Goal: Information Seeking & Learning: Learn about a topic

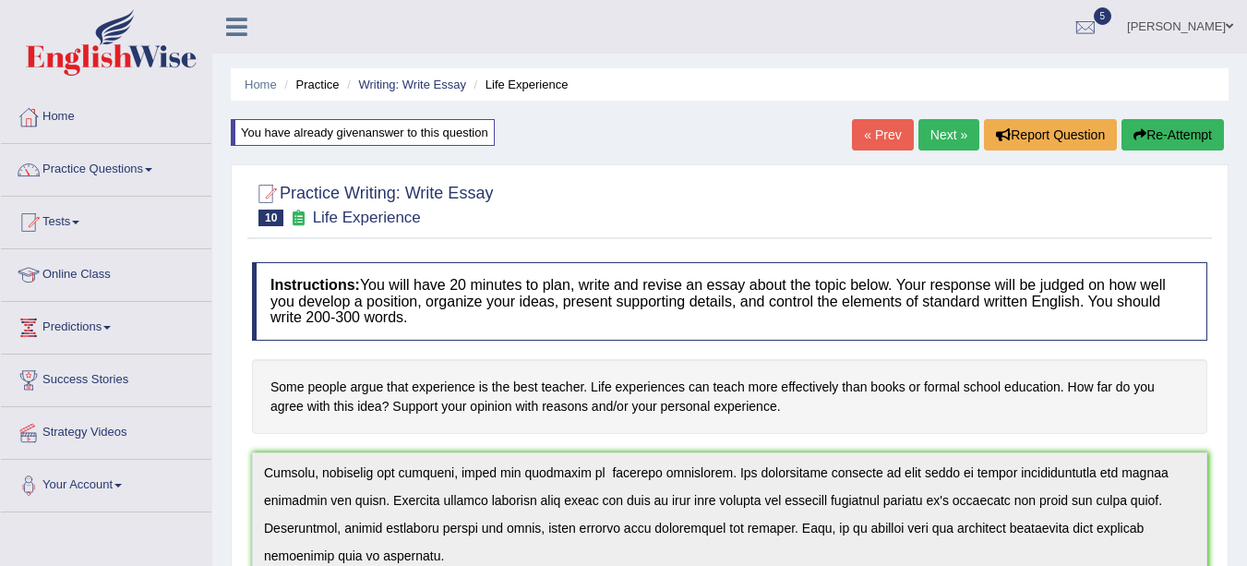
click at [102, 175] on link "Practice Questions" at bounding box center [106, 167] width 210 height 46
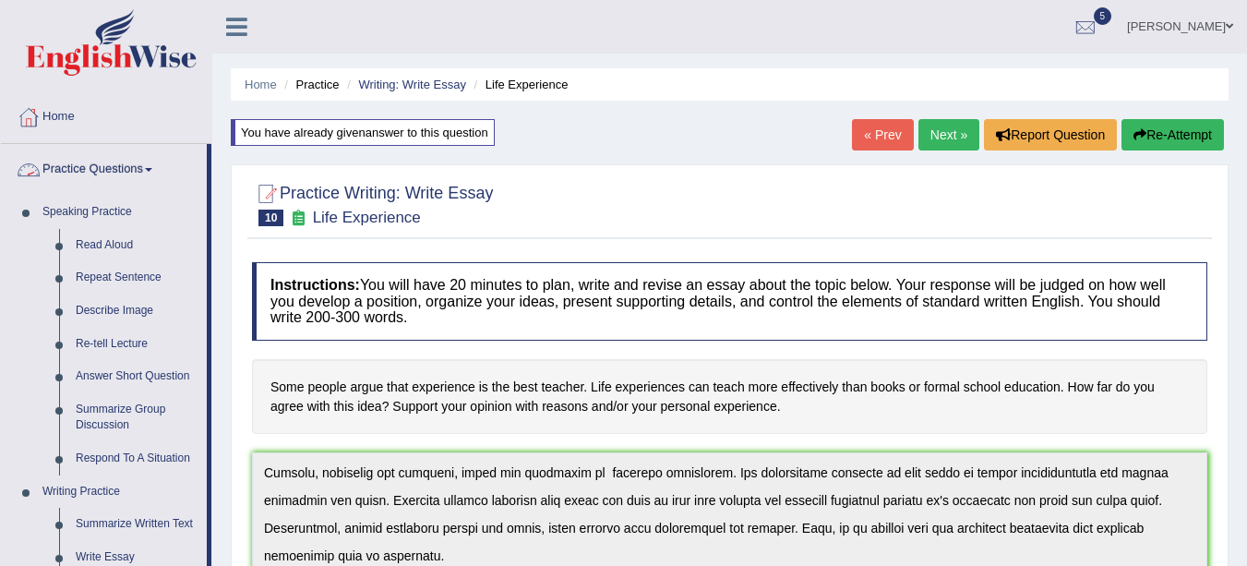
click at [108, 337] on link "Re-tell Lecture" at bounding box center [136, 344] width 139 height 33
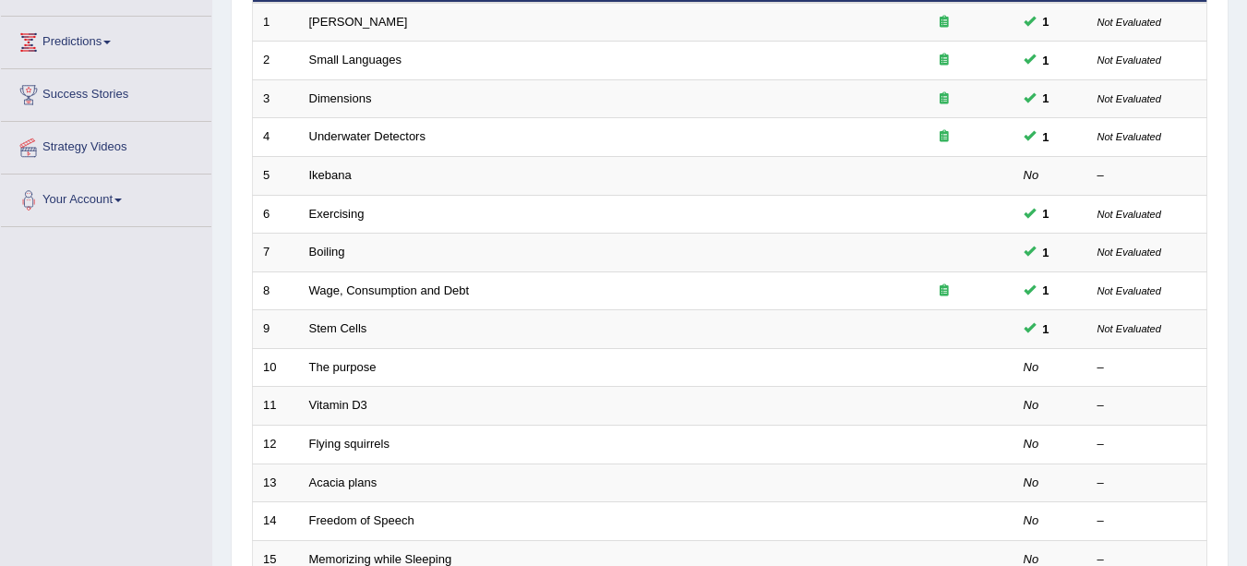
click at [323, 175] on link "Ikebana" at bounding box center [330, 175] width 42 height 14
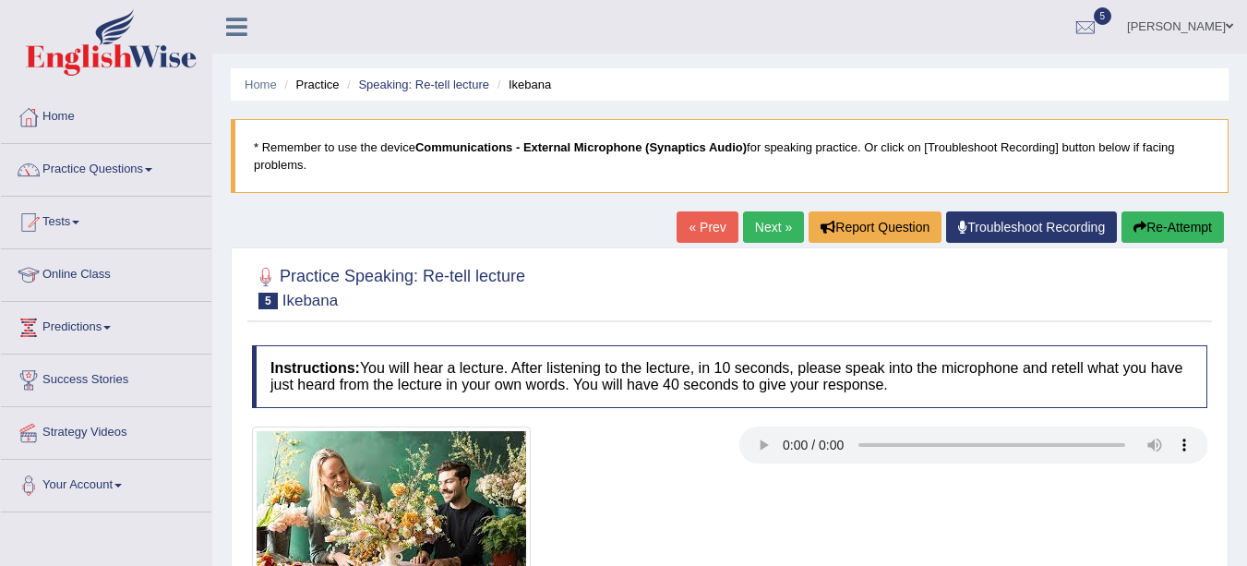
click at [406, 84] on link "Speaking: Re-tell lecture" at bounding box center [423, 85] width 131 height 14
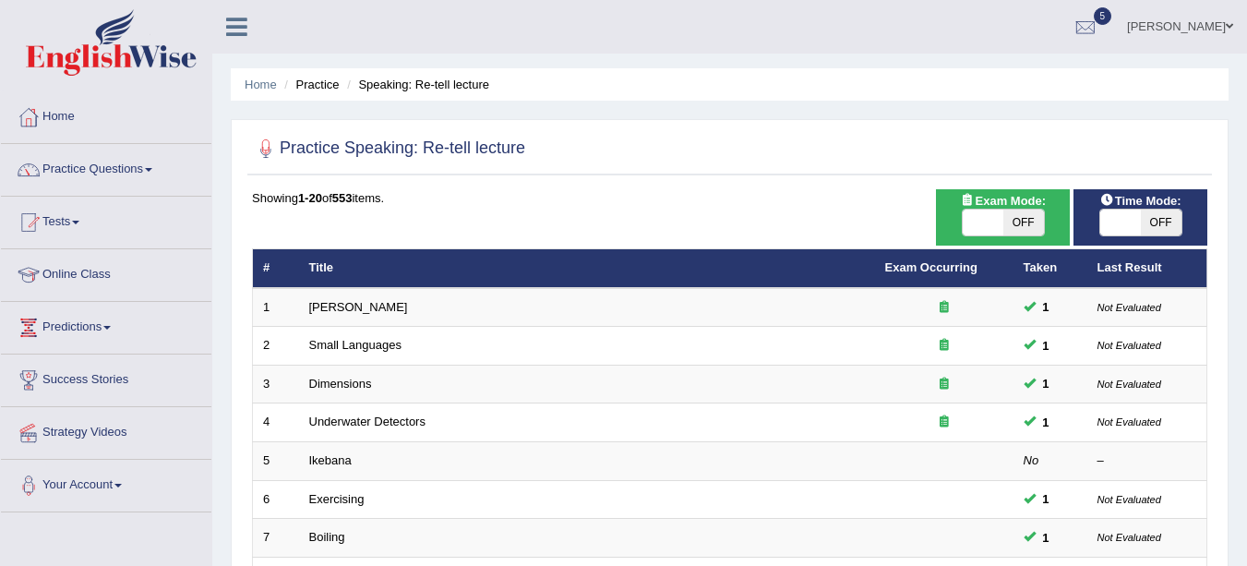
click at [1034, 227] on span "OFF" at bounding box center [1023, 223] width 41 height 26
checkbox input "true"
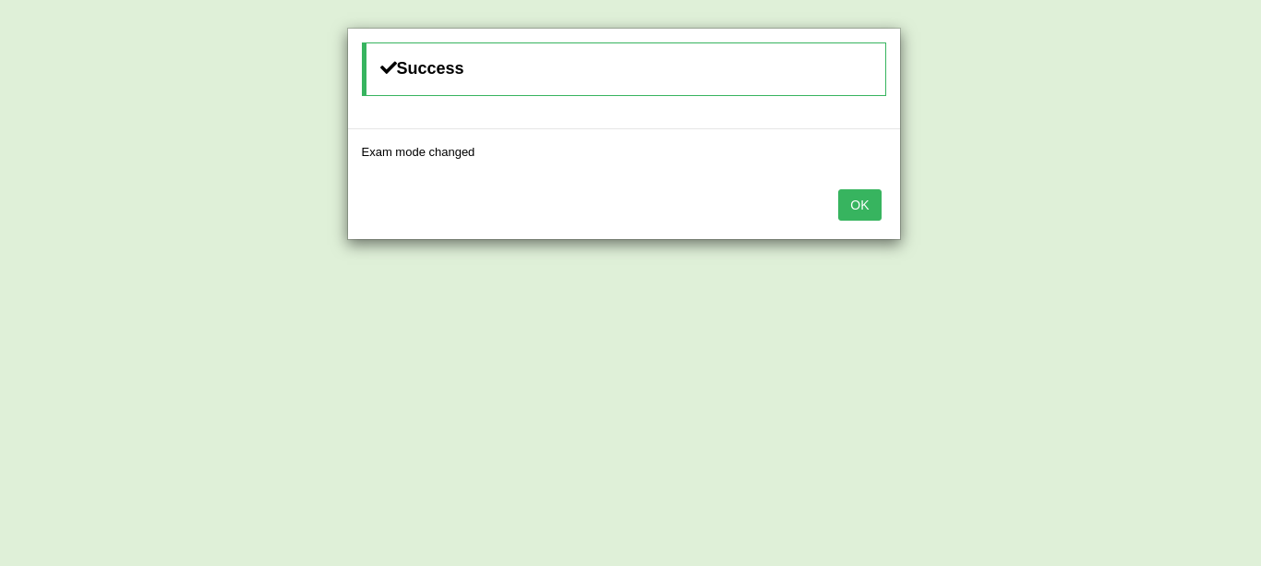
click at [860, 203] on button "OK" at bounding box center [859, 204] width 42 height 31
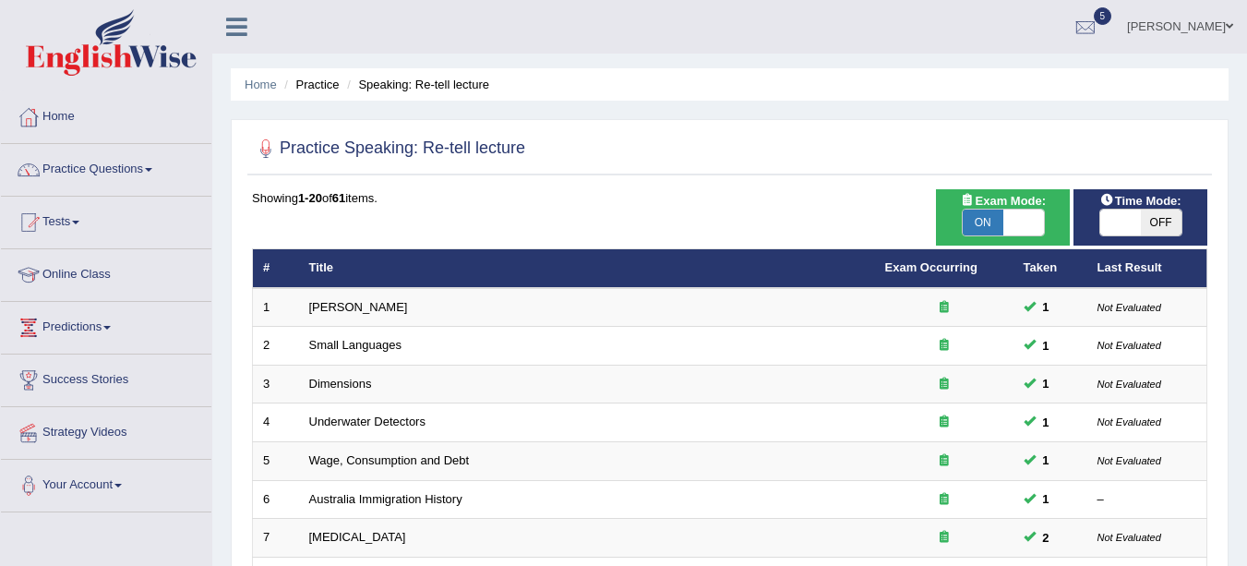
click at [1159, 218] on span "OFF" at bounding box center [1161, 223] width 41 height 26
checkbox input "true"
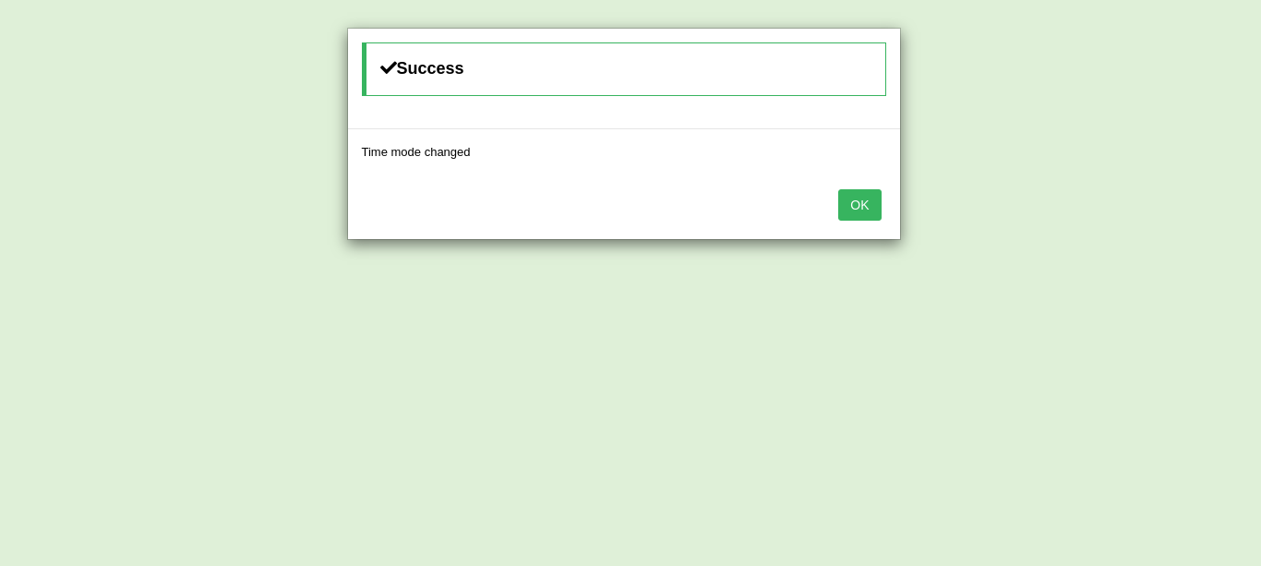
click at [859, 209] on button "OK" at bounding box center [859, 204] width 42 height 31
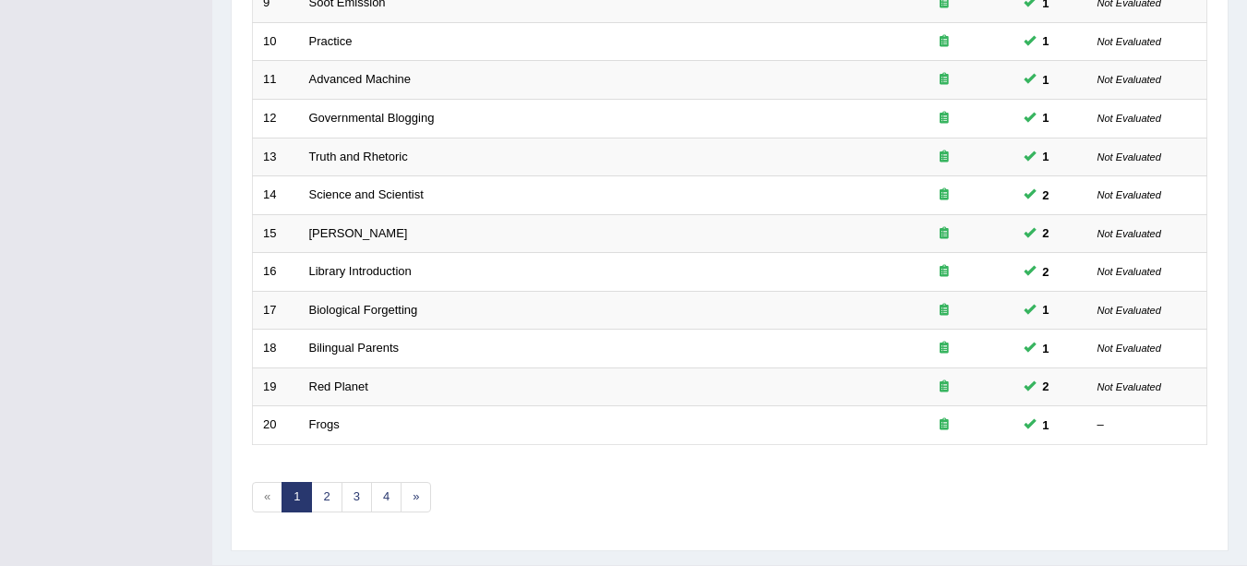
scroll to position [656, 0]
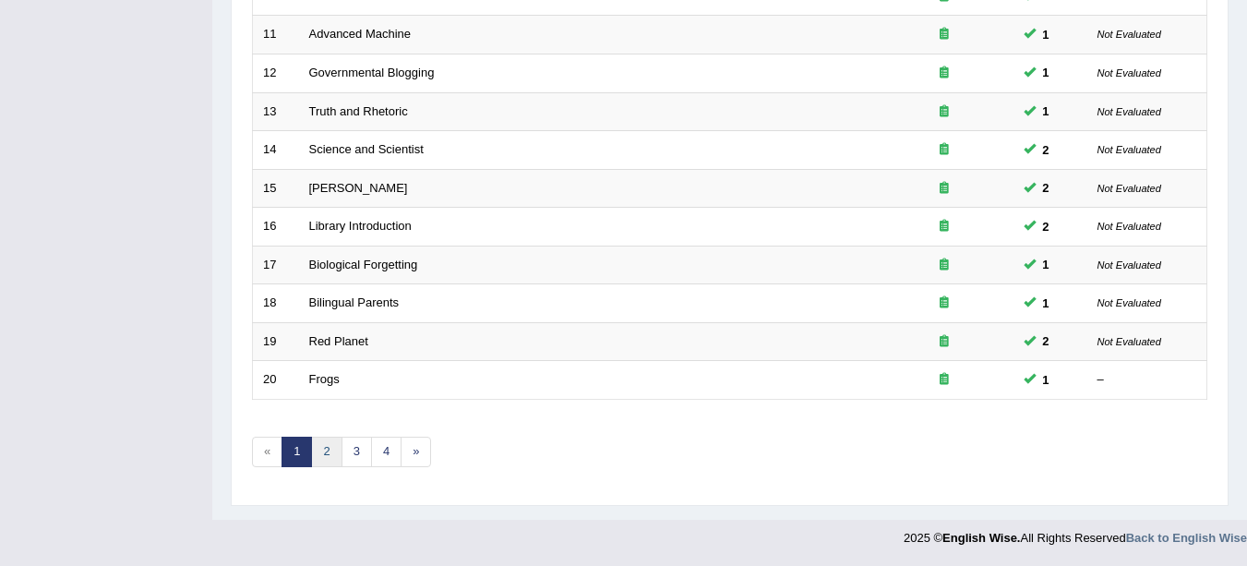
click at [327, 451] on link "2" at bounding box center [326, 452] width 30 height 30
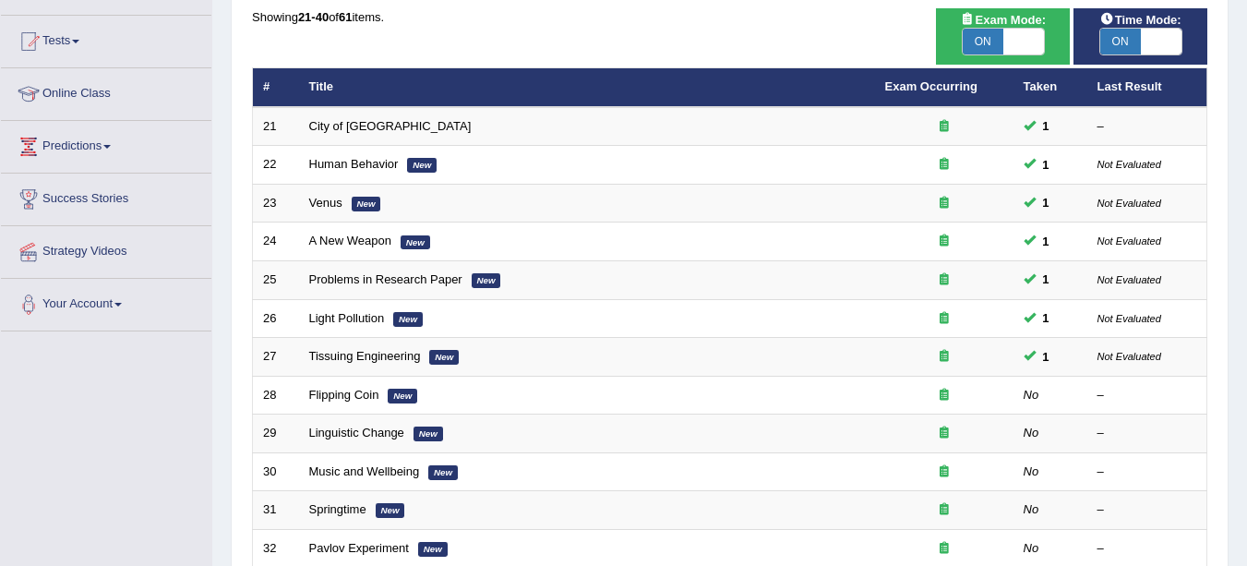
scroll to position [186, 0]
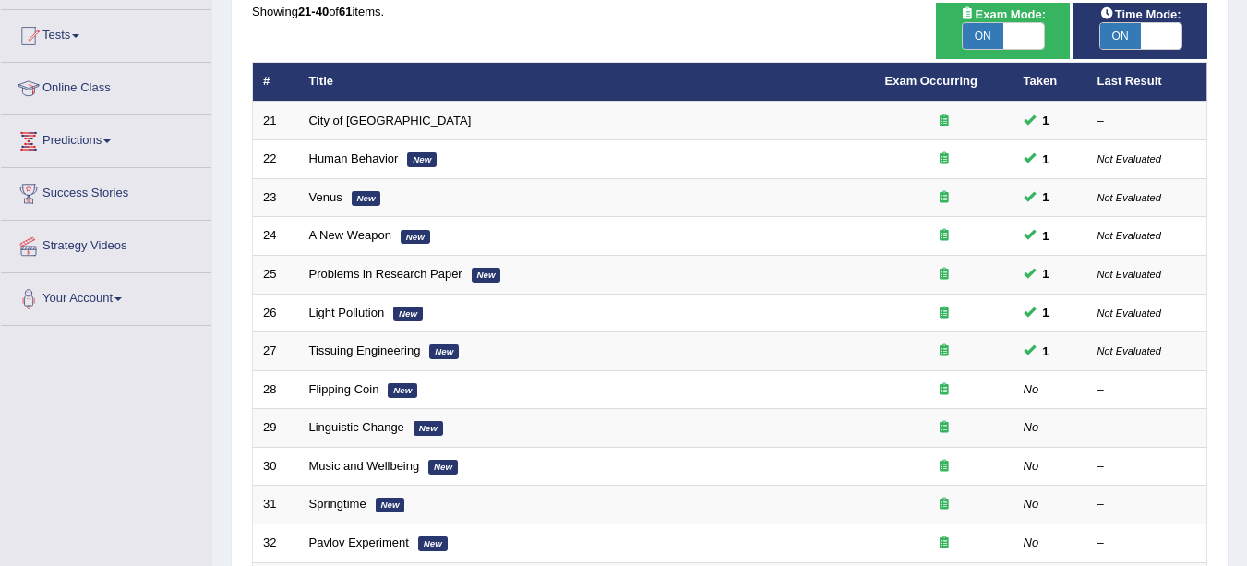
click at [336, 390] on link "Flipping Coin" at bounding box center [344, 389] width 70 height 14
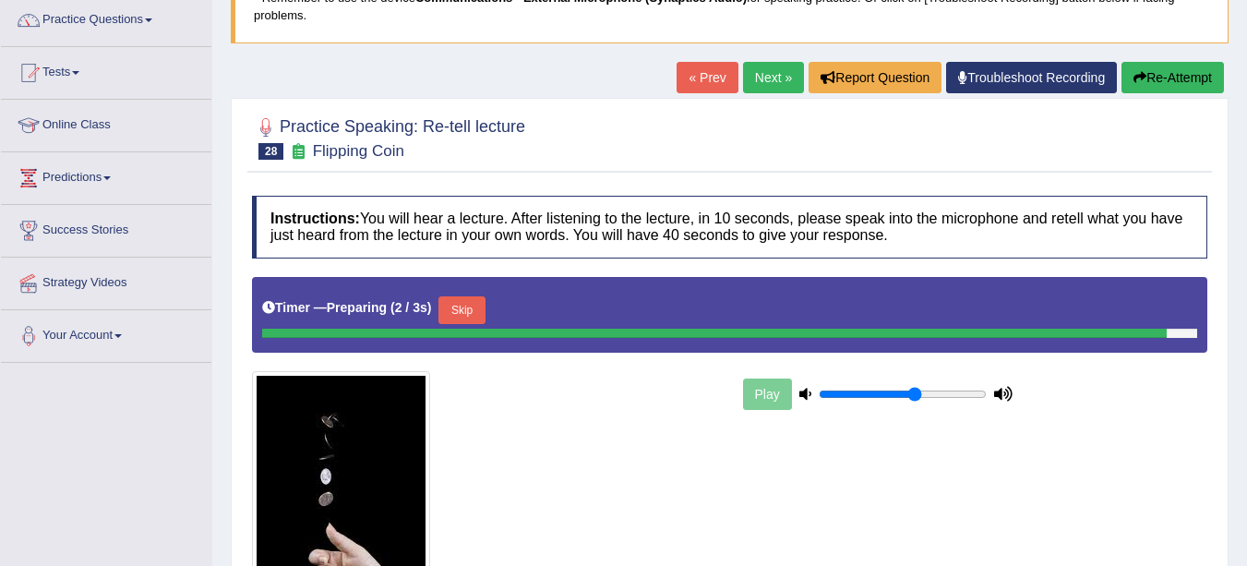
scroll to position [155, 0]
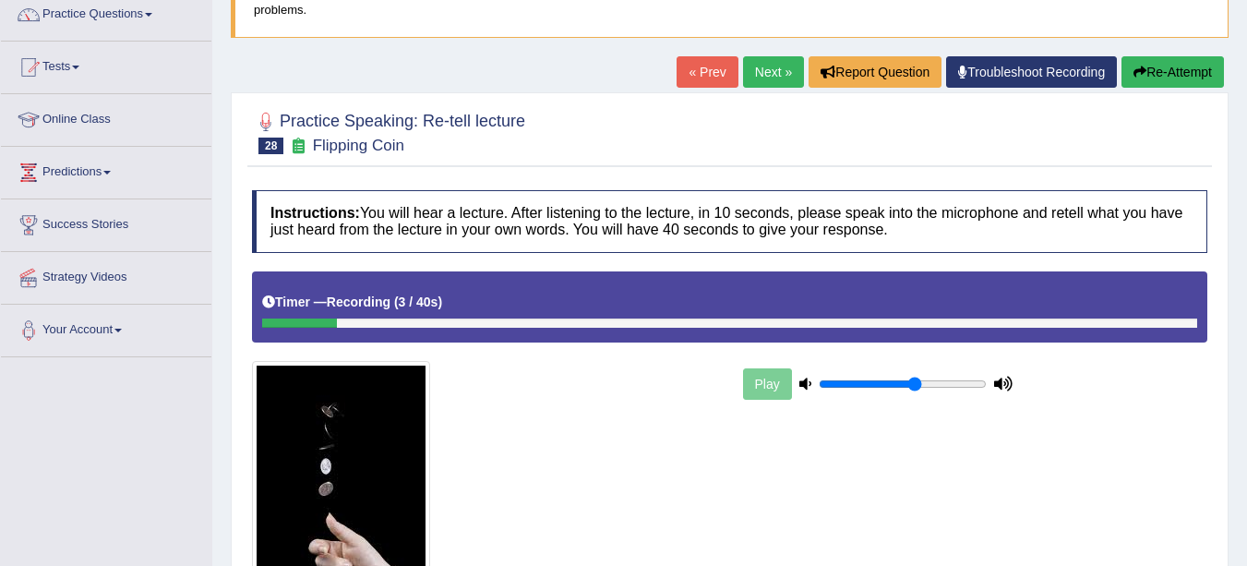
click at [1149, 69] on button "Re-Attempt" at bounding box center [1173, 71] width 102 height 31
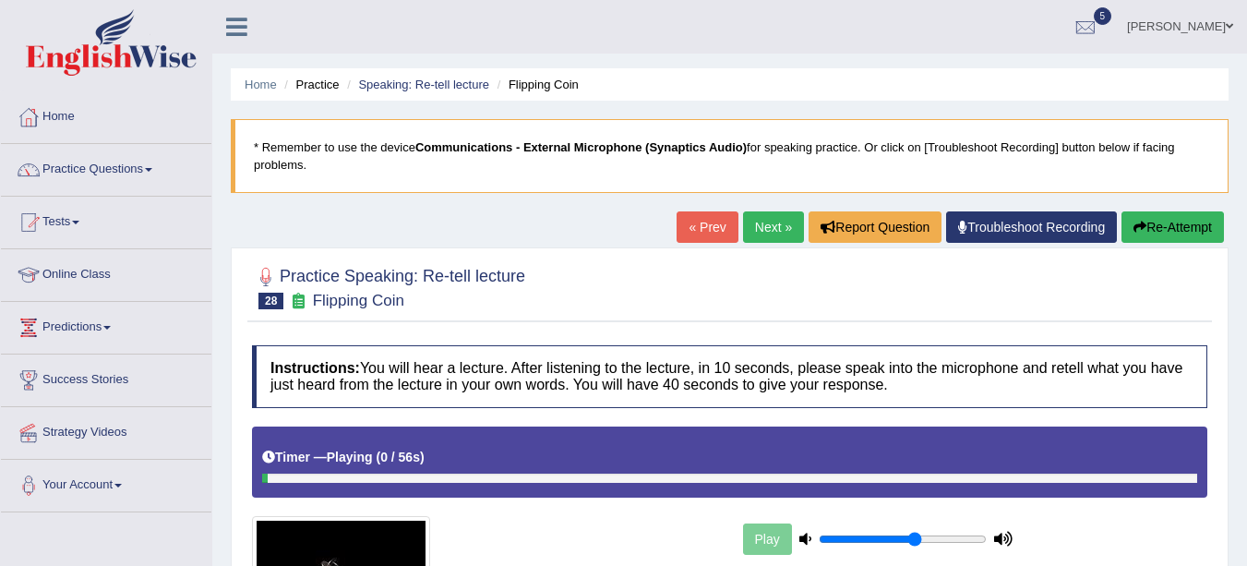
click at [82, 175] on link "Practice Questions" at bounding box center [106, 167] width 210 height 46
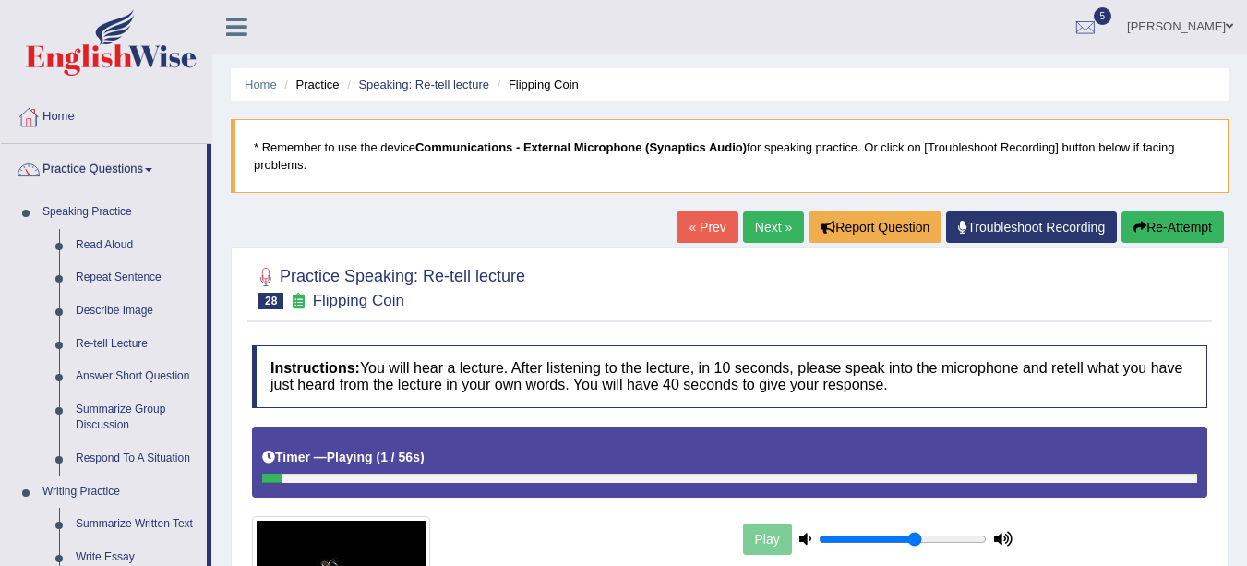
click at [57, 122] on link "Home" at bounding box center [106, 114] width 210 height 46
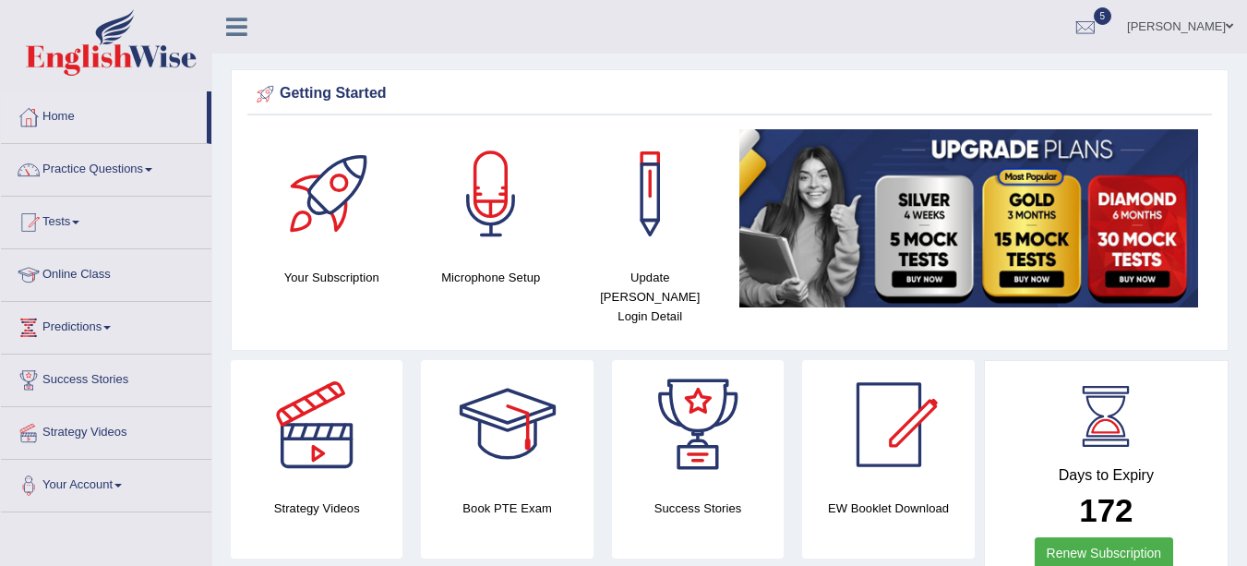
click at [103, 172] on link "Practice Questions" at bounding box center [106, 167] width 210 height 46
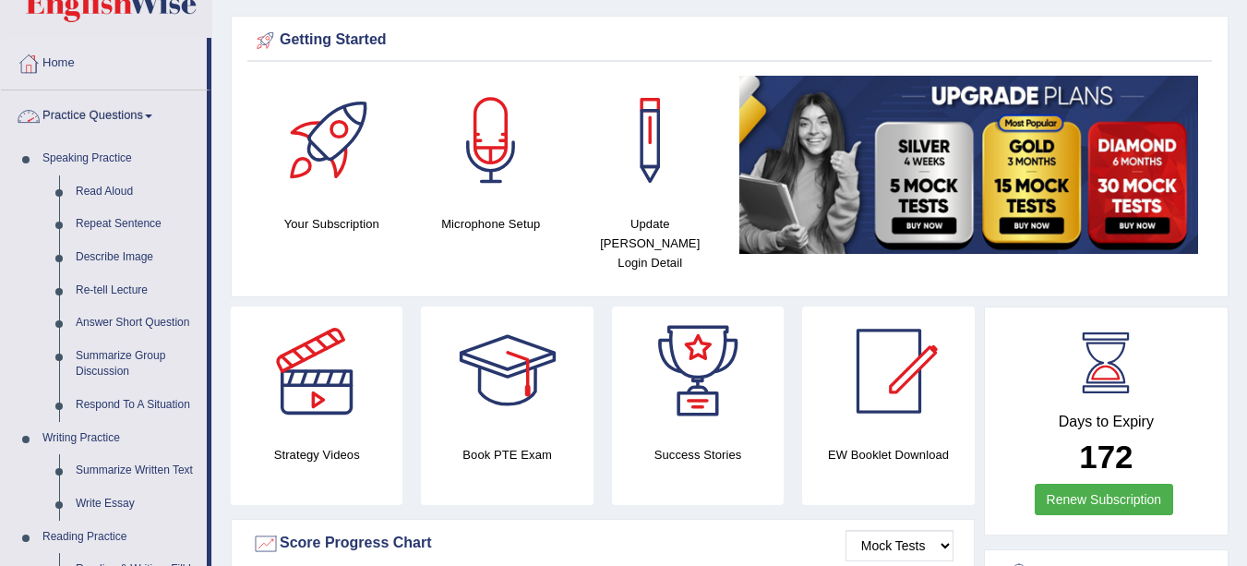
scroll to position [85, 0]
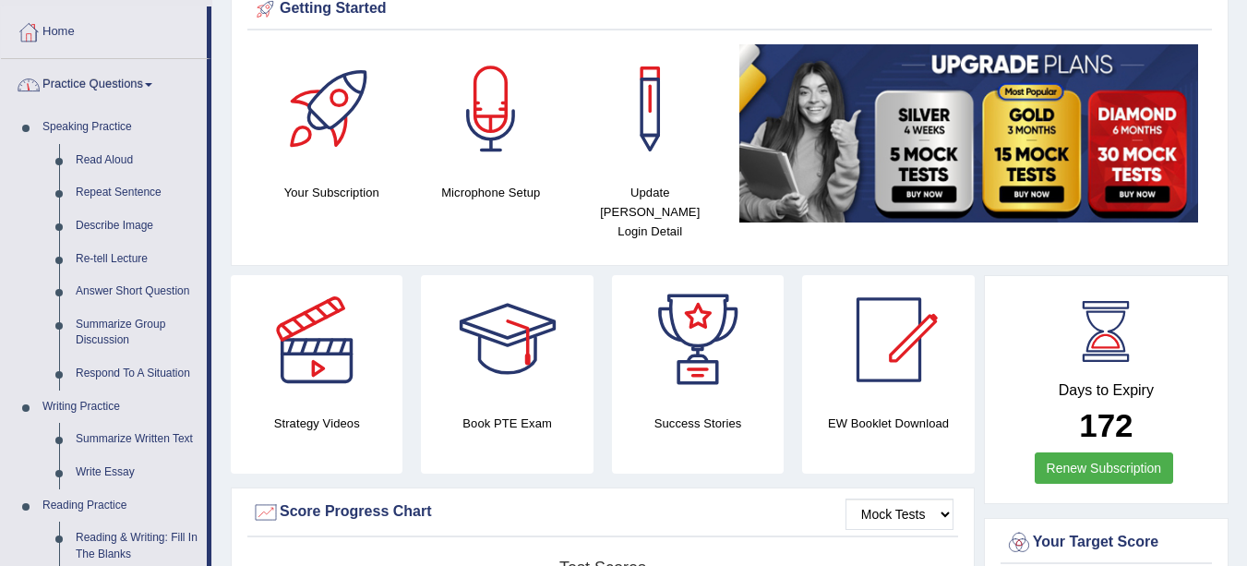
click at [112, 258] on link "Re-tell Lecture" at bounding box center [136, 259] width 139 height 33
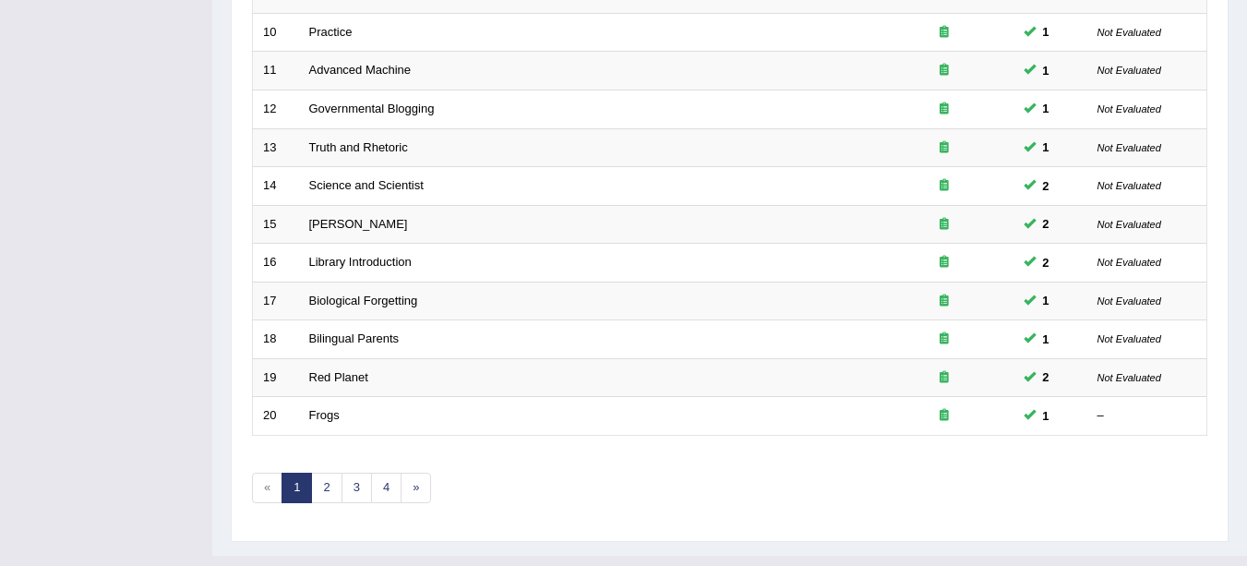
scroll to position [656, 0]
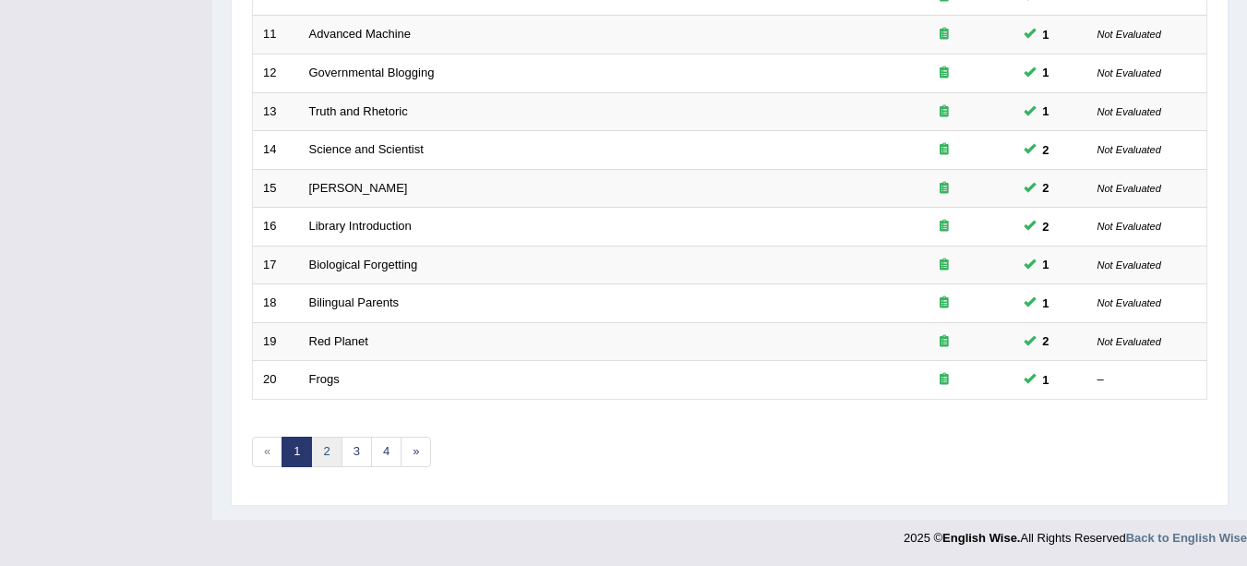
click at [327, 452] on link "2" at bounding box center [326, 452] width 30 height 30
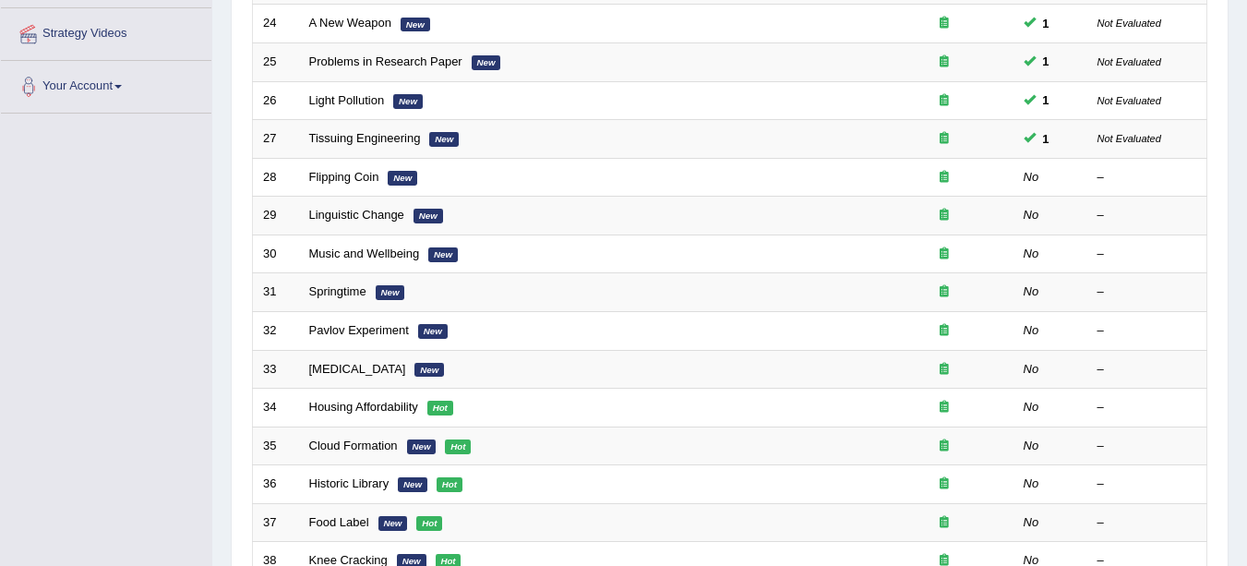
scroll to position [403, 0]
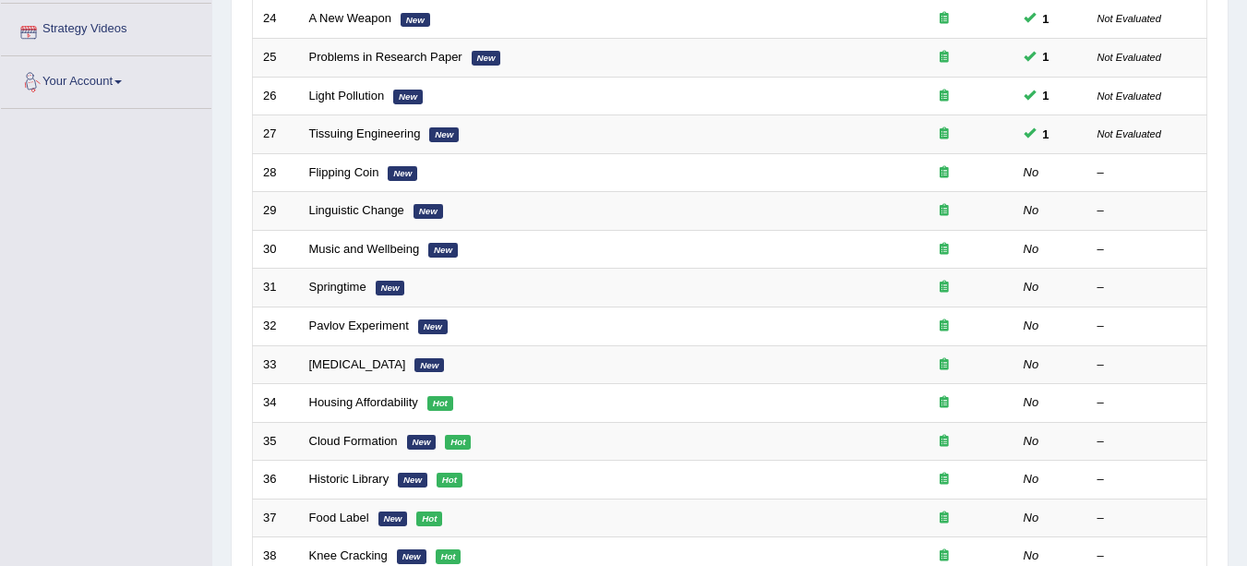
click at [368, 166] on link "Flipping Coin" at bounding box center [344, 172] width 70 height 14
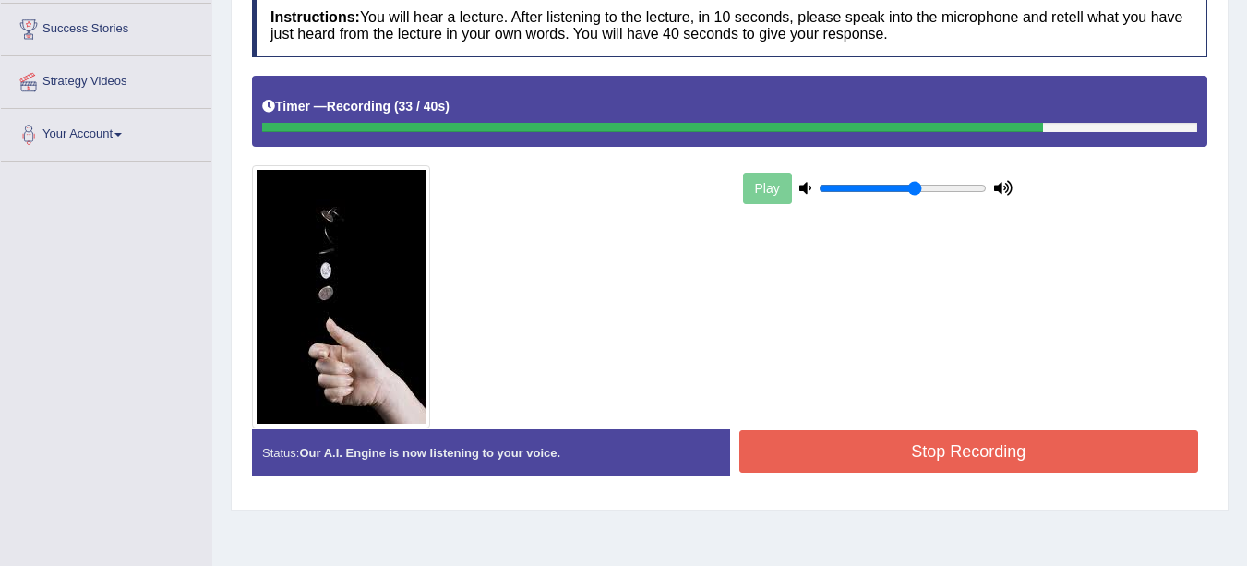
scroll to position [366, 0]
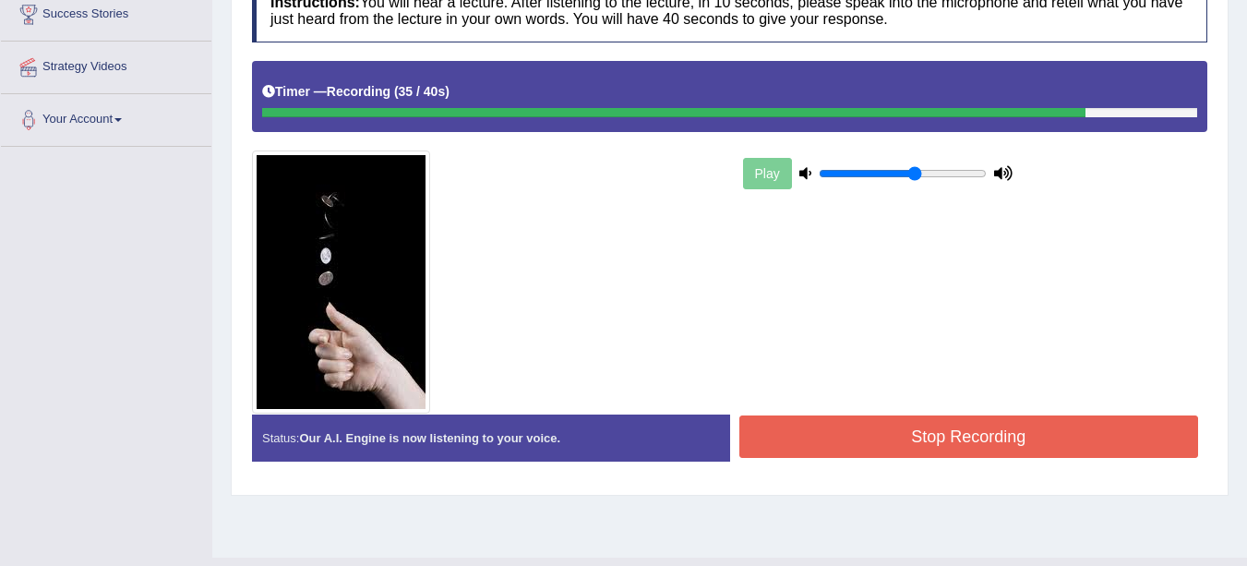
click at [953, 444] on button "Stop Recording" at bounding box center [969, 436] width 460 height 42
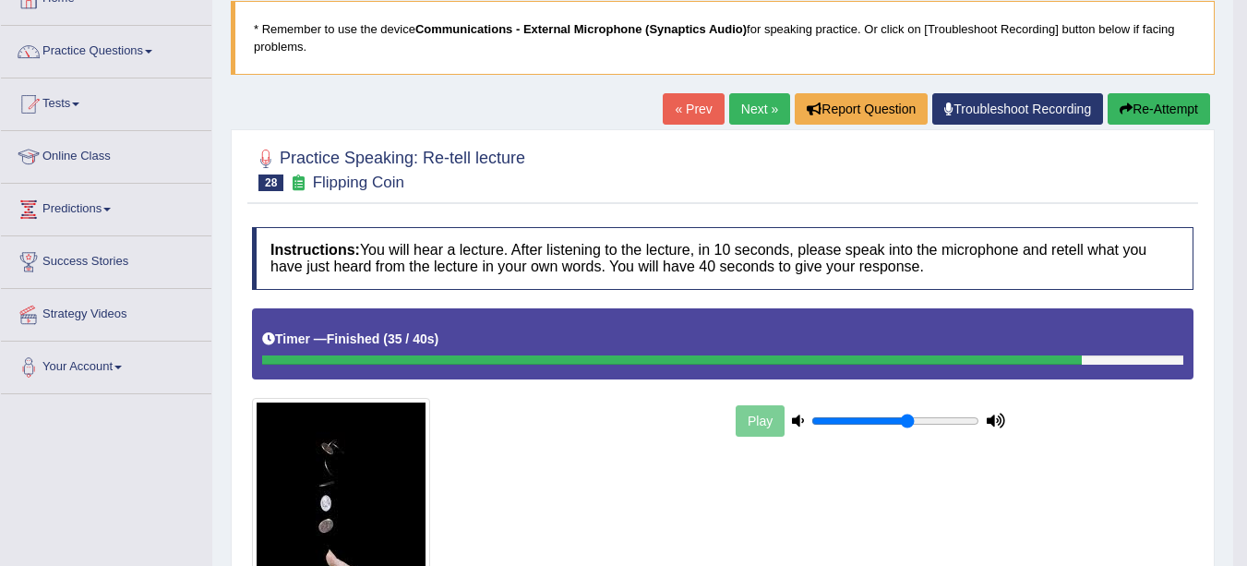
scroll to position [0, 0]
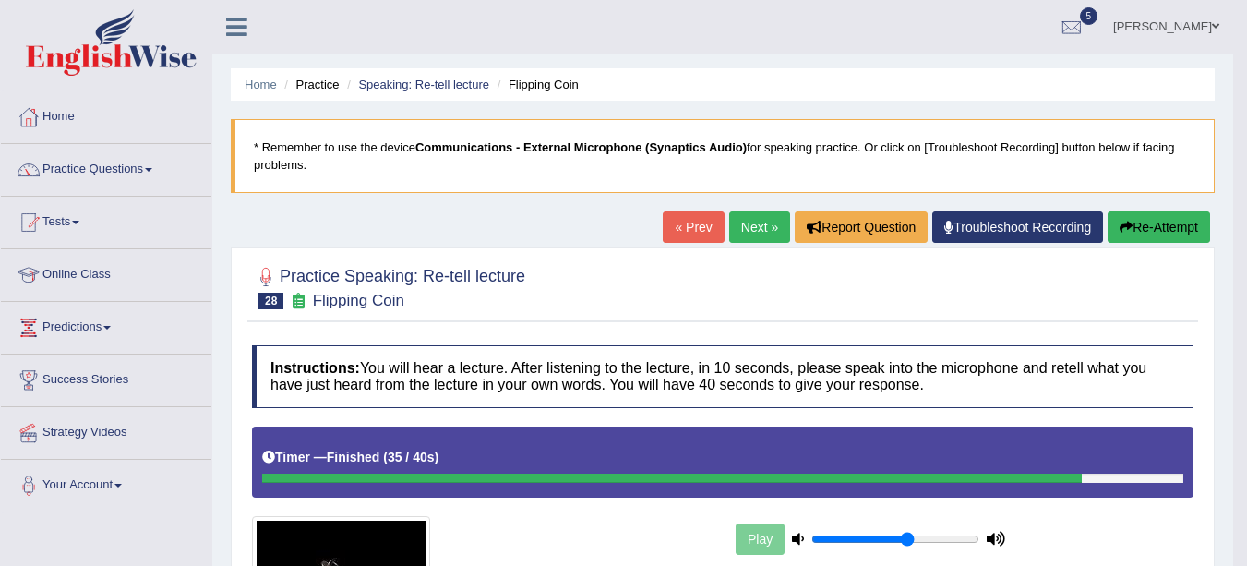
click at [766, 237] on link "Next »" at bounding box center [759, 226] width 61 height 31
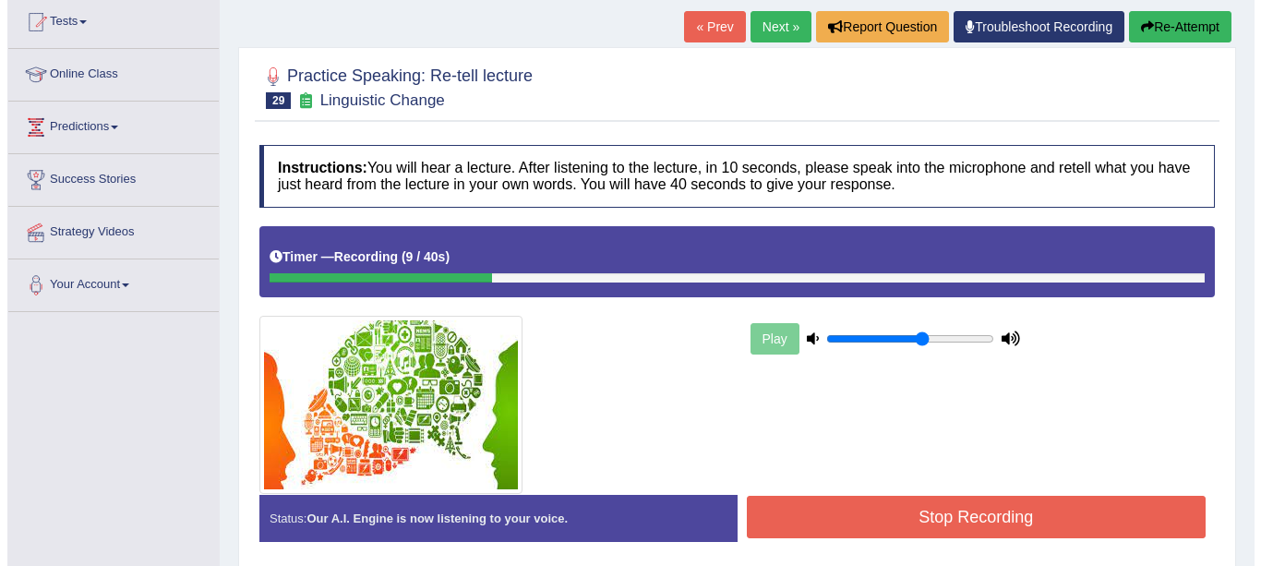
scroll to position [201, 0]
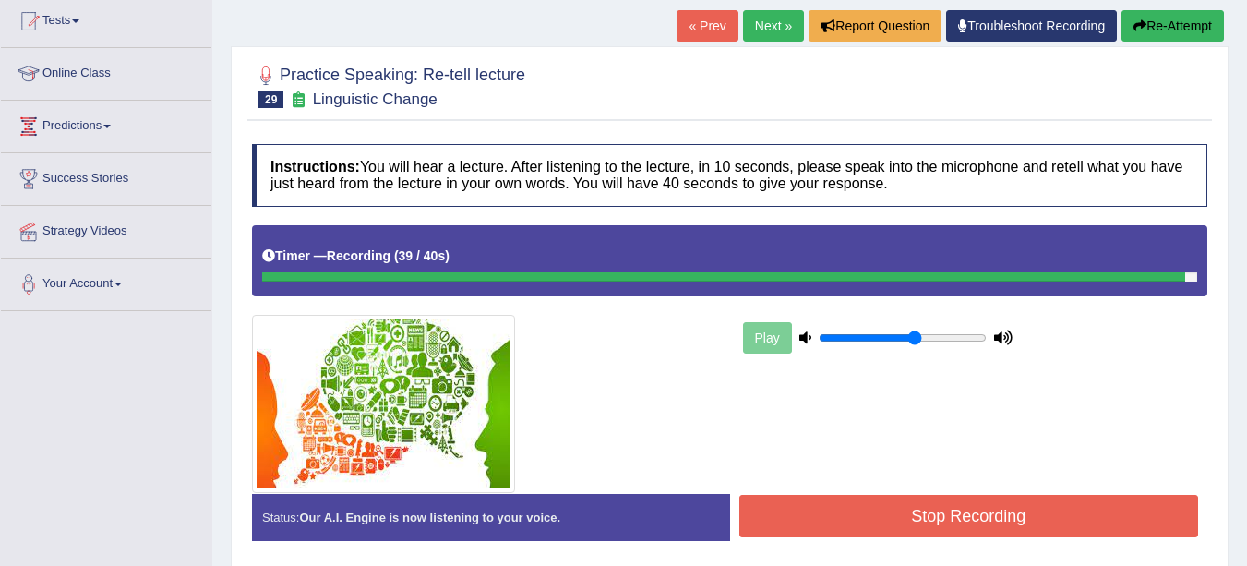
click at [1003, 527] on button "Stop Recording" at bounding box center [969, 516] width 460 height 42
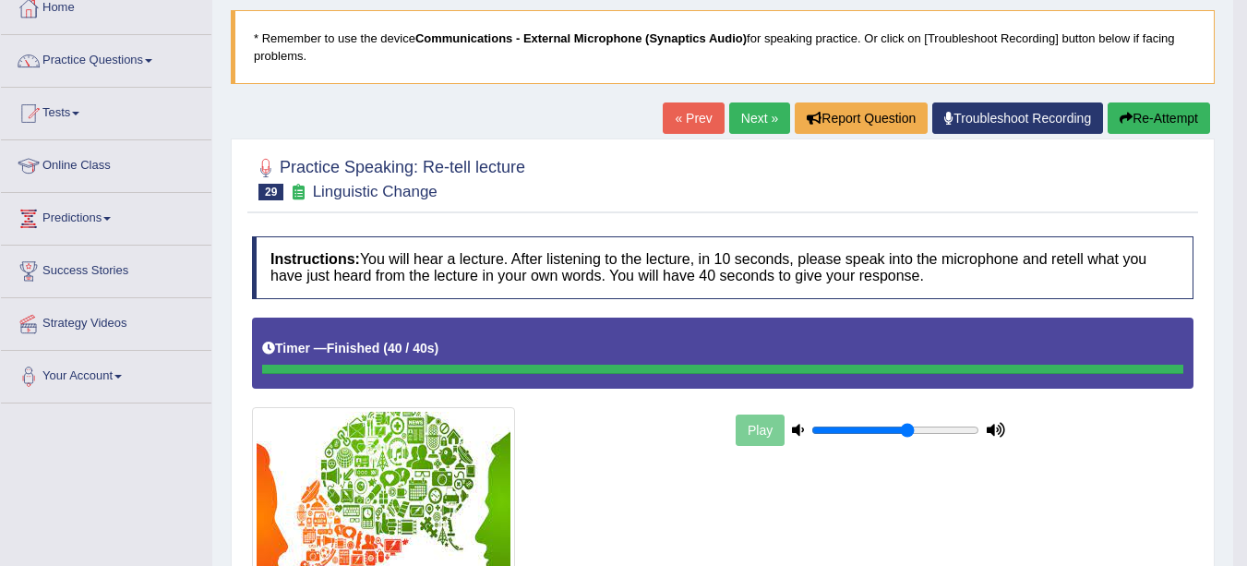
scroll to position [105, 0]
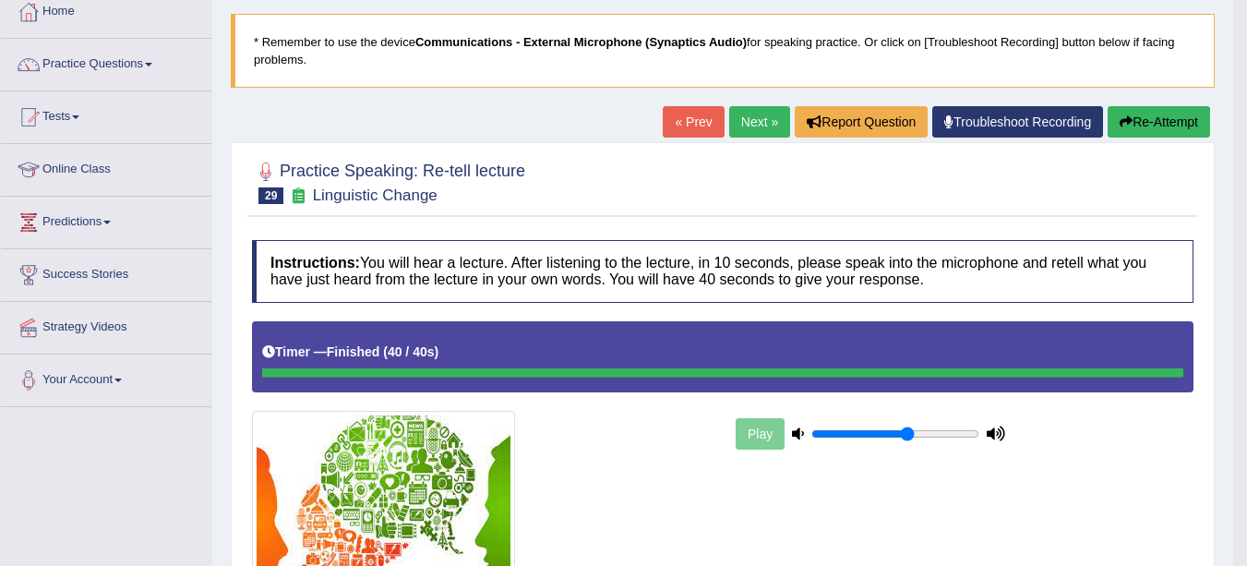
click at [747, 116] on link "Next »" at bounding box center [759, 121] width 61 height 31
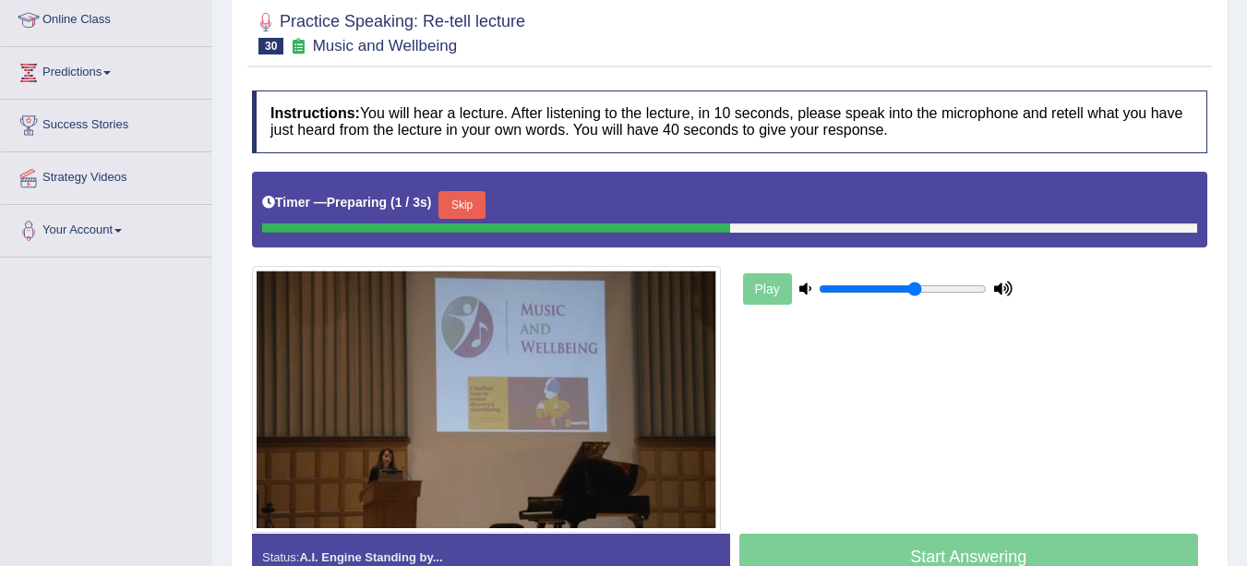
scroll to position [257, 0]
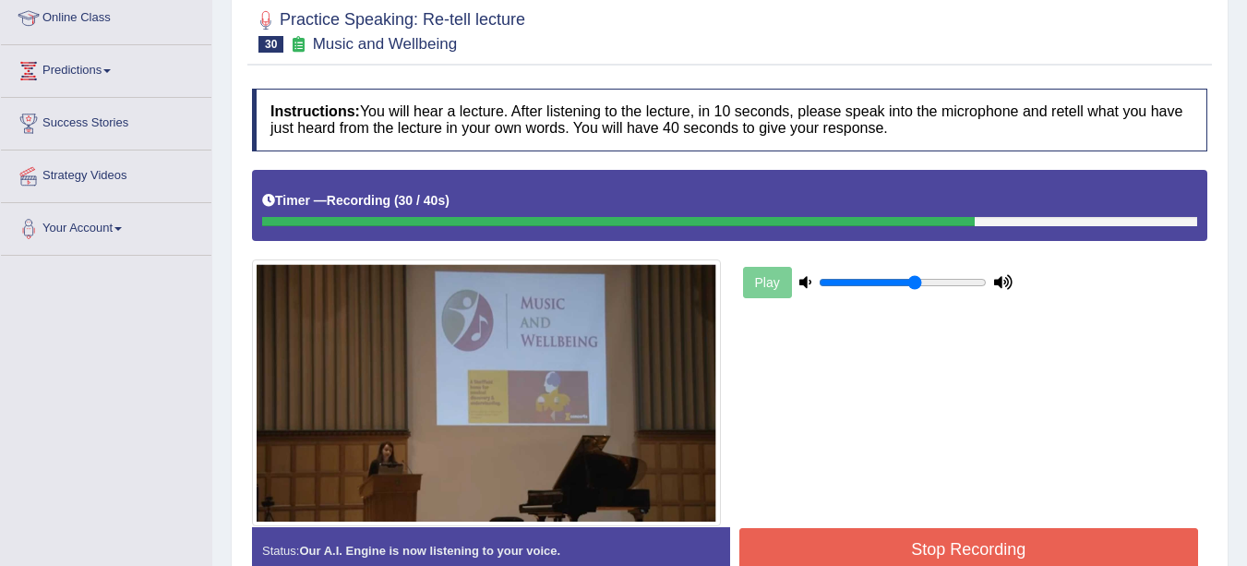
click at [980, 542] on button "Stop Recording" at bounding box center [969, 549] width 460 height 42
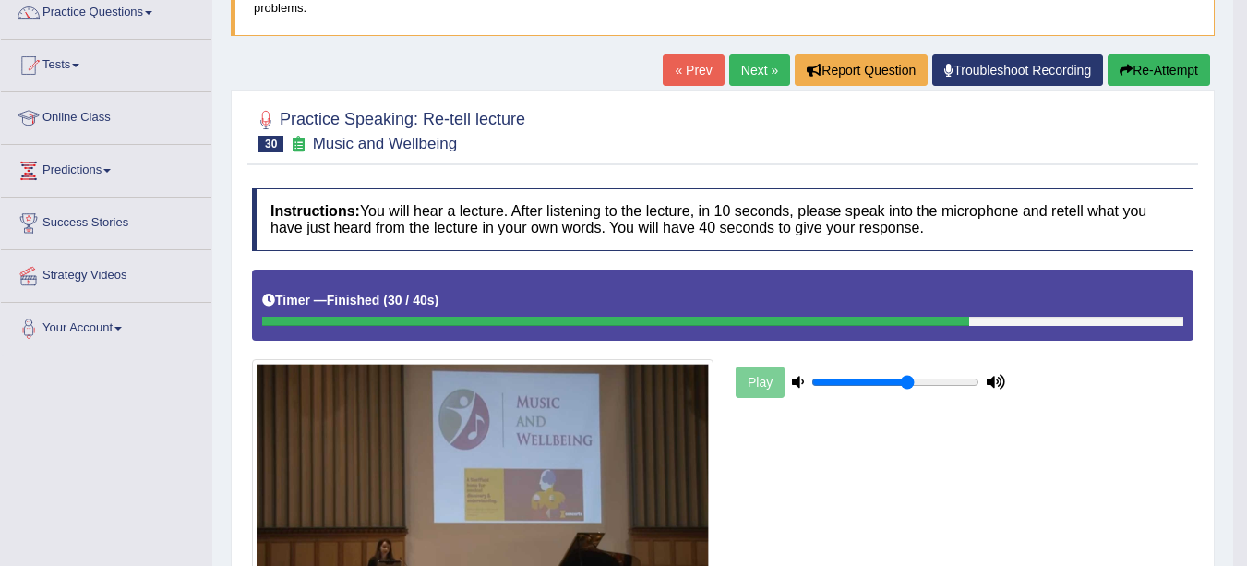
scroll to position [0, 0]
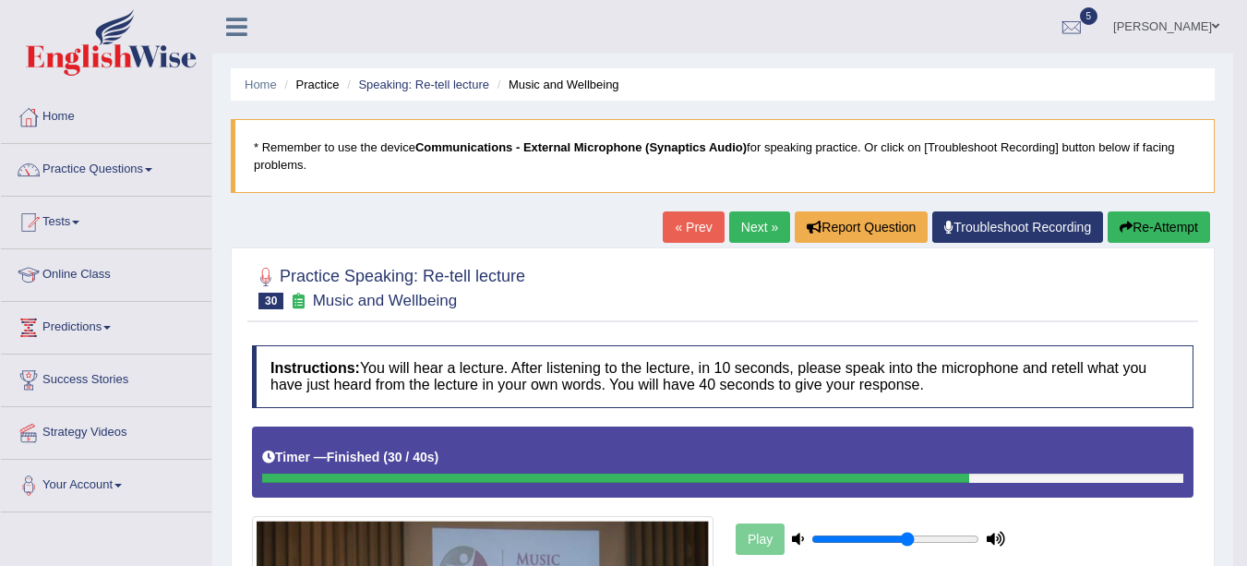
click at [743, 222] on link "Next »" at bounding box center [759, 226] width 61 height 31
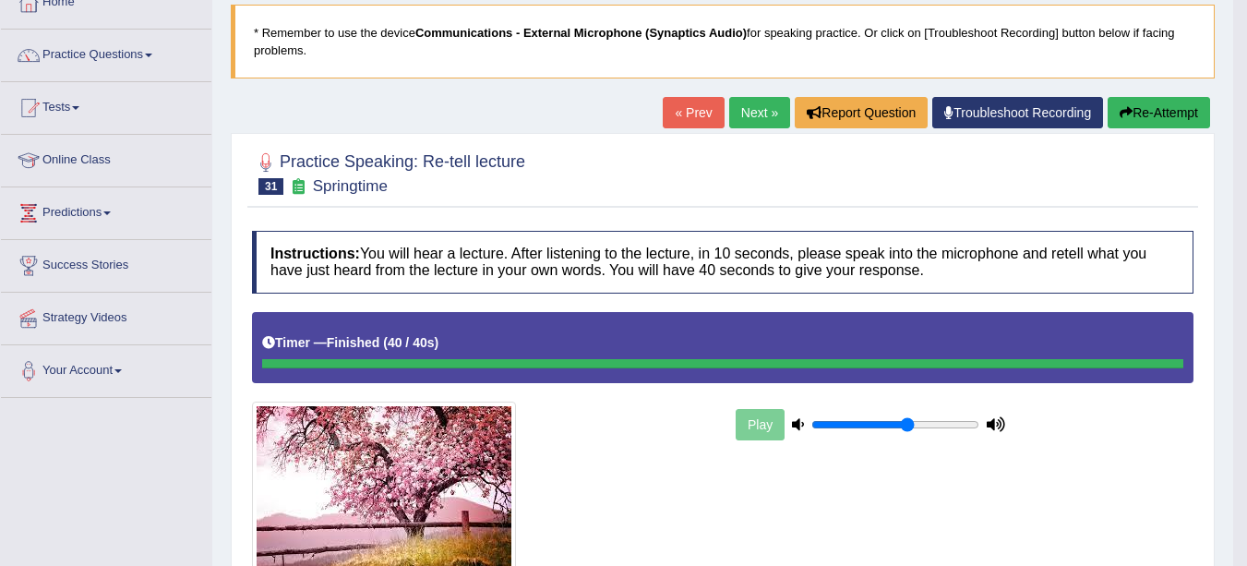
scroll to position [109, 0]
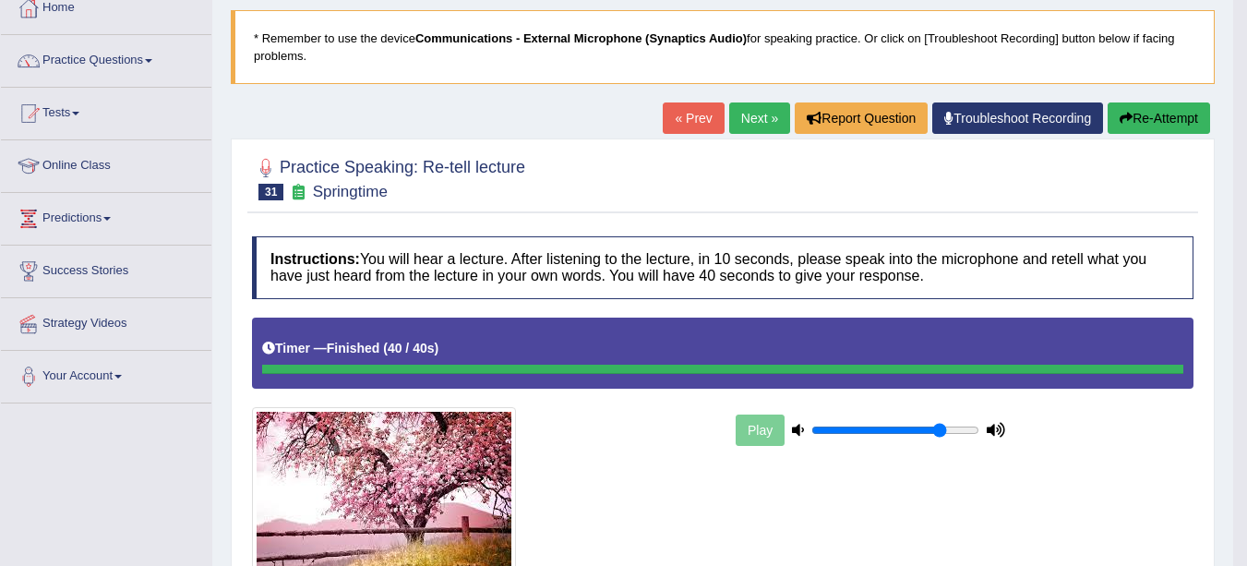
type input "0.8"
click at [942, 430] on input "range" at bounding box center [895, 430] width 168 height 15
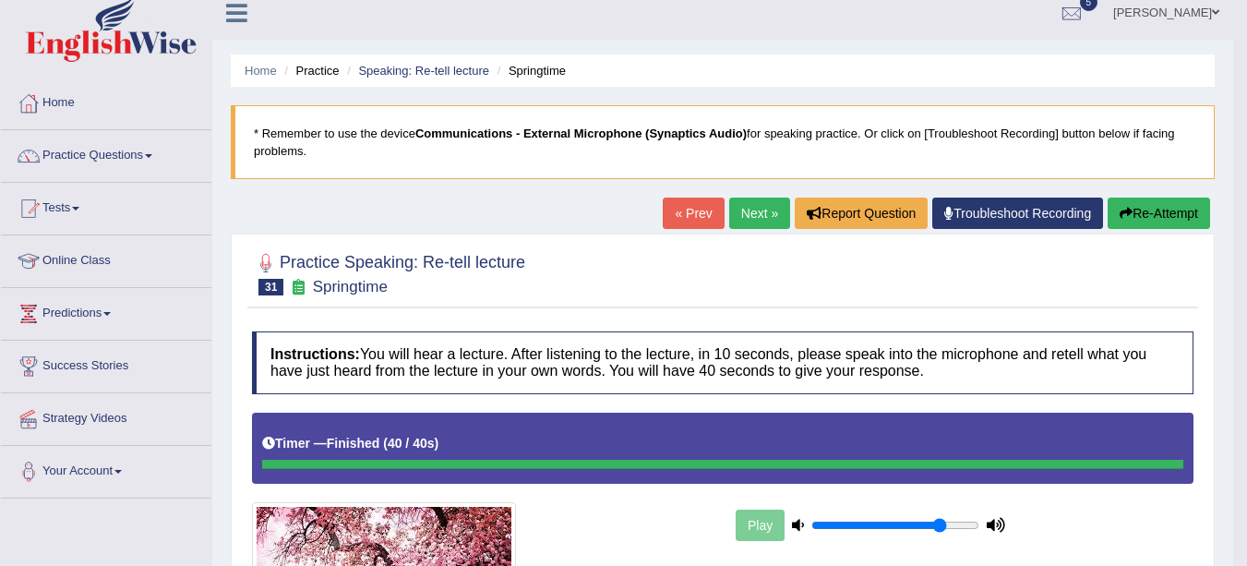
scroll to position [37, 0]
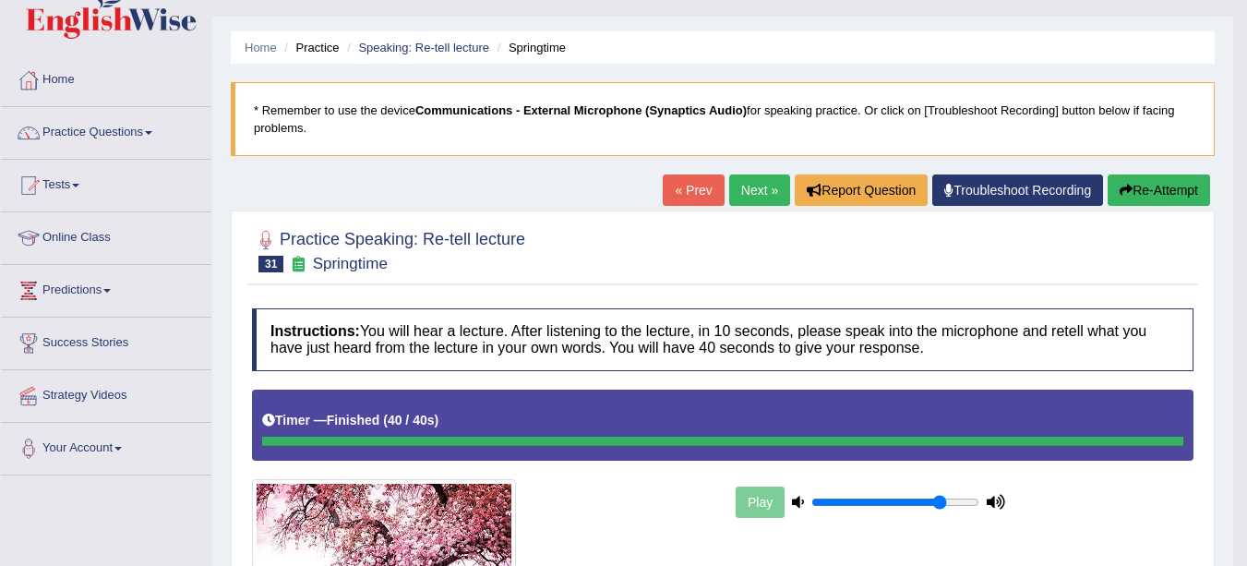
click at [749, 195] on link "Next »" at bounding box center [759, 189] width 61 height 31
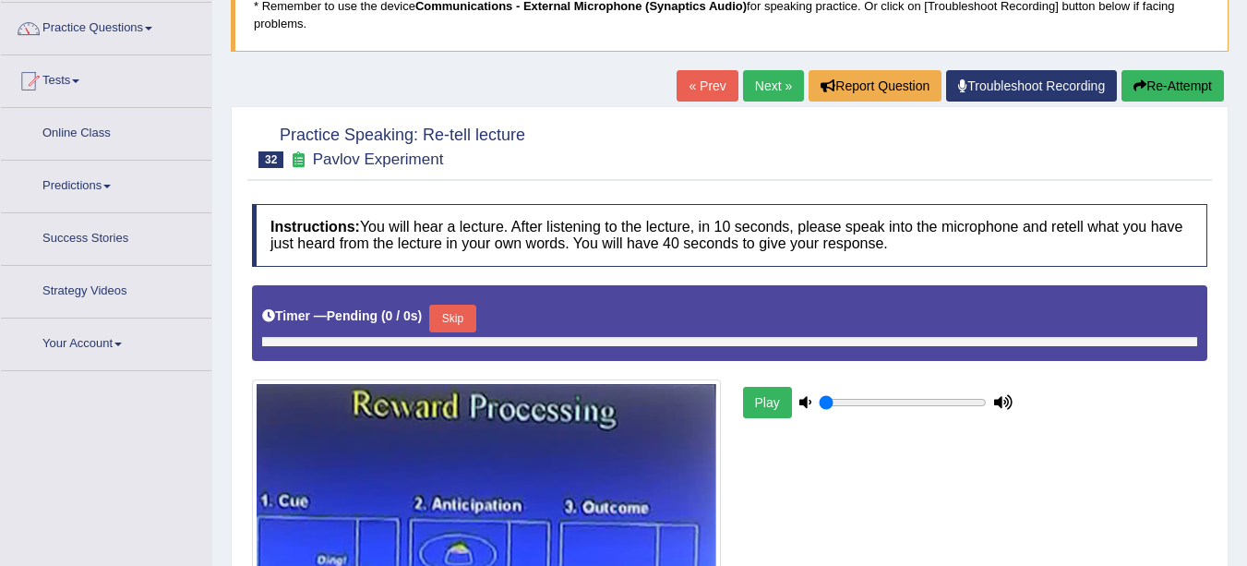
scroll to position [155, 0]
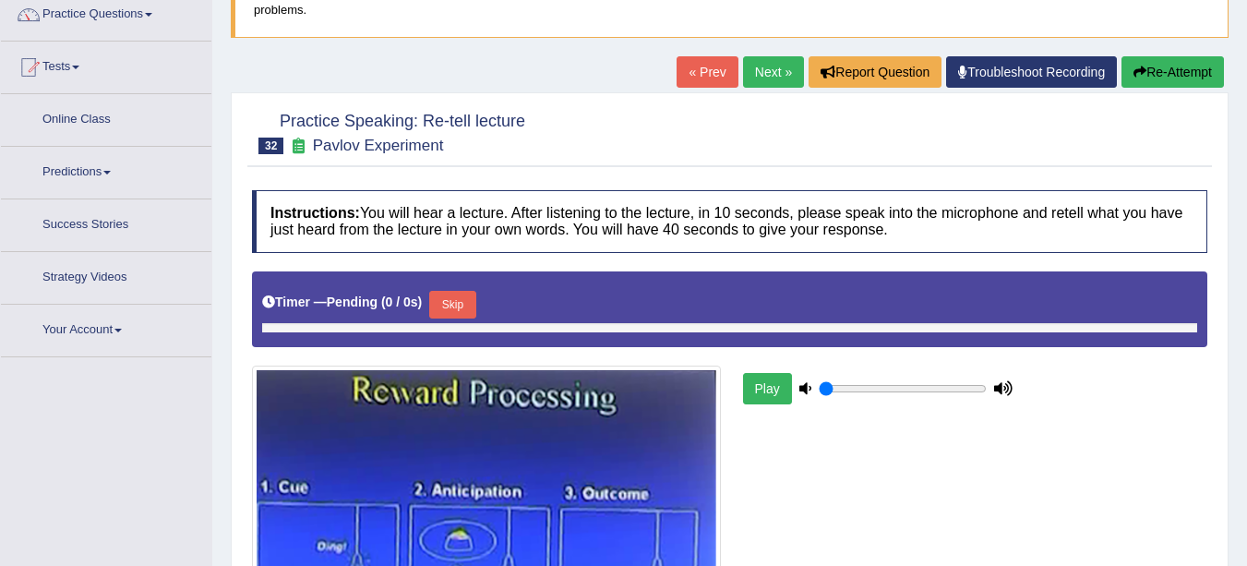
type input "0.8"
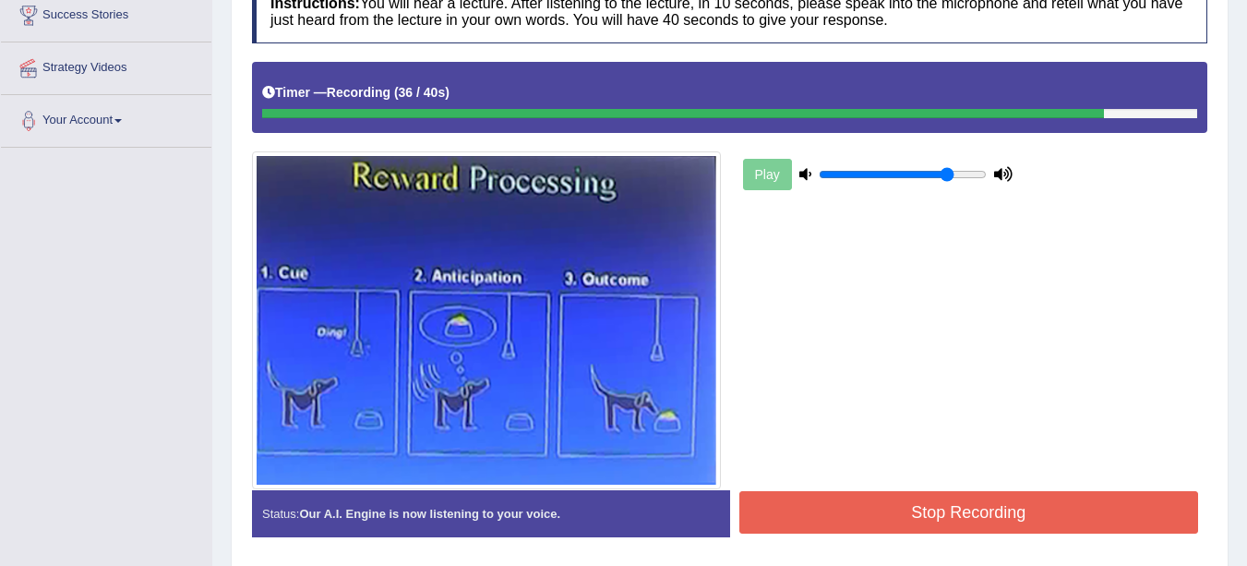
scroll to position [430, 0]
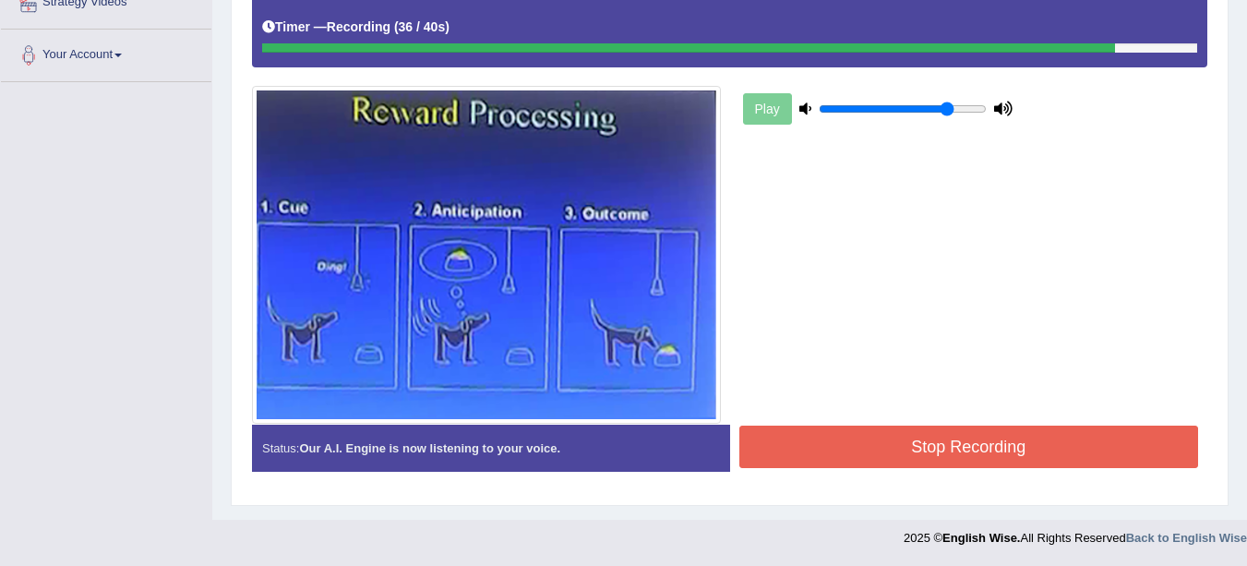
click at [1094, 459] on button "Stop Recording" at bounding box center [969, 447] width 460 height 42
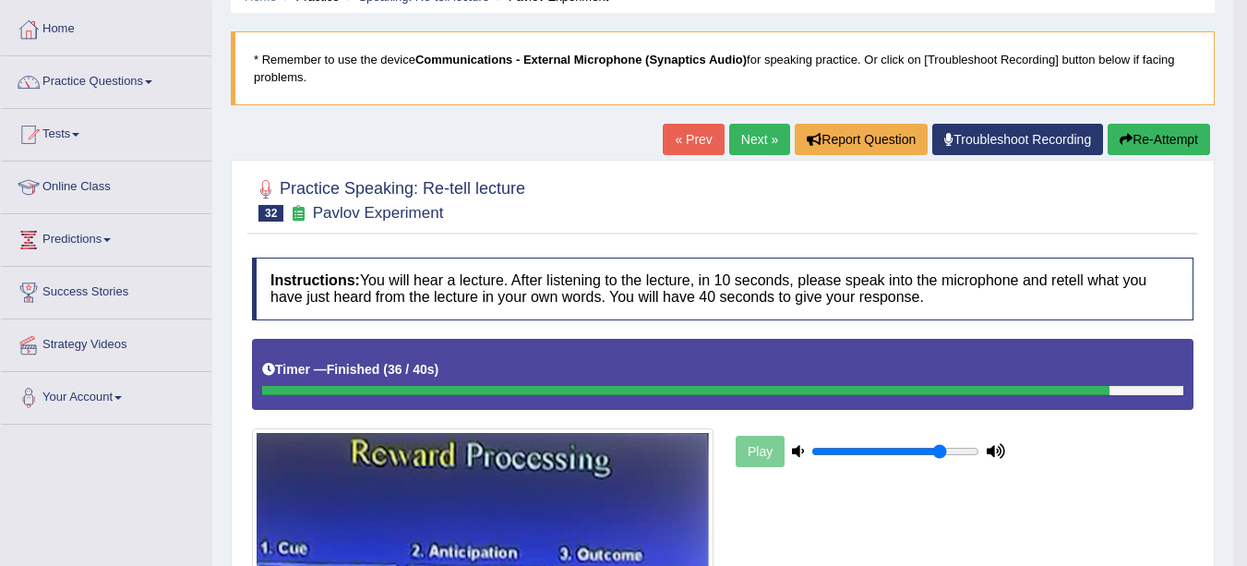
scroll to position [0, 0]
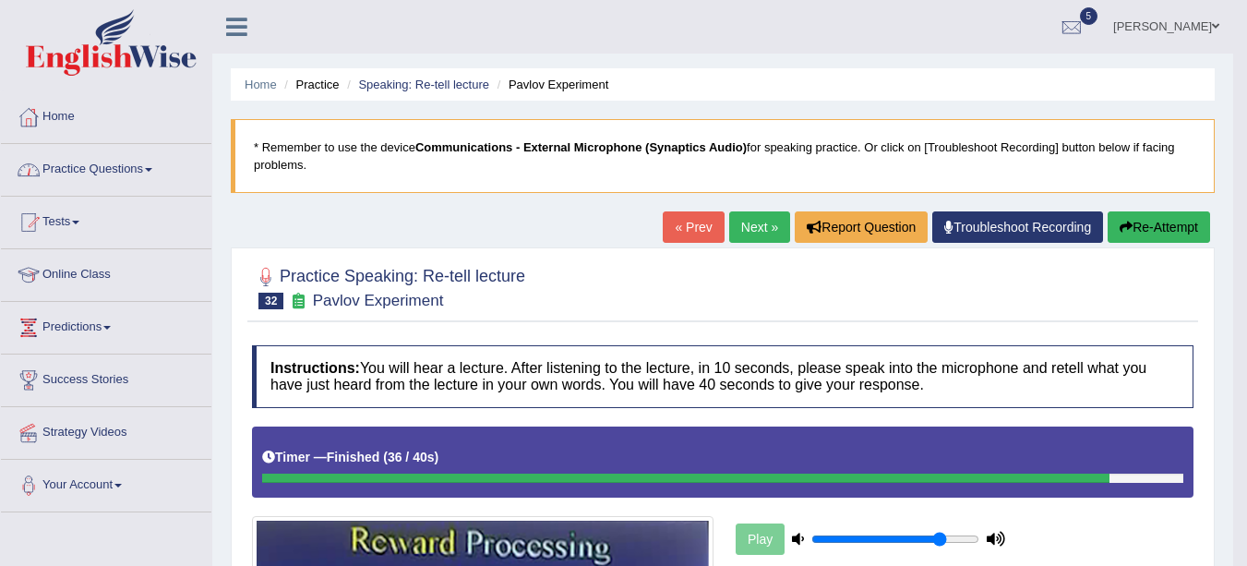
click at [124, 164] on link "Practice Questions" at bounding box center [106, 167] width 210 height 46
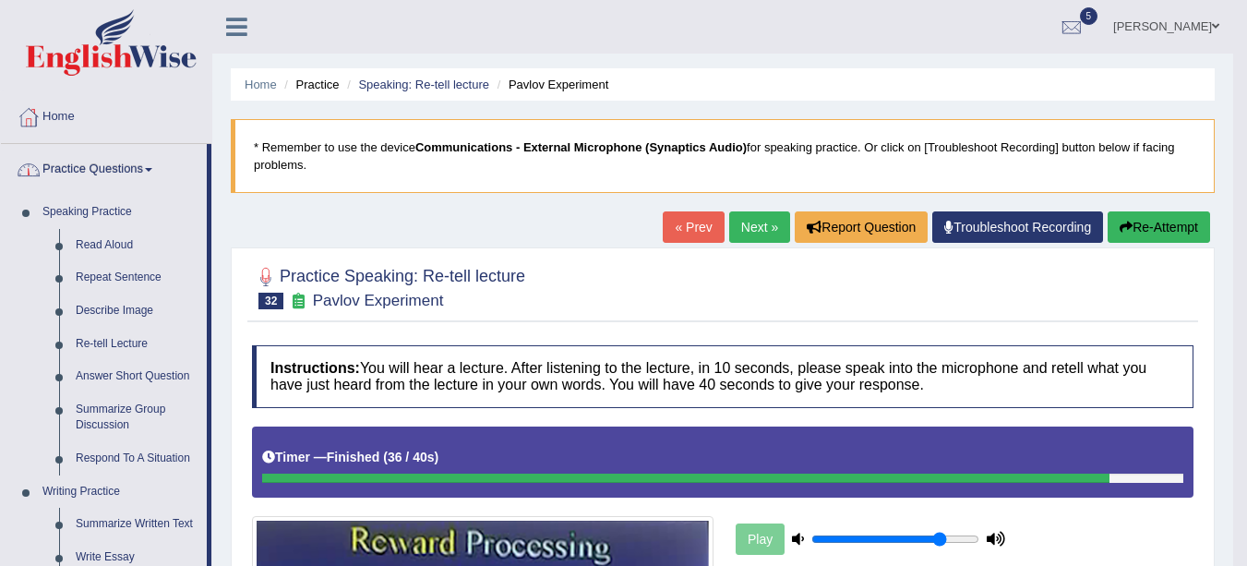
click at [111, 241] on link "Read Aloud" at bounding box center [136, 245] width 139 height 33
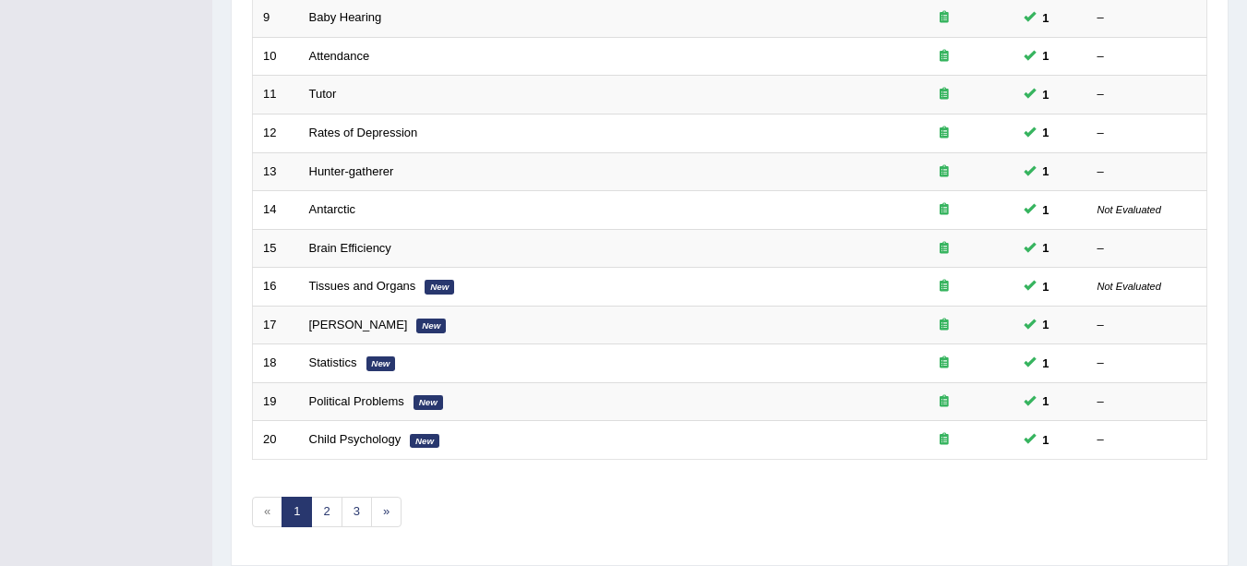
scroll to position [656, 0]
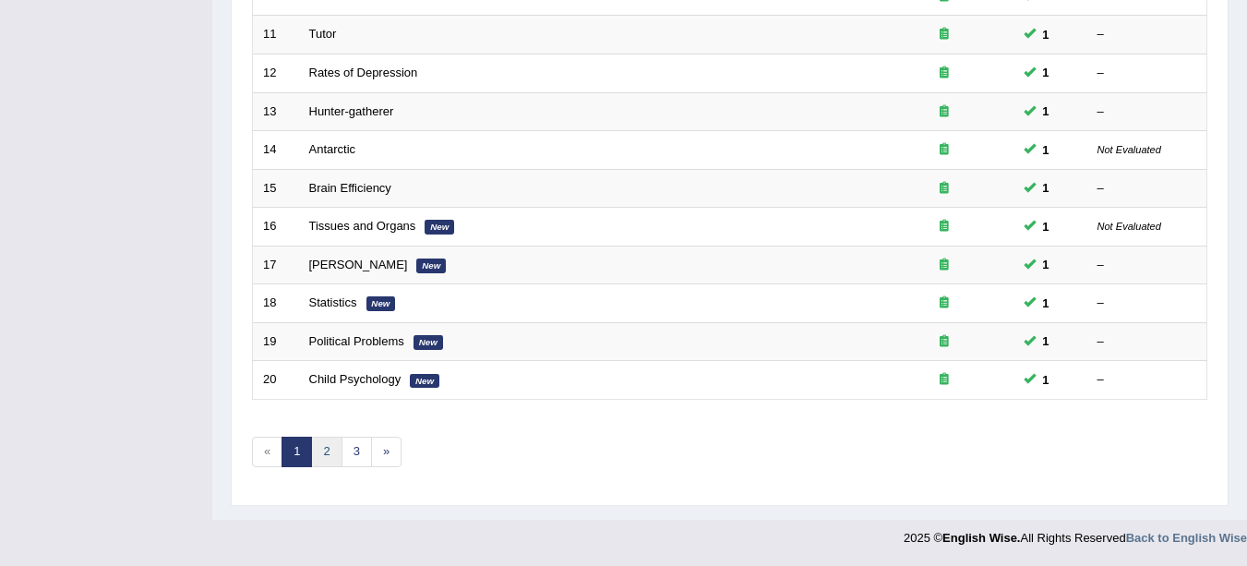
click at [330, 457] on link "2" at bounding box center [326, 452] width 30 height 30
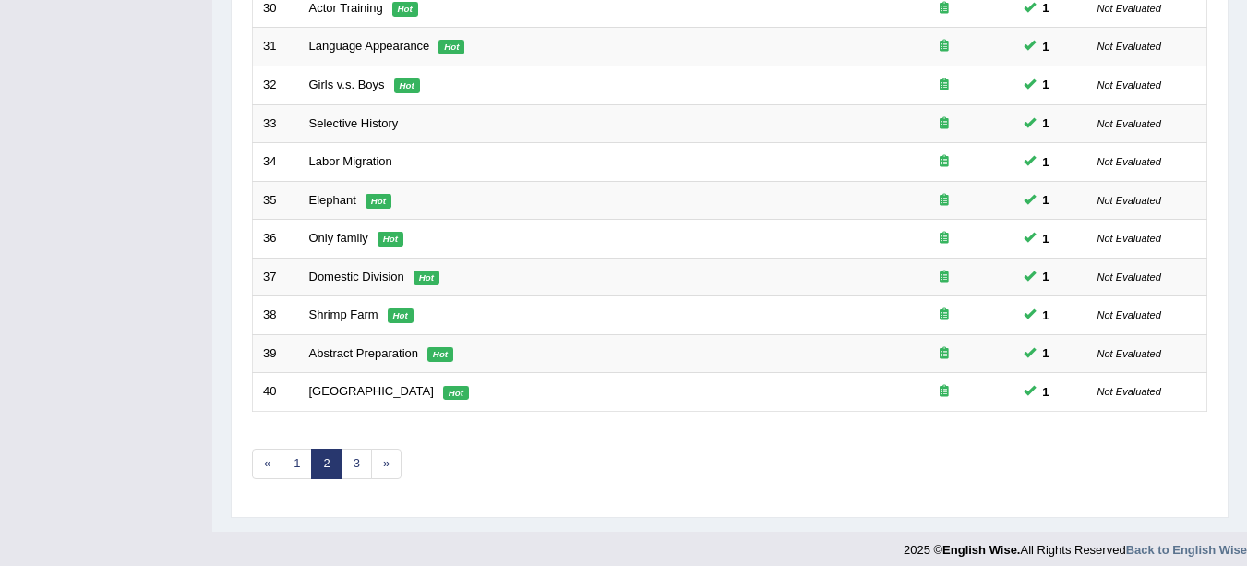
scroll to position [656, 0]
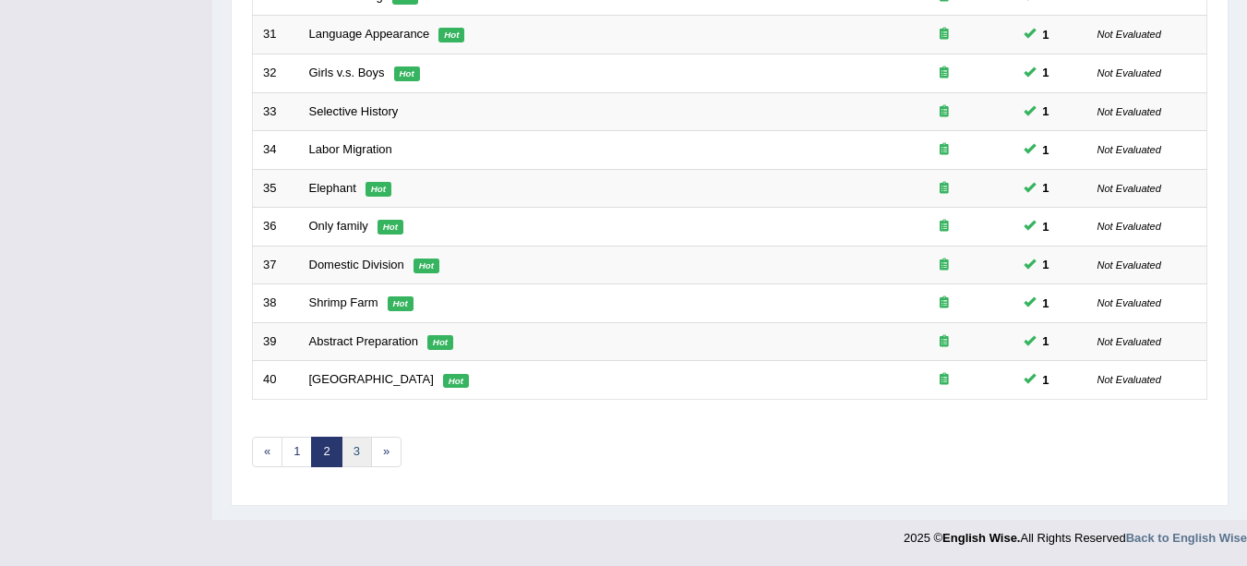
click at [352, 459] on link "3" at bounding box center [357, 452] width 30 height 30
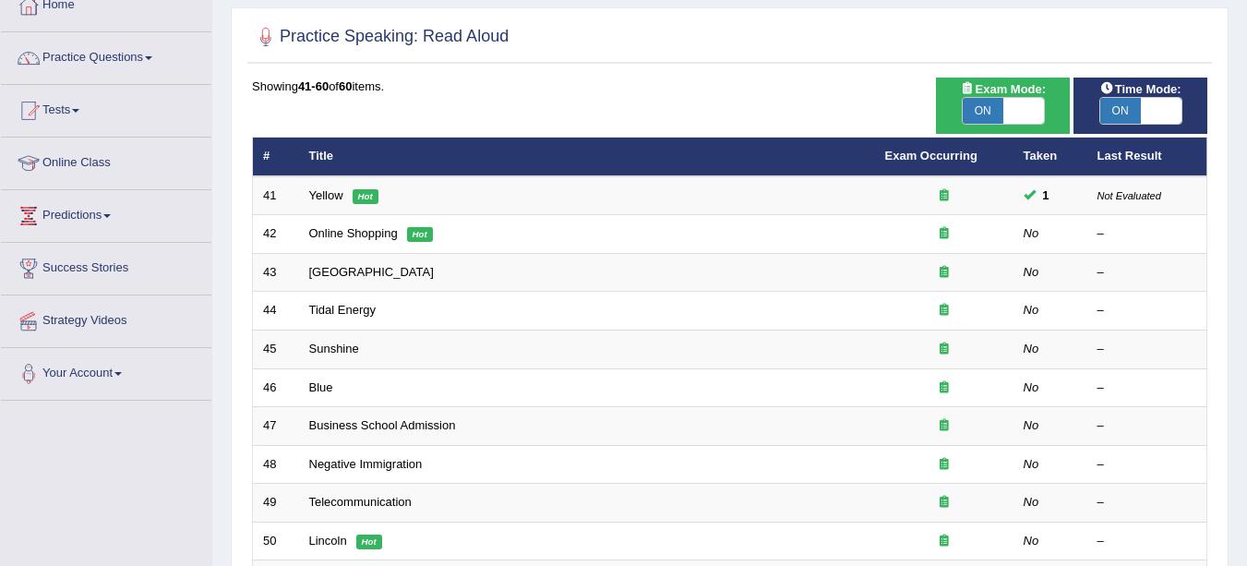
click at [324, 230] on link "Online Shopping" at bounding box center [353, 233] width 89 height 14
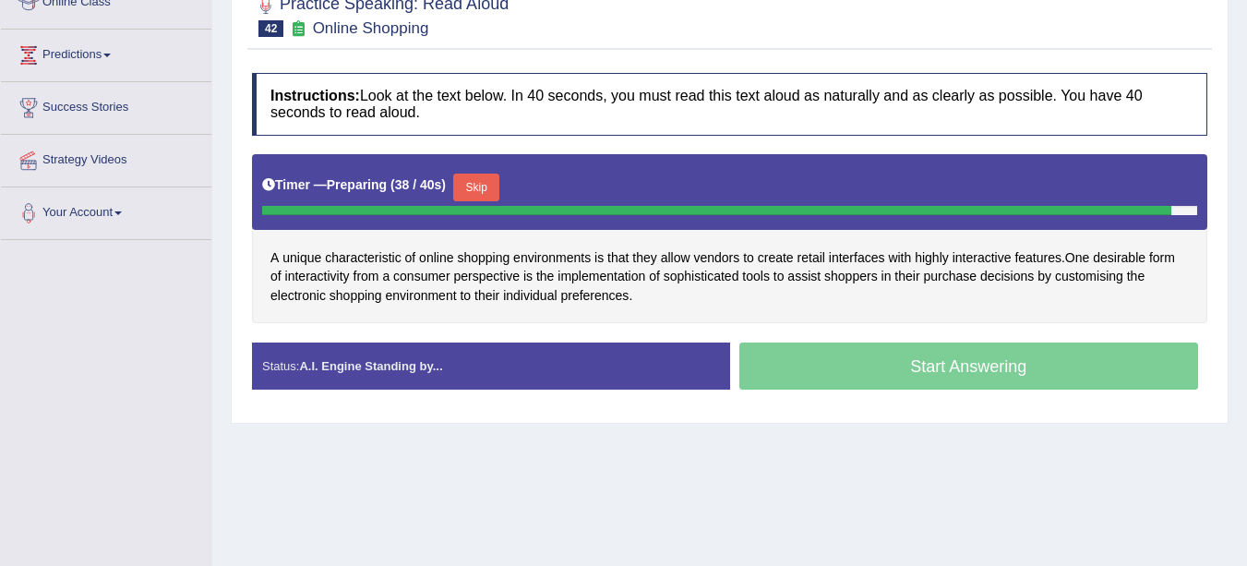
click at [491, 184] on button "Skip" at bounding box center [476, 188] width 46 height 28
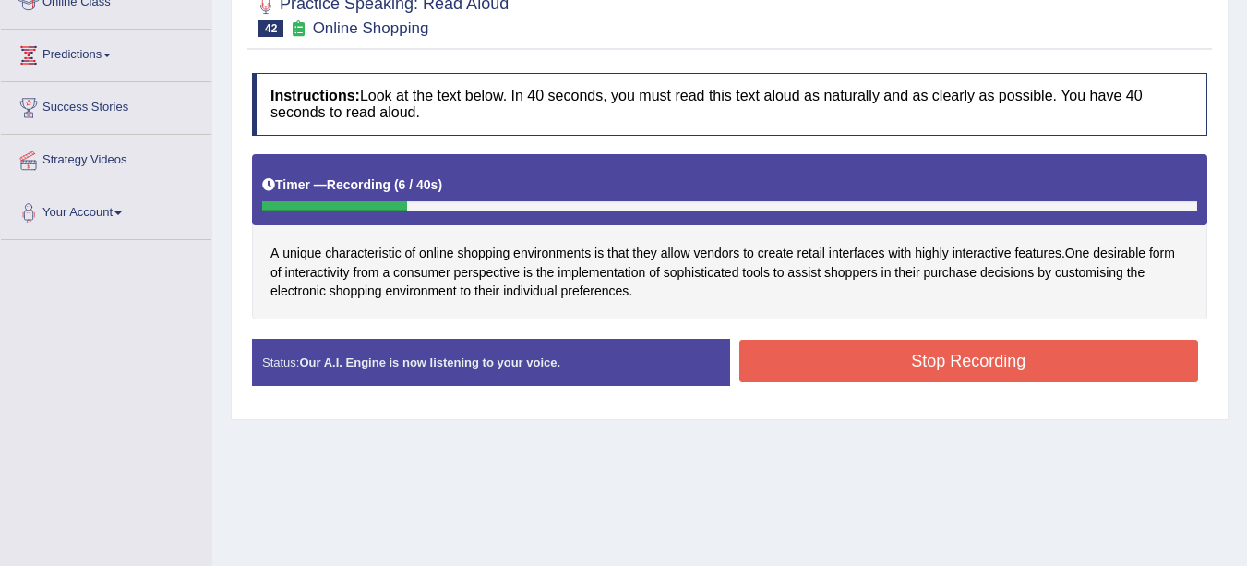
click at [1021, 370] on button "Stop Recording" at bounding box center [969, 361] width 460 height 42
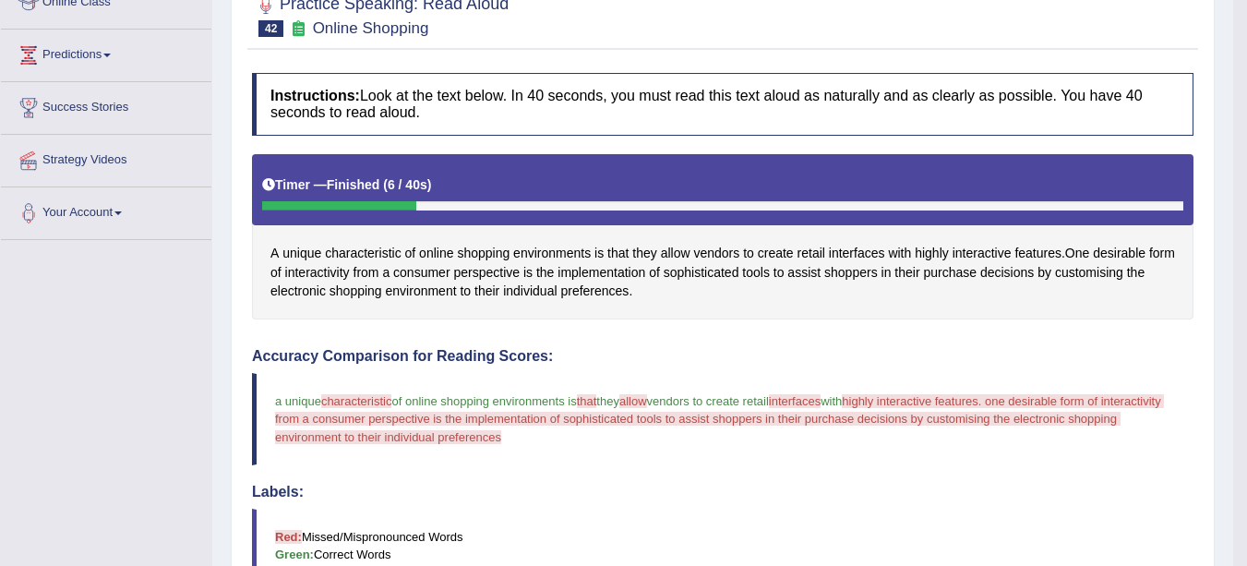
click at [23, 468] on div "Toggle navigation Home Practice Questions Speaking Practice Read Aloud Repeat S…" at bounding box center [616, 427] width 1233 height 1399
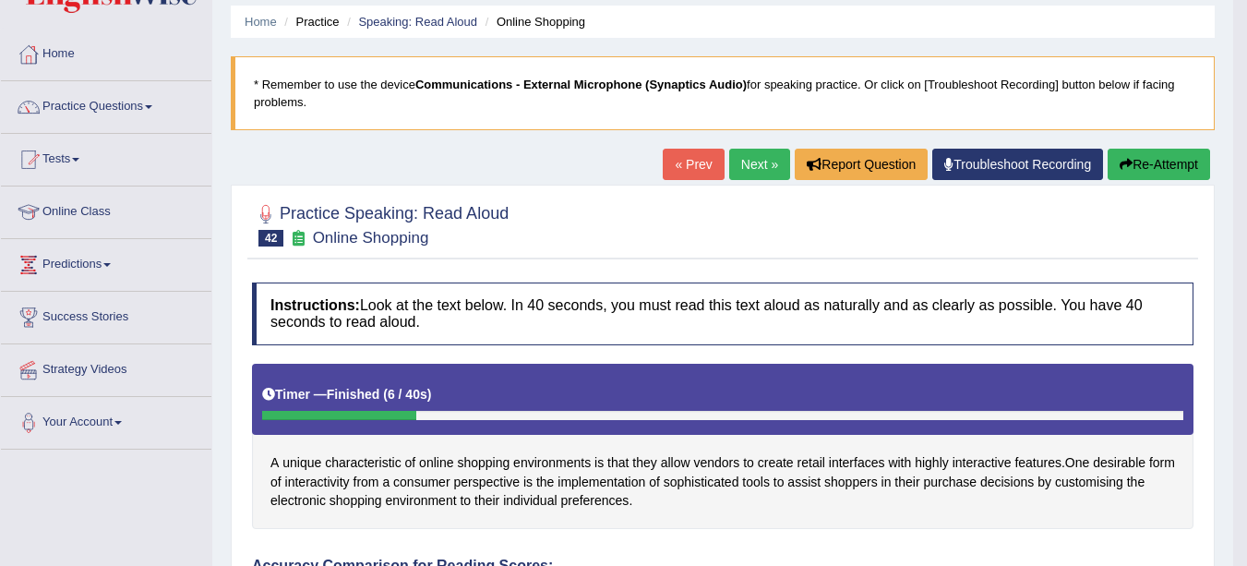
scroll to position [60, 0]
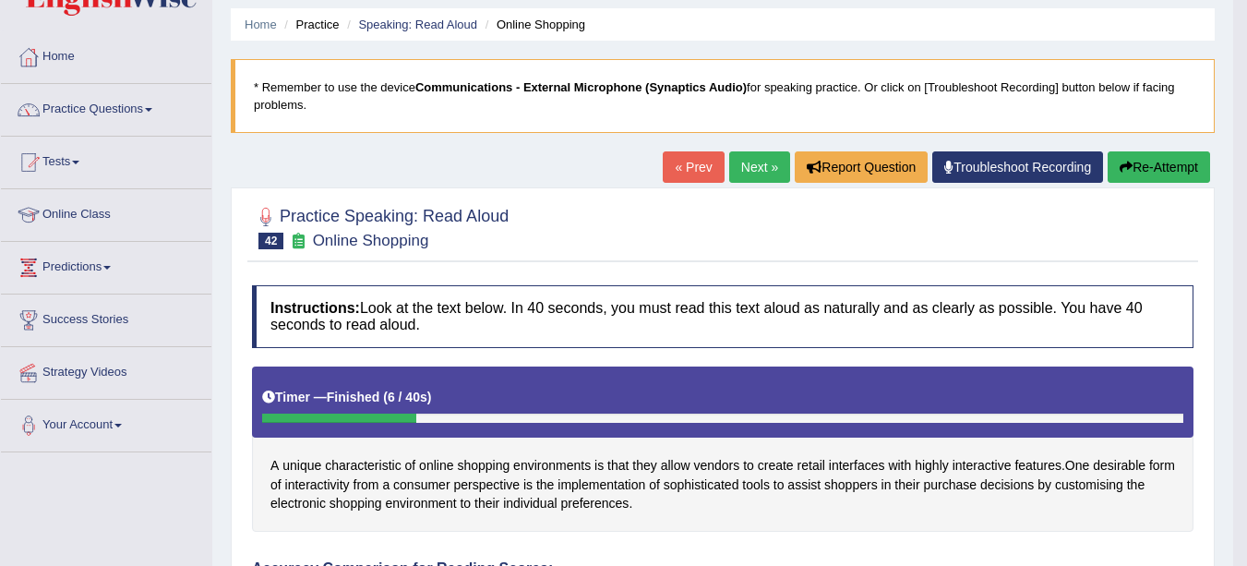
click at [761, 167] on link "Next »" at bounding box center [759, 166] width 61 height 31
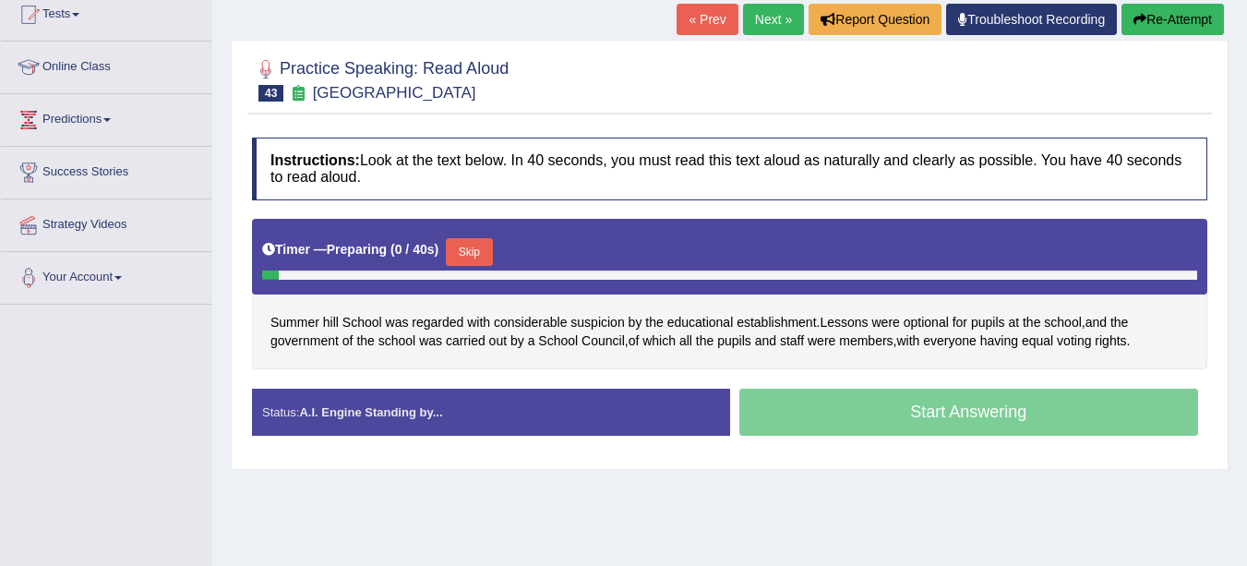
scroll to position [208, 0]
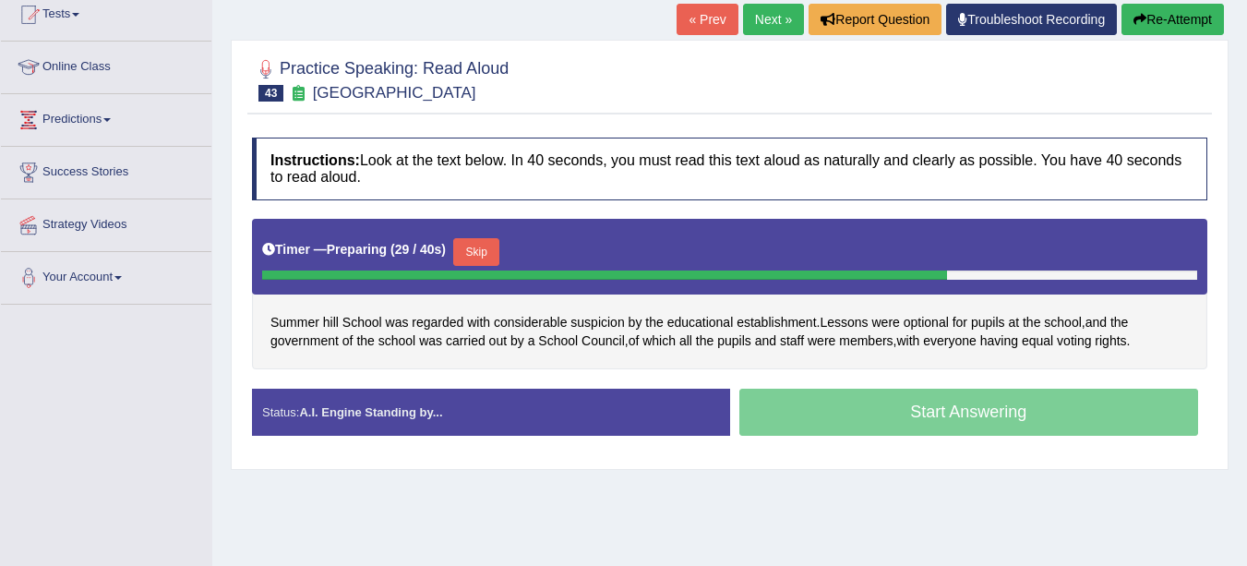
click at [483, 252] on button "Skip" at bounding box center [476, 252] width 46 height 28
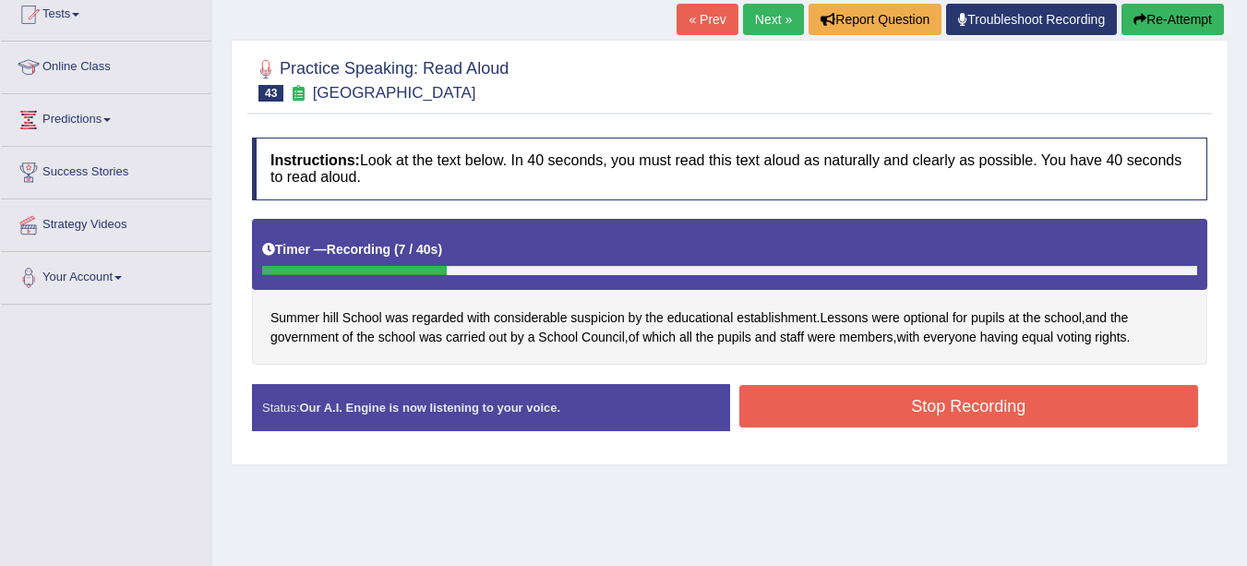
click at [803, 402] on button "Stop Recording" at bounding box center [969, 406] width 460 height 42
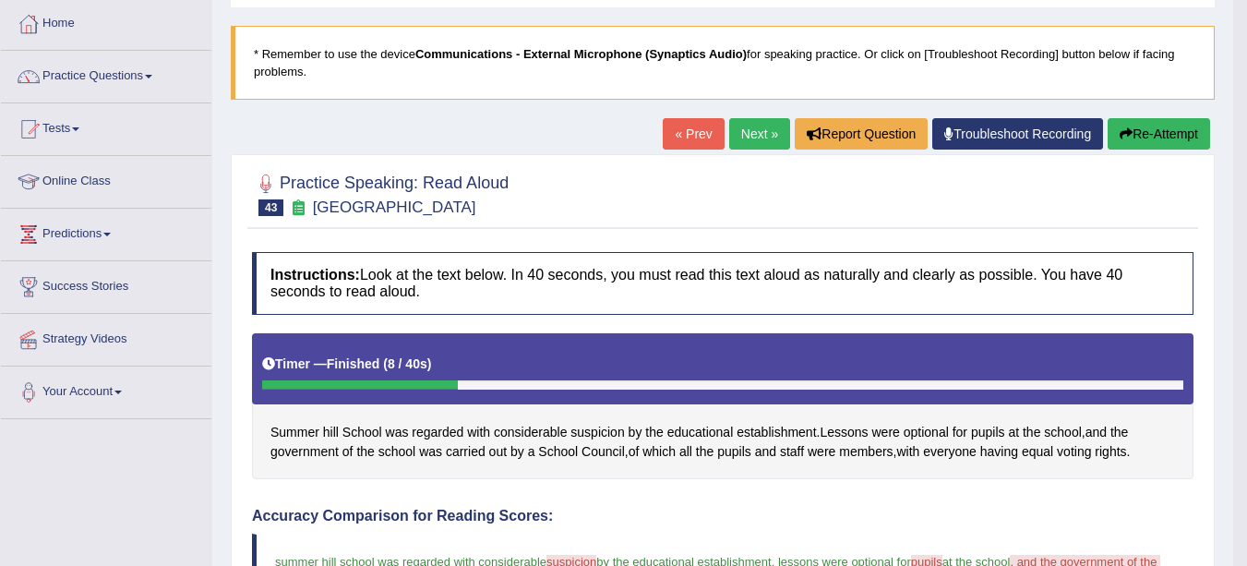
scroll to position [90, 0]
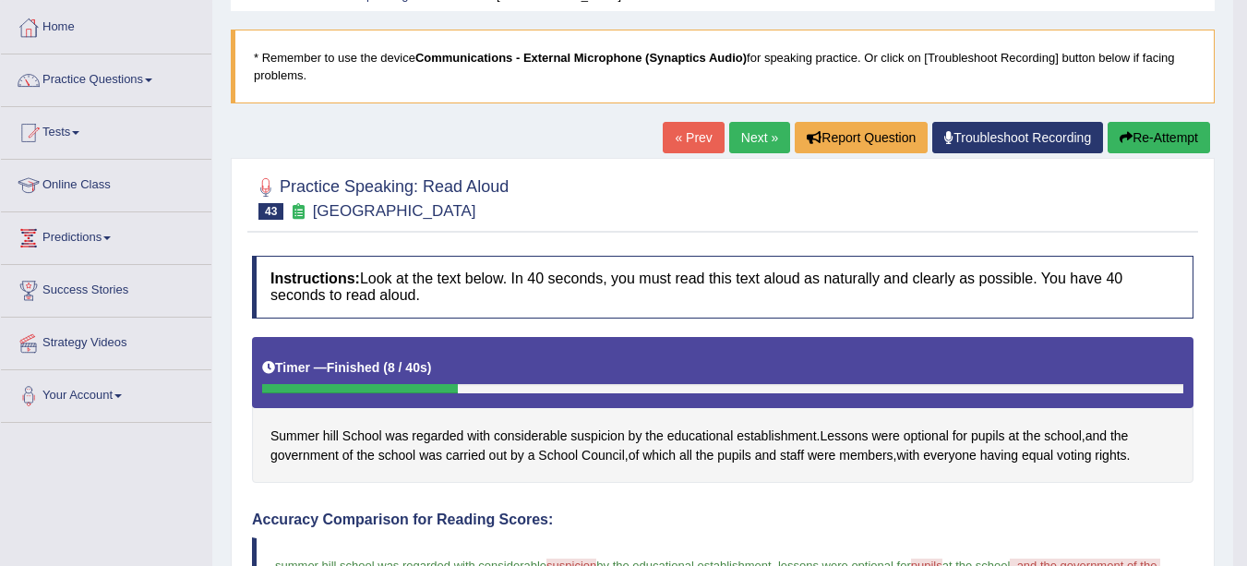
click at [759, 146] on link "Next »" at bounding box center [759, 137] width 61 height 31
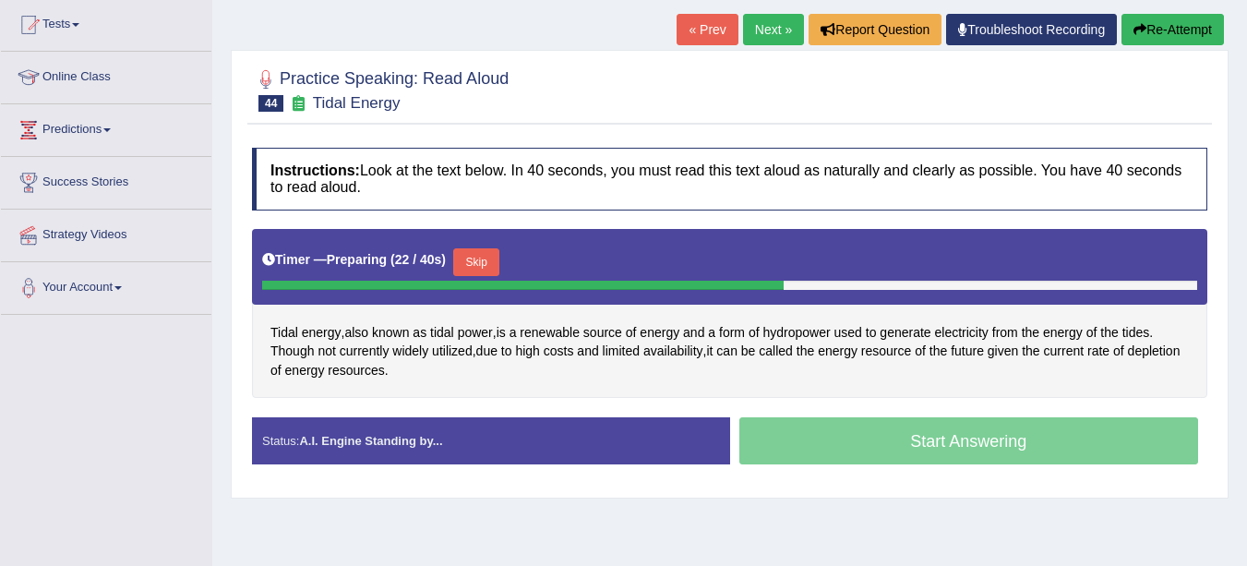
click at [481, 258] on button "Skip" at bounding box center [476, 262] width 46 height 28
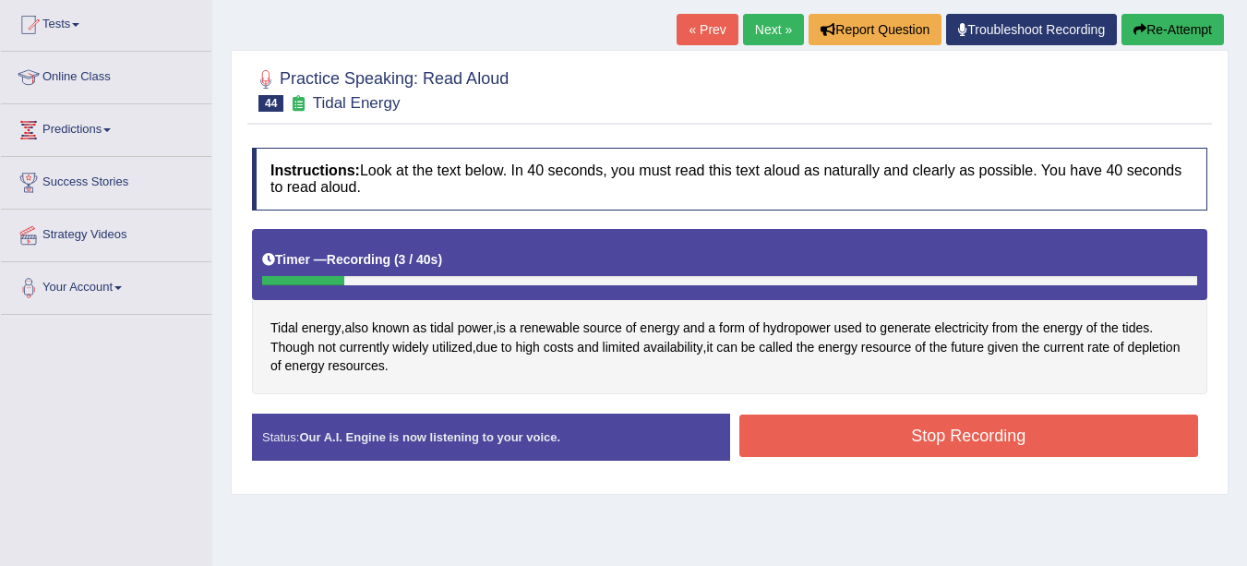
click at [1139, 27] on icon "button" at bounding box center [1140, 29] width 13 height 13
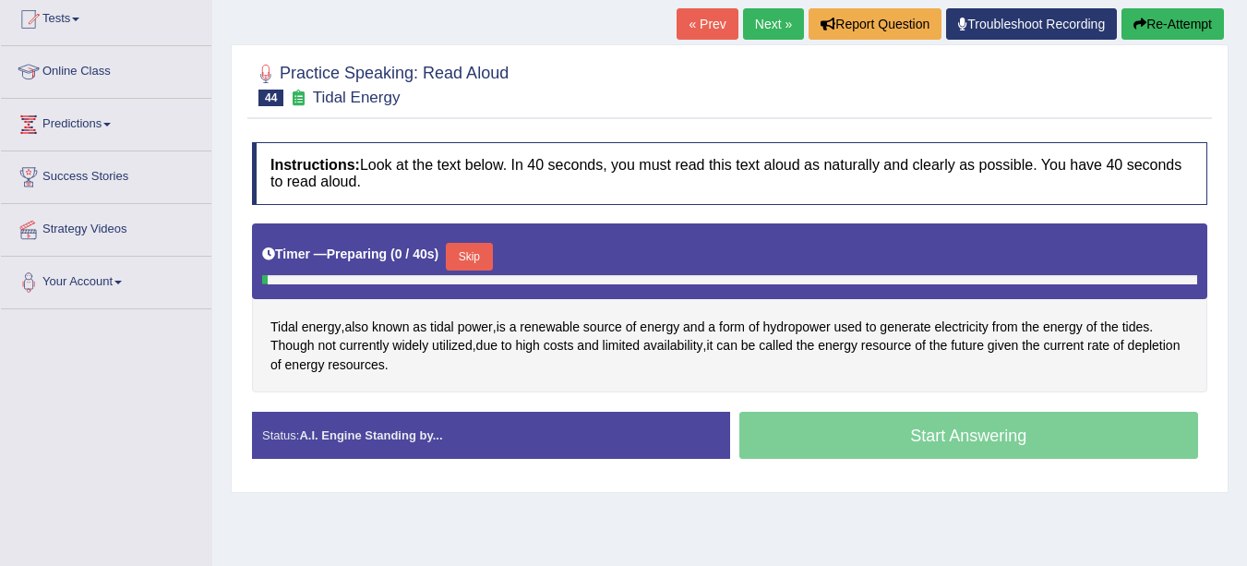
scroll to position [203, 0]
click at [472, 262] on button "Skip" at bounding box center [469, 257] width 46 height 28
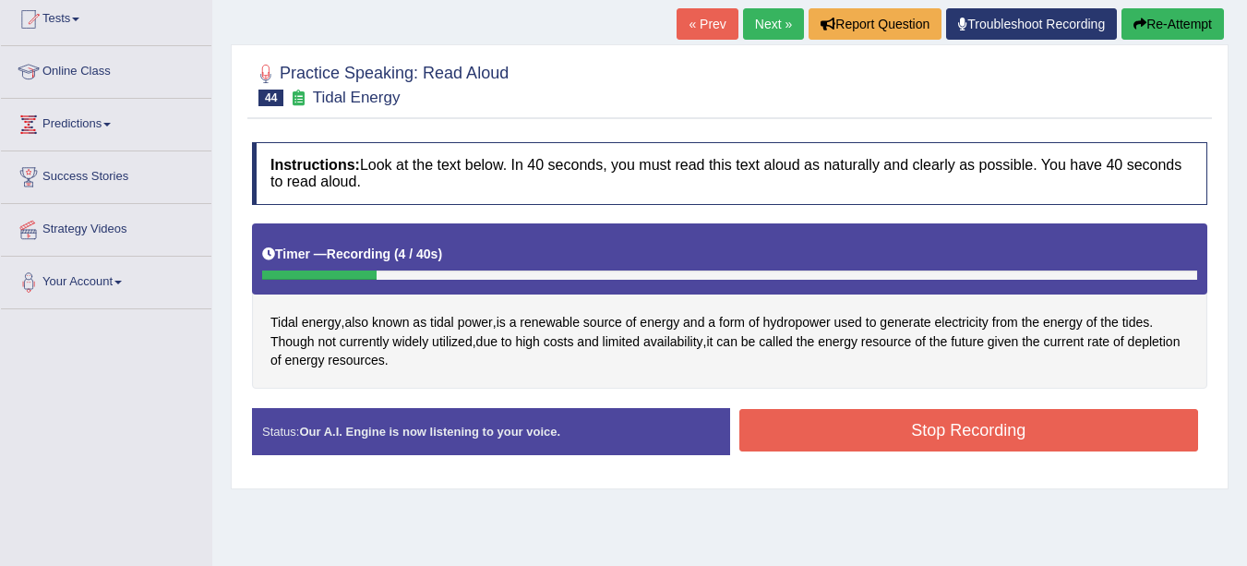
click at [905, 424] on button "Stop Recording" at bounding box center [969, 430] width 460 height 42
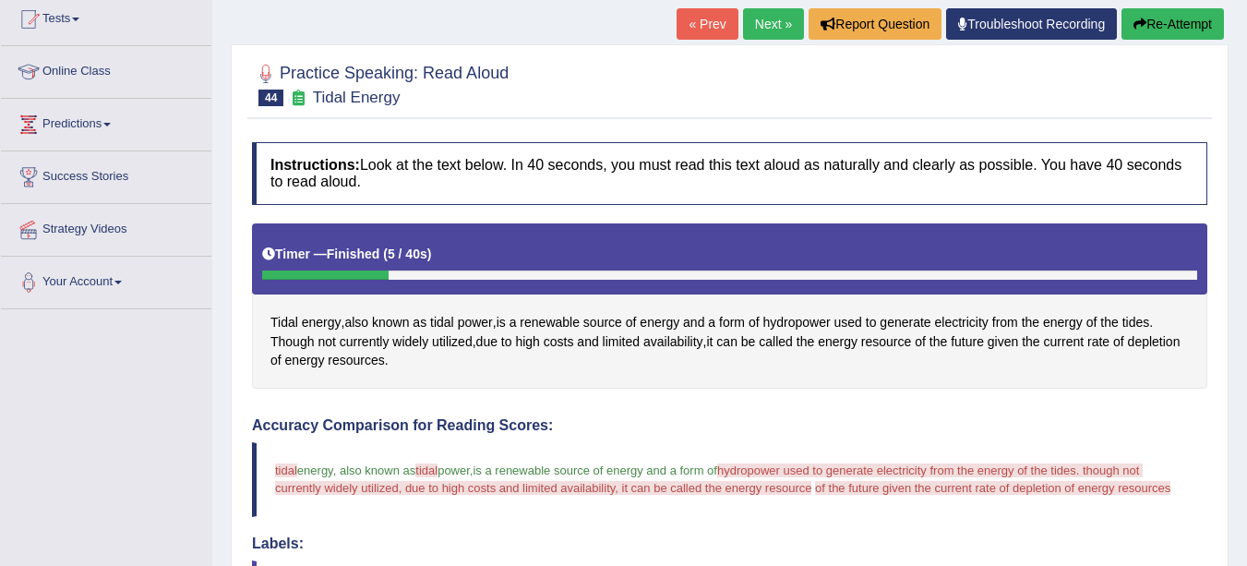
click at [60, 468] on div "Toggle navigation Home Practice Questions Speaking Practice Read Aloud Repeat S…" at bounding box center [623, 488] width 1247 height 1382
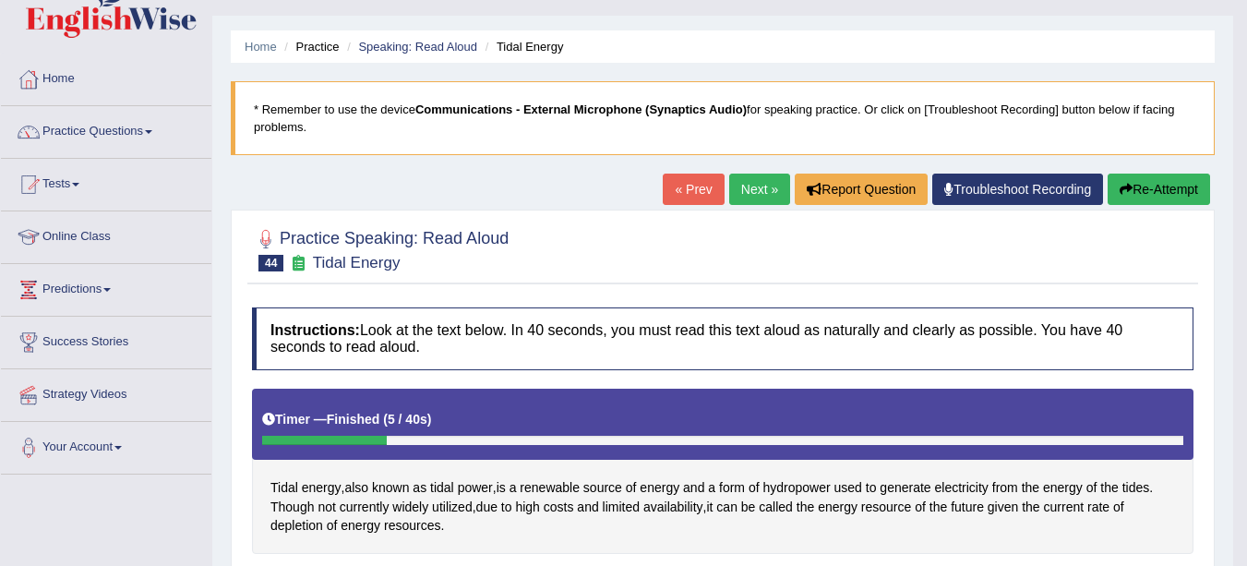
scroll to position [0, 0]
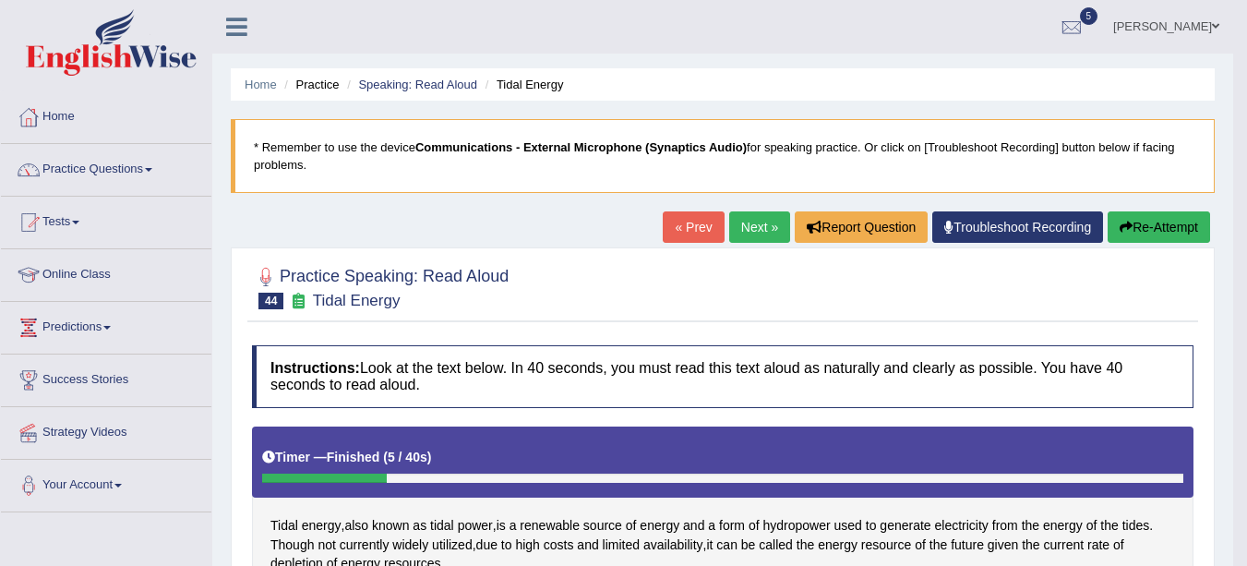
click at [759, 222] on link "Next »" at bounding box center [759, 226] width 61 height 31
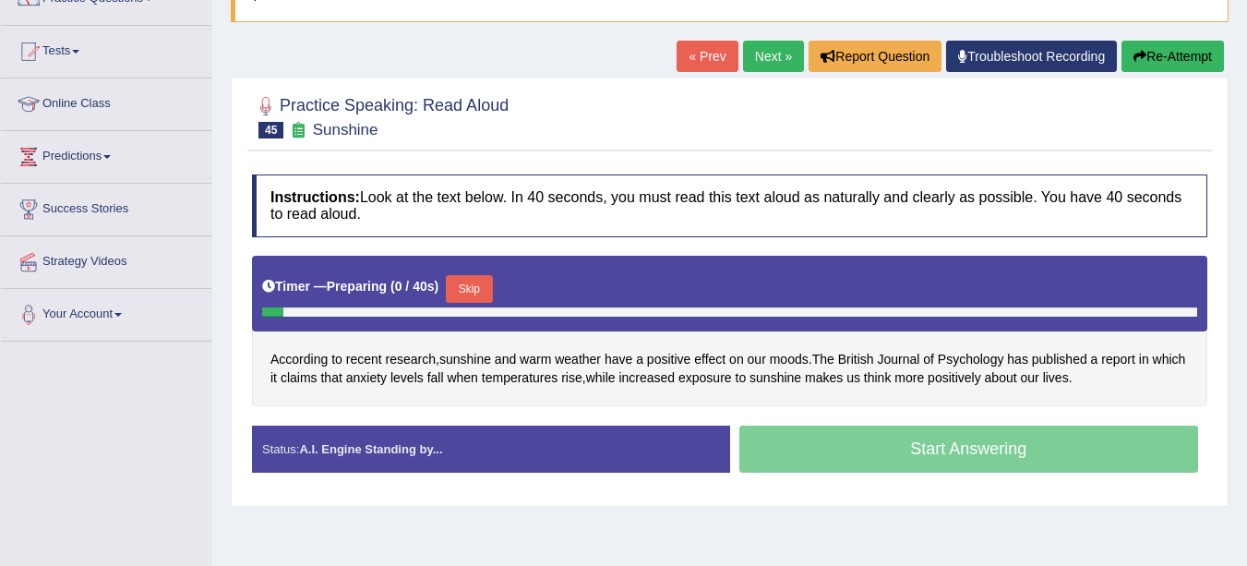
scroll to position [186, 0]
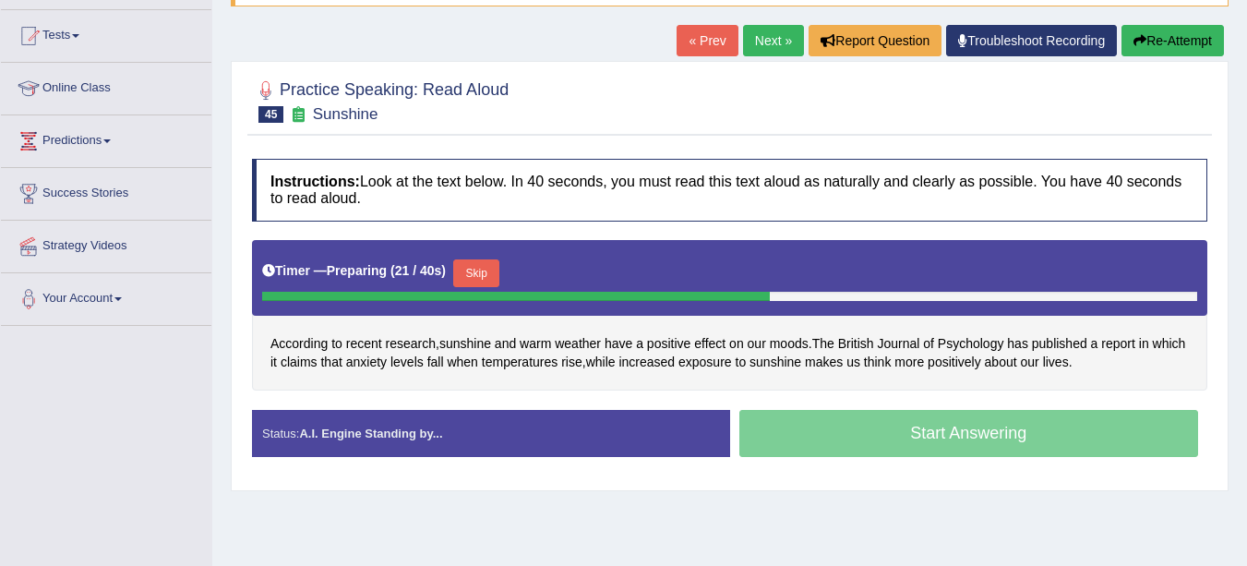
click at [489, 268] on button "Skip" at bounding box center [476, 273] width 46 height 28
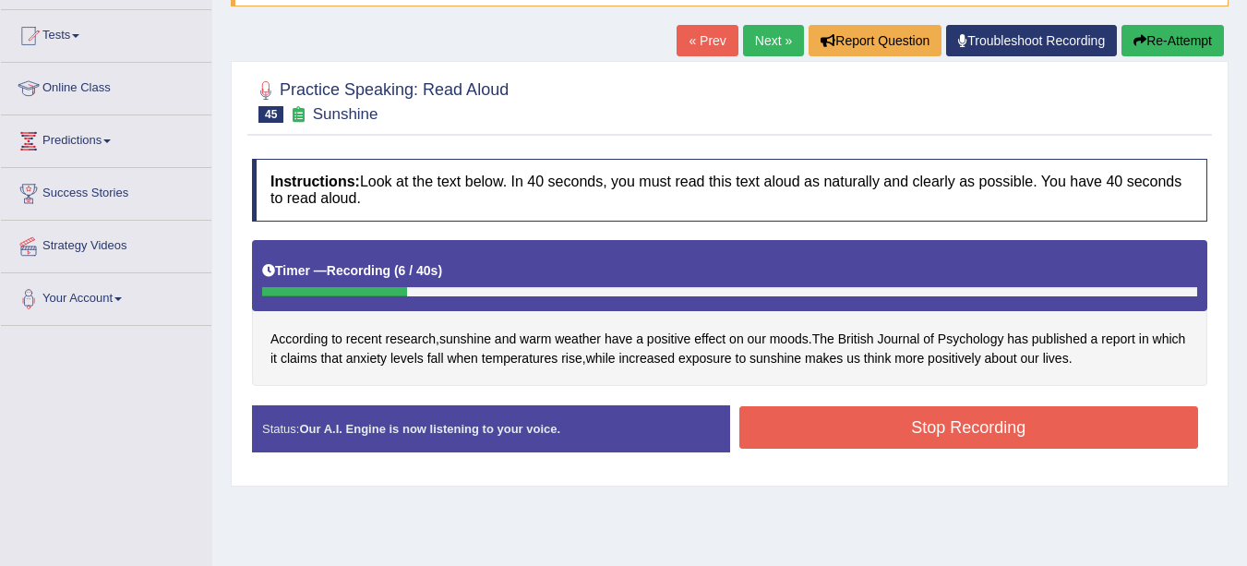
click at [957, 427] on button "Stop Recording" at bounding box center [969, 427] width 460 height 42
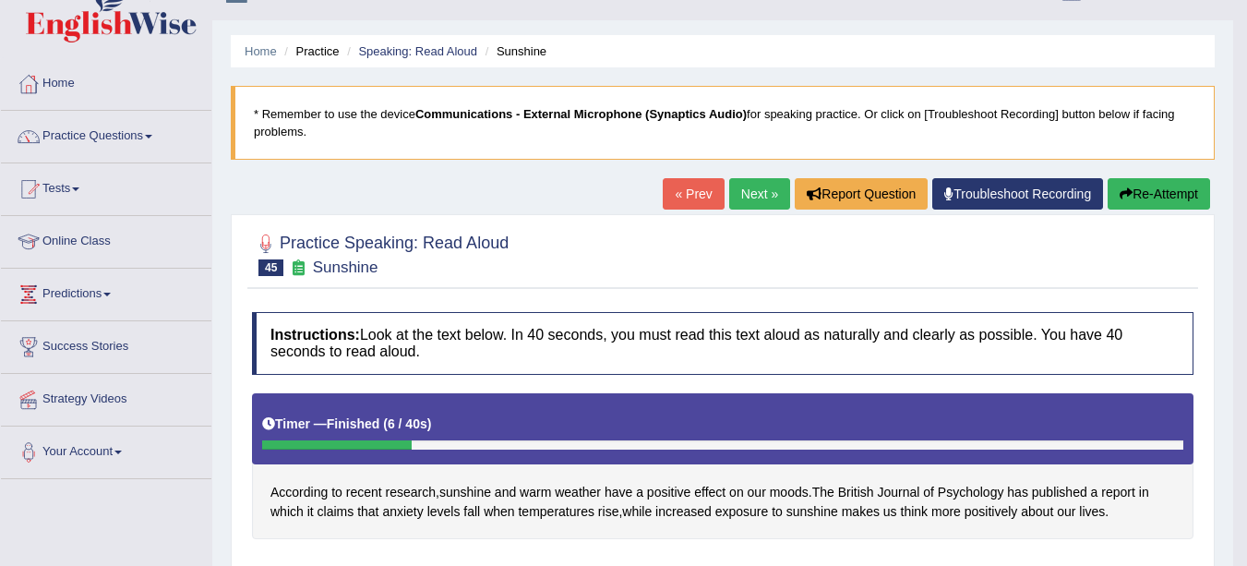
scroll to position [26, 0]
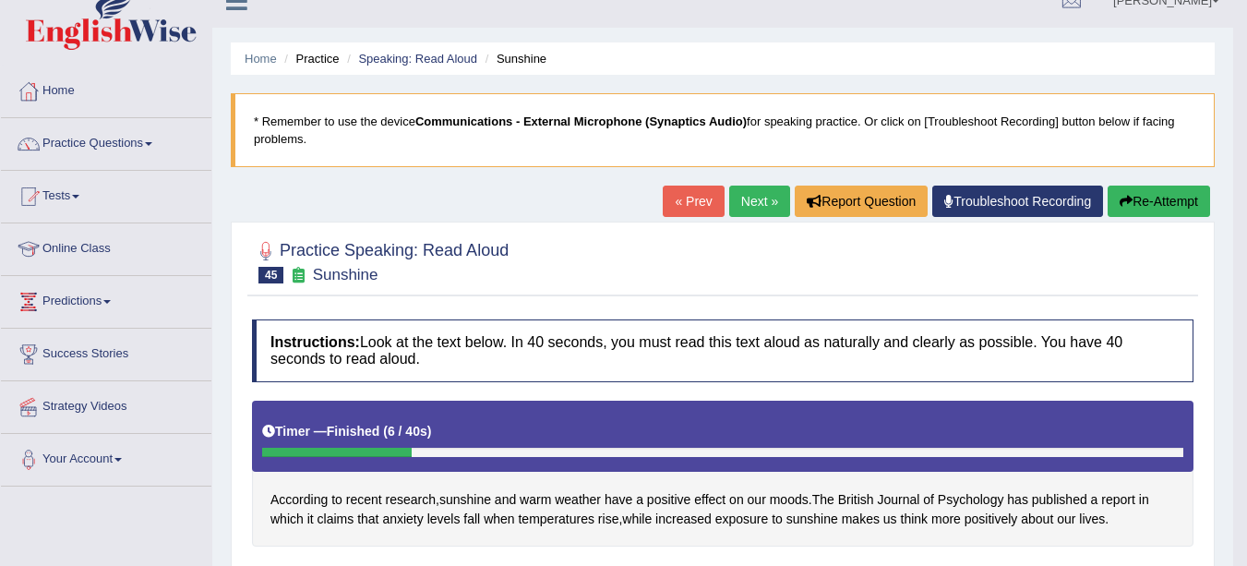
click at [743, 207] on link "Next »" at bounding box center [759, 201] width 61 height 31
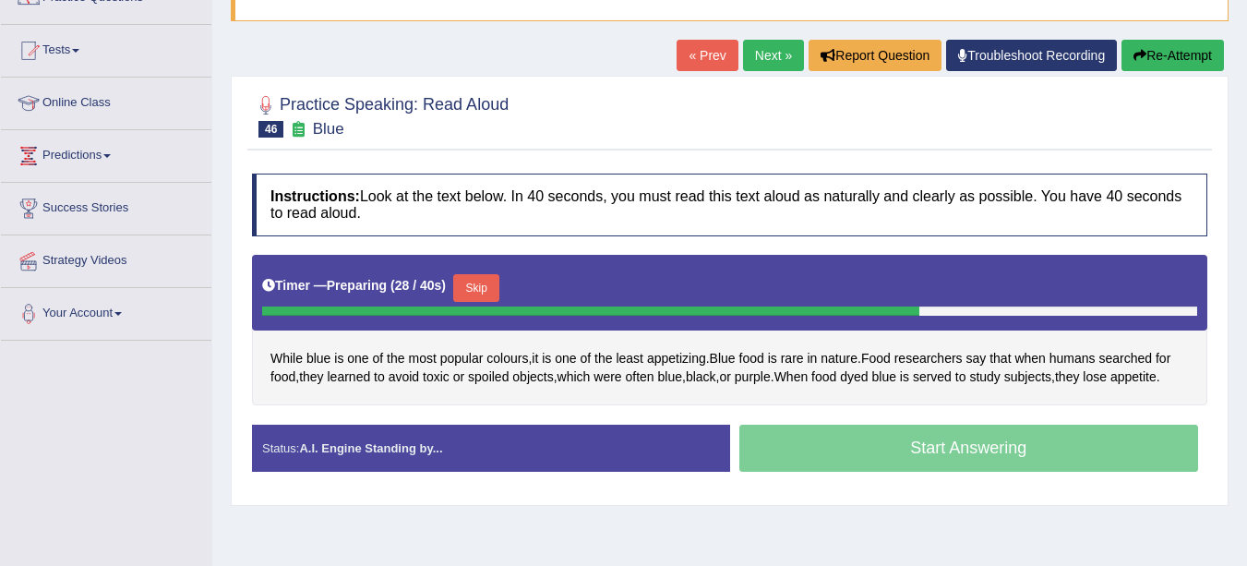
click at [488, 283] on button "Skip" at bounding box center [476, 288] width 46 height 28
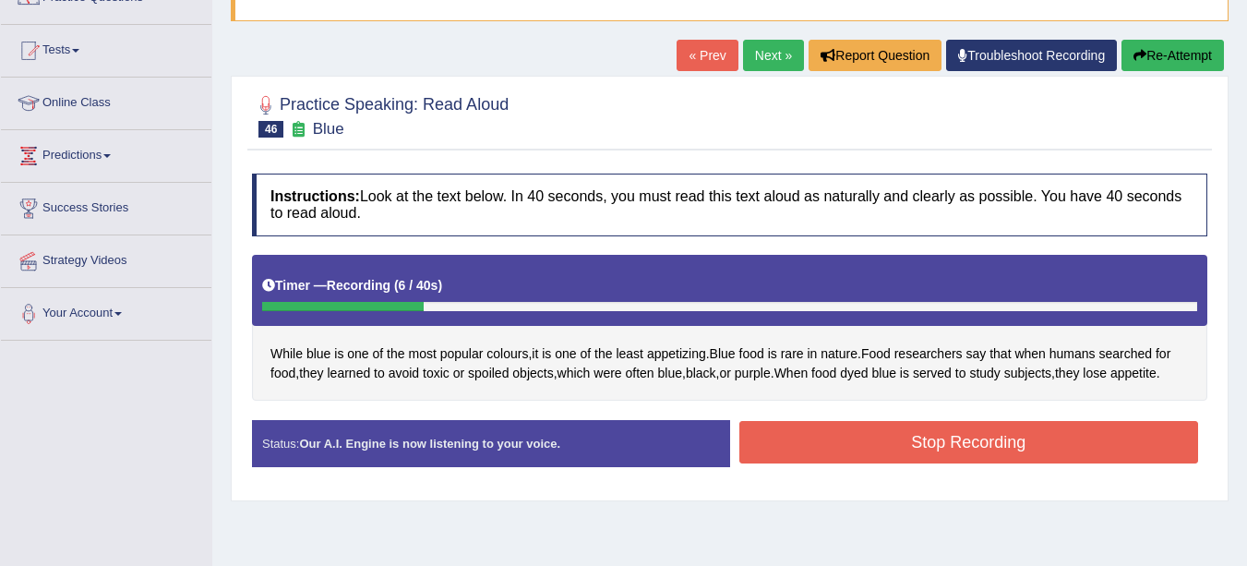
click at [965, 445] on button "Stop Recording" at bounding box center [969, 442] width 460 height 42
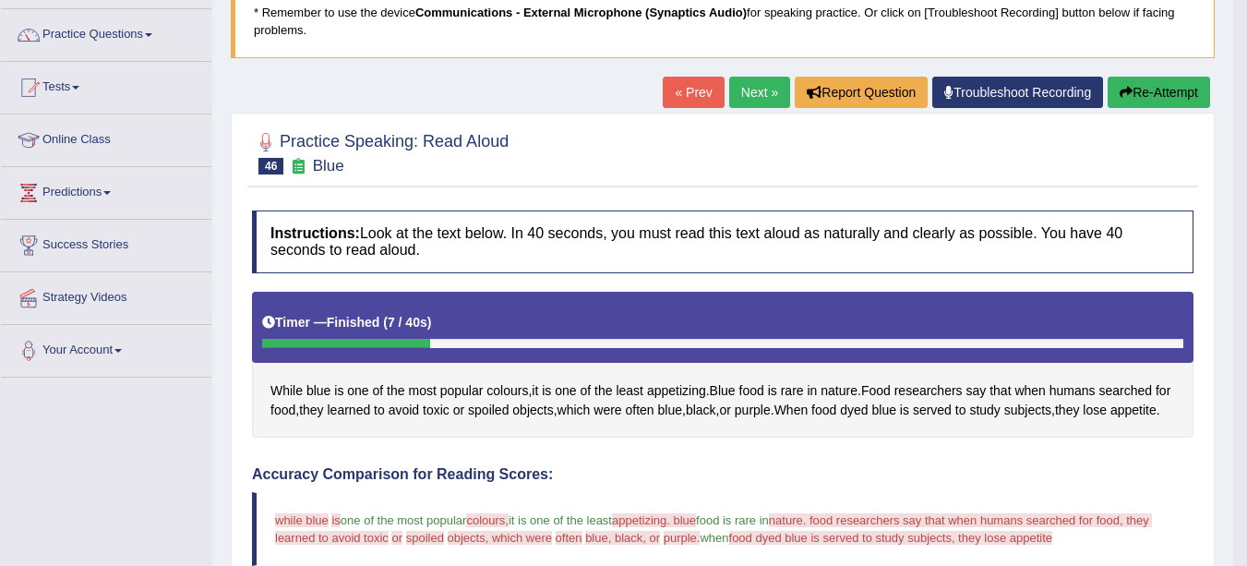
scroll to position [121, 0]
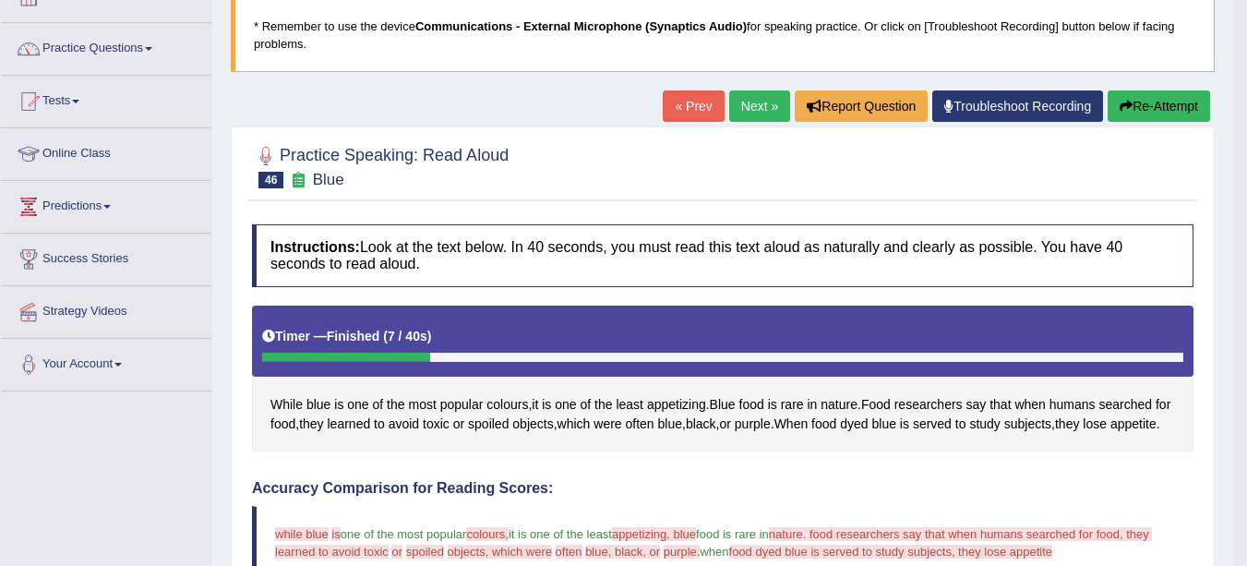
click at [749, 107] on link "Next »" at bounding box center [759, 105] width 61 height 31
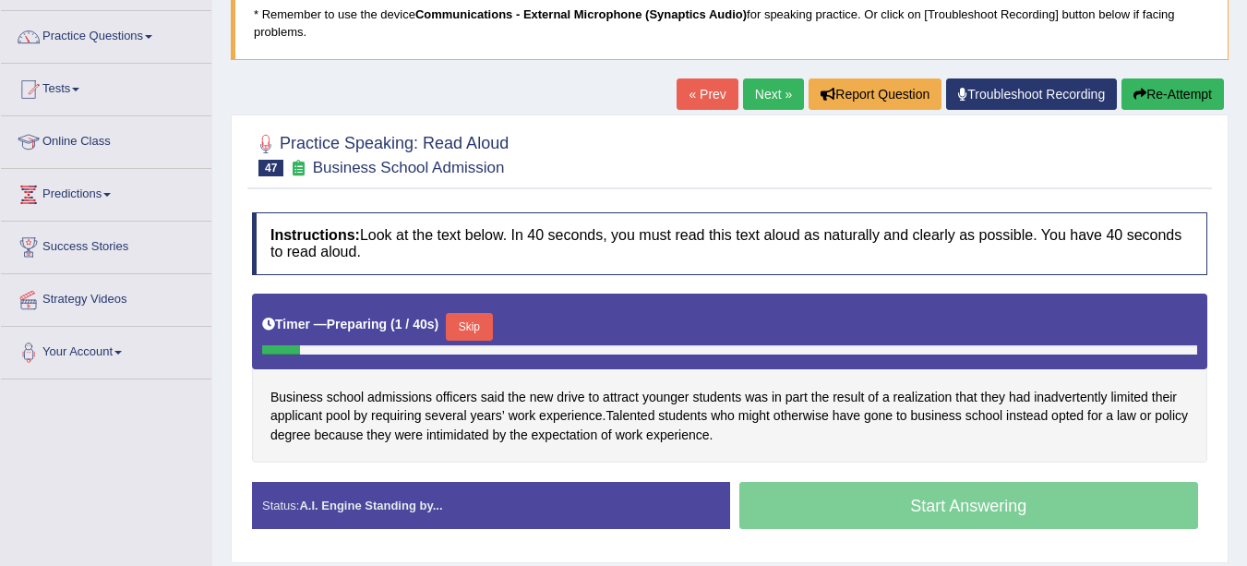
scroll to position [144, 0]
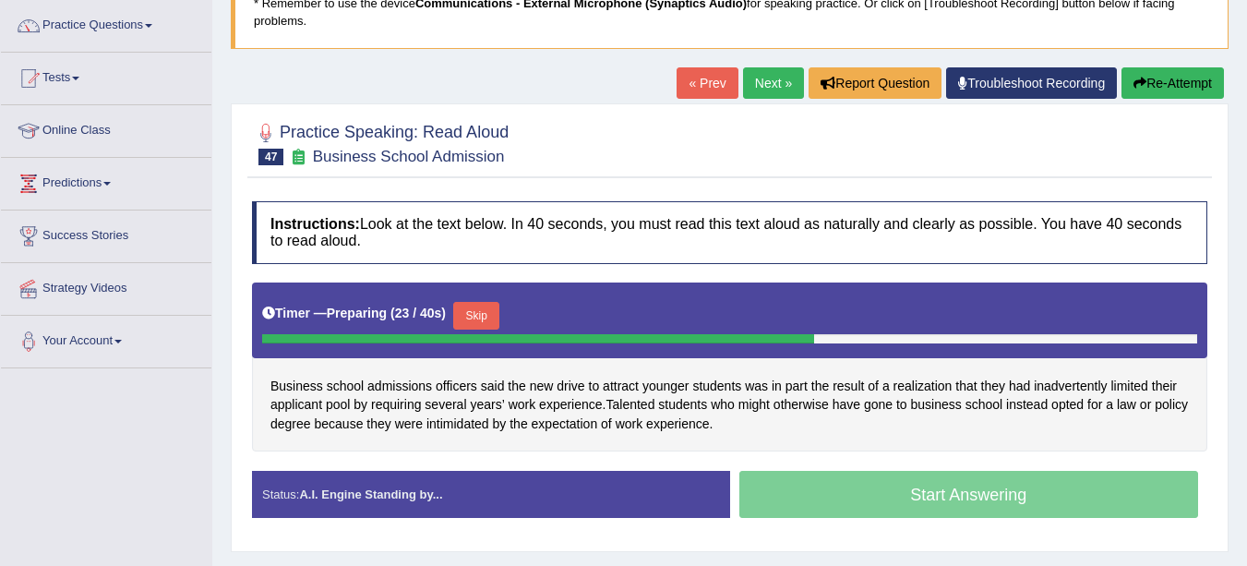
click at [484, 314] on button "Skip" at bounding box center [476, 316] width 46 height 28
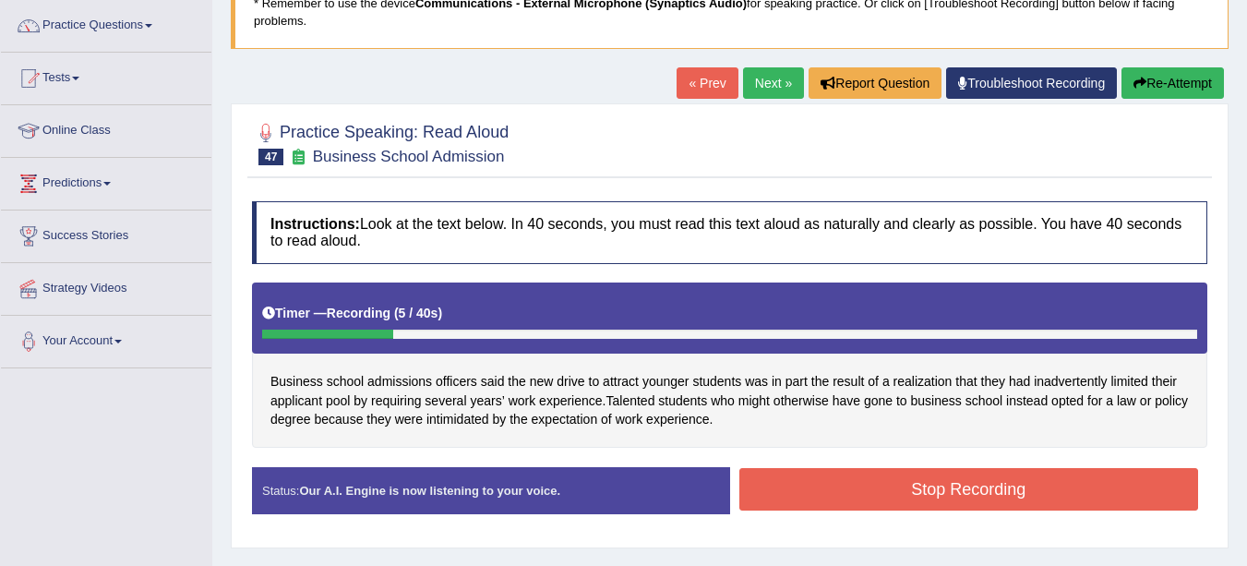
click at [931, 497] on button "Stop Recording" at bounding box center [969, 489] width 460 height 42
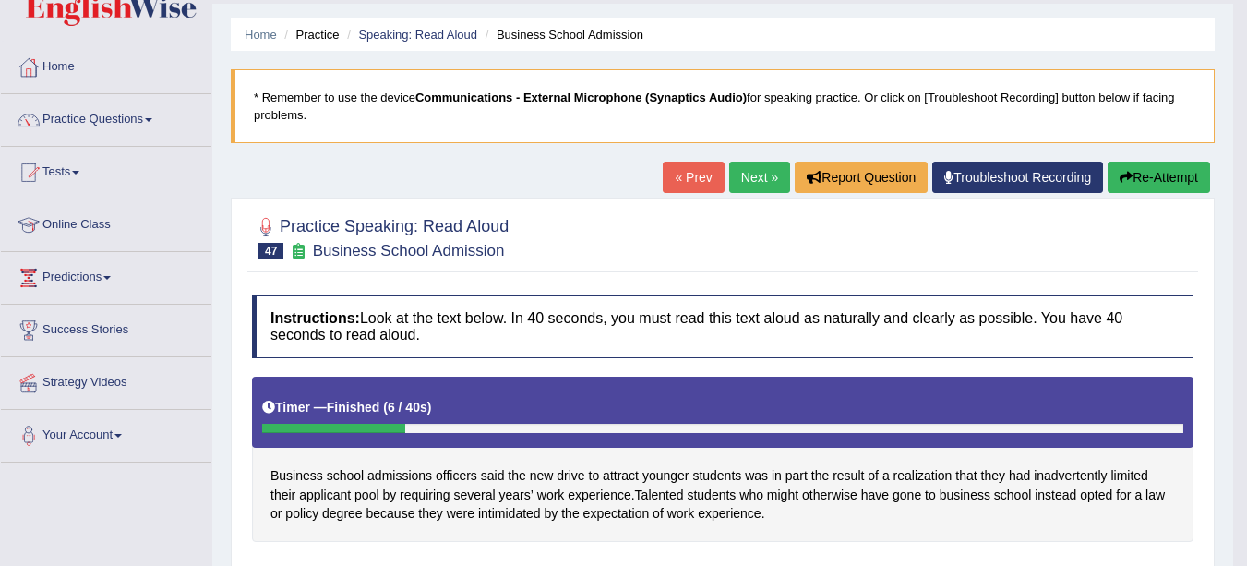
scroll to position [44, 0]
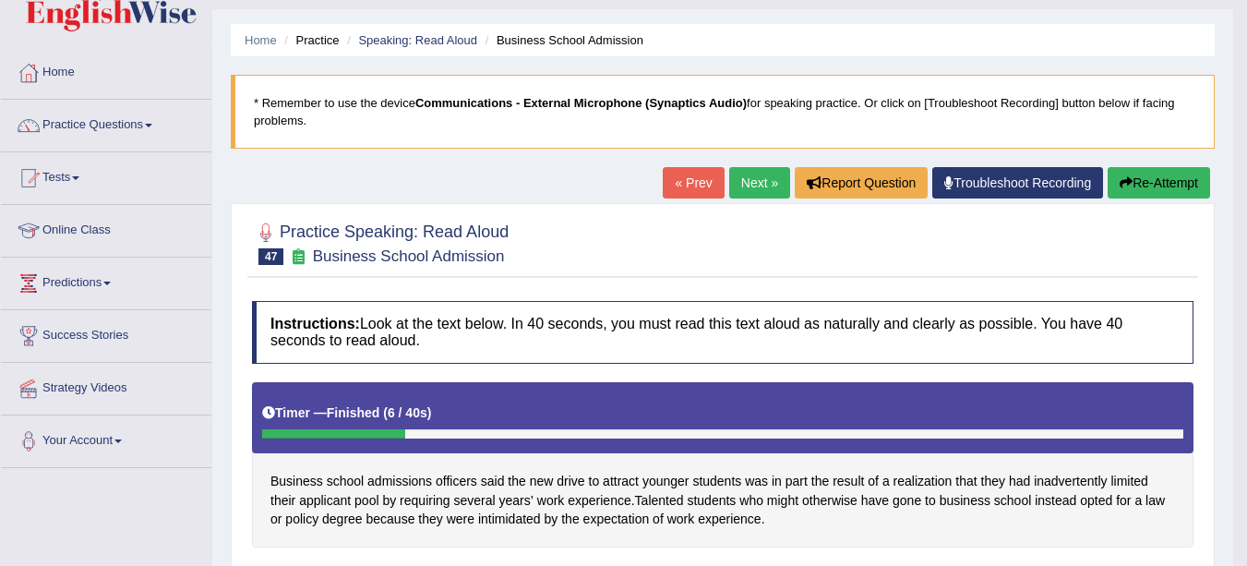
click at [751, 189] on link "Next »" at bounding box center [759, 182] width 61 height 31
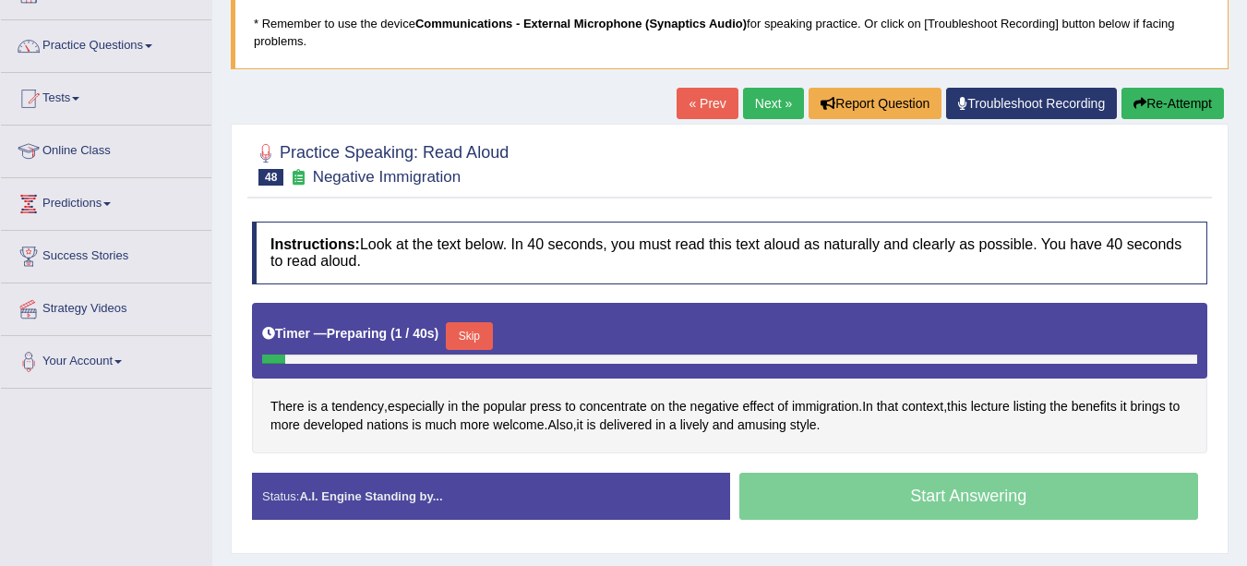
scroll to position [169, 0]
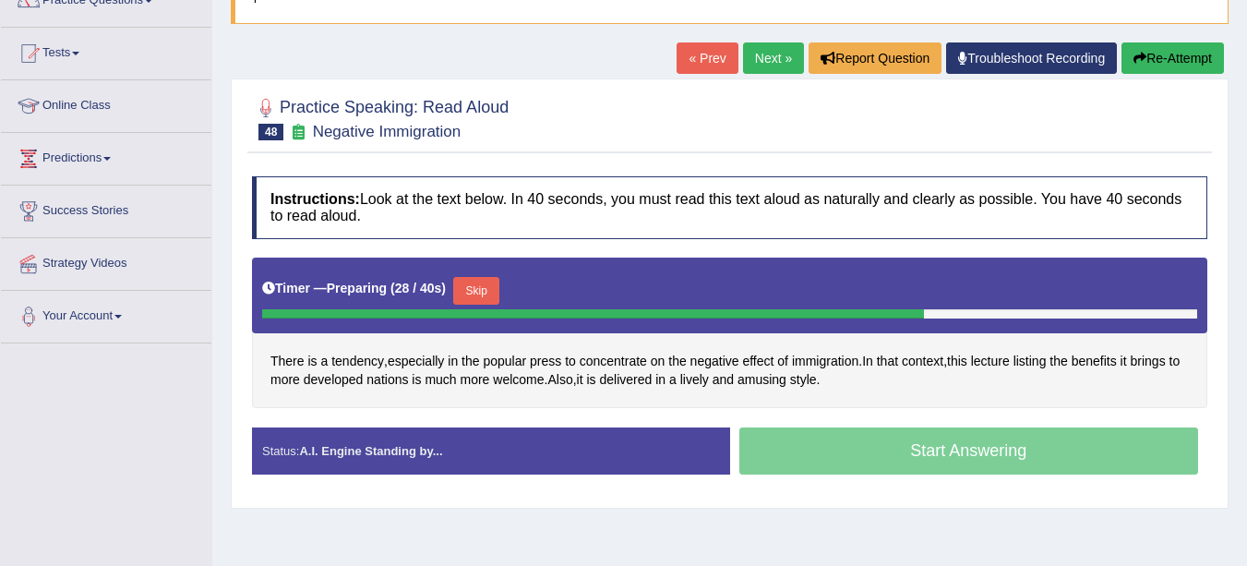
click at [484, 290] on button "Skip" at bounding box center [476, 291] width 46 height 28
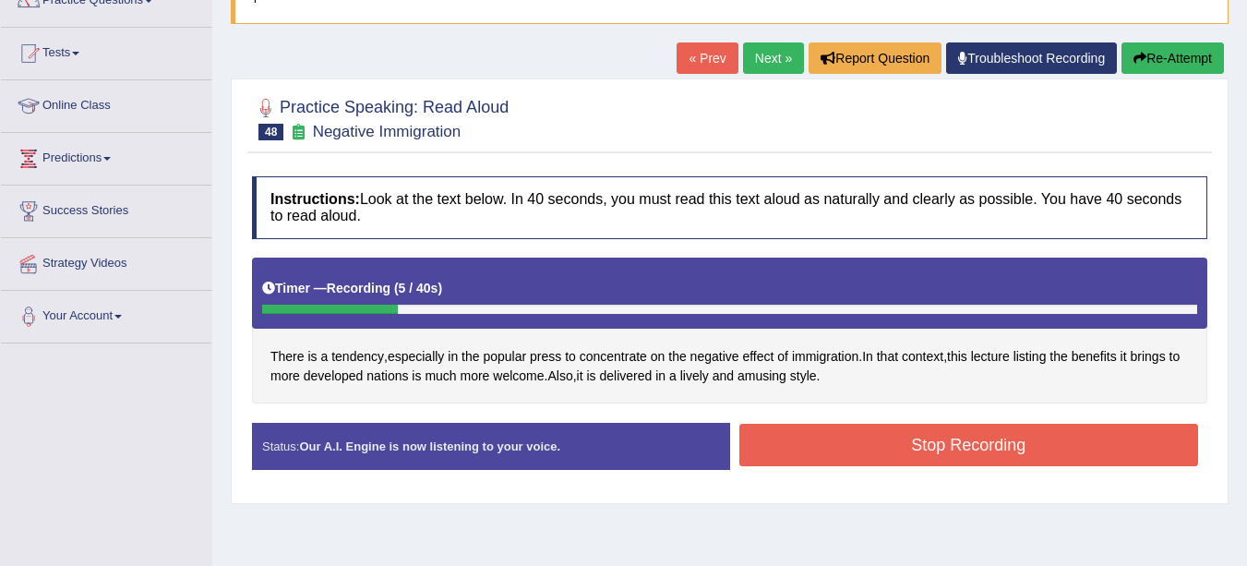
click at [984, 446] on button "Stop Recording" at bounding box center [969, 445] width 460 height 42
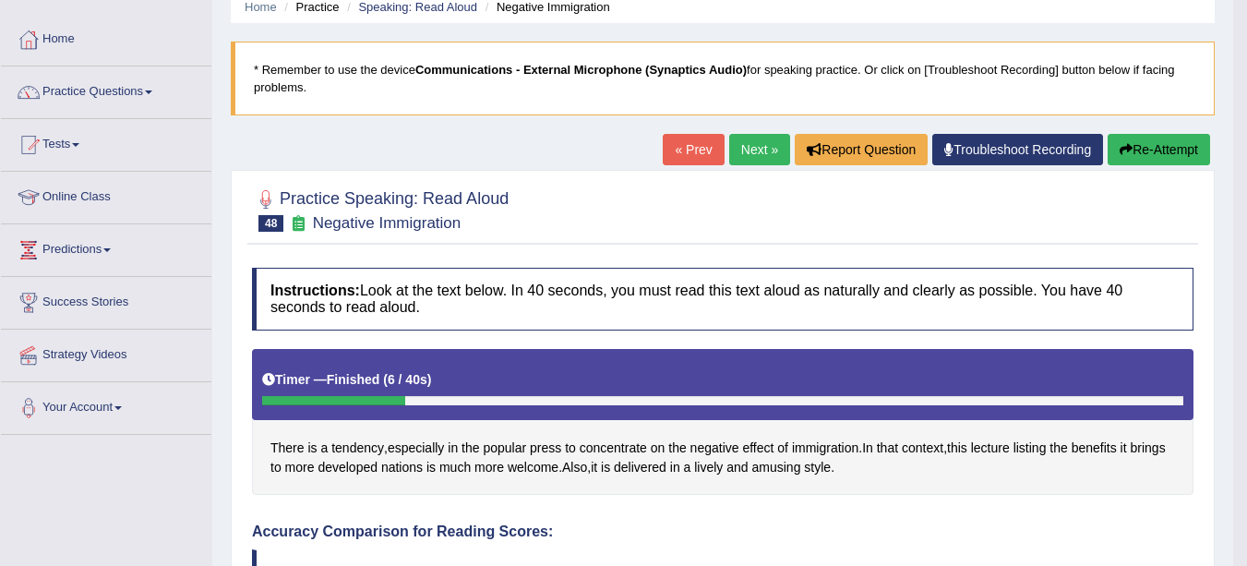
scroll to position [73, 0]
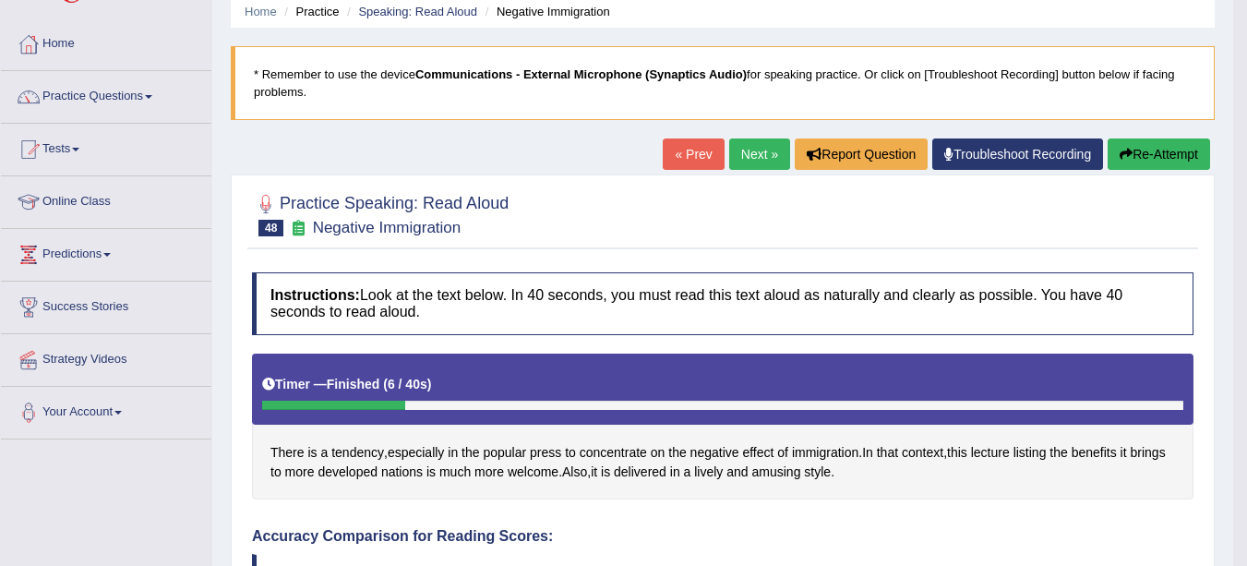
click at [751, 157] on link "Next »" at bounding box center [759, 153] width 61 height 31
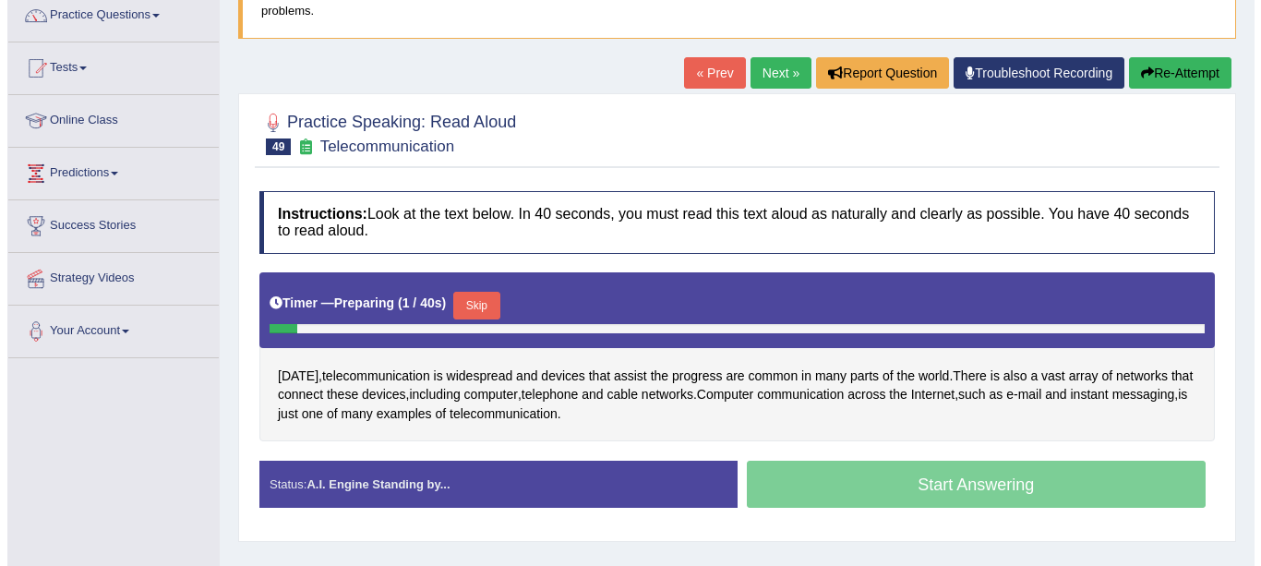
scroll to position [155, 0]
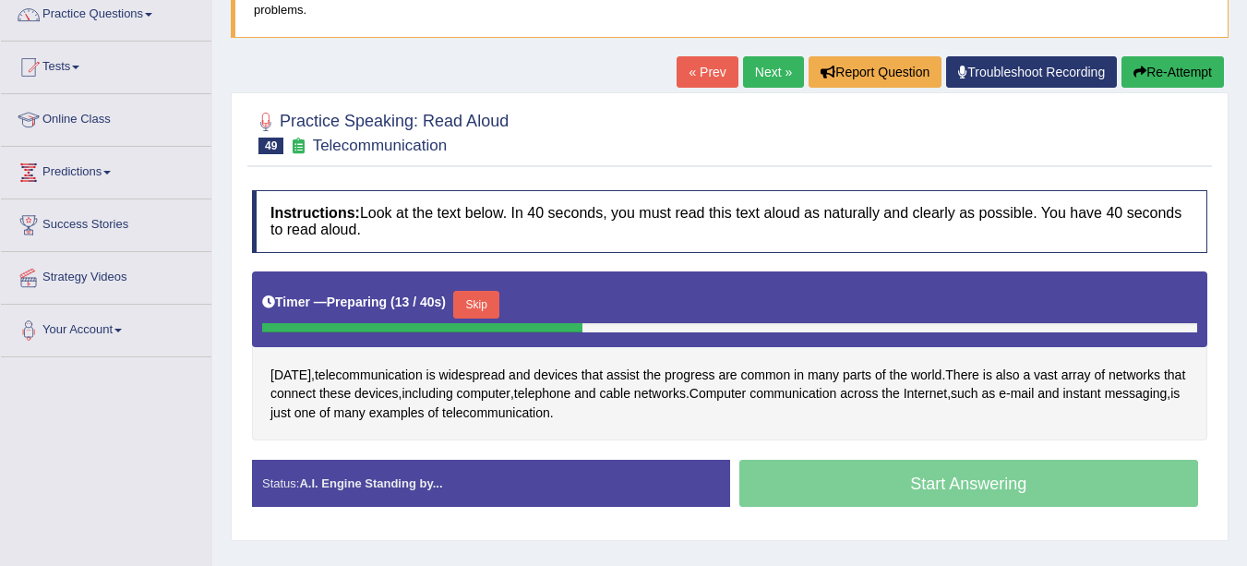
click at [490, 298] on button "Skip" at bounding box center [476, 305] width 46 height 28
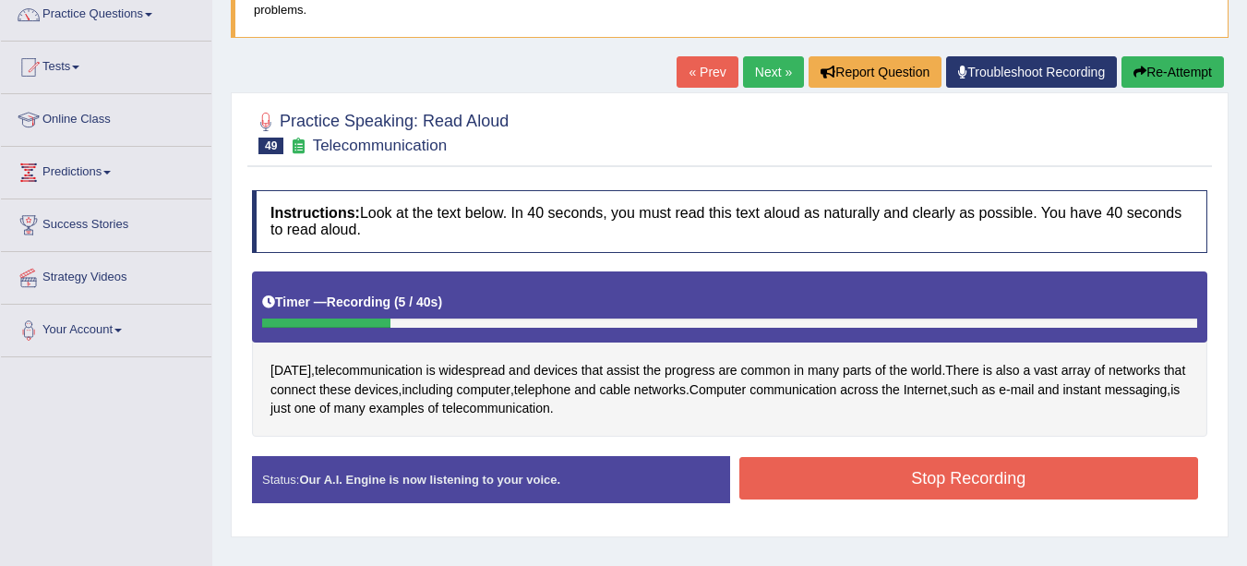
click at [965, 473] on button "Stop Recording" at bounding box center [969, 478] width 460 height 42
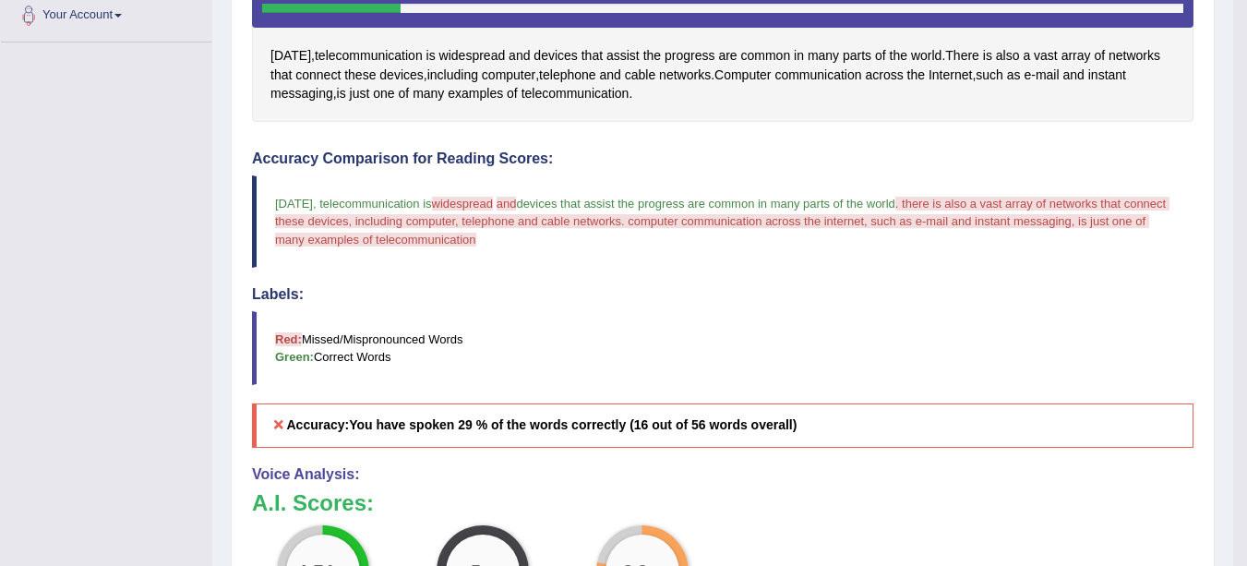
scroll to position [0, 0]
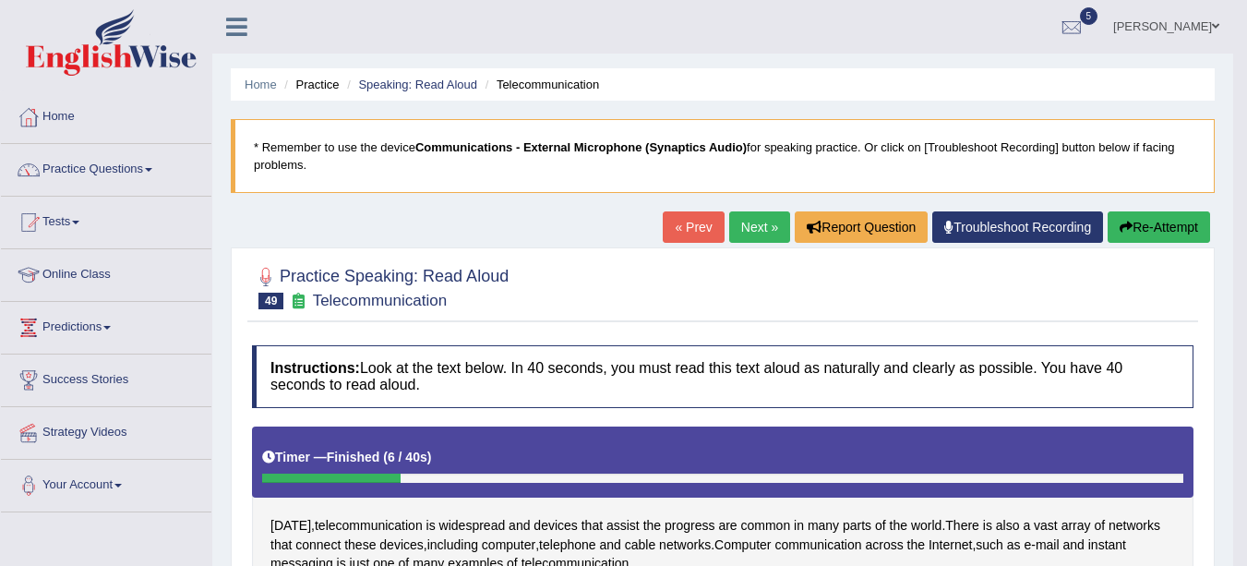
click at [759, 229] on link "Next »" at bounding box center [759, 226] width 61 height 31
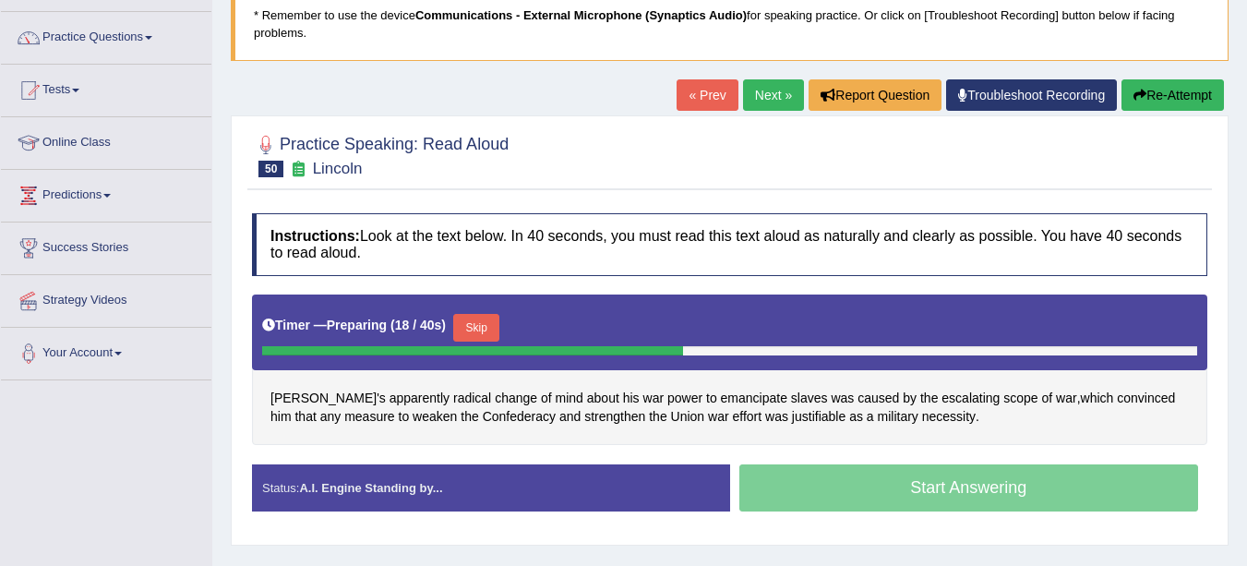
click at [302, 405] on span "[PERSON_NAME]'s" at bounding box center [327, 398] width 115 height 19
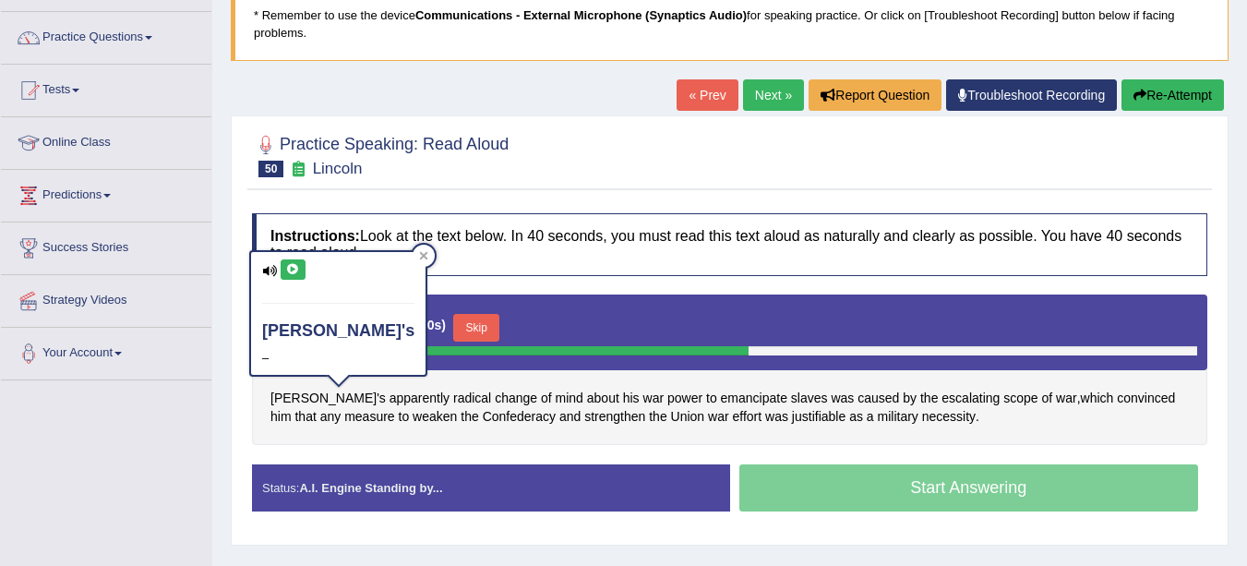
click at [269, 270] on icon at bounding box center [269, 271] width 15 height 12
click at [272, 270] on icon at bounding box center [269, 271] width 15 height 12
click at [294, 267] on icon at bounding box center [293, 269] width 14 height 11
click at [288, 268] on icon at bounding box center [293, 269] width 14 height 11
click at [419, 252] on icon at bounding box center [423, 255] width 9 height 9
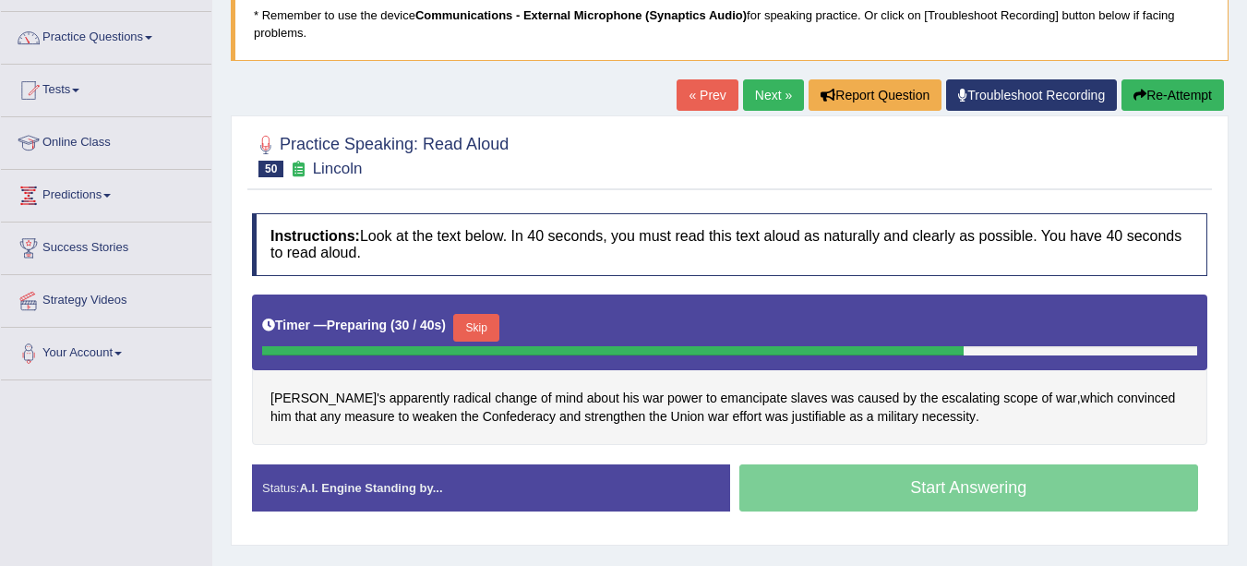
click at [488, 323] on button "Skip" at bounding box center [476, 328] width 46 height 28
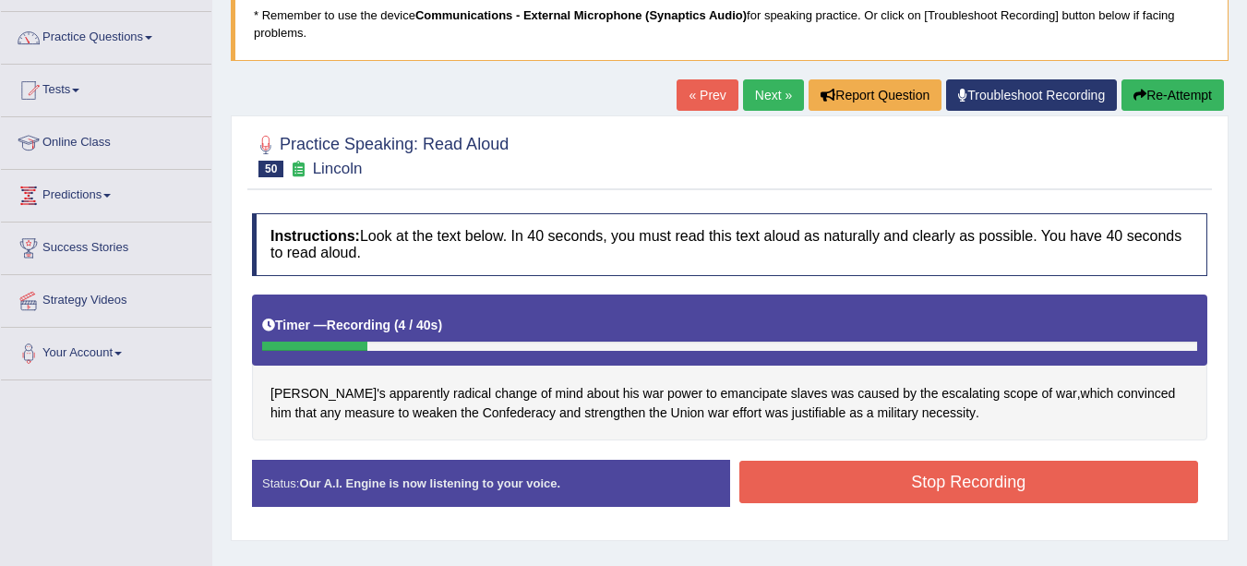
click at [921, 492] on button "Stop Recording" at bounding box center [969, 482] width 460 height 42
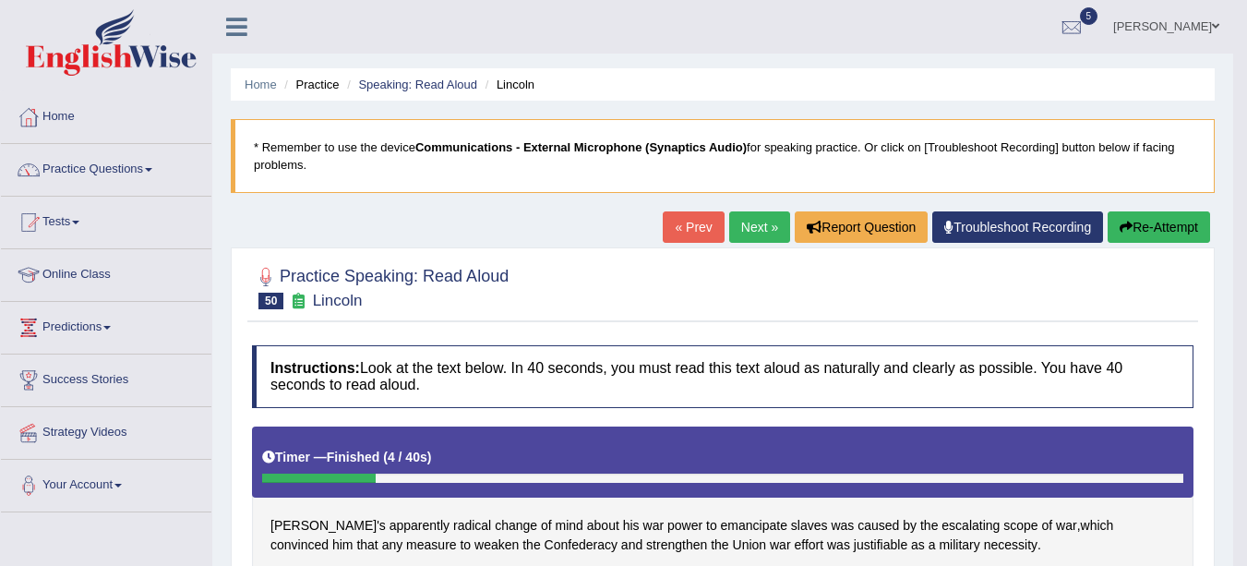
click at [1140, 216] on button "Re-Attempt" at bounding box center [1159, 226] width 102 height 31
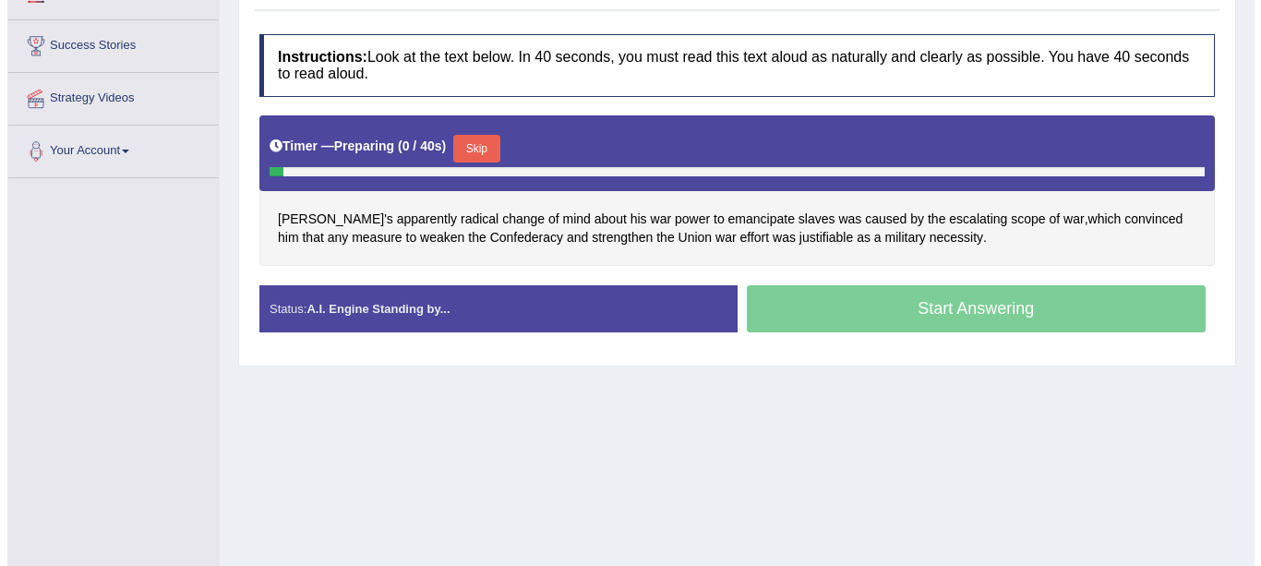
scroll to position [328, 0]
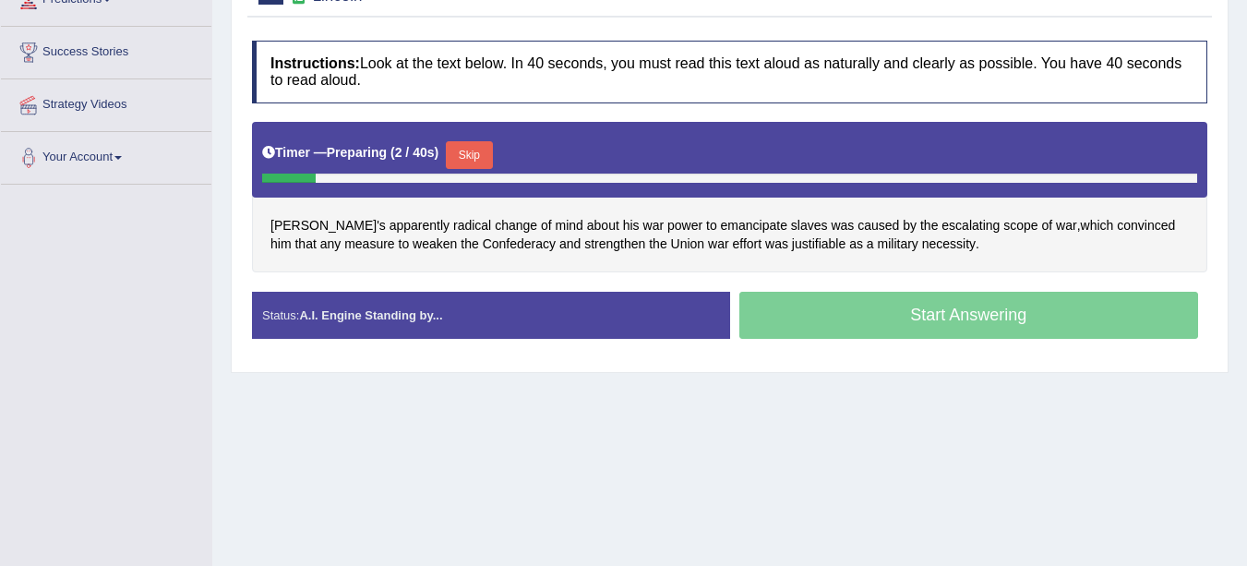
click at [477, 163] on button "Skip" at bounding box center [469, 155] width 46 height 28
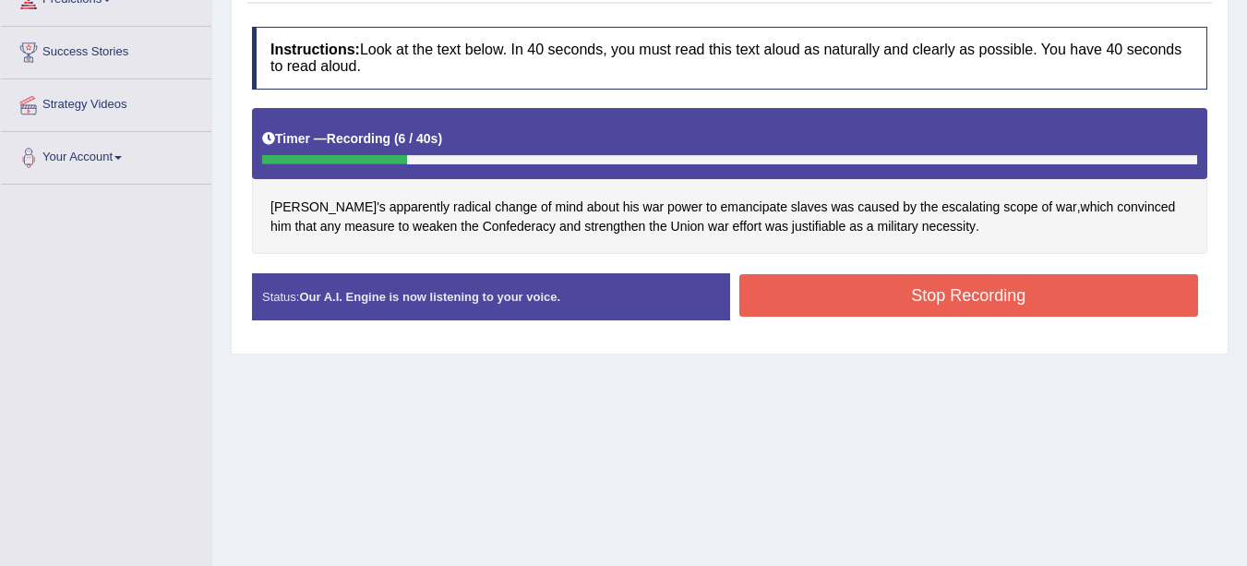
click at [943, 304] on button "Stop Recording" at bounding box center [969, 295] width 460 height 42
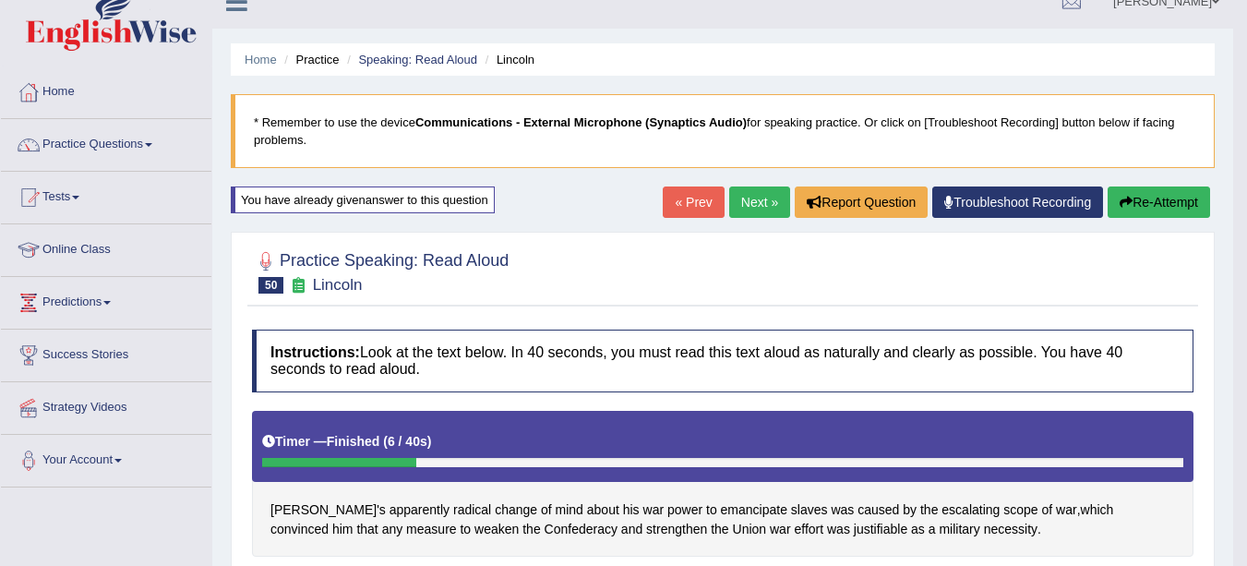
scroll to position [0, 0]
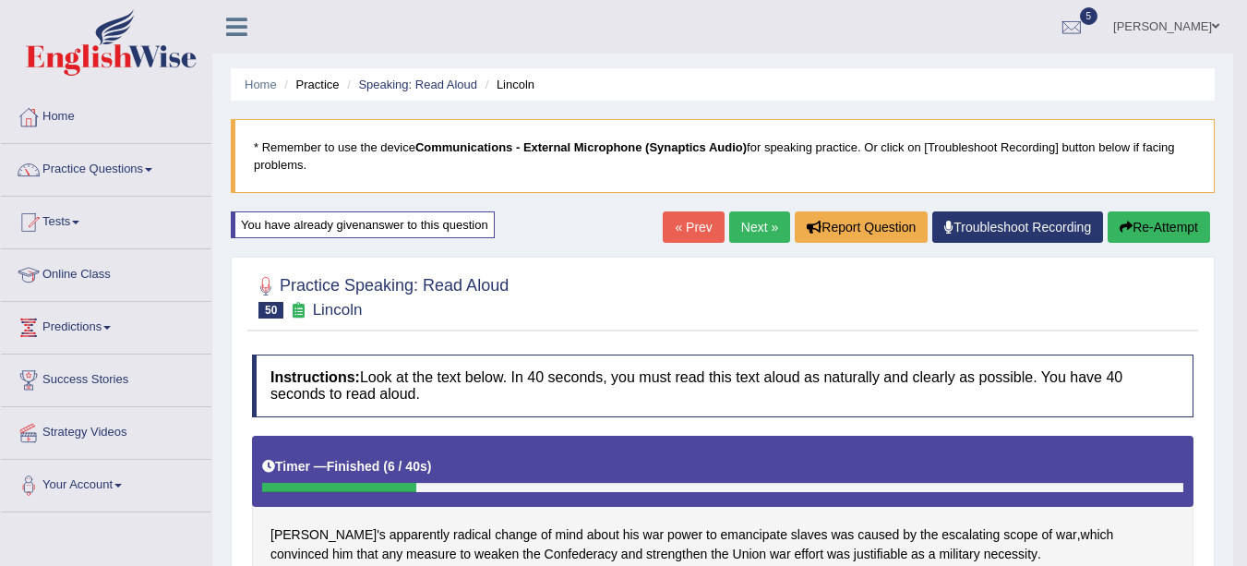
click at [757, 222] on link "Next »" at bounding box center [759, 226] width 61 height 31
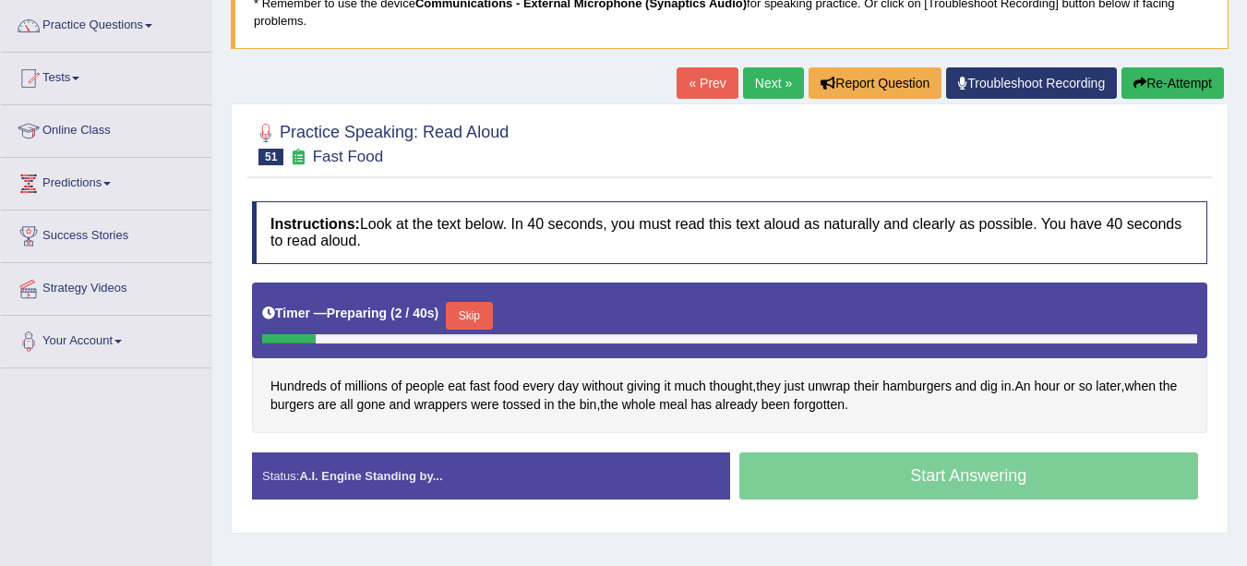
scroll to position [149, 0]
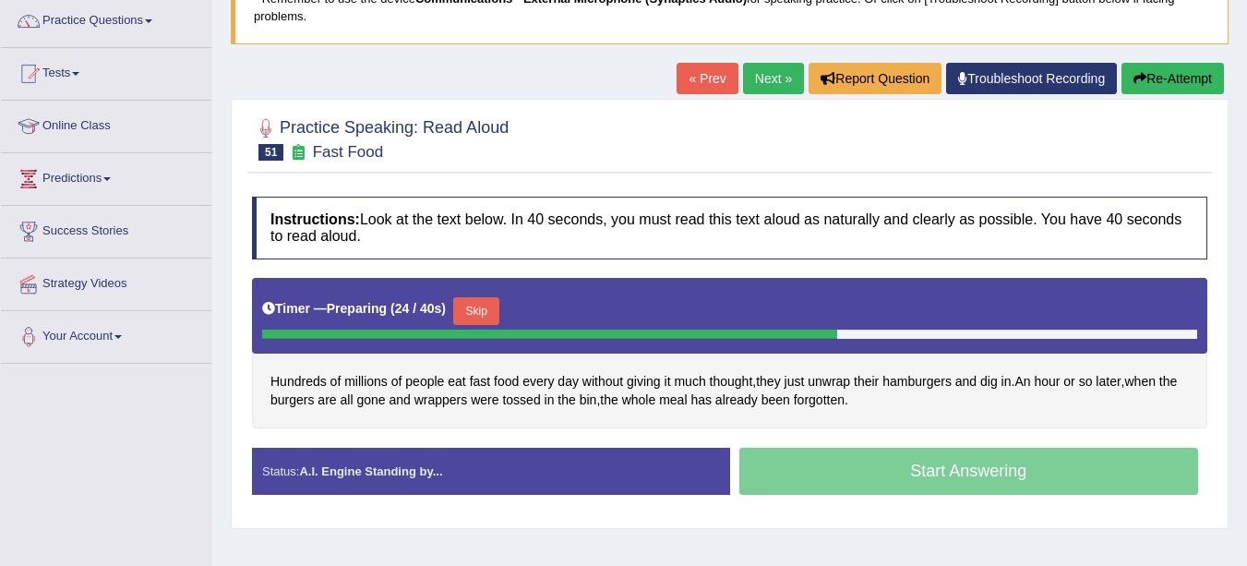
click at [474, 306] on button "Skip" at bounding box center [476, 311] width 46 height 28
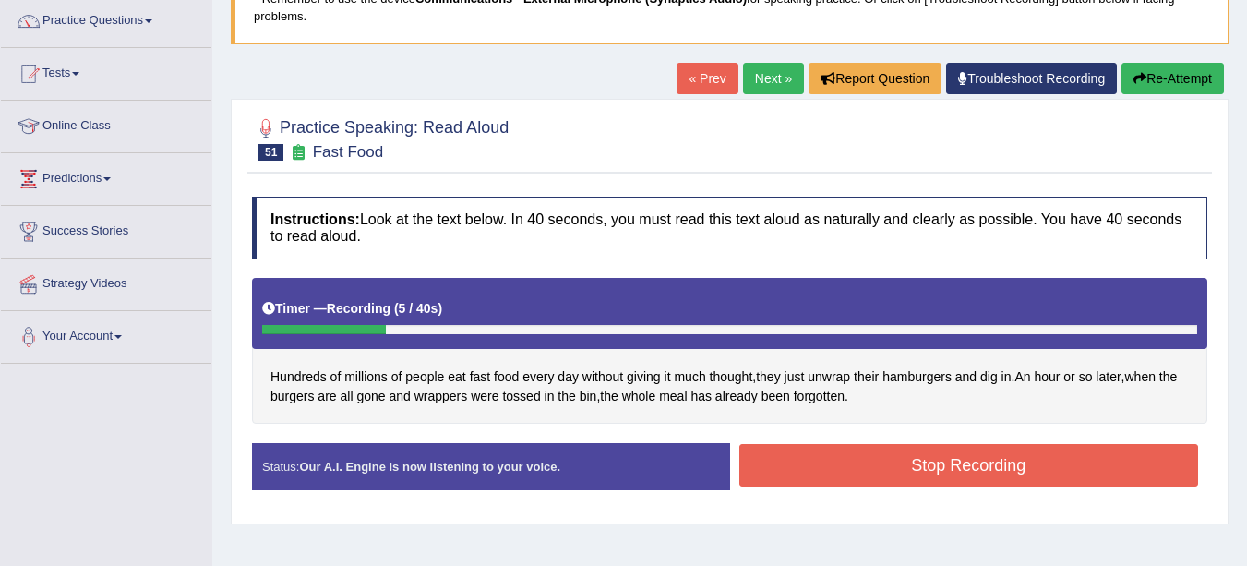
click at [848, 465] on button "Stop Recording" at bounding box center [969, 465] width 460 height 42
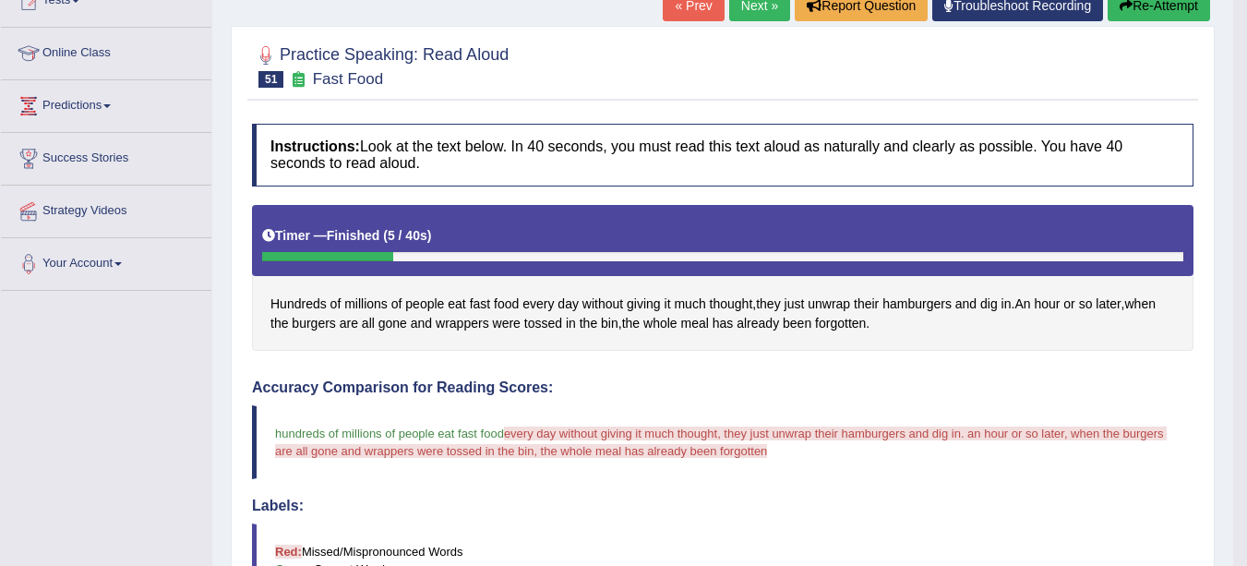
scroll to position [0, 0]
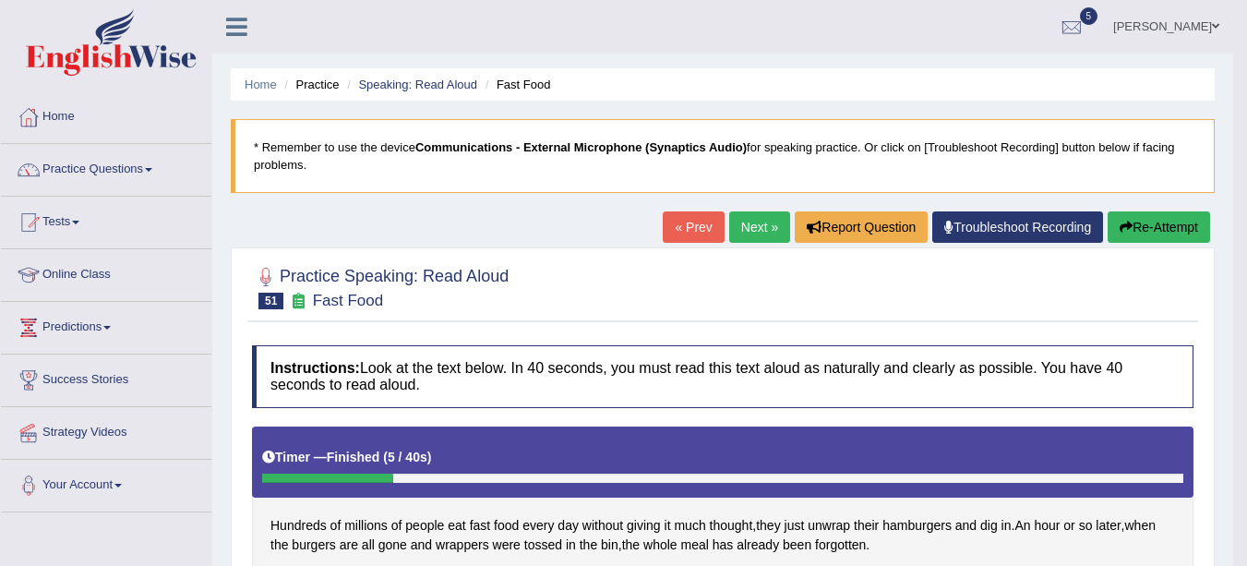
click at [677, 228] on link "« Prev" at bounding box center [693, 226] width 61 height 31
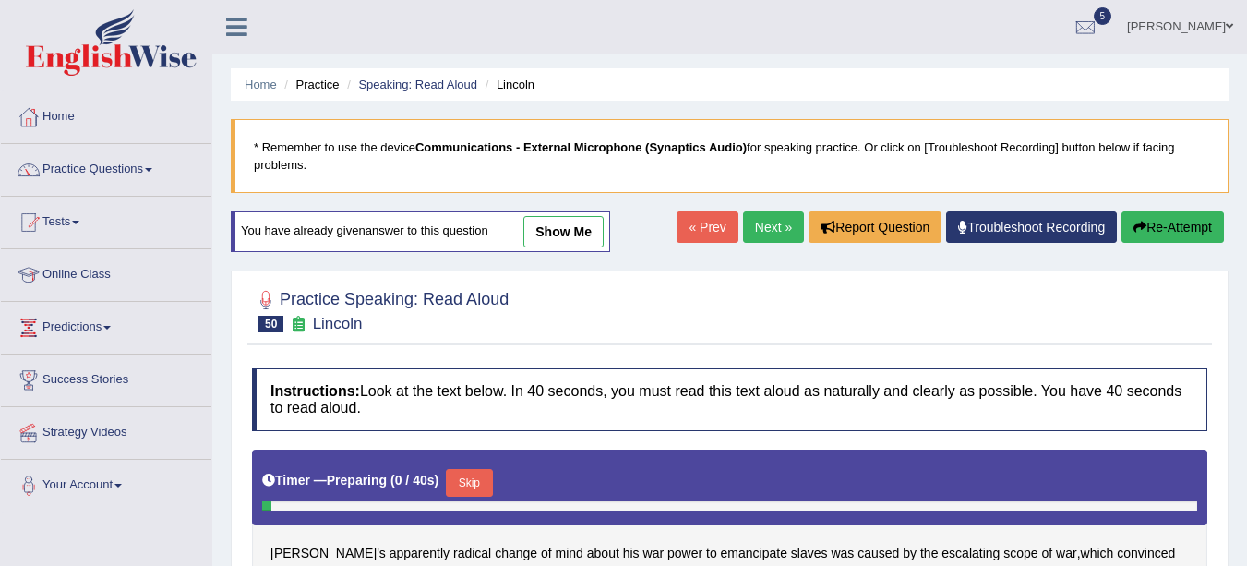
click at [757, 226] on link "Next »" at bounding box center [773, 226] width 61 height 31
click at [70, 175] on link "Practice Questions" at bounding box center [106, 167] width 210 height 46
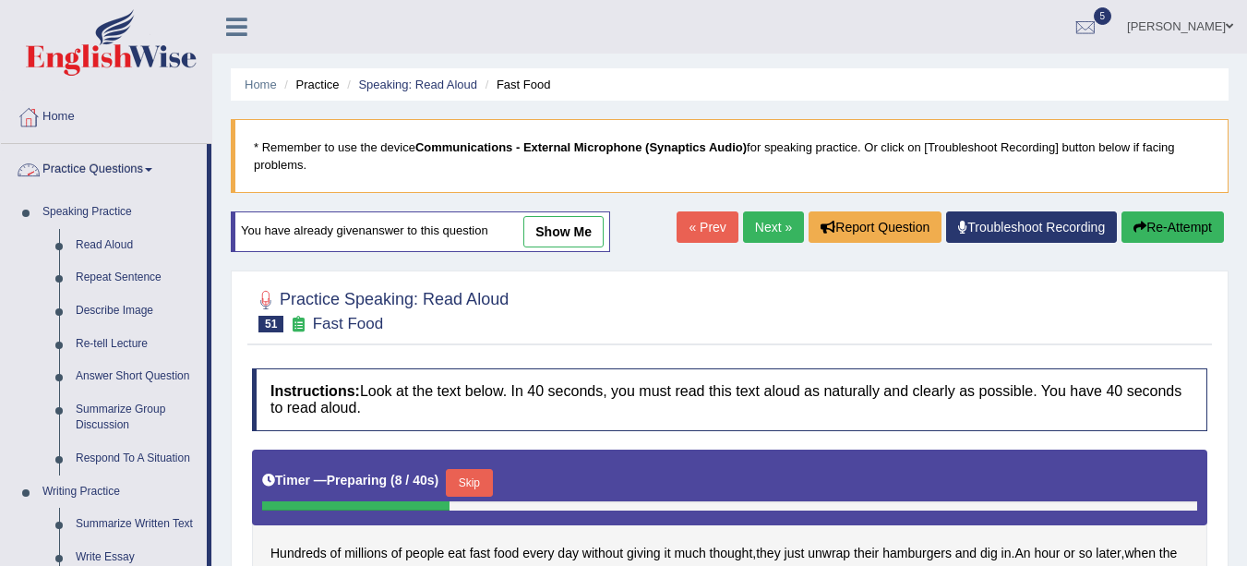
click at [125, 279] on link "Repeat Sentence" at bounding box center [136, 277] width 139 height 33
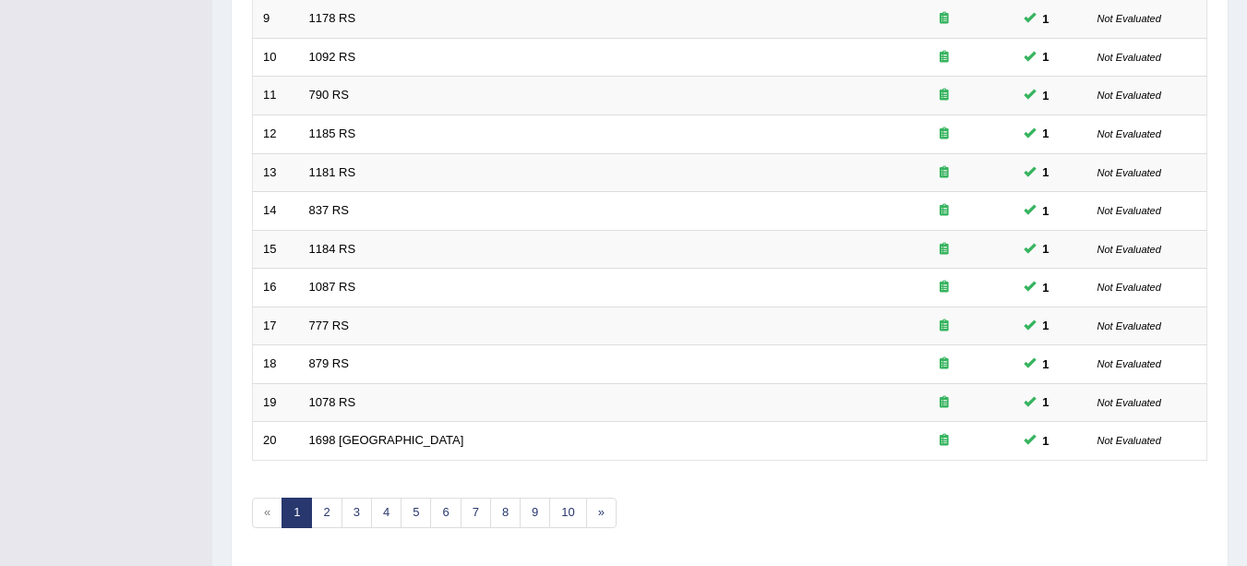
scroll to position [656, 0]
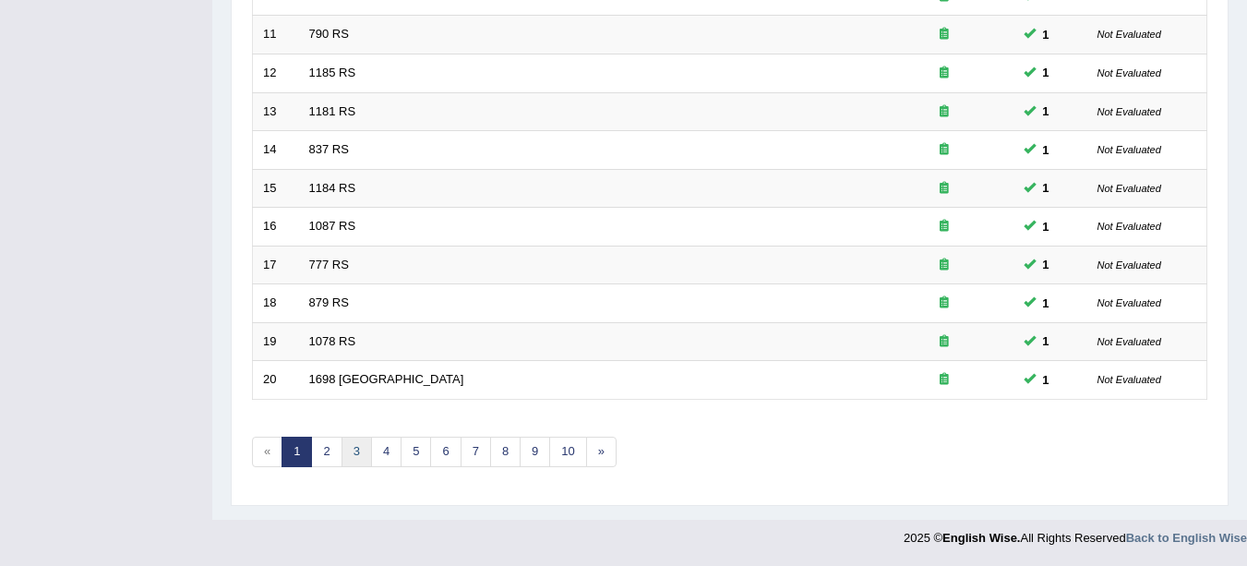
click at [357, 458] on link "3" at bounding box center [357, 452] width 30 height 30
click at [357, 451] on link "3" at bounding box center [357, 452] width 30 height 30
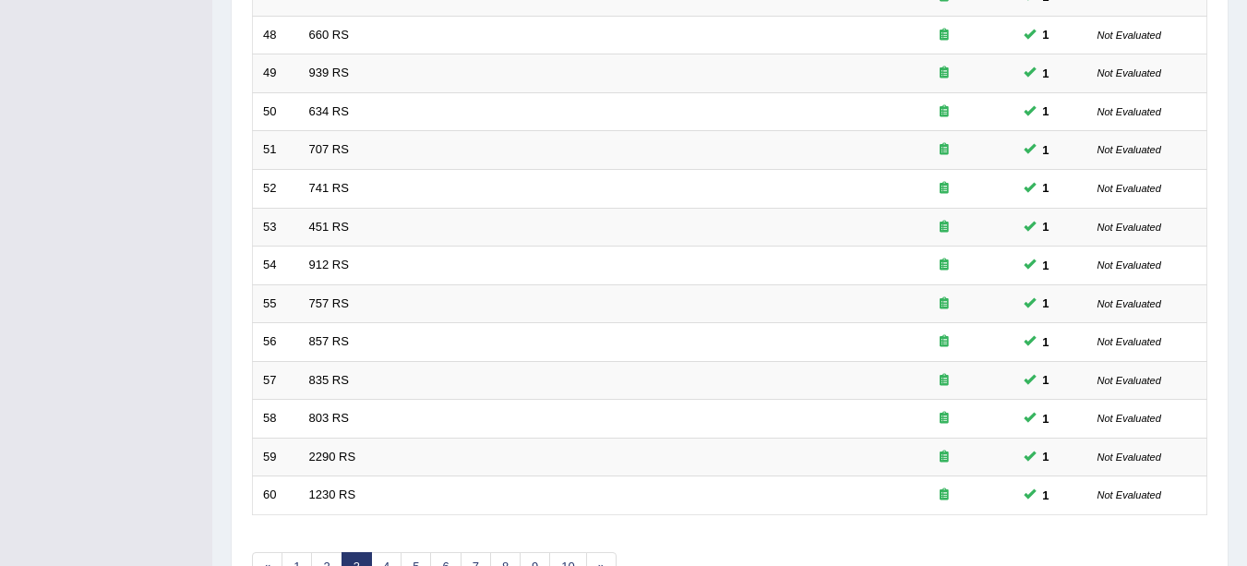
scroll to position [656, 0]
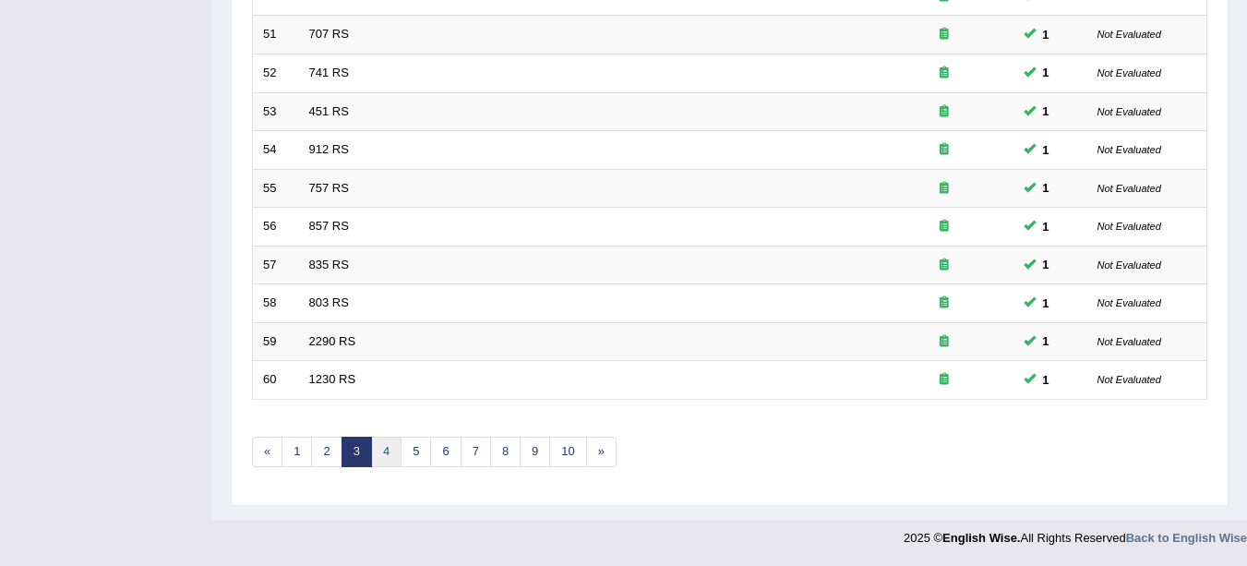
click at [386, 445] on link "4" at bounding box center [386, 452] width 30 height 30
click at [414, 450] on link "5" at bounding box center [416, 452] width 30 height 30
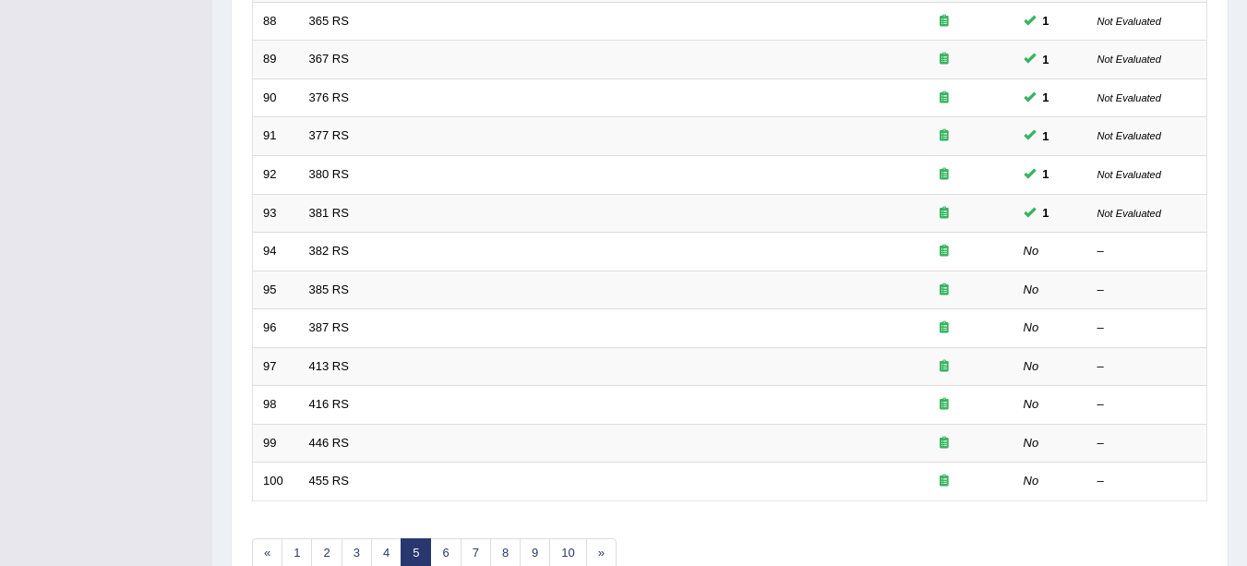
scroll to position [554, 0]
click at [329, 253] on link "382 RS" at bounding box center [329, 252] width 40 height 14
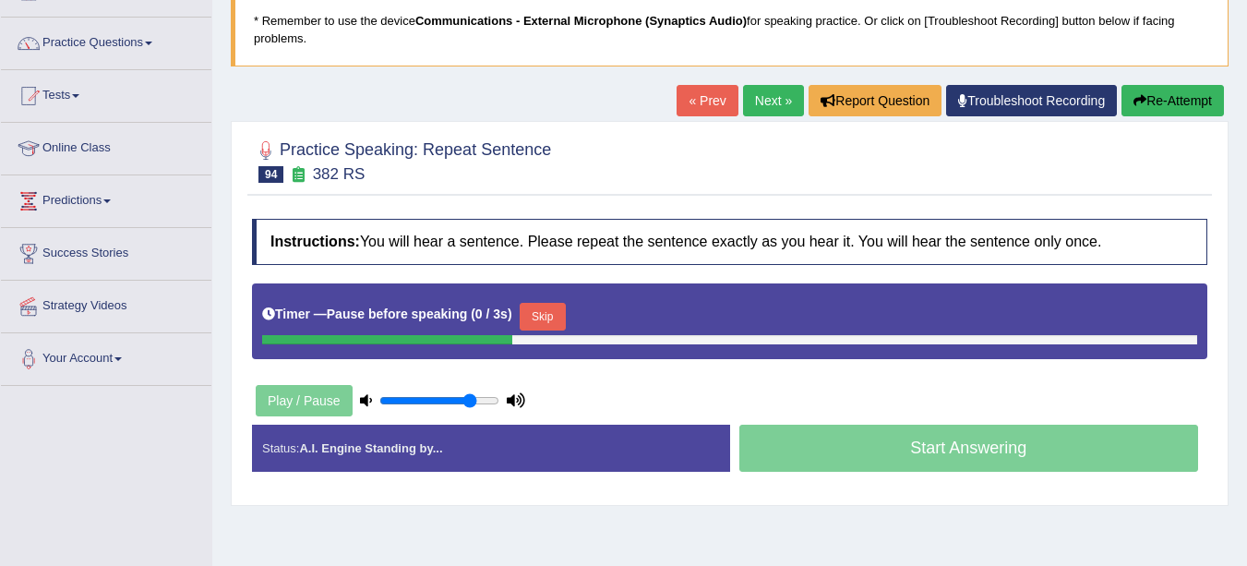
scroll to position [129, 0]
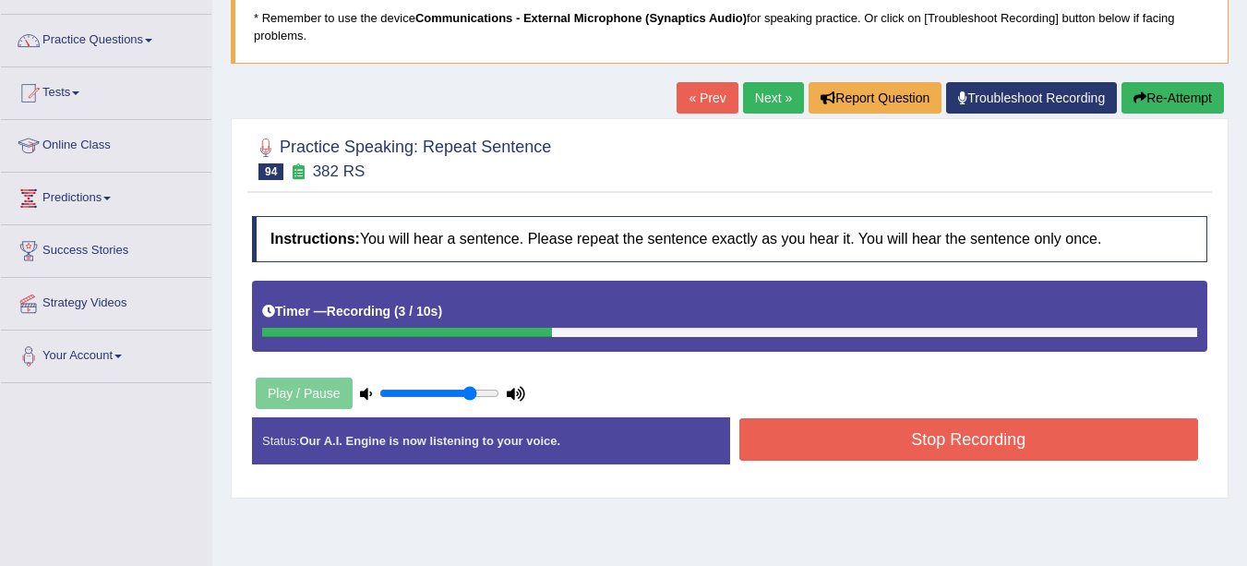
click at [907, 439] on button "Stop Recording" at bounding box center [969, 439] width 460 height 42
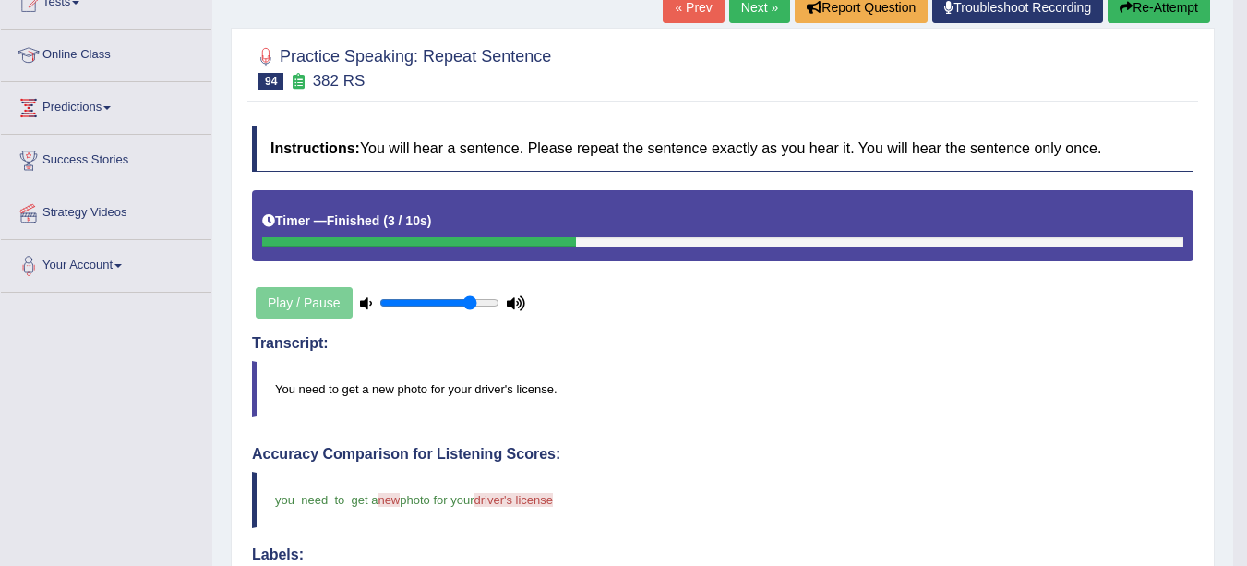
scroll to position [0, 0]
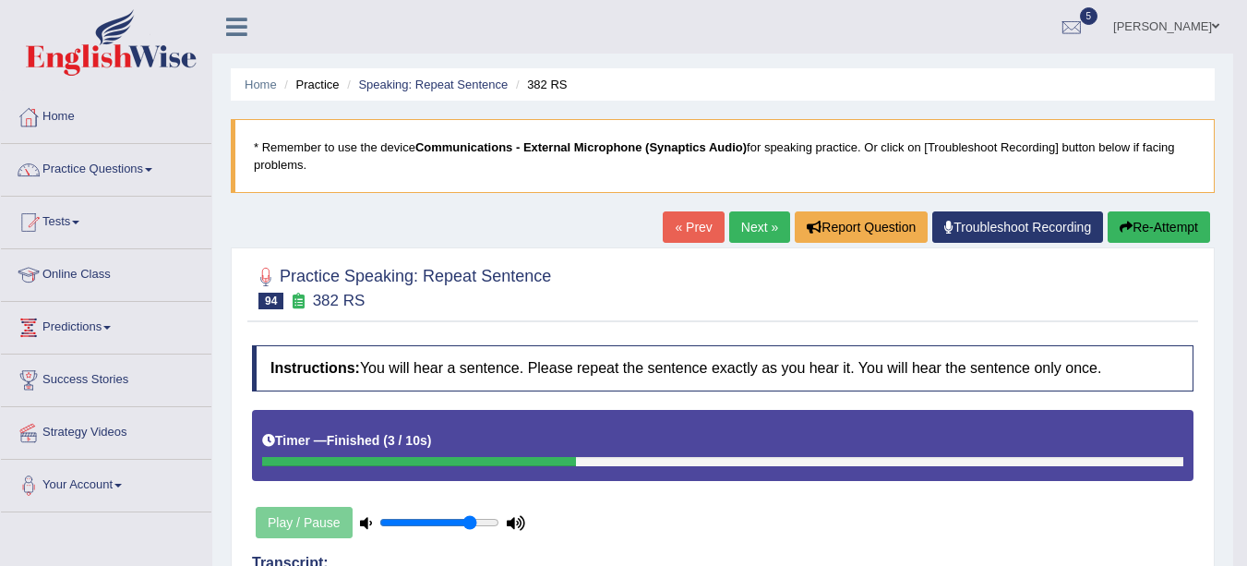
click at [758, 220] on link "Next »" at bounding box center [759, 226] width 61 height 31
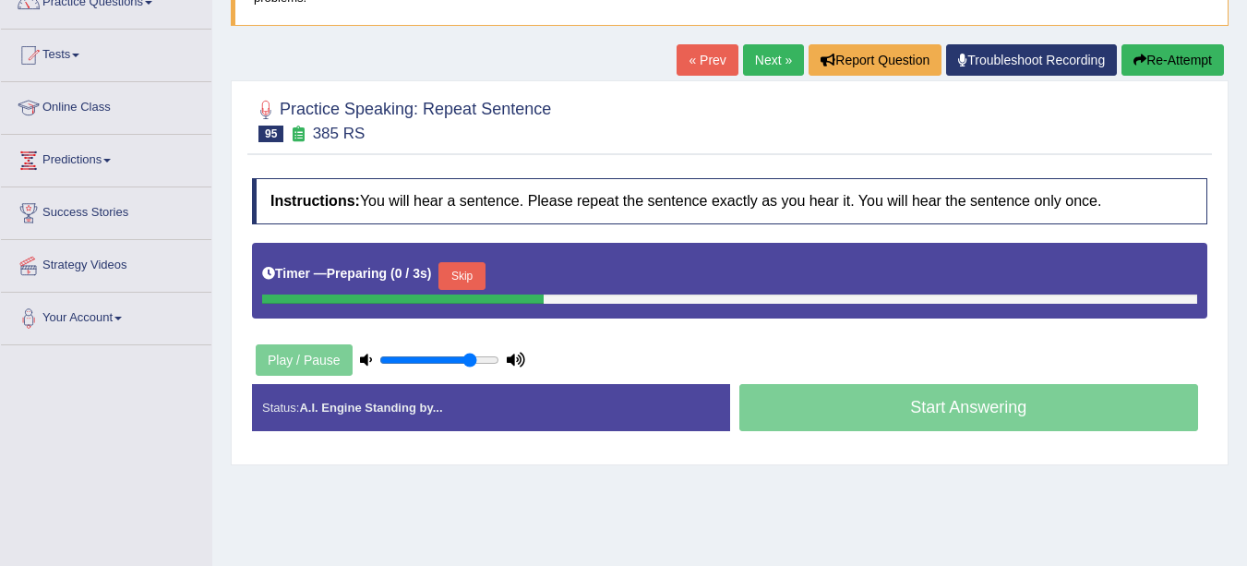
scroll to position [169, 0]
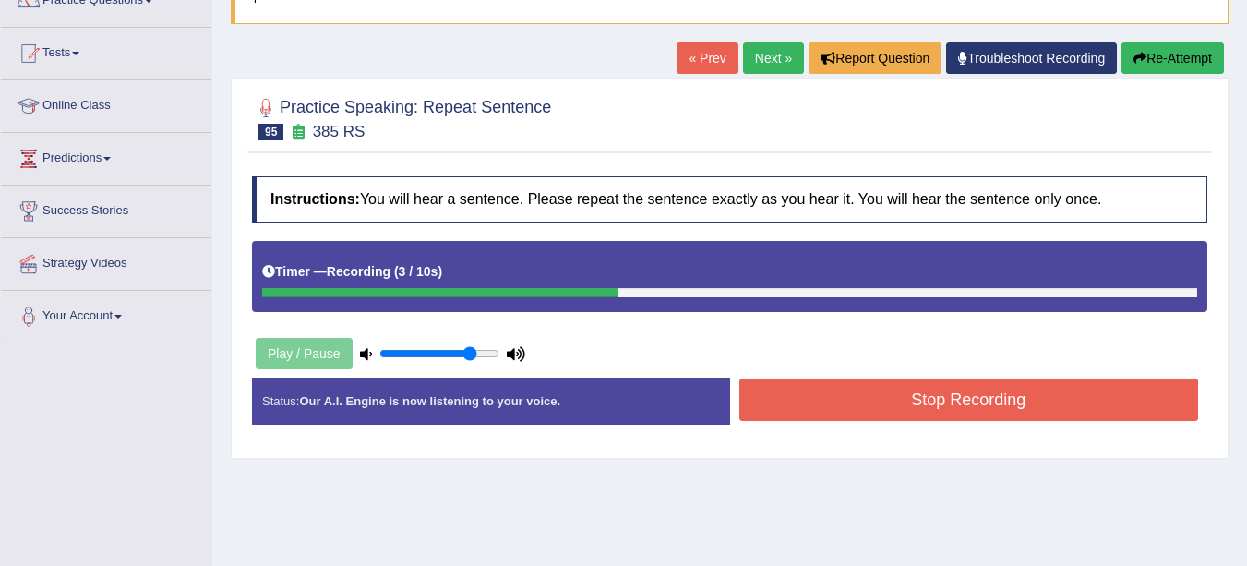
click at [903, 409] on button "Stop Recording" at bounding box center [969, 399] width 460 height 42
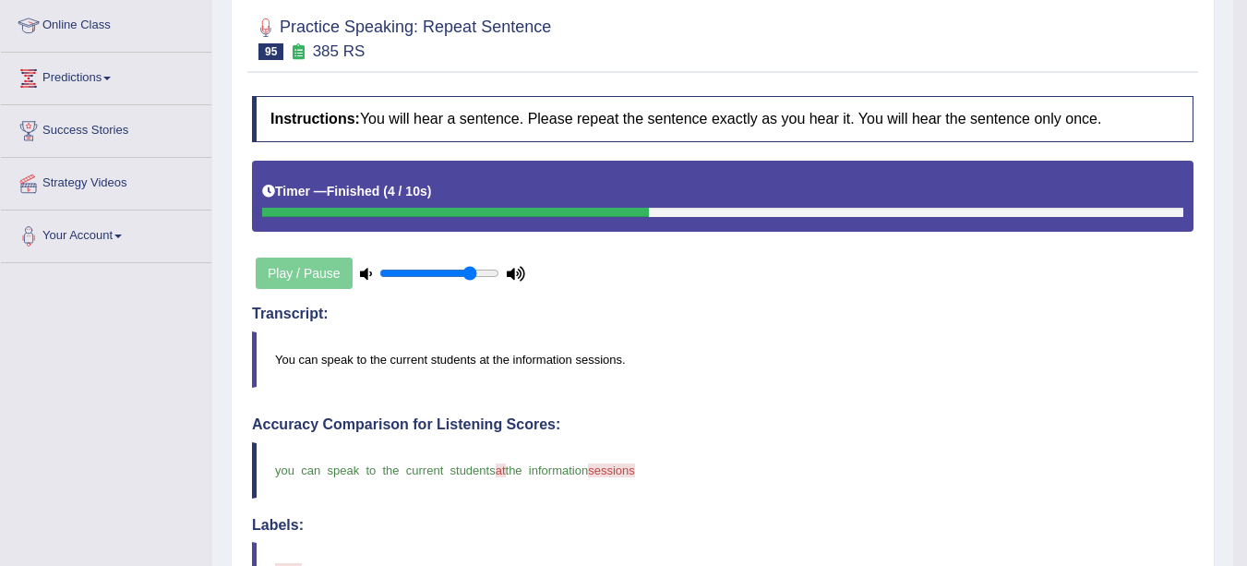
scroll to position [0, 0]
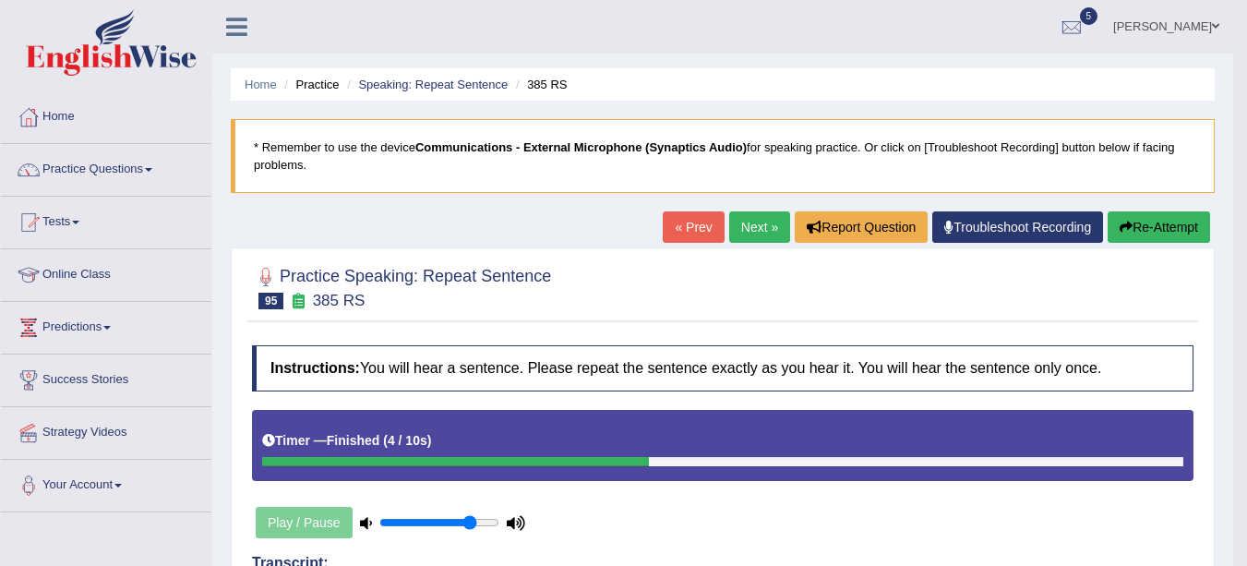
click at [763, 234] on link "Next »" at bounding box center [759, 226] width 61 height 31
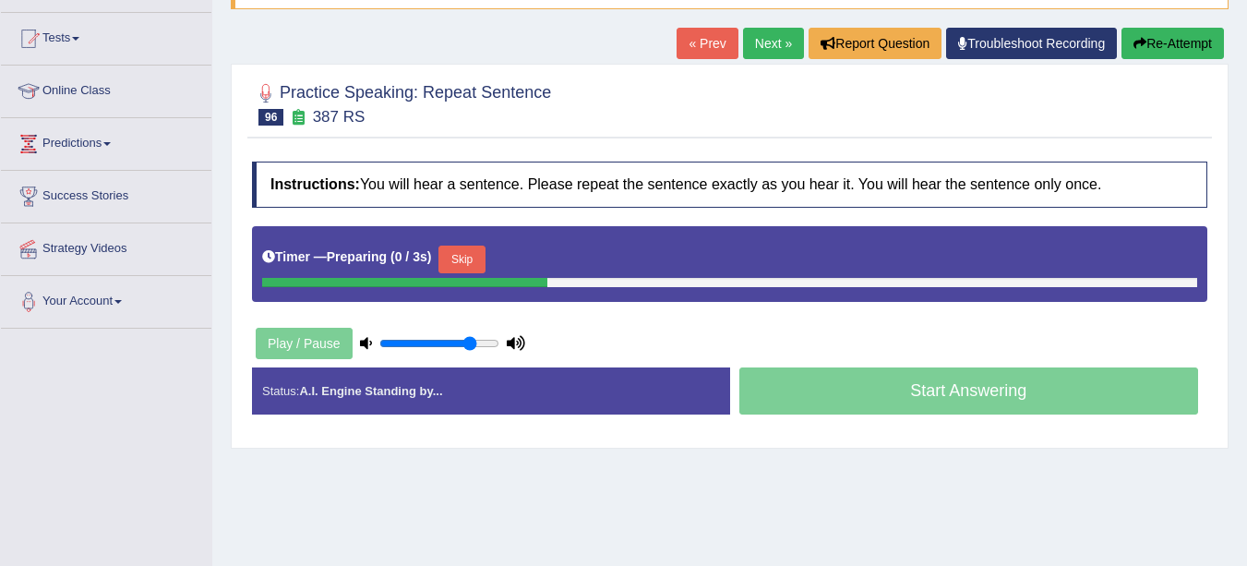
scroll to position [191, 0]
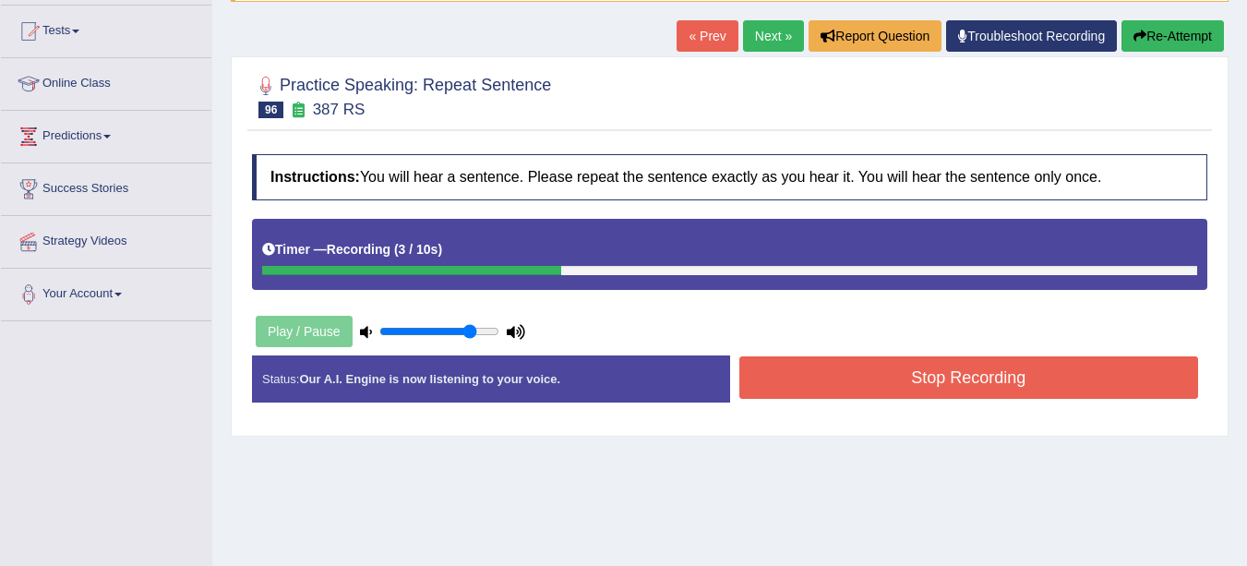
click at [910, 377] on button "Stop Recording" at bounding box center [969, 377] width 460 height 42
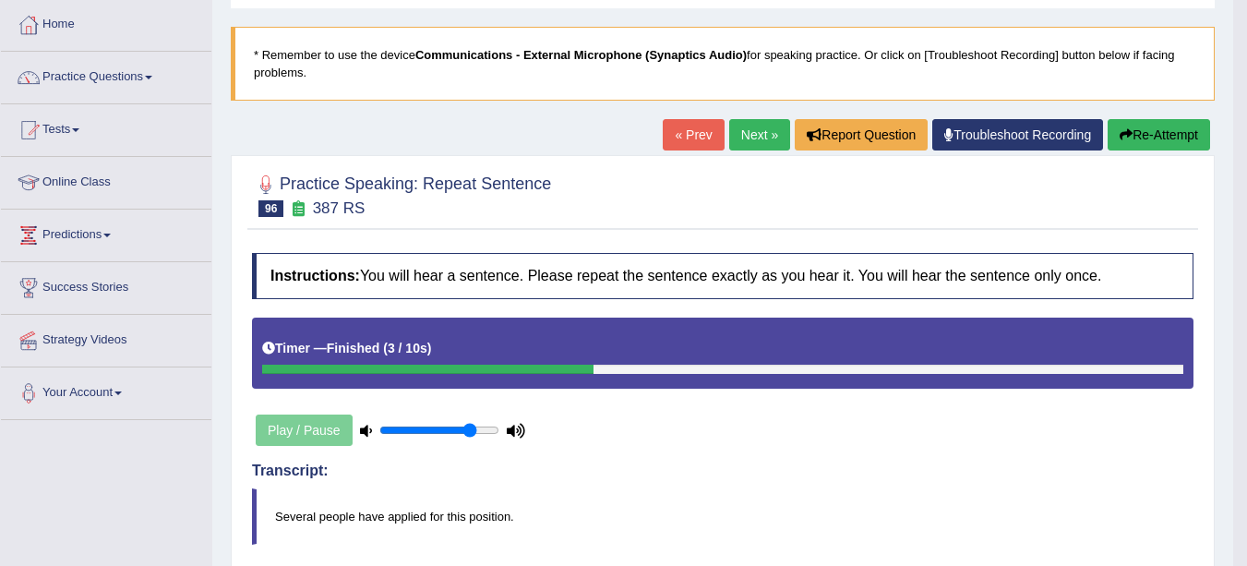
scroll to position [101, 0]
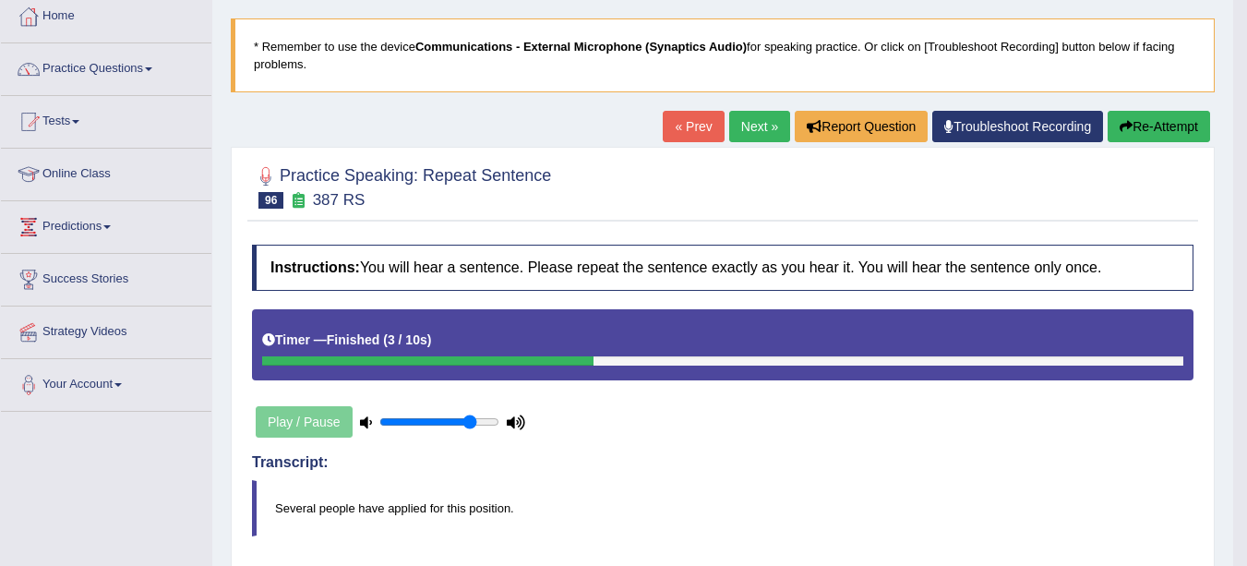
click at [69, 463] on div "Toggle navigation Home Practice Questions Speaking Practice Read Aloud Repeat S…" at bounding box center [616, 565] width 1233 height 1333
click at [754, 125] on link "Next »" at bounding box center [759, 126] width 61 height 31
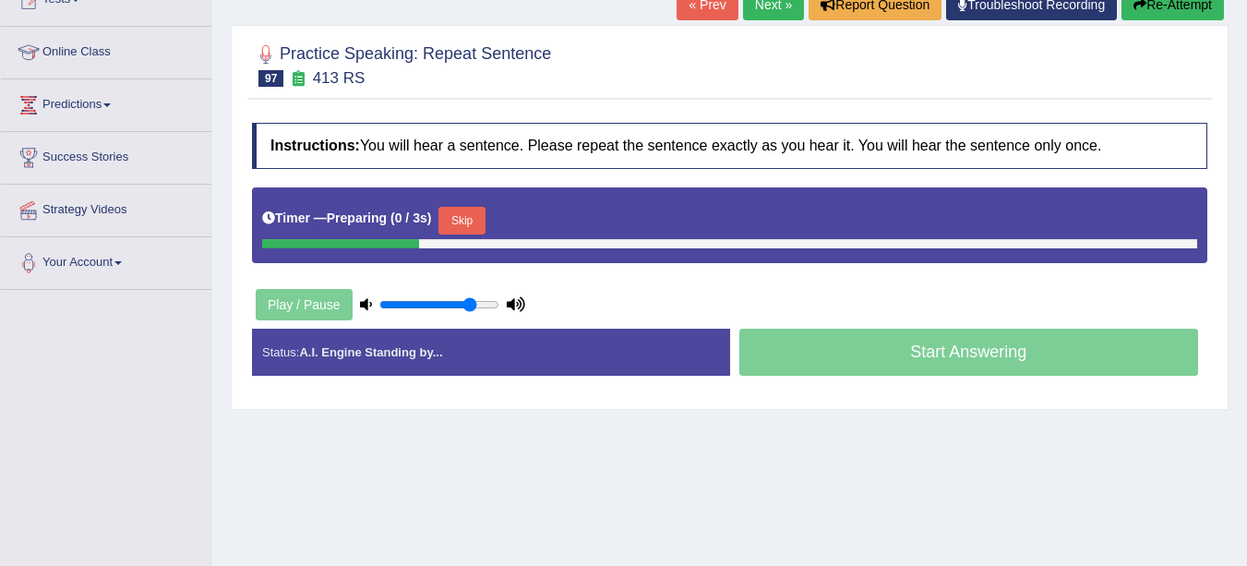
scroll to position [222, 0]
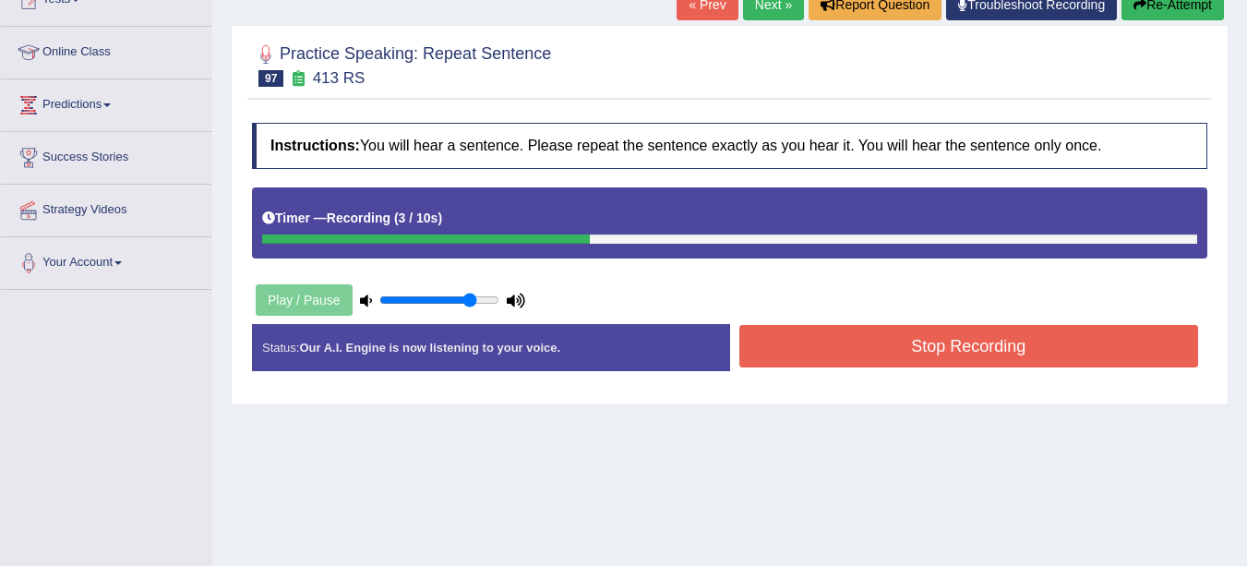
click at [786, 341] on button "Stop Recording" at bounding box center [969, 346] width 460 height 42
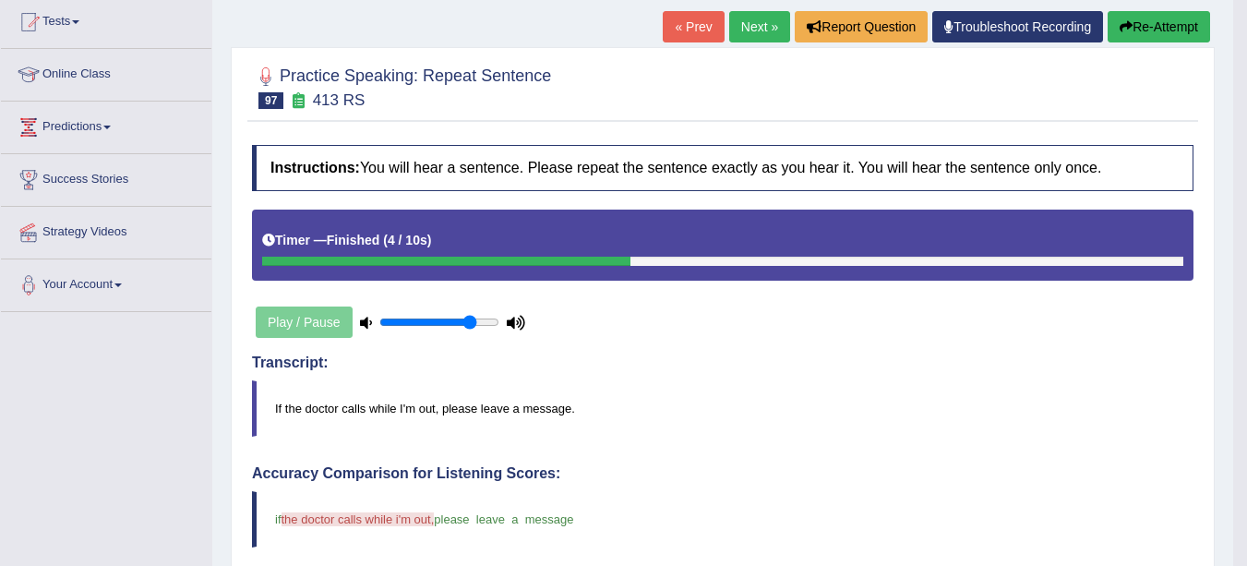
scroll to position [199, 0]
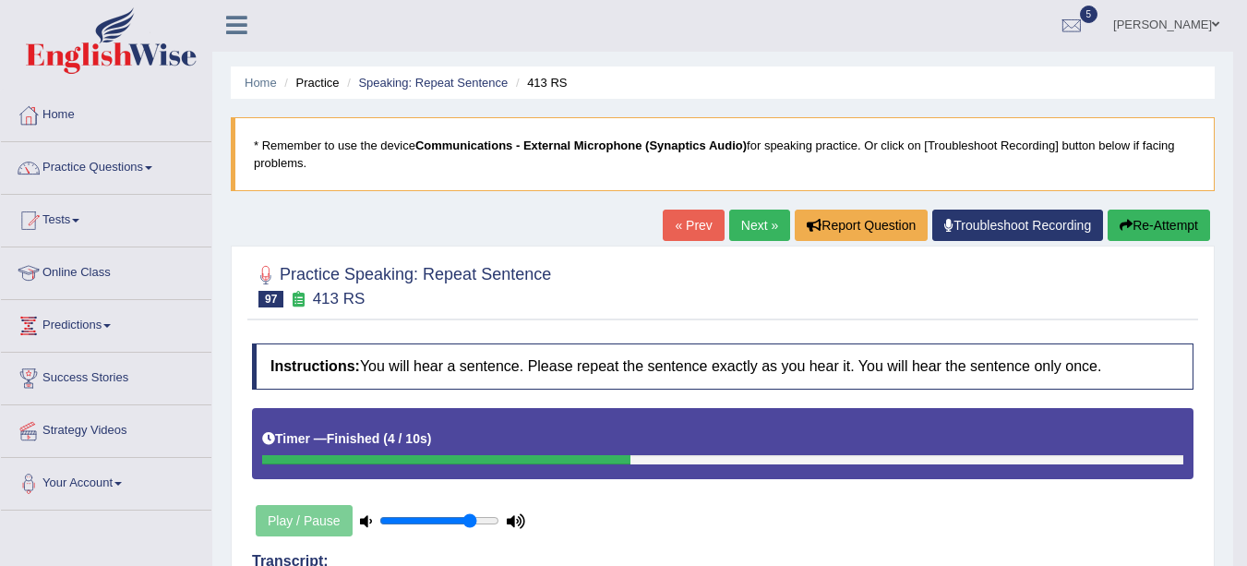
scroll to position [0, 0]
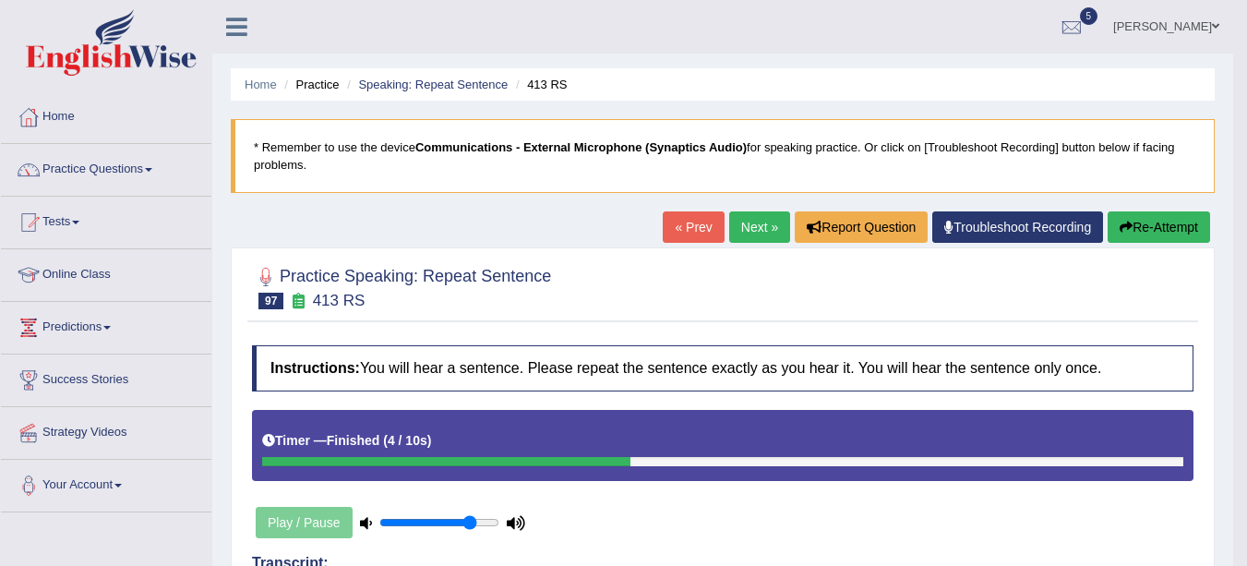
click at [753, 224] on link "Next »" at bounding box center [759, 226] width 61 height 31
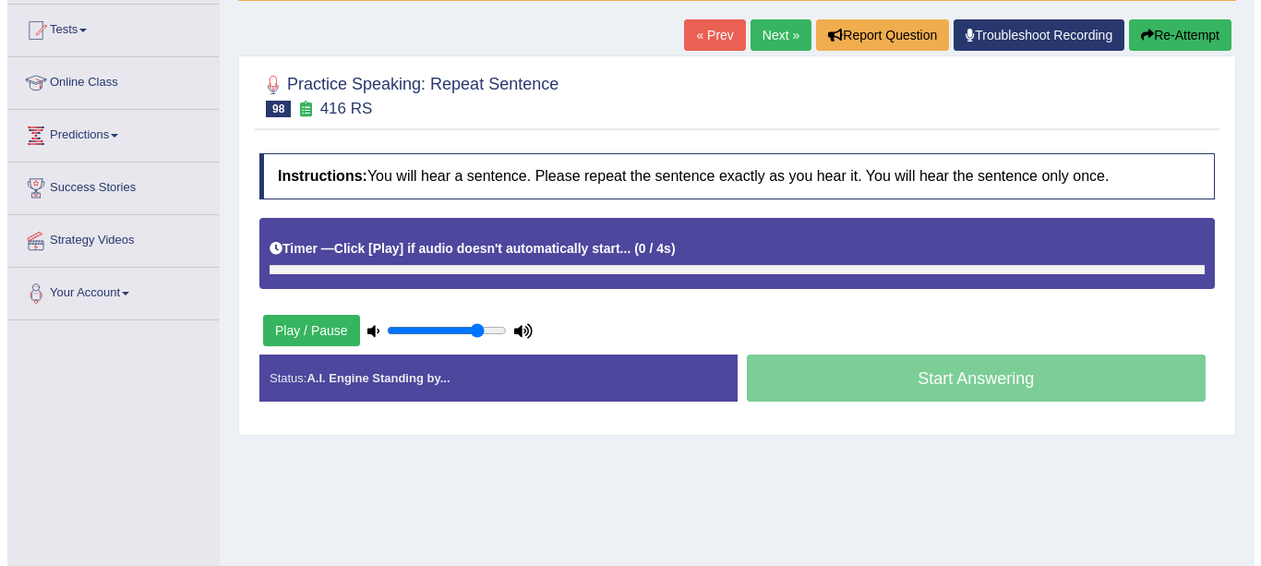
scroll to position [184, 0]
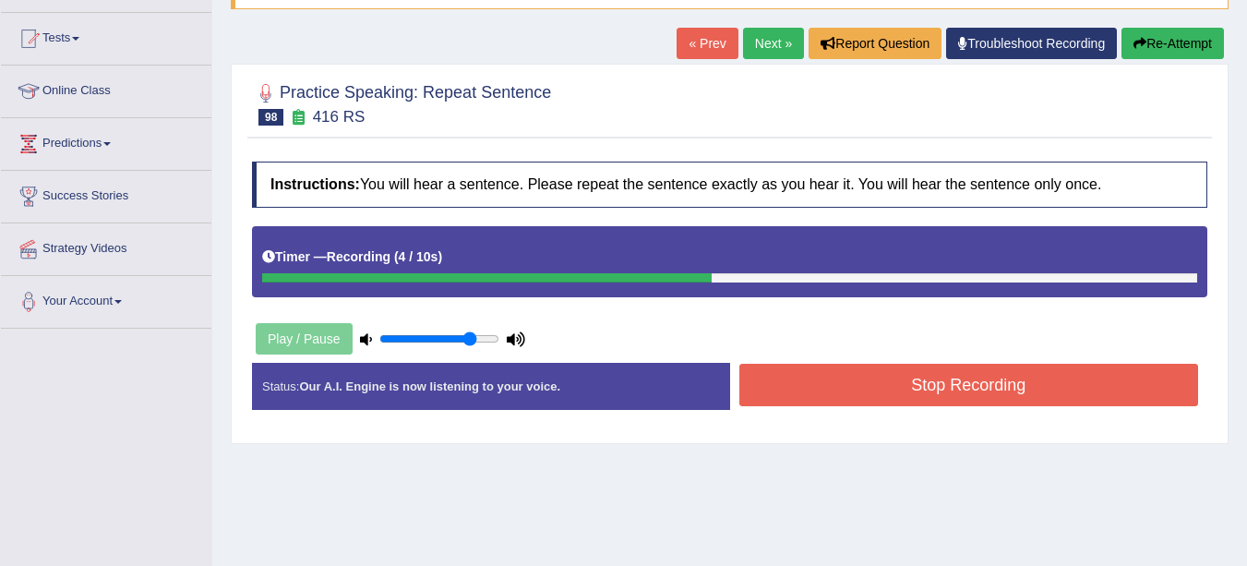
click at [902, 395] on button "Stop Recording" at bounding box center [969, 385] width 460 height 42
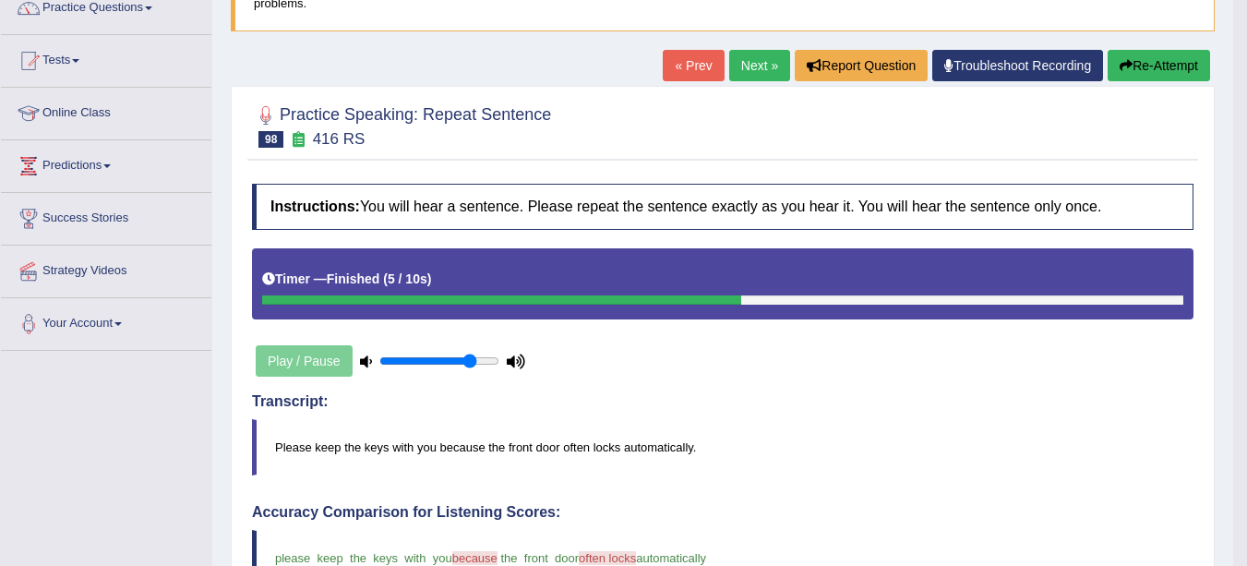
scroll to position [158, 0]
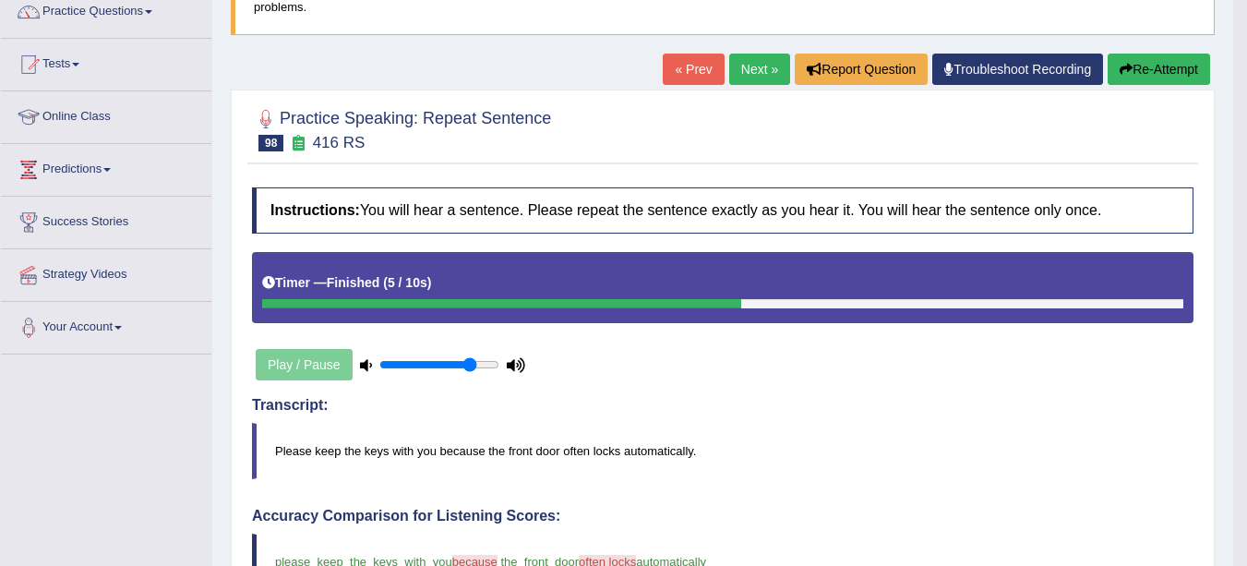
click at [759, 66] on link "Next »" at bounding box center [759, 69] width 61 height 31
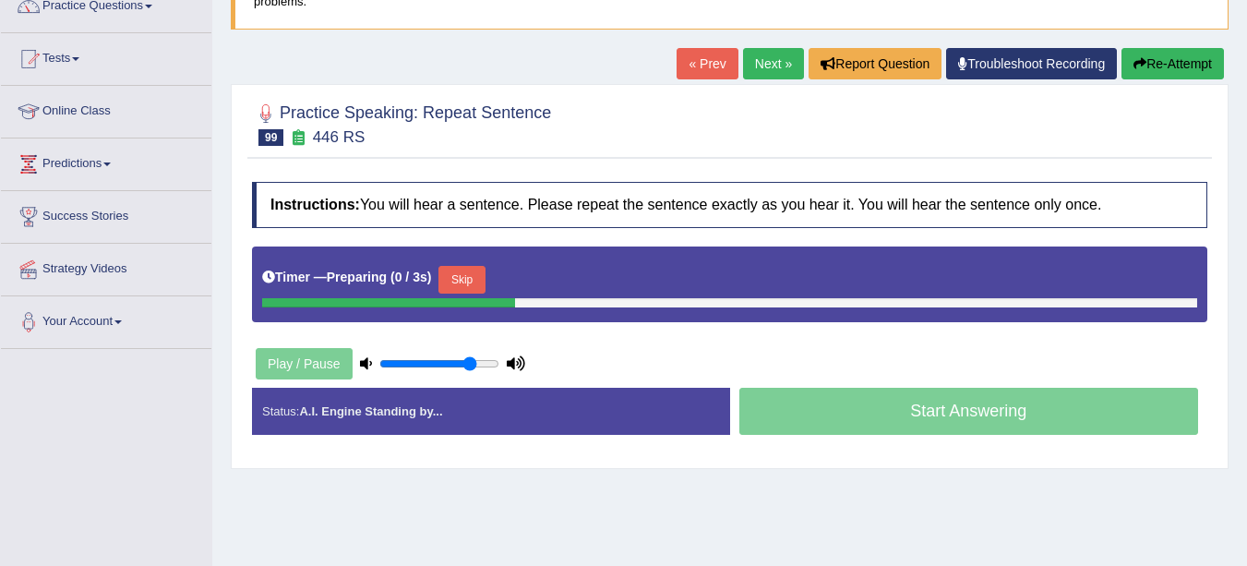
scroll to position [210, 0]
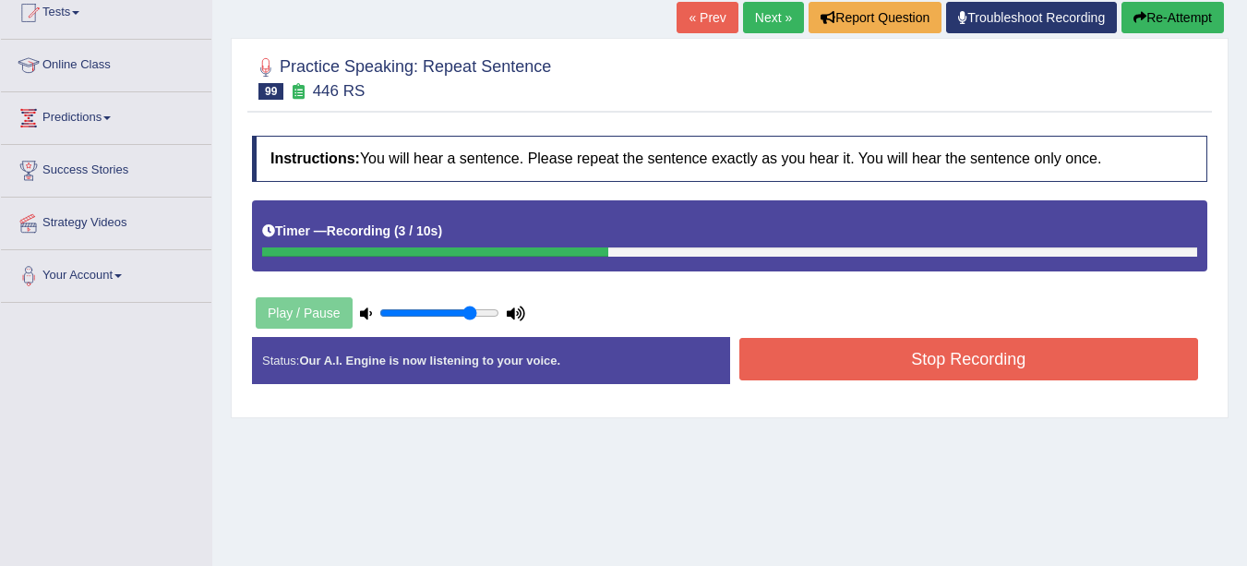
click at [933, 363] on button "Stop Recording" at bounding box center [969, 359] width 460 height 42
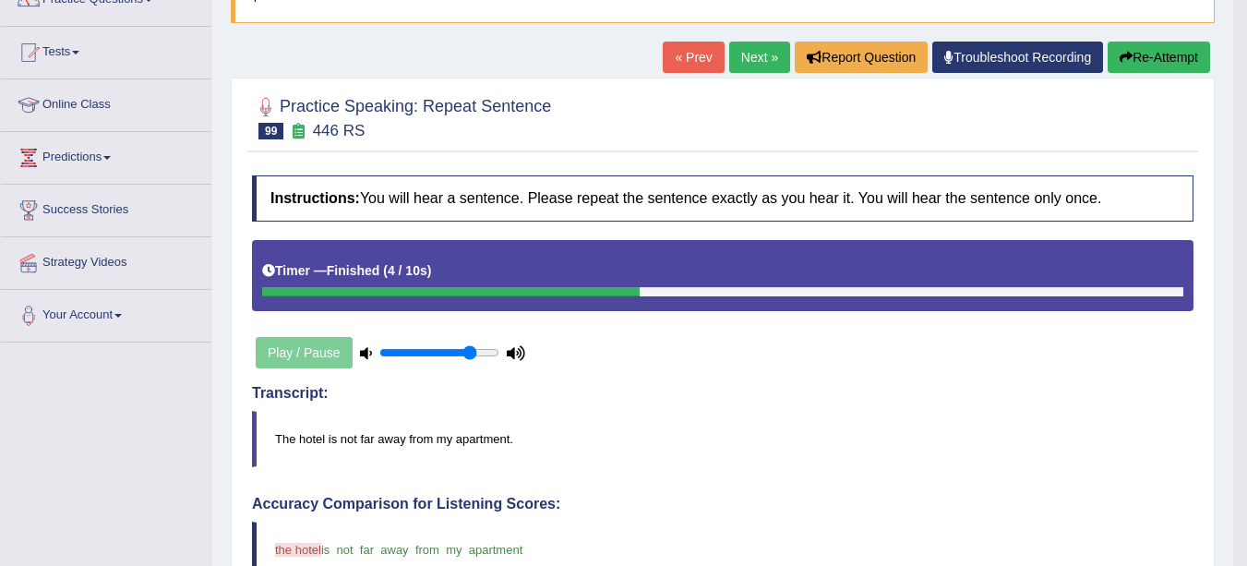
scroll to position [0, 0]
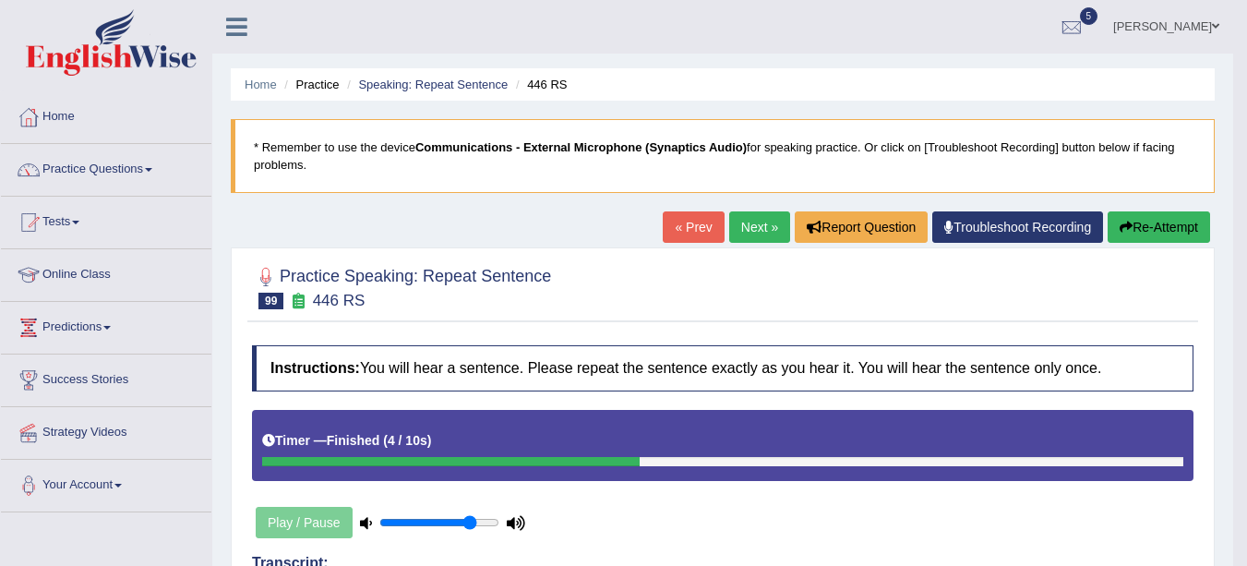
click at [758, 228] on link "Next »" at bounding box center [759, 226] width 61 height 31
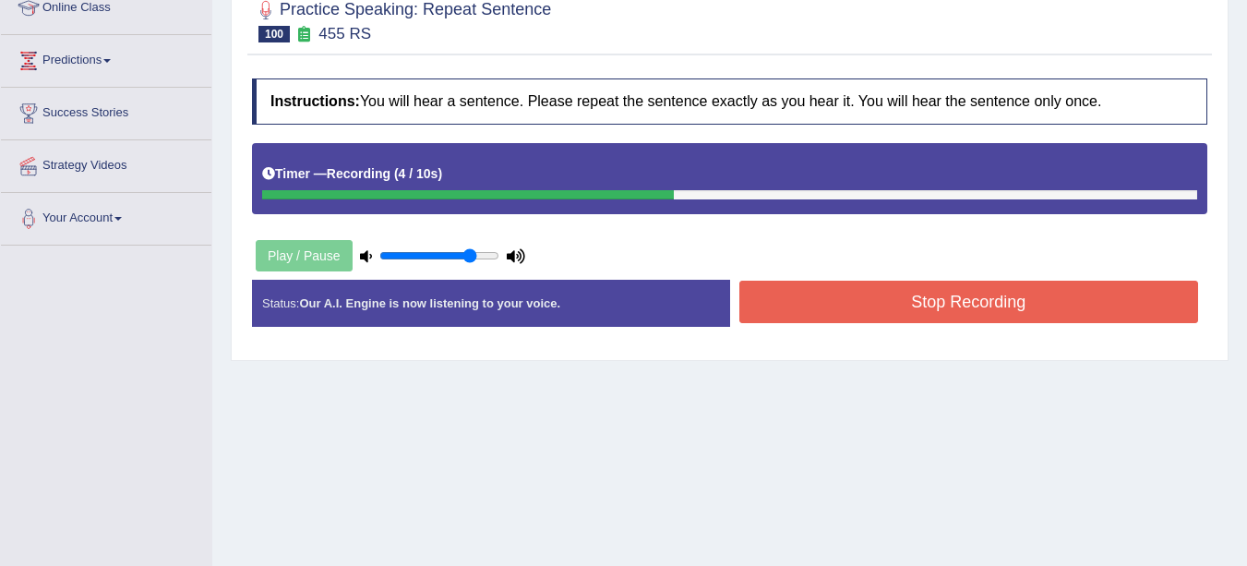
click at [890, 293] on button "Stop Recording" at bounding box center [969, 302] width 460 height 42
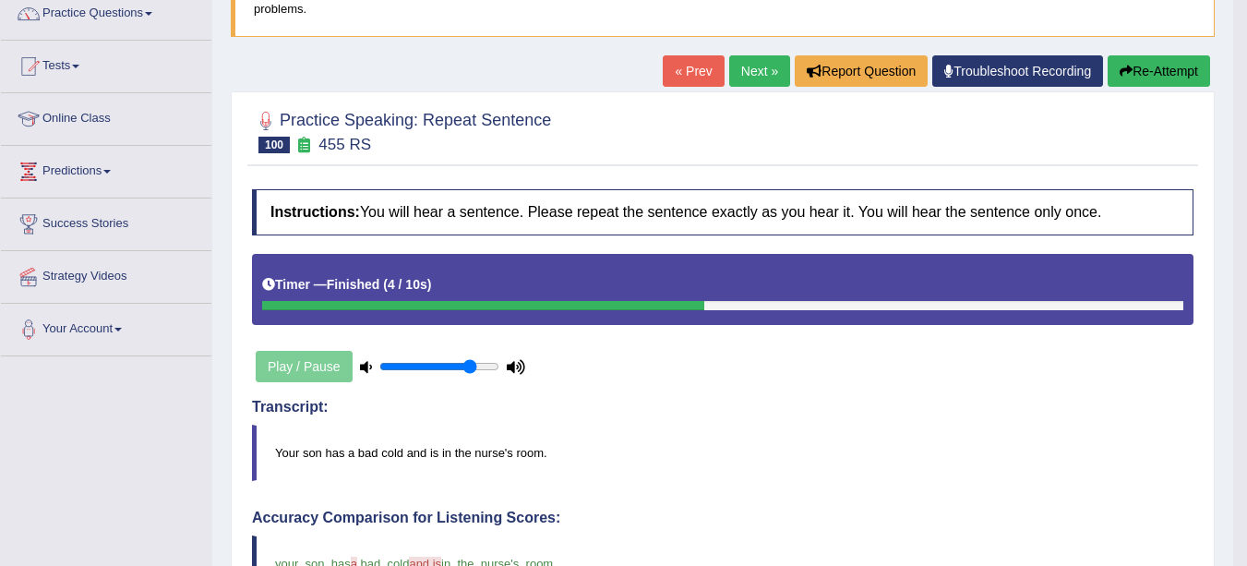
scroll to position [7, 0]
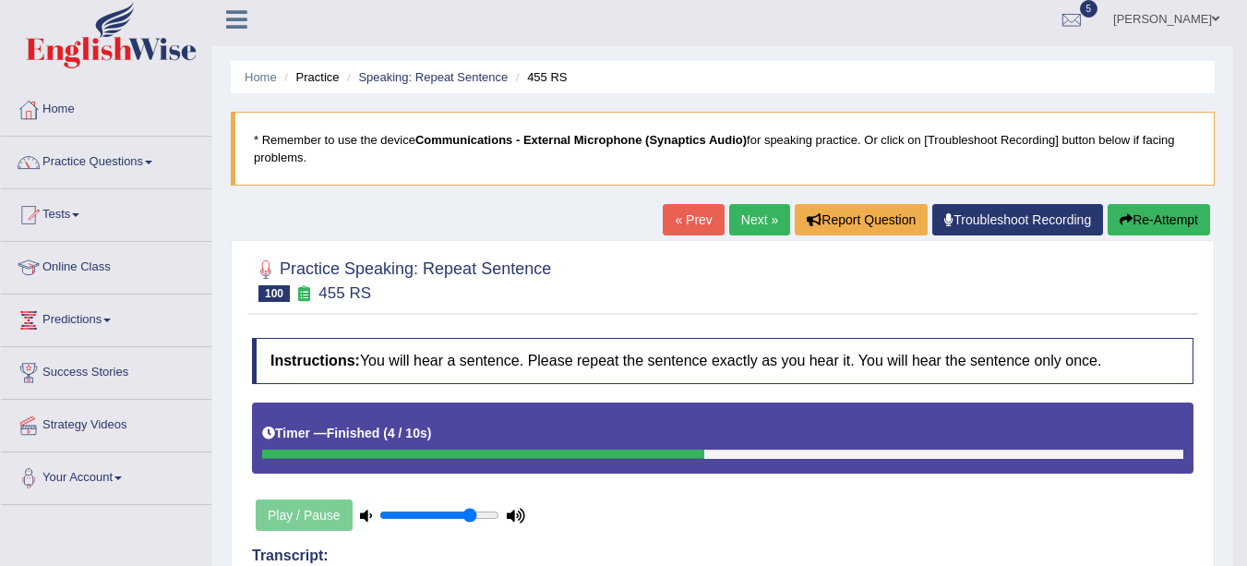
click at [729, 224] on link "Next »" at bounding box center [759, 219] width 61 height 31
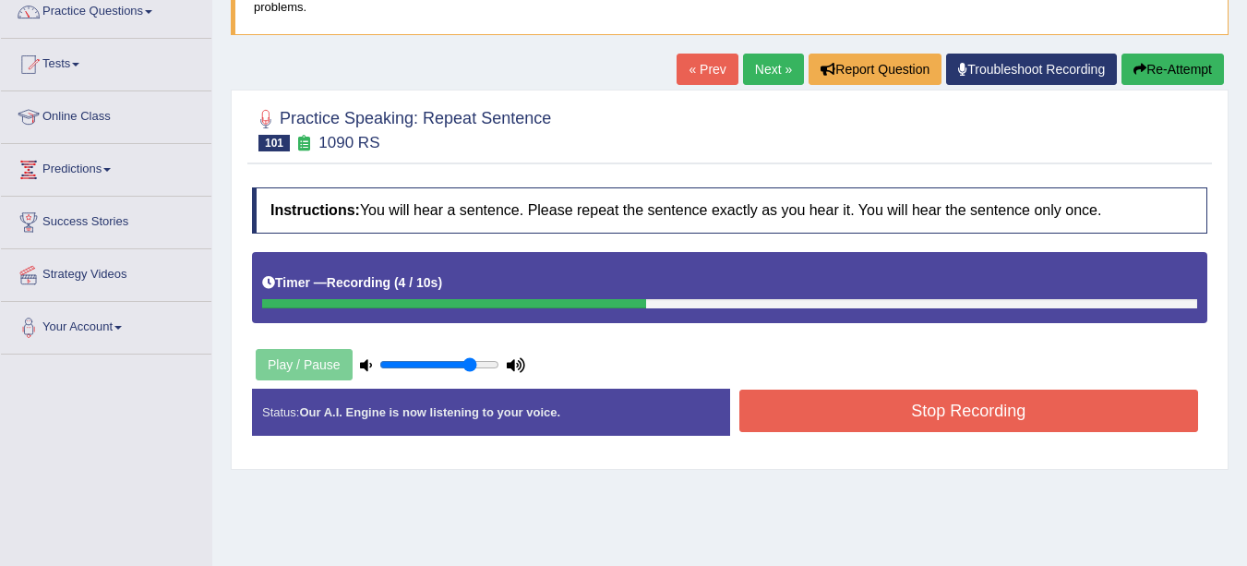
click at [899, 417] on button "Stop Recording" at bounding box center [969, 411] width 460 height 42
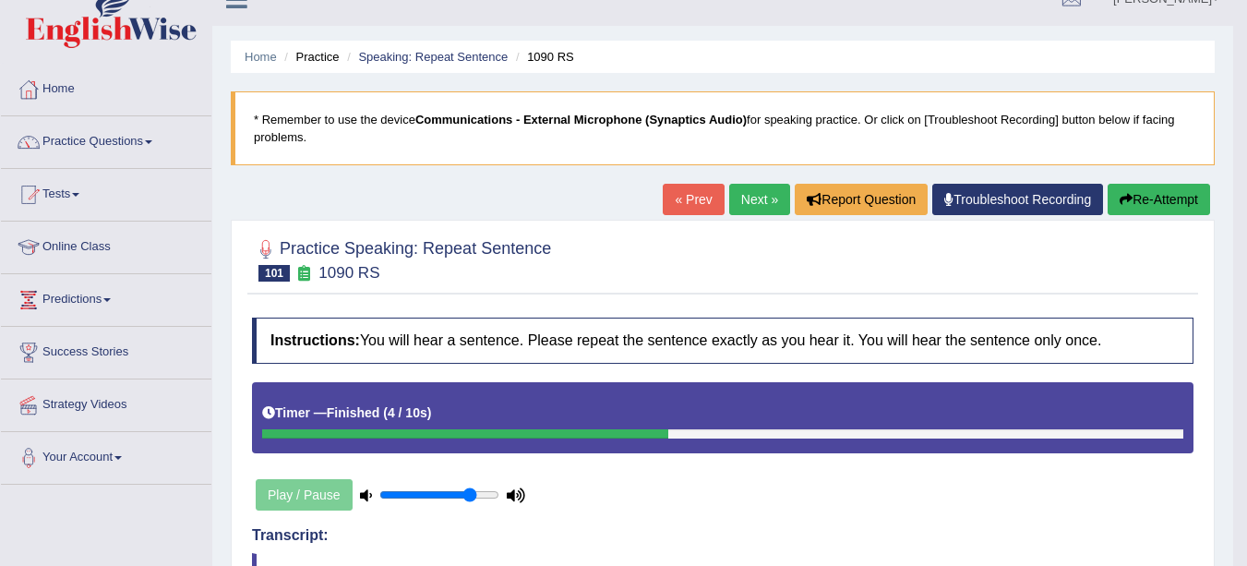
scroll to position [24, 0]
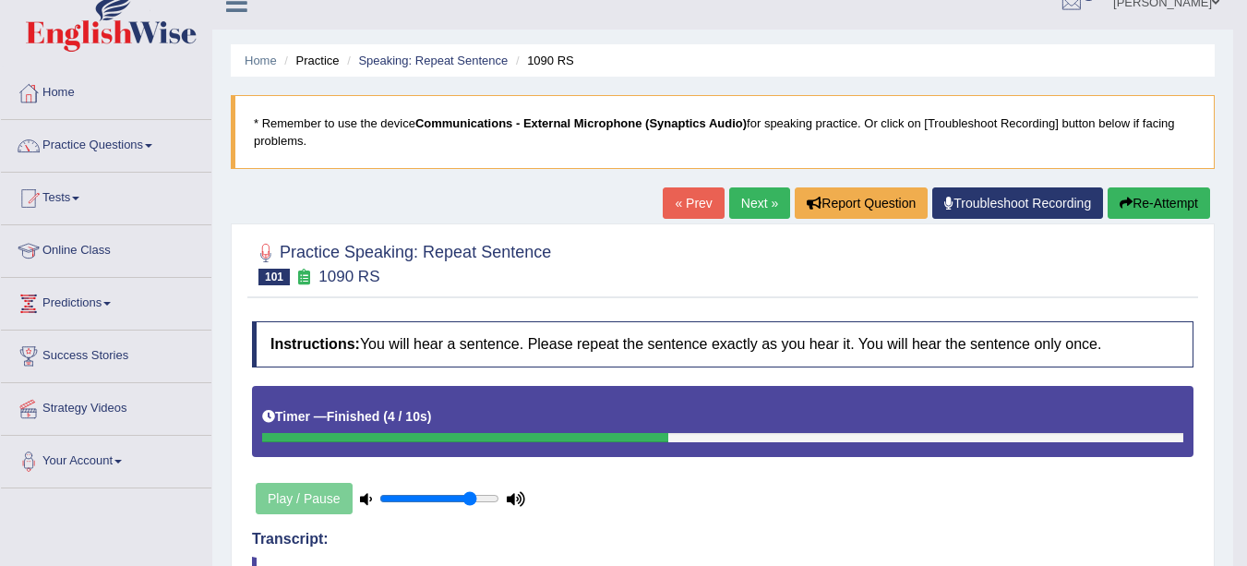
click at [757, 193] on link "Next »" at bounding box center [759, 202] width 61 height 31
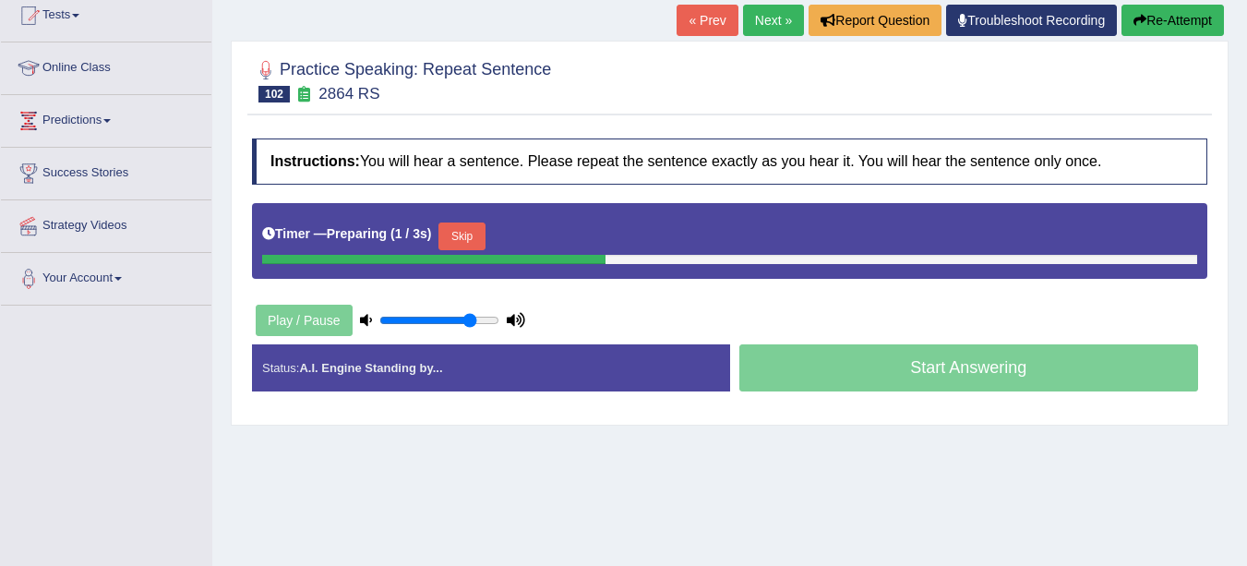
scroll to position [208, 0]
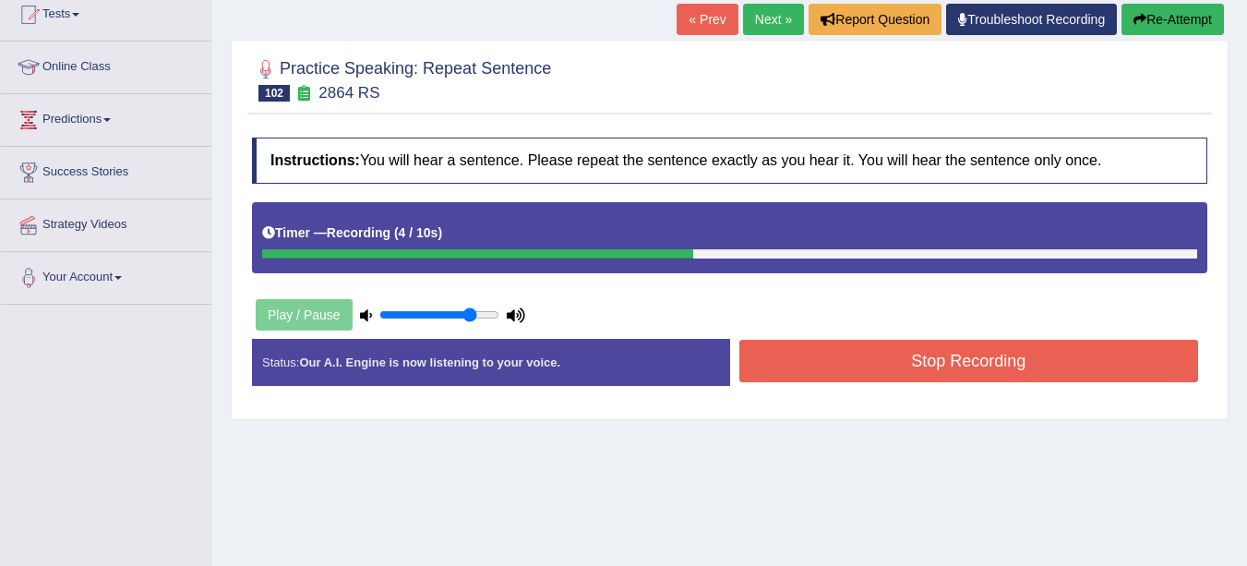
click at [922, 368] on button "Stop Recording" at bounding box center [969, 361] width 460 height 42
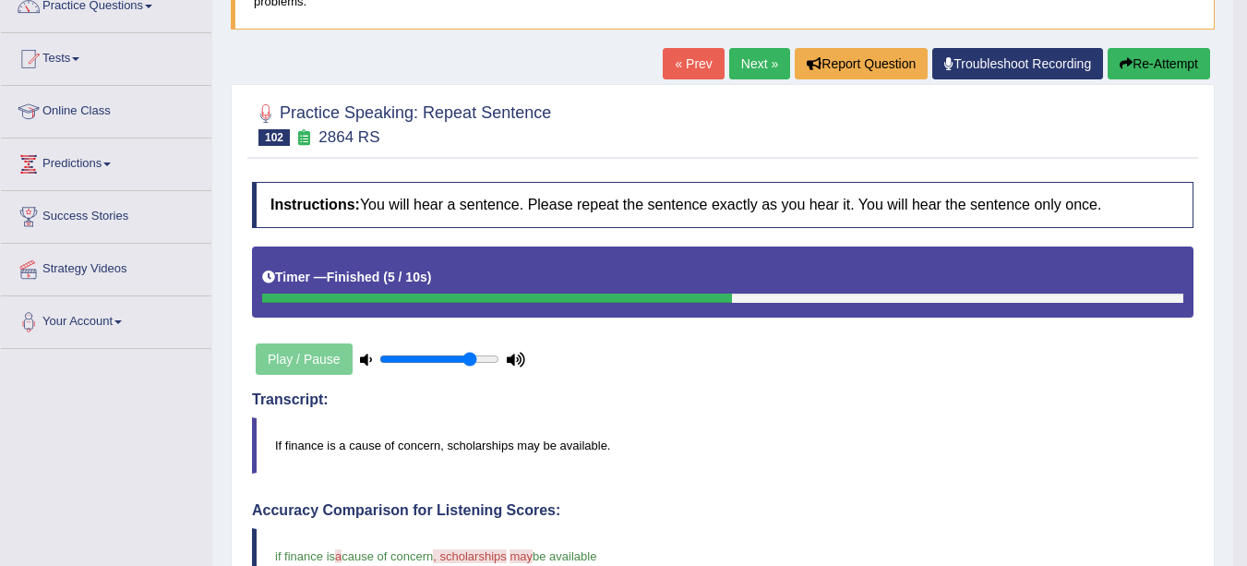
scroll to position [155, 0]
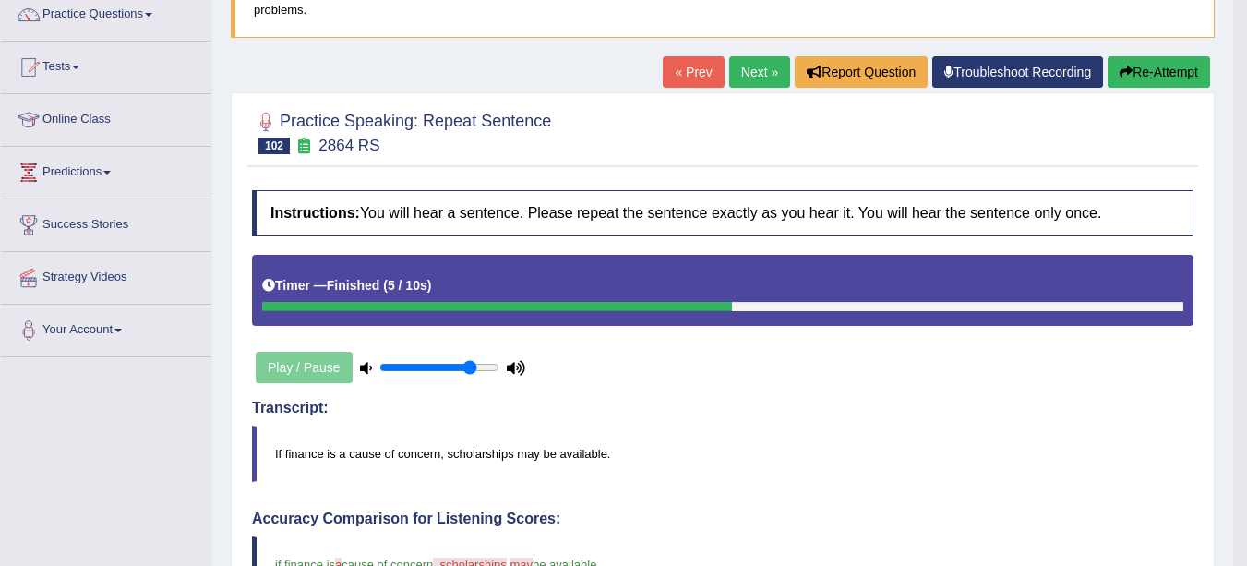
click at [738, 74] on link "Next »" at bounding box center [759, 71] width 61 height 31
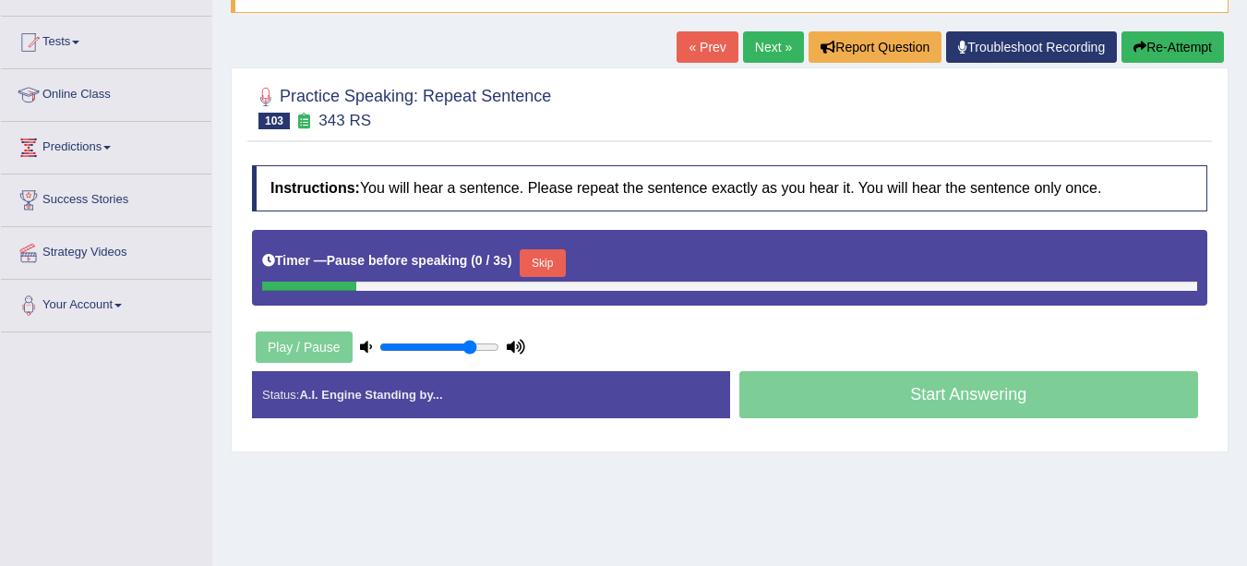
scroll to position [184, 0]
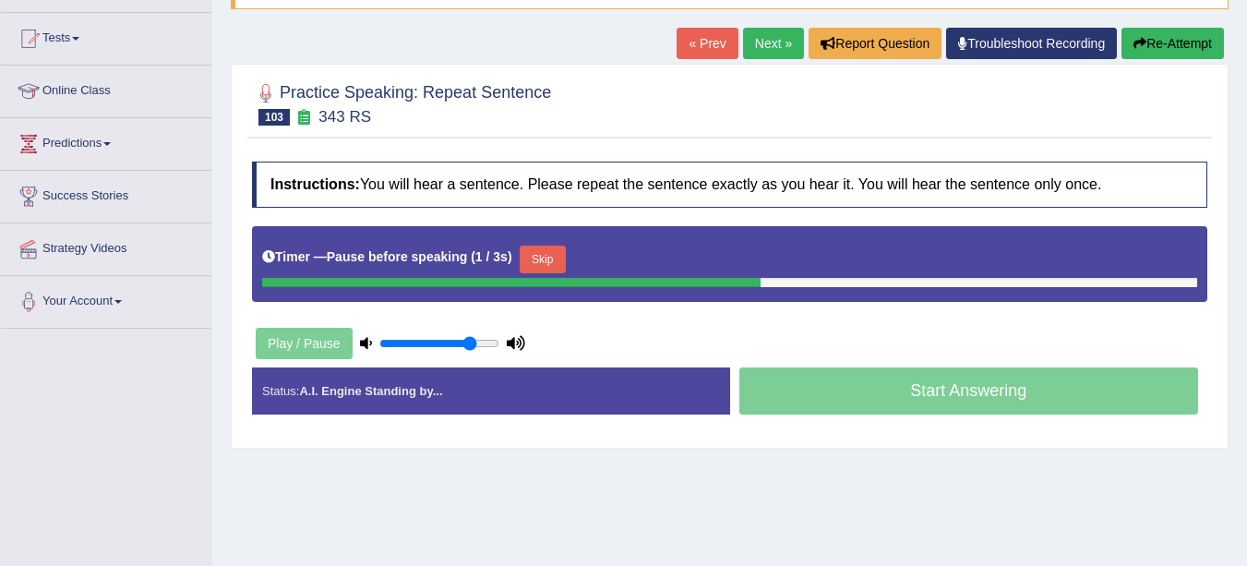
click at [1015, 313] on div "Instructions: You will hear a sentence. Please repeat the sentence exactly as y…" at bounding box center [729, 295] width 965 height 286
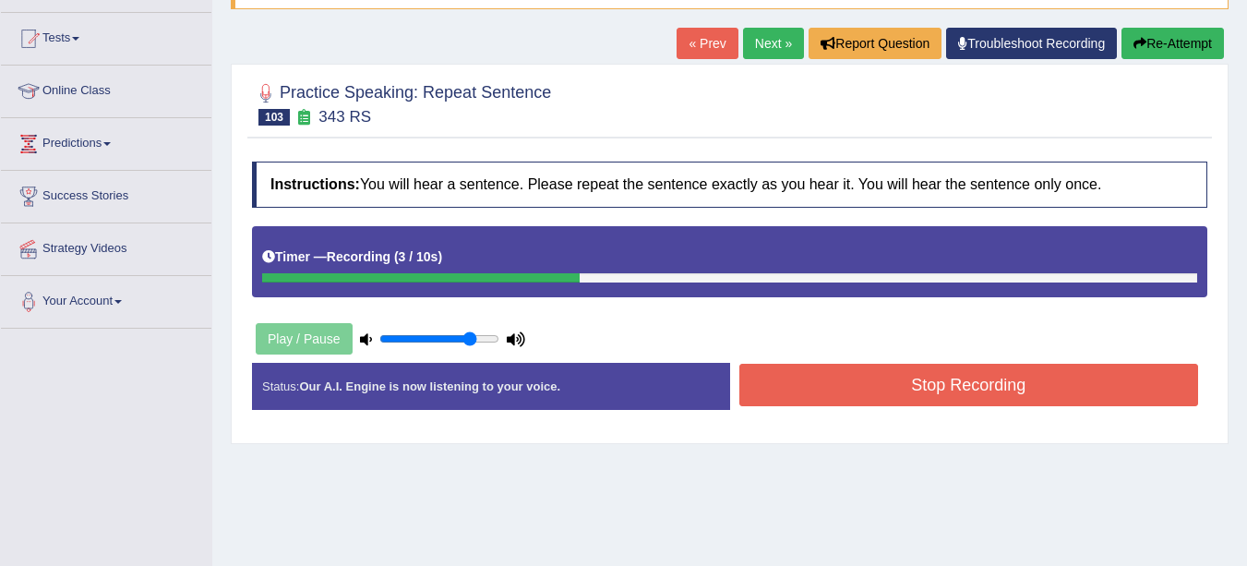
click at [987, 384] on button "Stop Recording" at bounding box center [969, 385] width 460 height 42
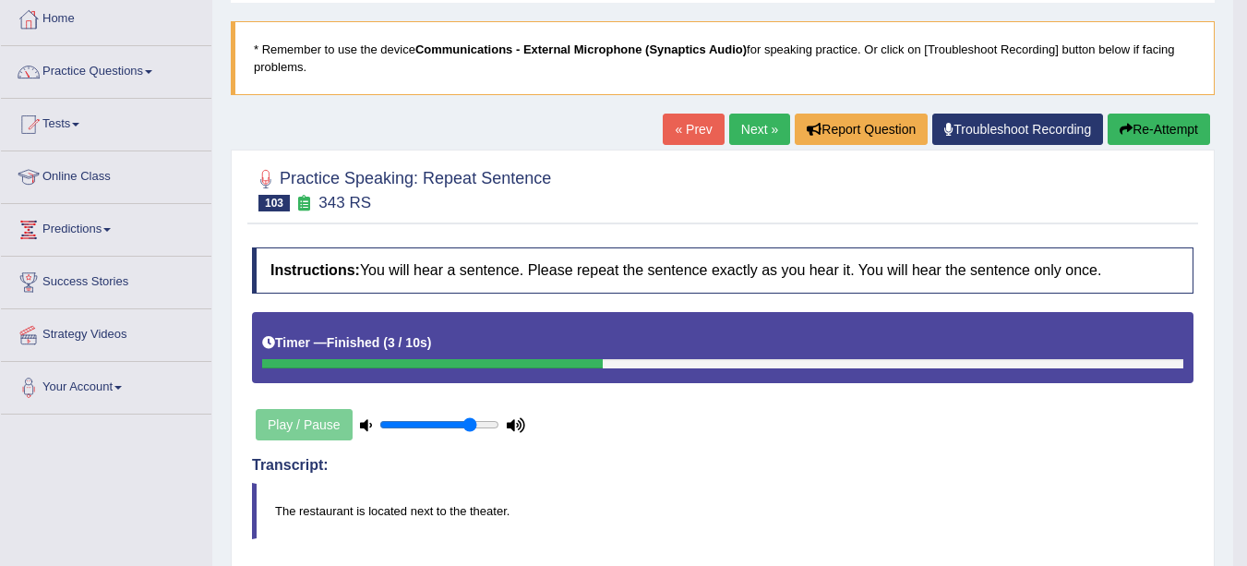
scroll to position [87, 0]
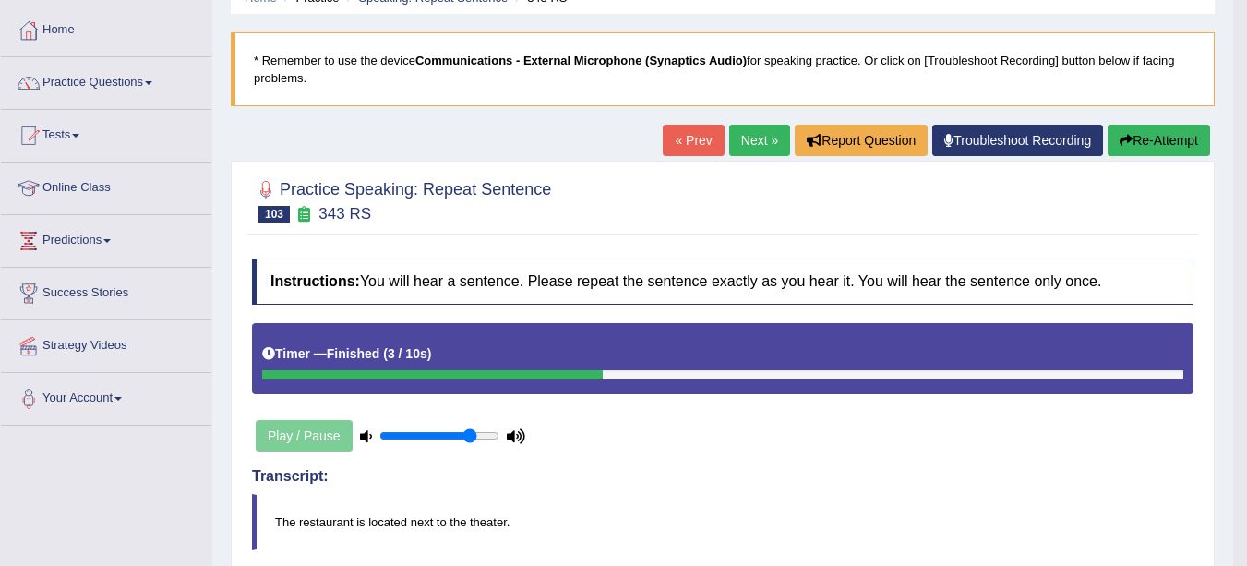
click at [767, 140] on link "Next »" at bounding box center [759, 140] width 61 height 31
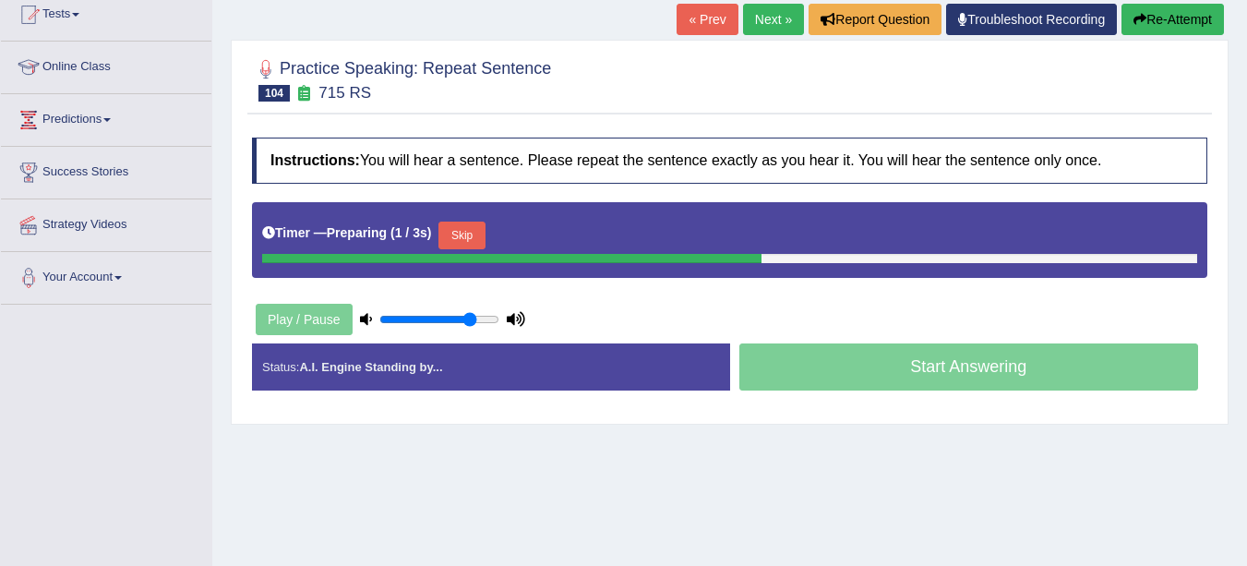
scroll to position [209, 0]
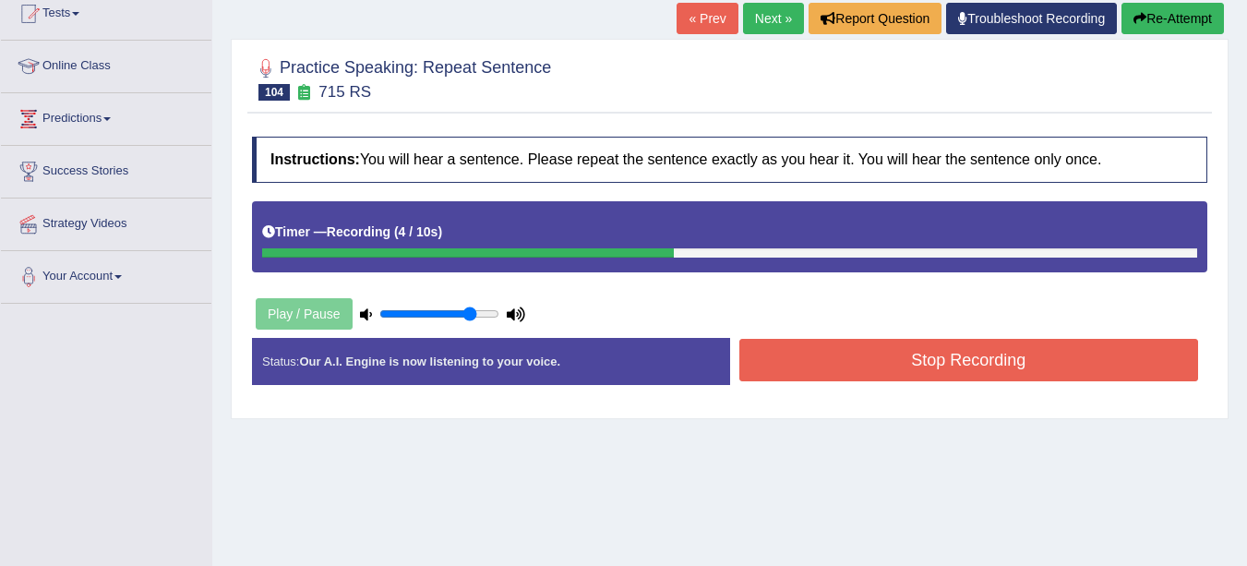
click at [919, 353] on button "Stop Recording" at bounding box center [969, 360] width 460 height 42
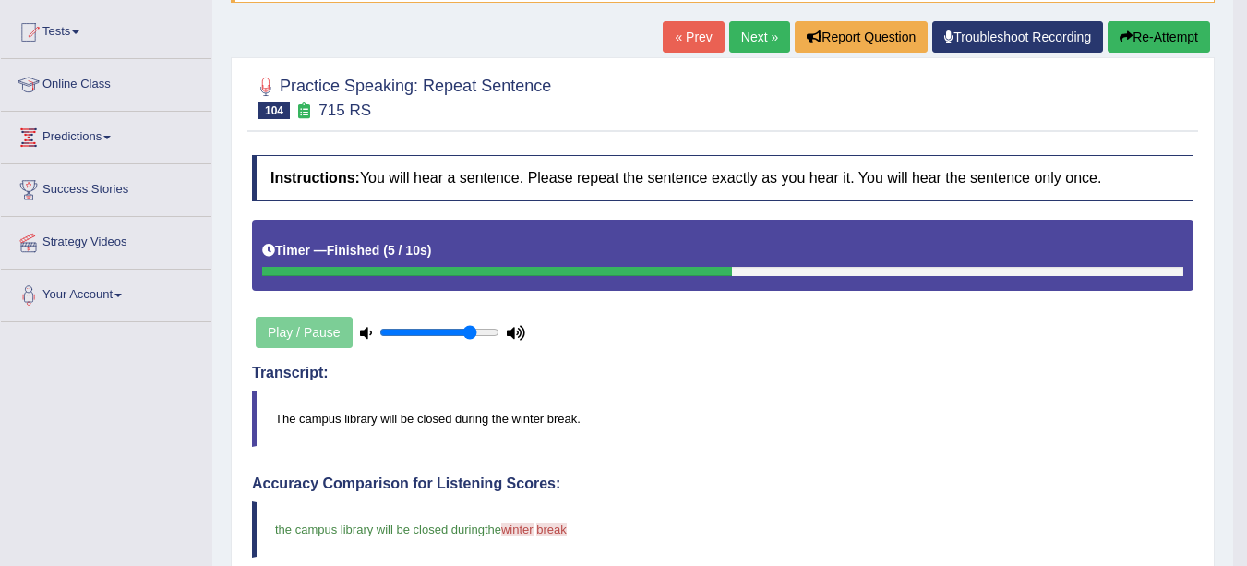
scroll to position [0, 0]
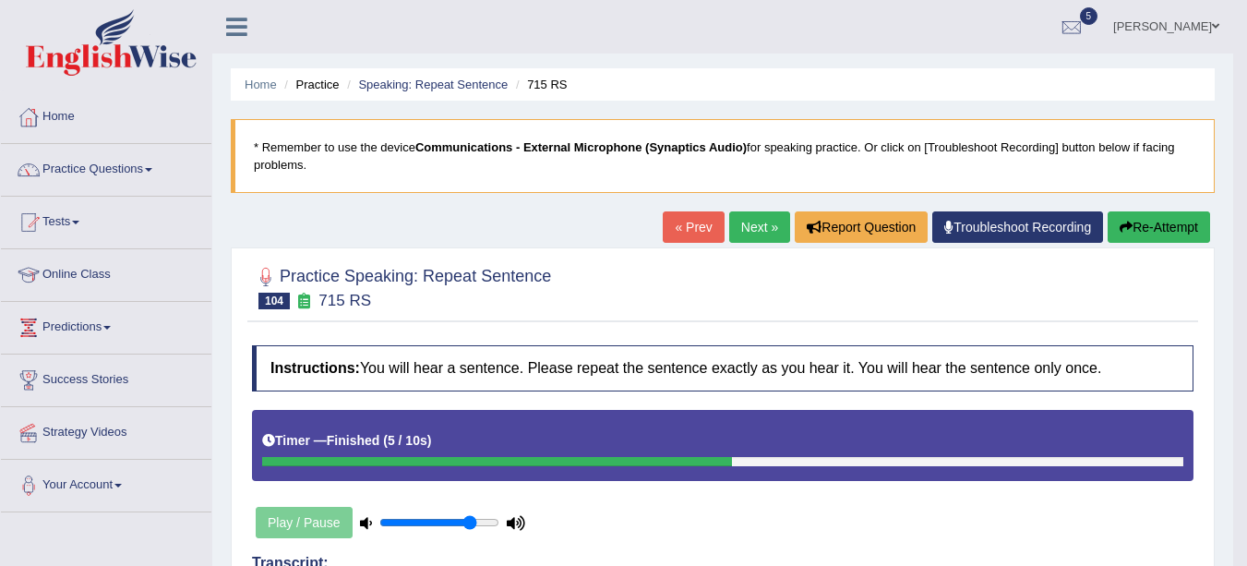
click at [751, 230] on link "Next »" at bounding box center [759, 226] width 61 height 31
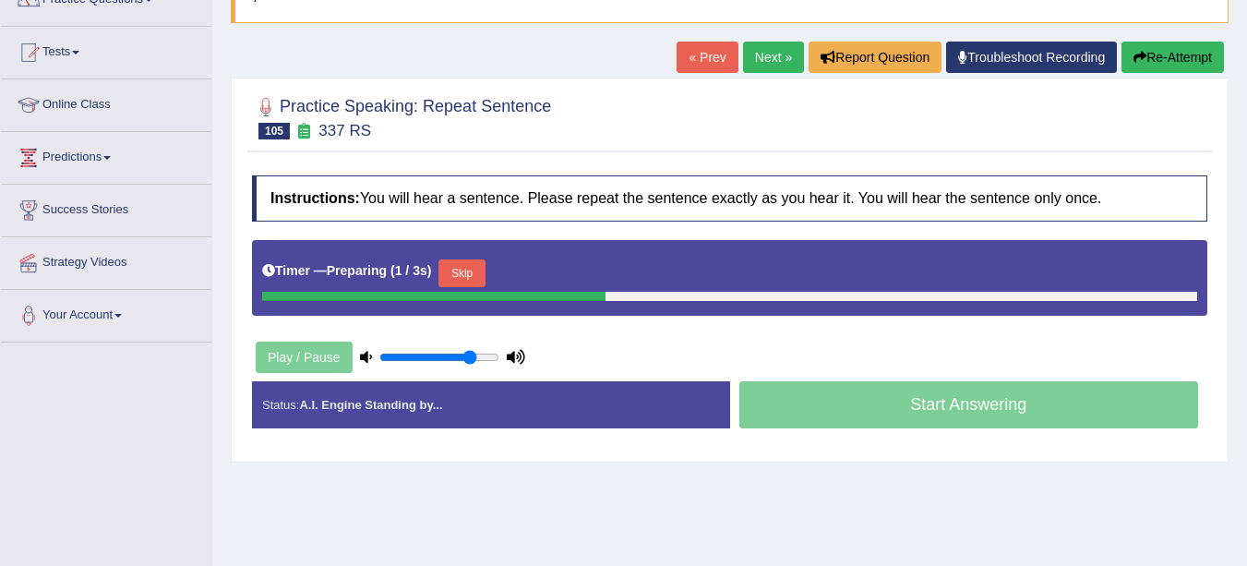
scroll to position [181, 0]
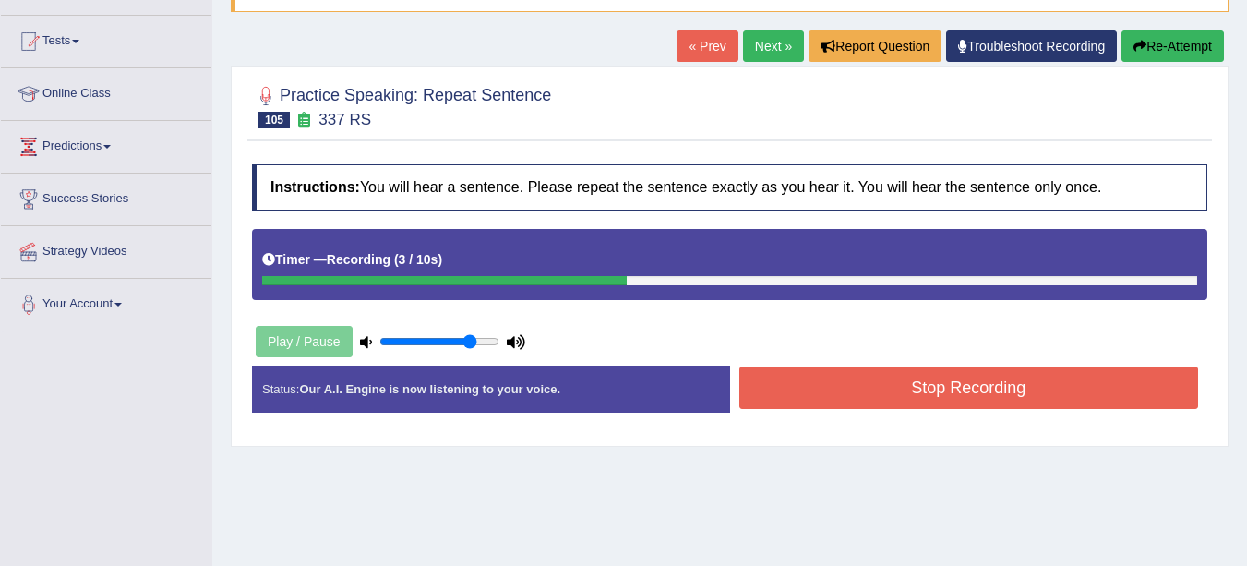
click at [905, 391] on button "Stop Recording" at bounding box center [969, 387] width 460 height 42
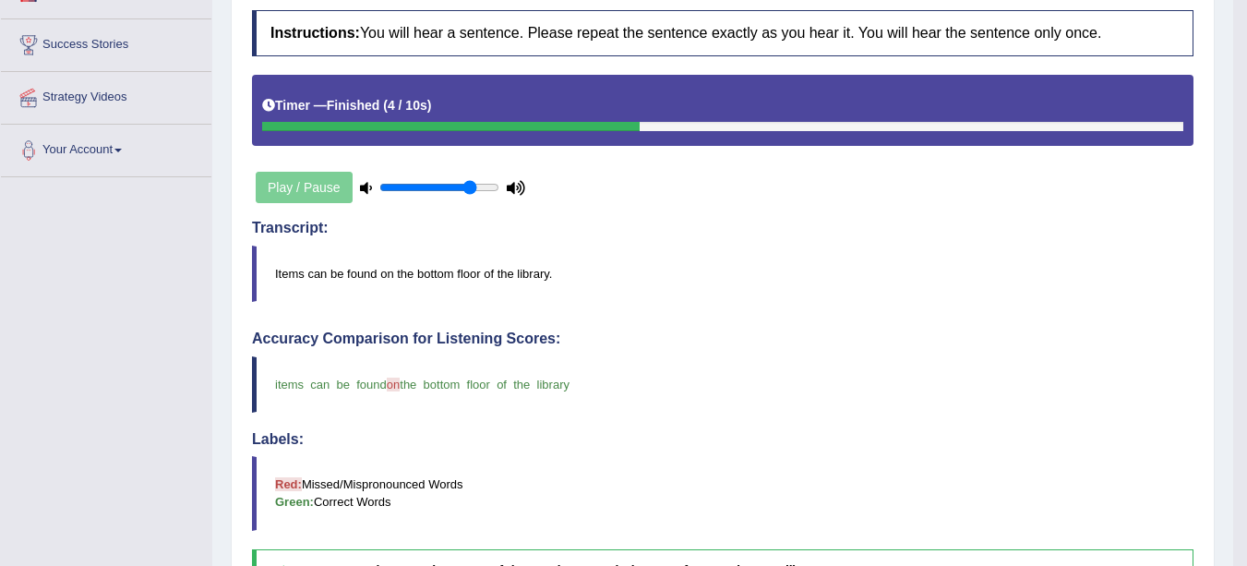
scroll to position [0, 0]
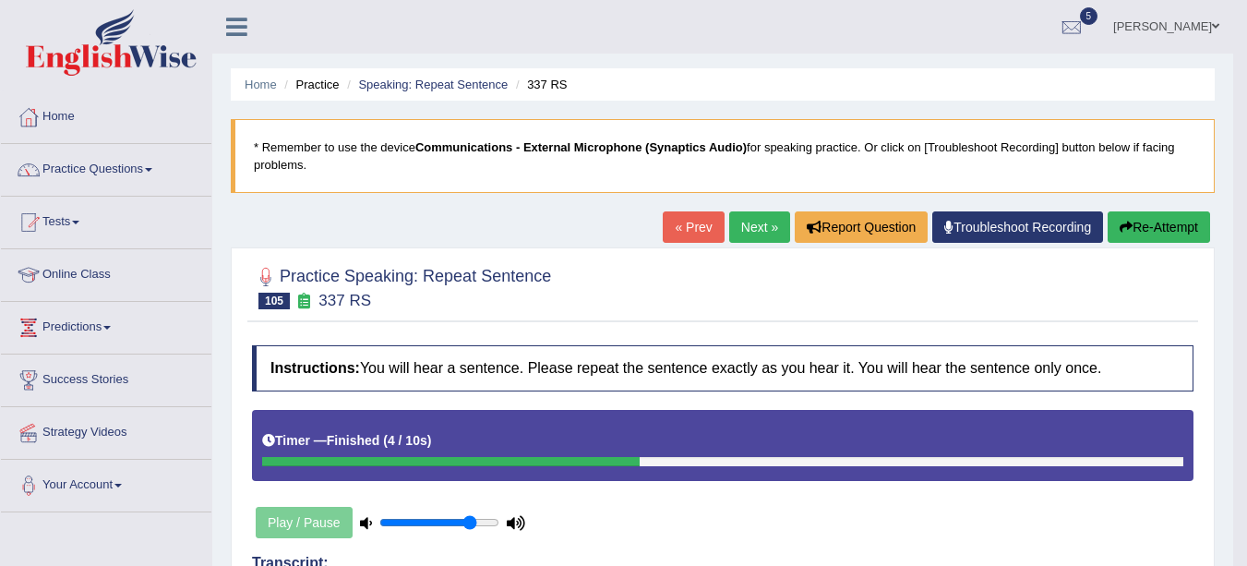
click at [751, 224] on link "Next »" at bounding box center [759, 226] width 61 height 31
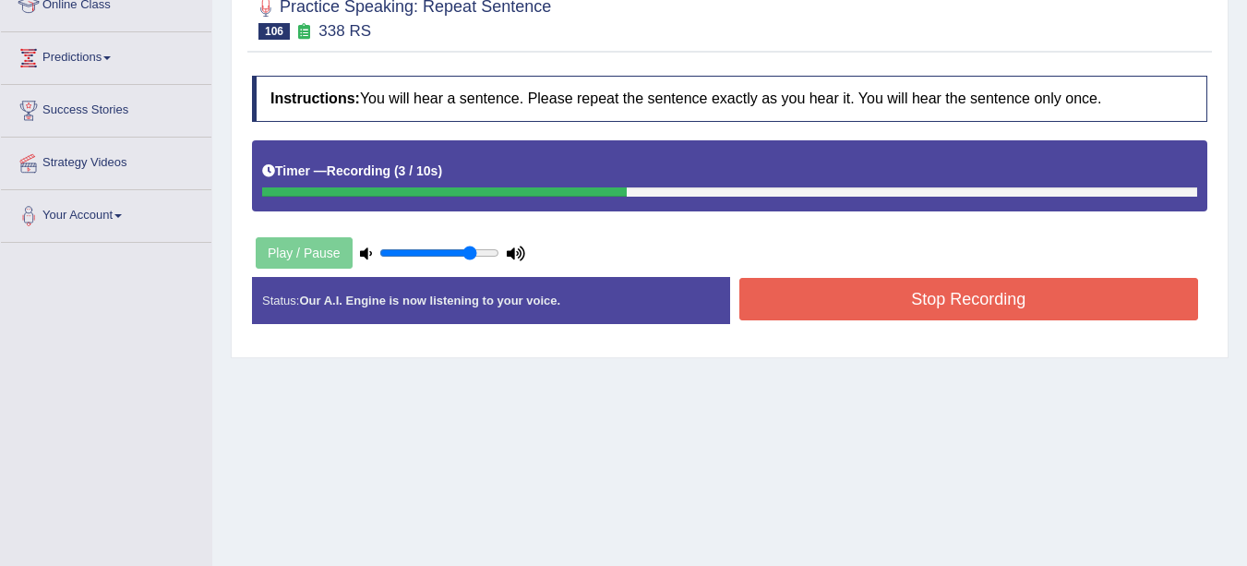
click at [784, 296] on button "Stop Recording" at bounding box center [969, 299] width 460 height 42
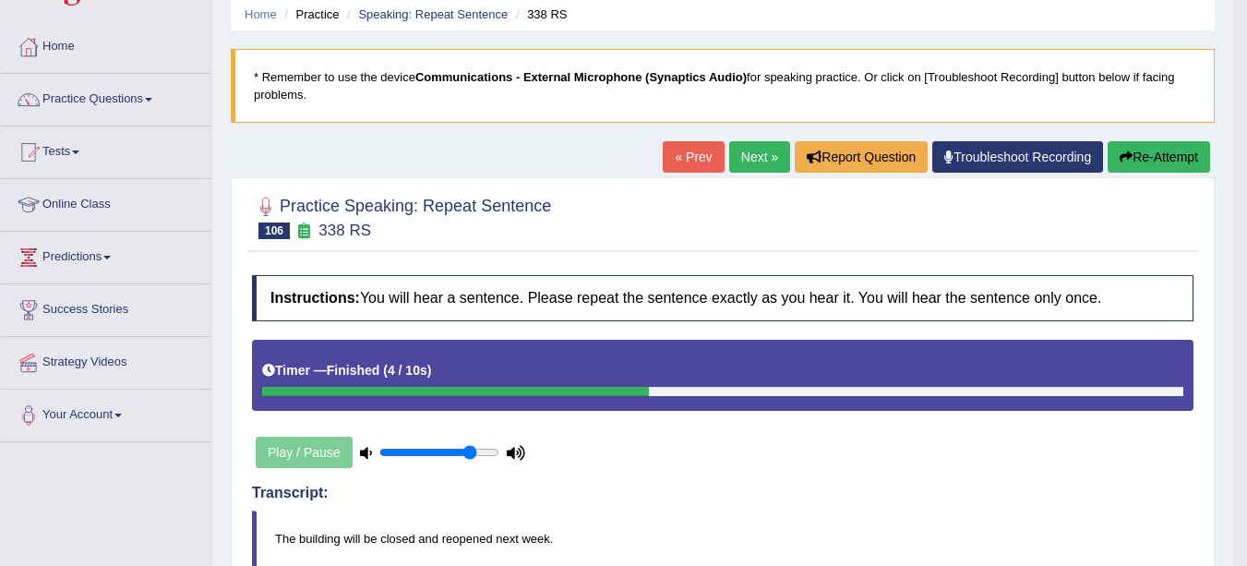
scroll to position [66, 0]
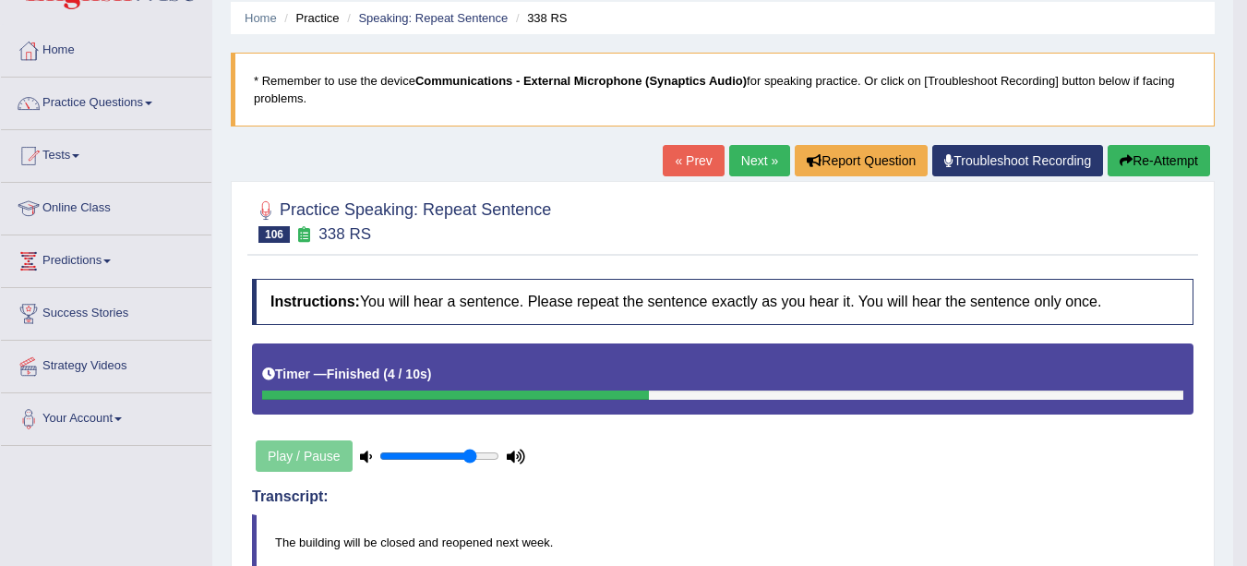
click at [752, 155] on link "Next »" at bounding box center [759, 160] width 61 height 31
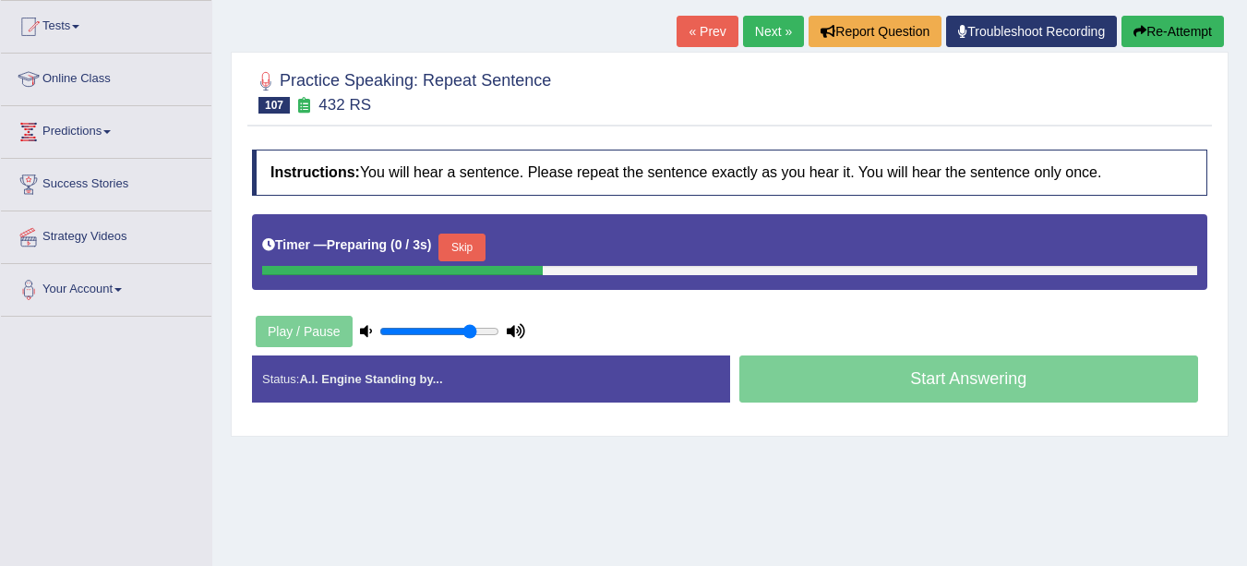
scroll to position [198, 0]
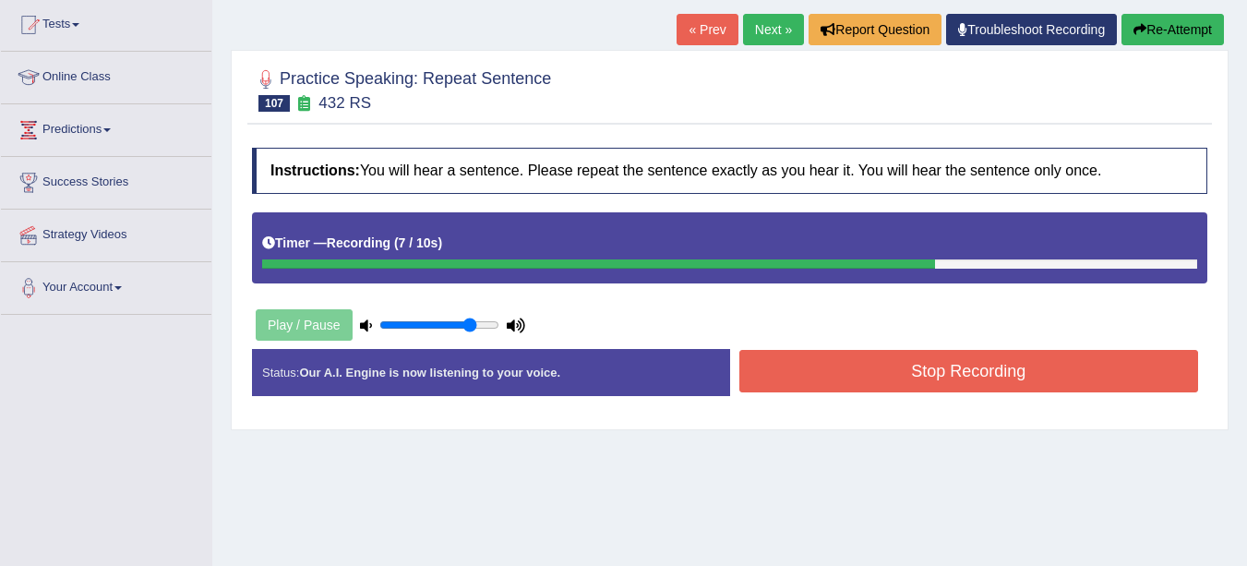
click at [933, 378] on button "Stop Recording" at bounding box center [969, 371] width 460 height 42
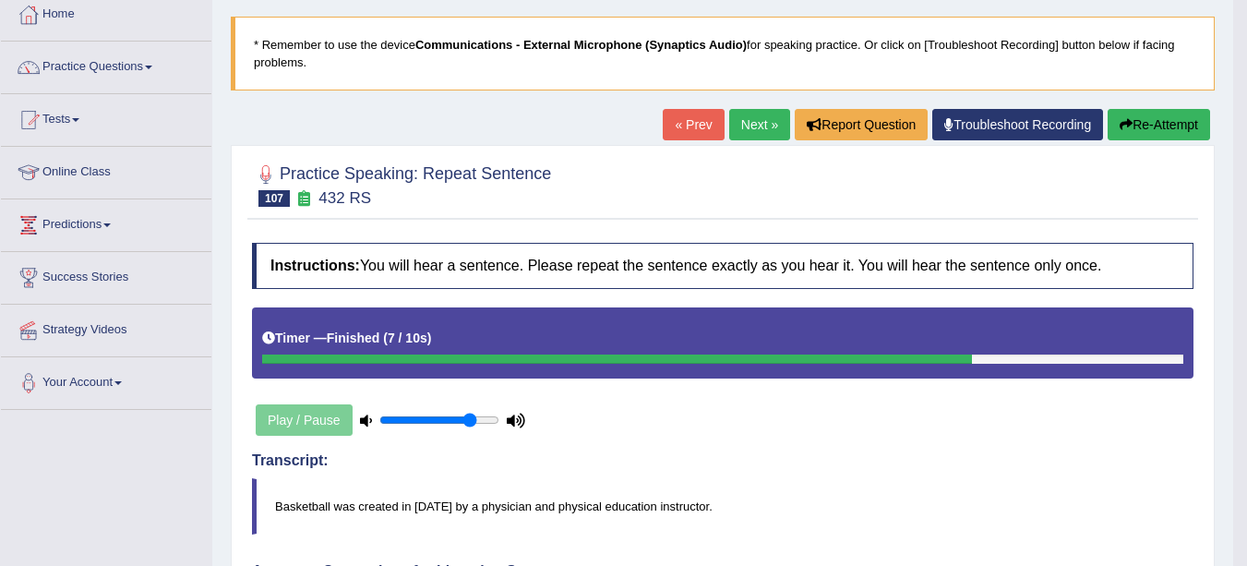
scroll to position [98, 0]
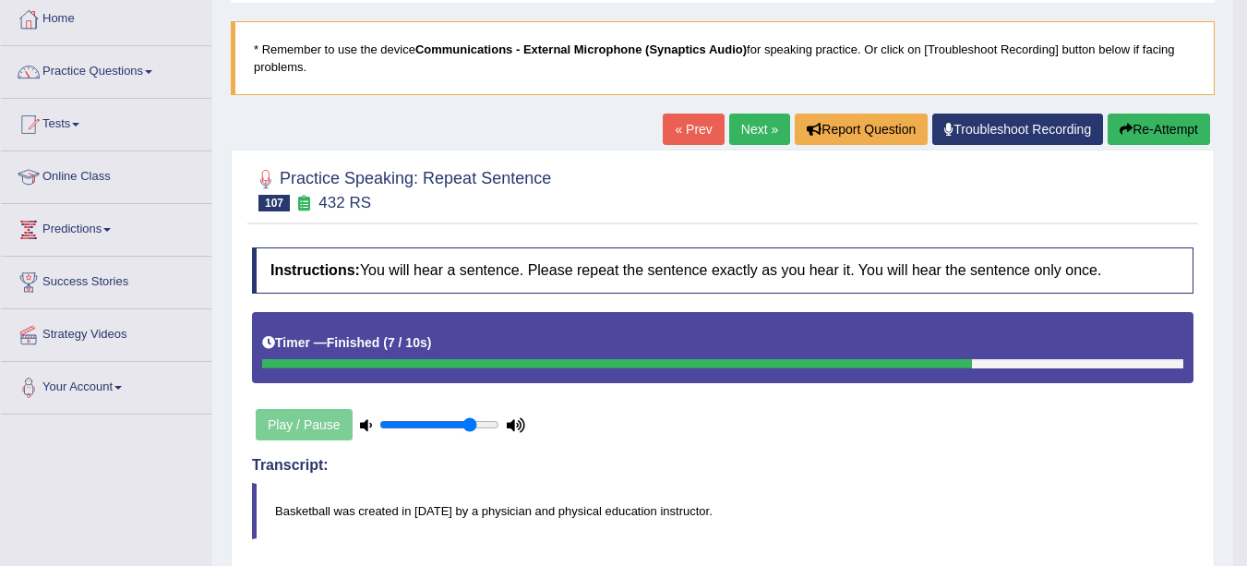
click at [749, 127] on link "Next »" at bounding box center [759, 129] width 61 height 31
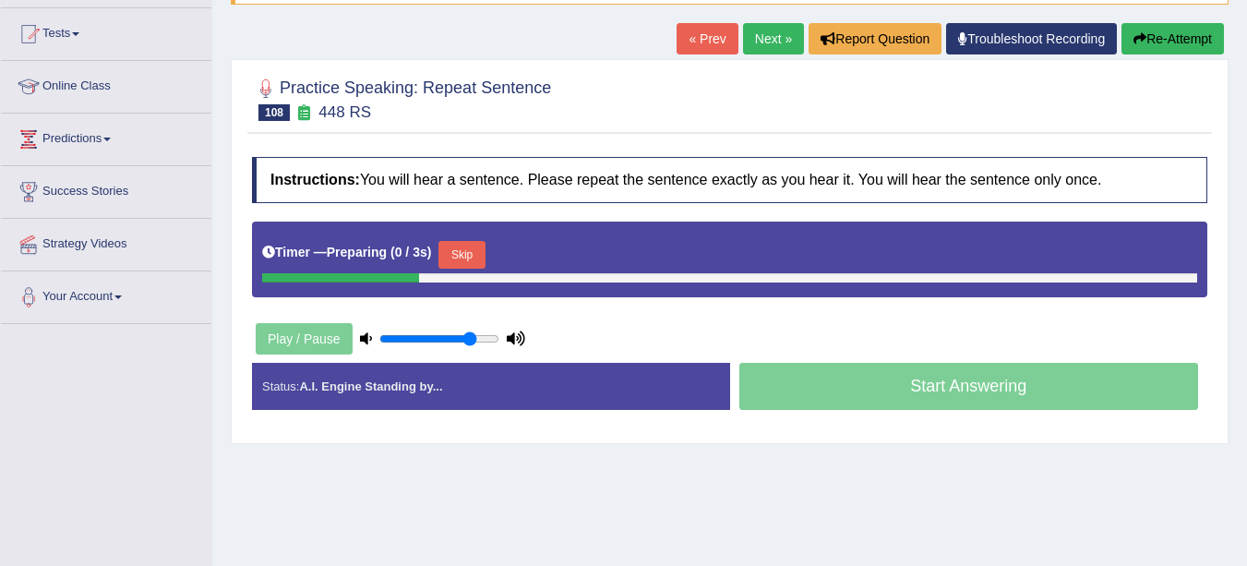
scroll to position [192, 0]
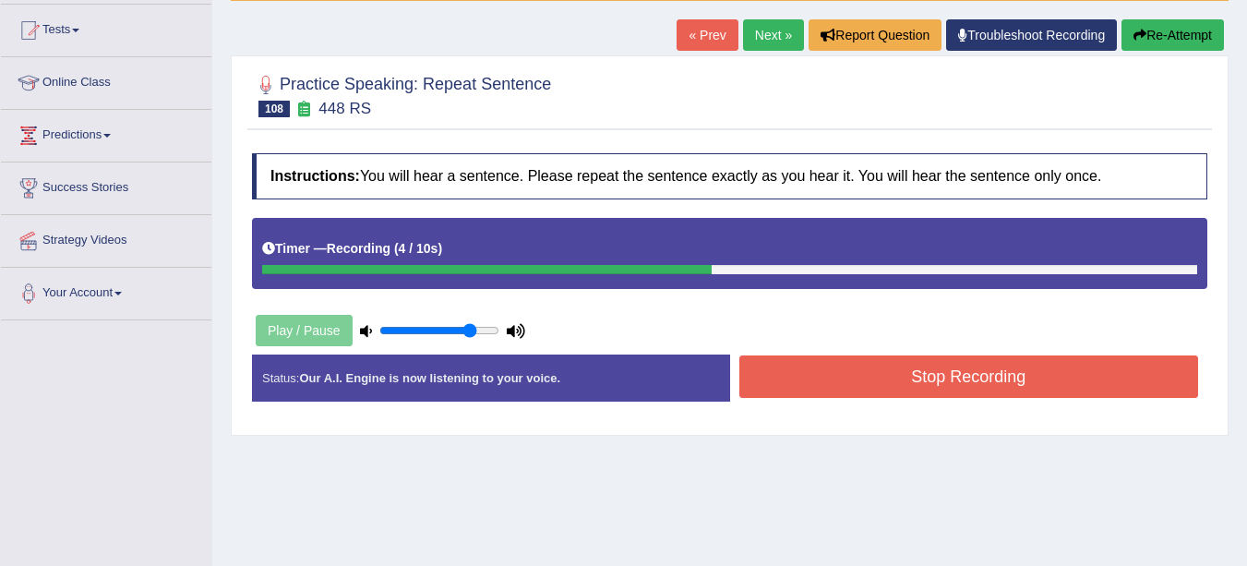
click at [840, 376] on button "Stop Recording" at bounding box center [969, 376] width 460 height 42
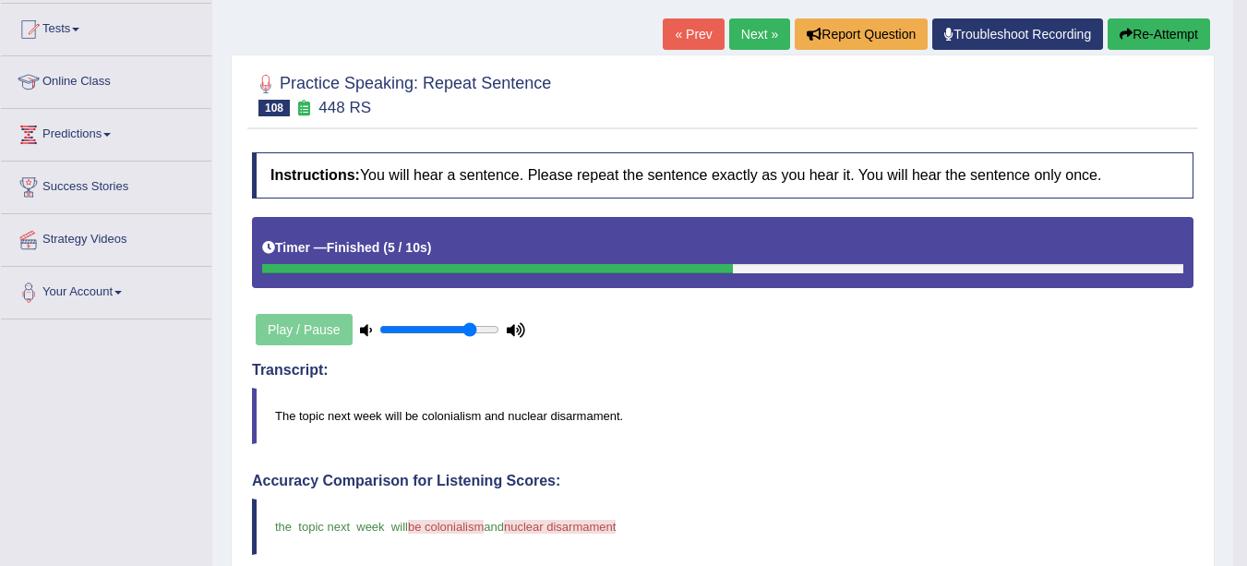
scroll to position [191, 0]
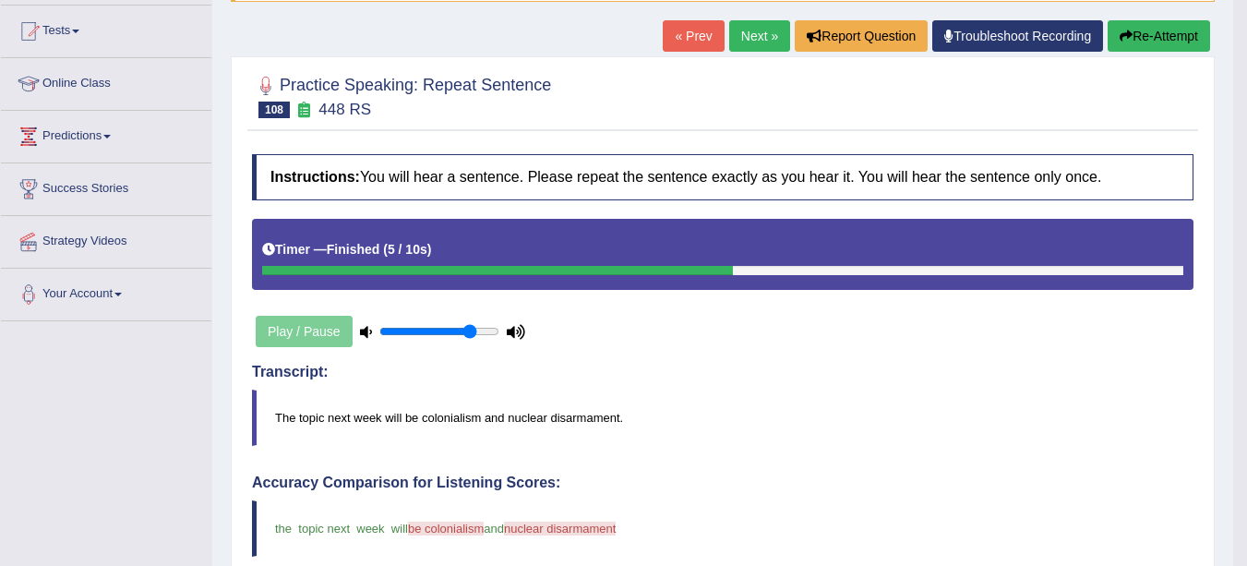
click at [751, 34] on link "Next »" at bounding box center [759, 35] width 61 height 31
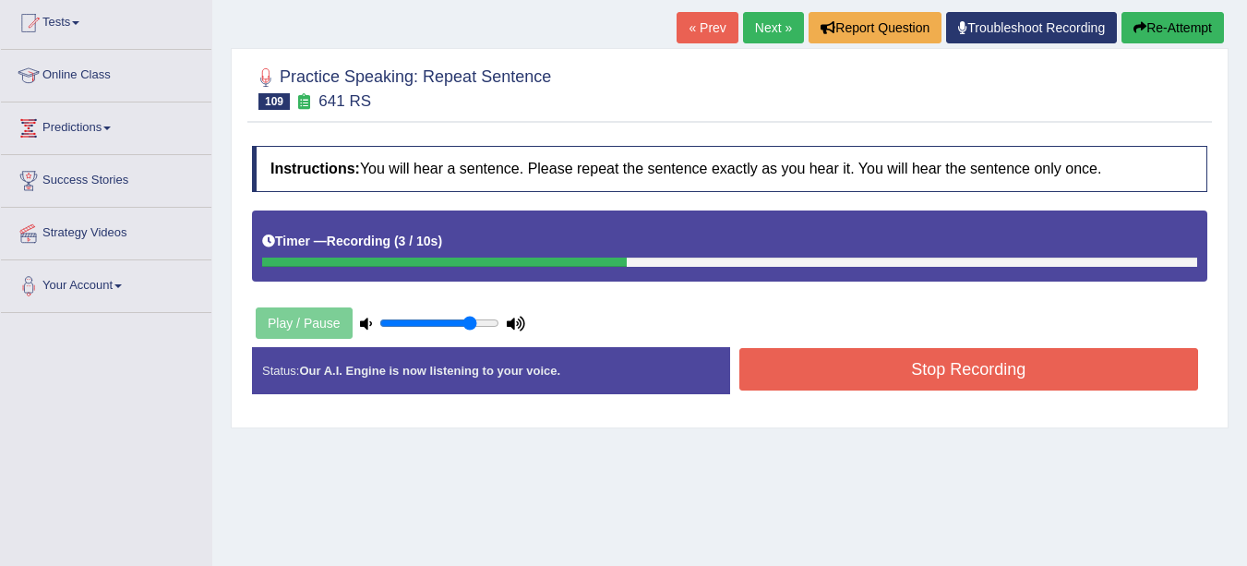
click at [883, 370] on button "Stop Recording" at bounding box center [969, 369] width 460 height 42
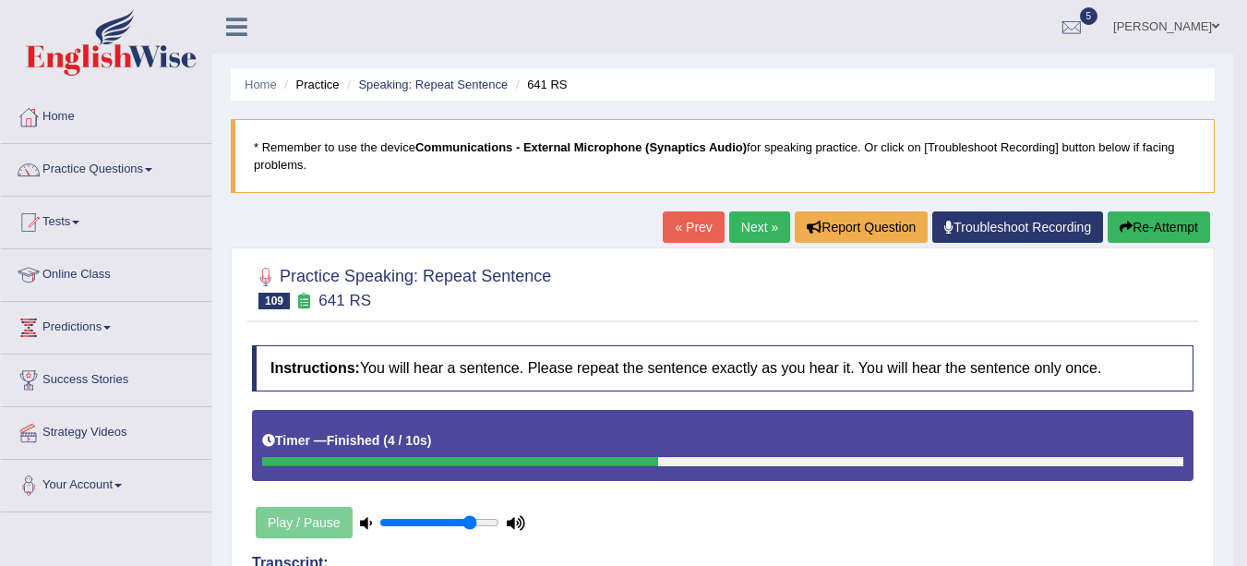
click at [755, 231] on link "Next »" at bounding box center [759, 226] width 61 height 31
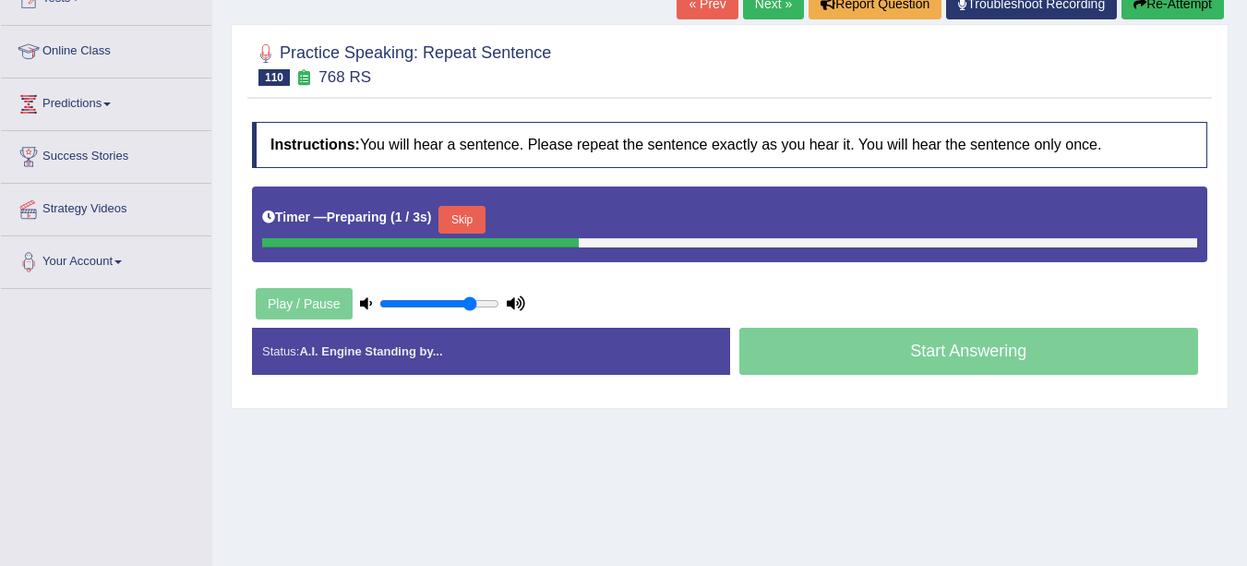
scroll to position [234, 0]
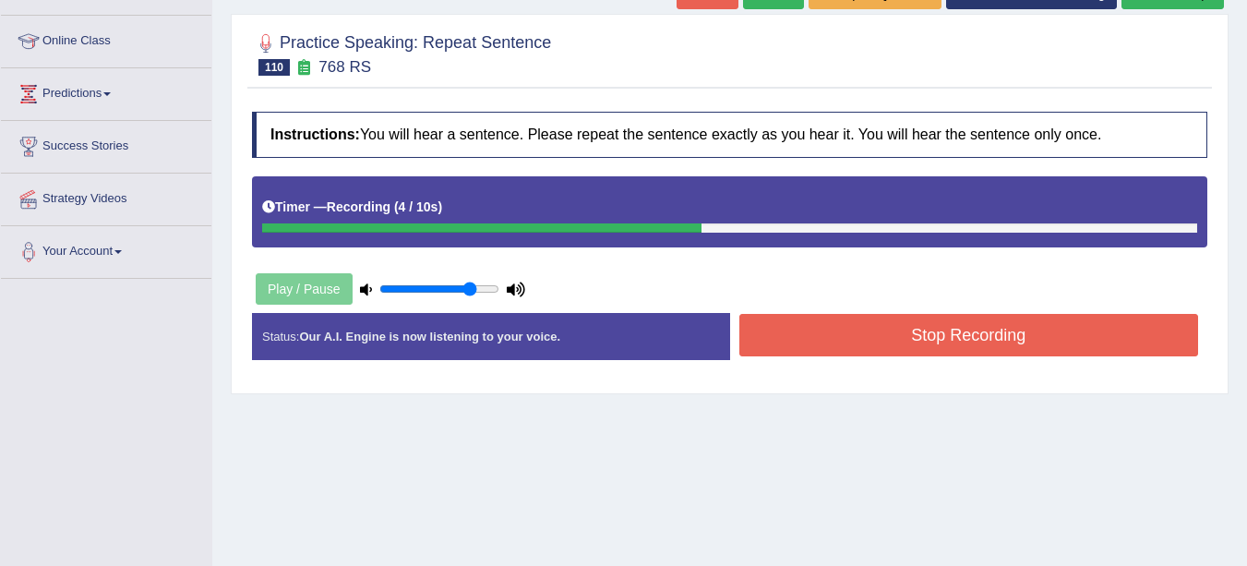
click at [964, 341] on button "Stop Recording" at bounding box center [969, 335] width 460 height 42
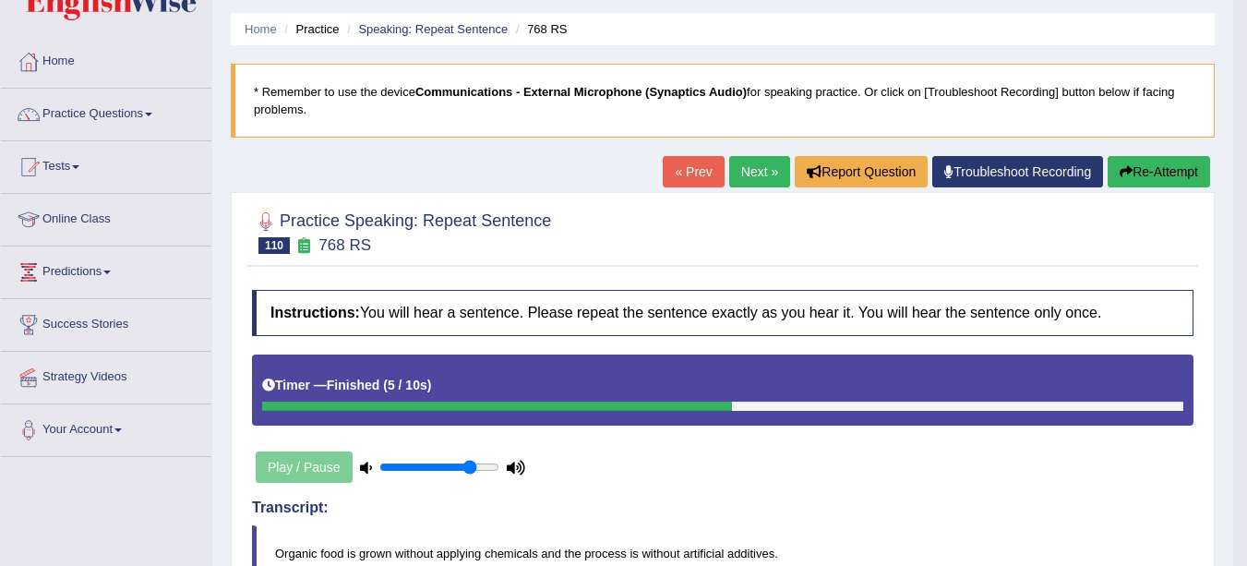
scroll to position [40, 0]
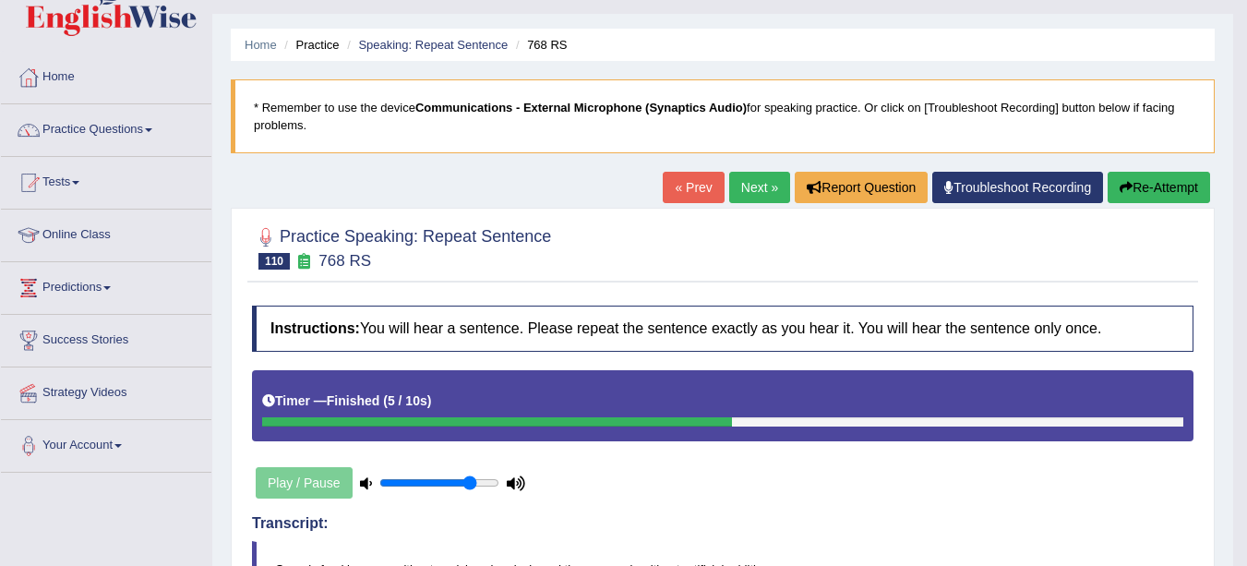
click at [754, 183] on link "Next »" at bounding box center [759, 187] width 61 height 31
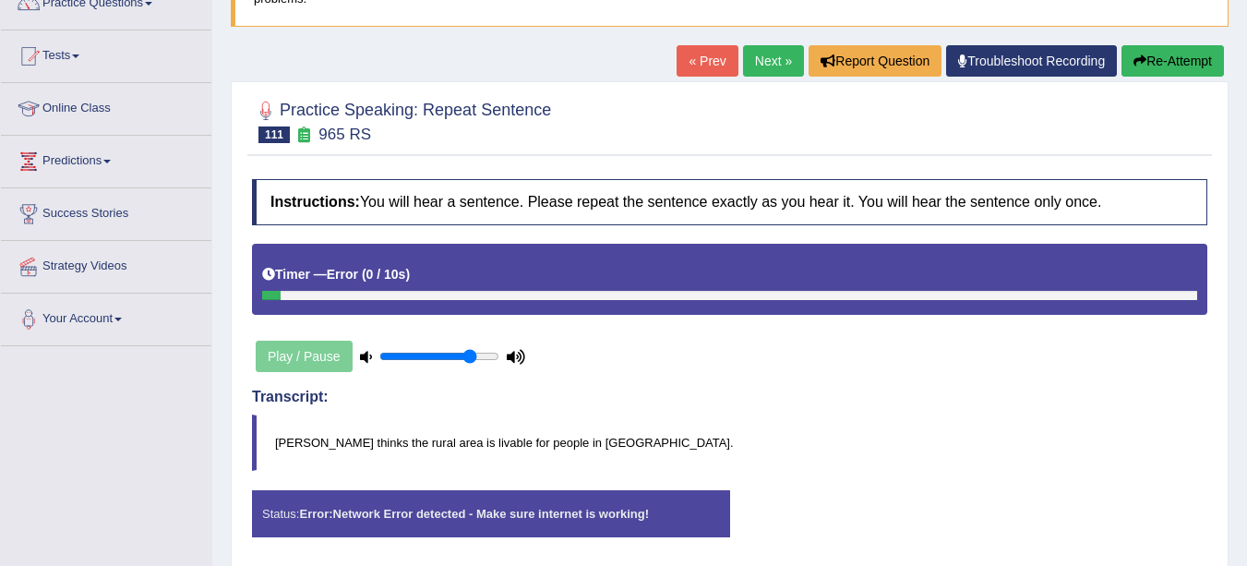
scroll to position [126, 0]
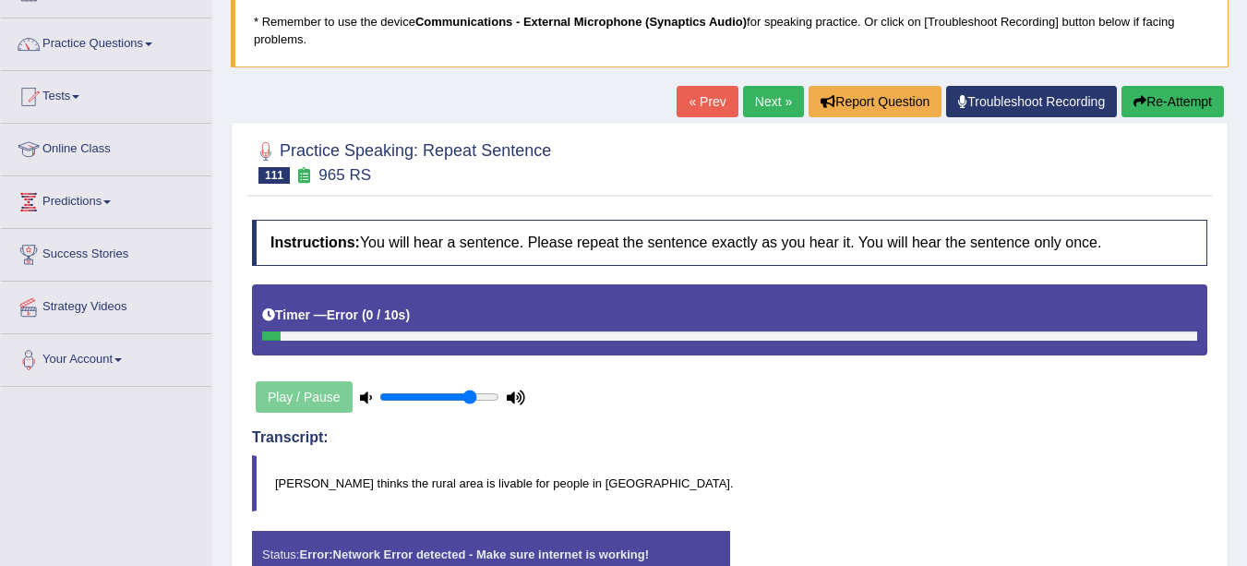
click at [703, 104] on link "« Prev" at bounding box center [707, 101] width 61 height 31
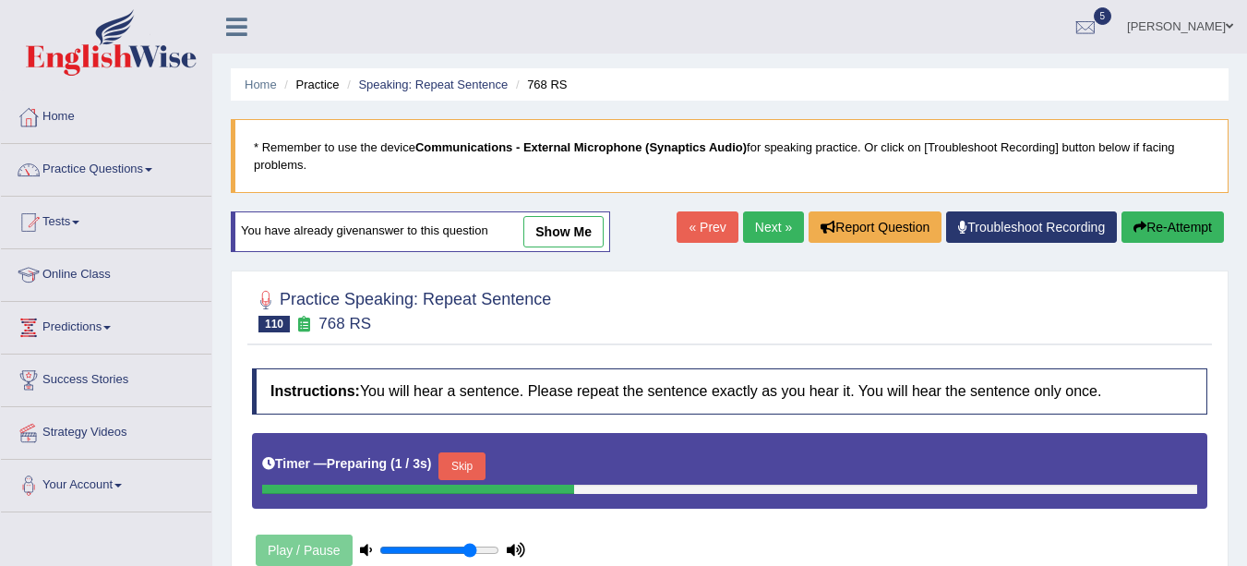
click at [767, 222] on link "Next »" at bounding box center [773, 226] width 61 height 31
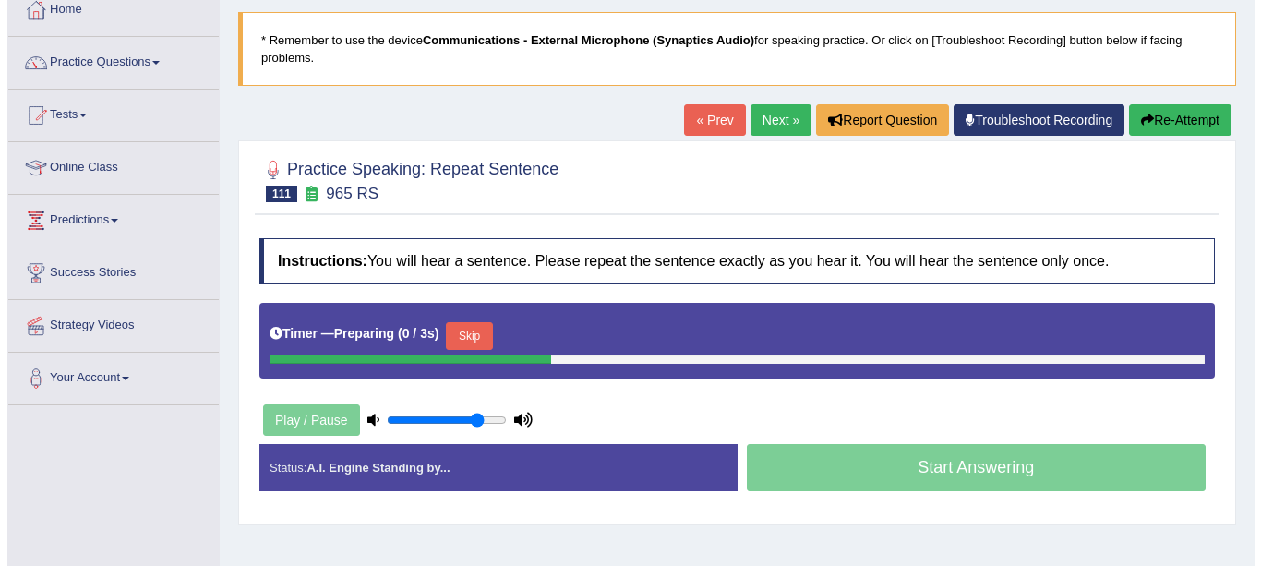
scroll to position [109, 0]
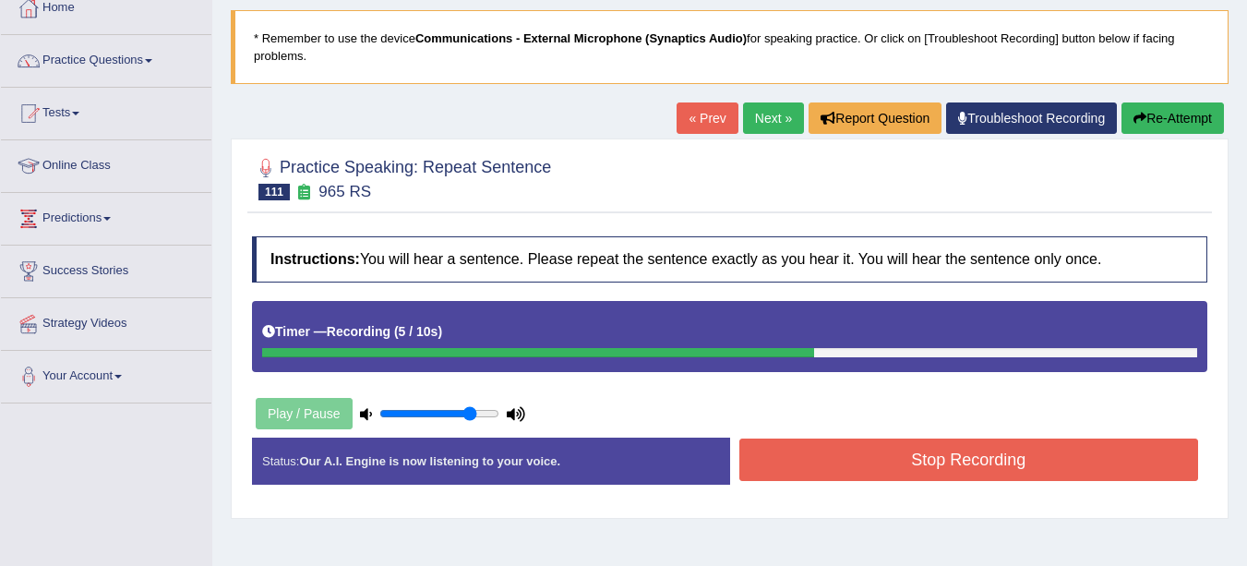
click at [989, 462] on button "Stop Recording" at bounding box center [969, 459] width 460 height 42
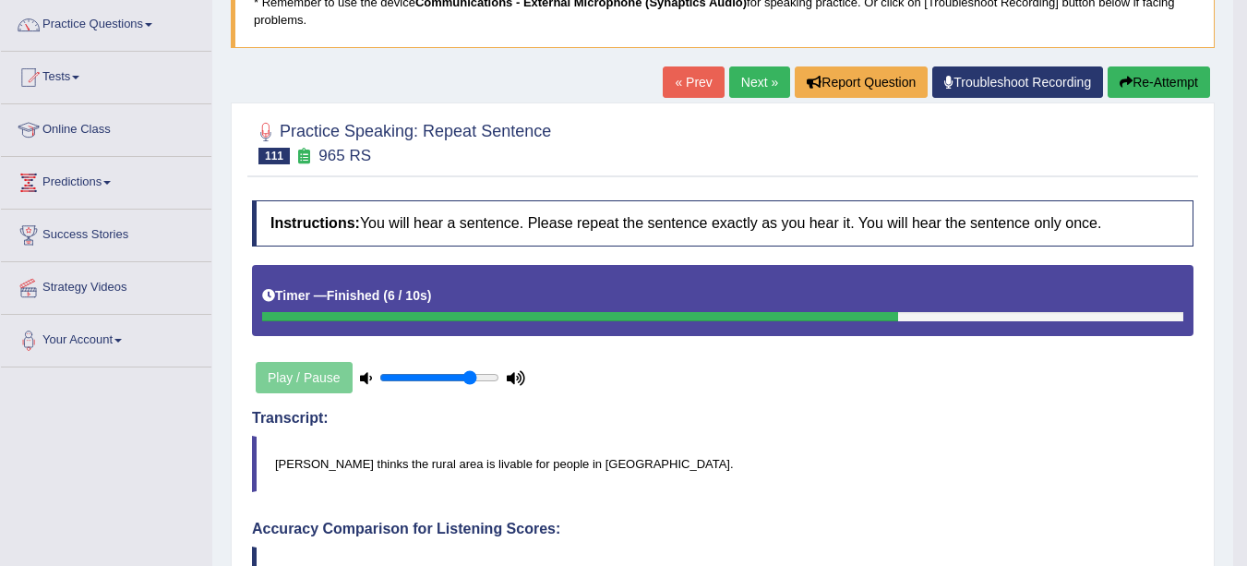
scroll to position [125, 0]
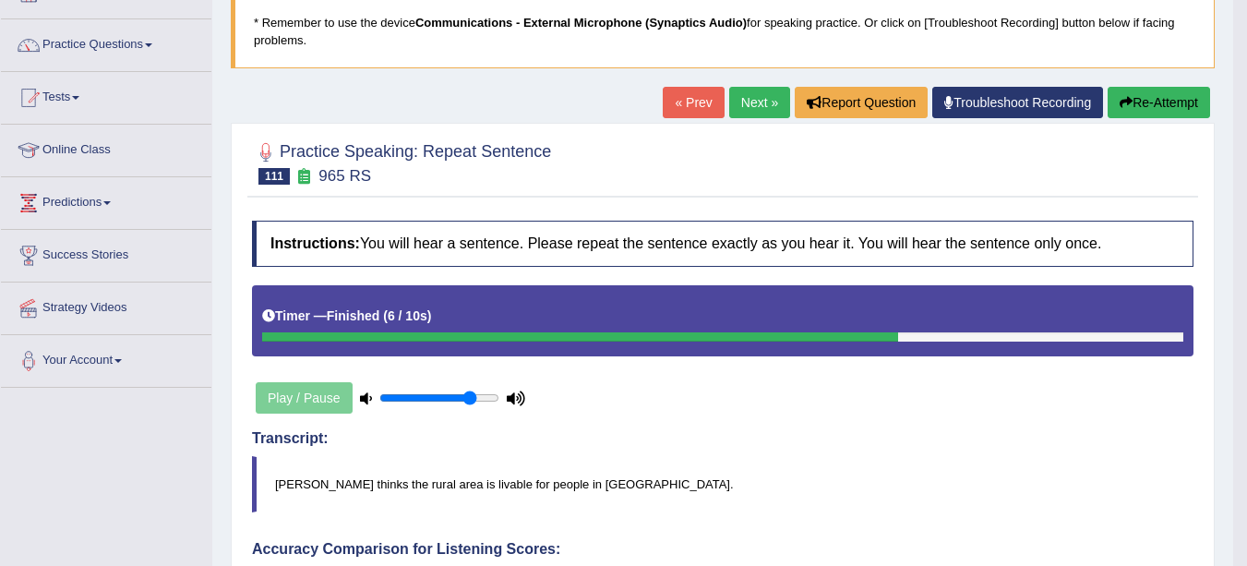
click at [737, 104] on link "Next »" at bounding box center [759, 102] width 61 height 31
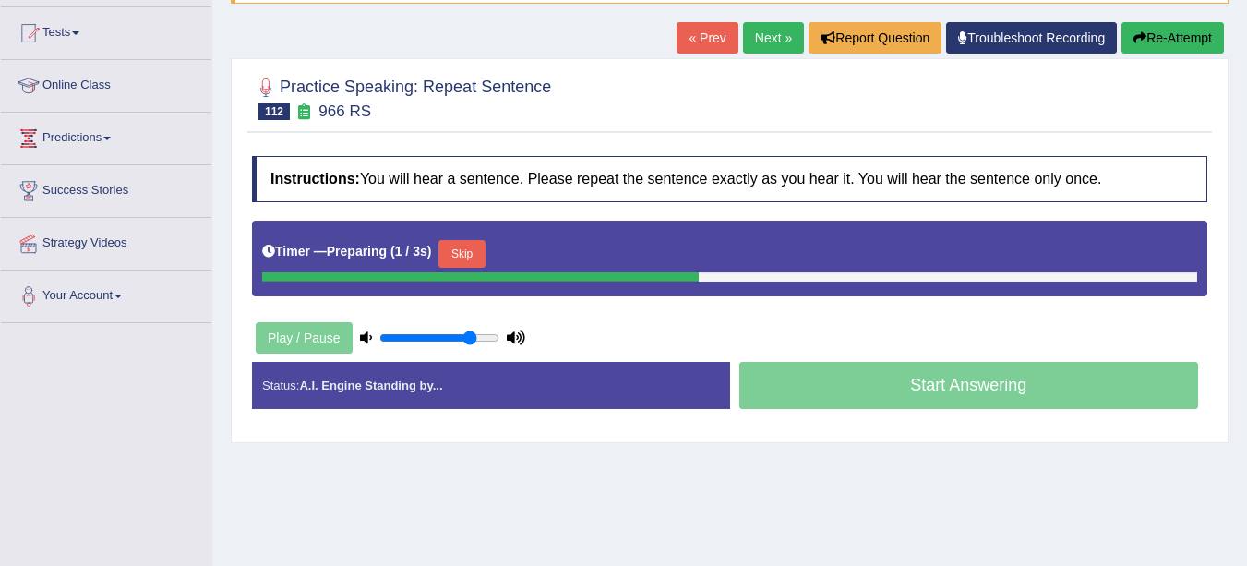
scroll to position [204, 0]
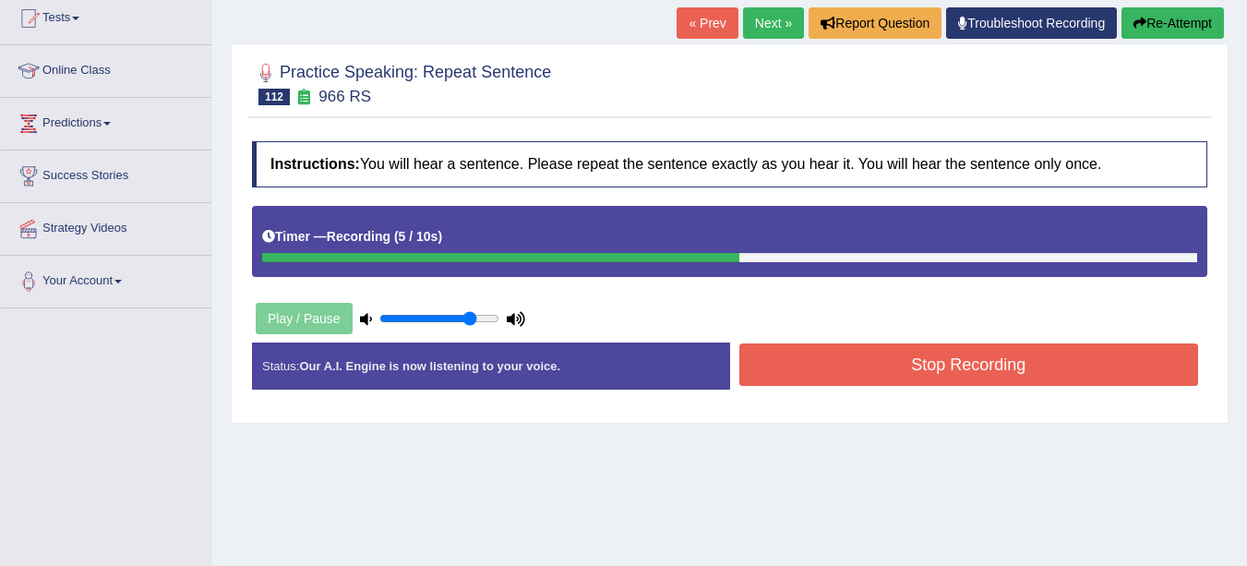
click at [932, 365] on button "Stop Recording" at bounding box center [969, 364] width 460 height 42
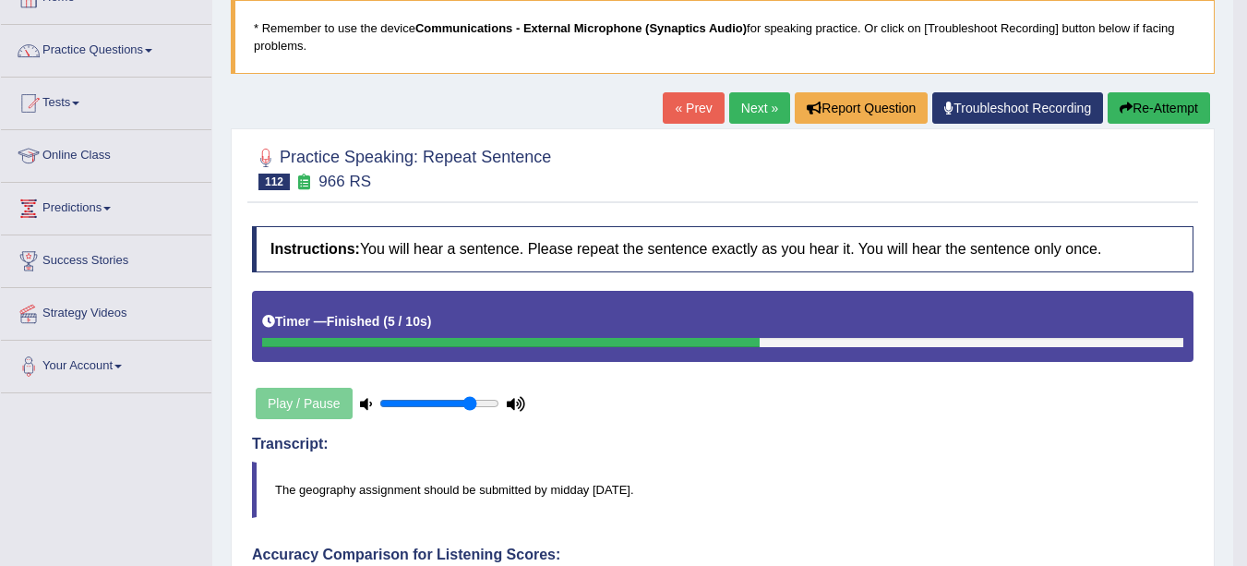
scroll to position [93, 0]
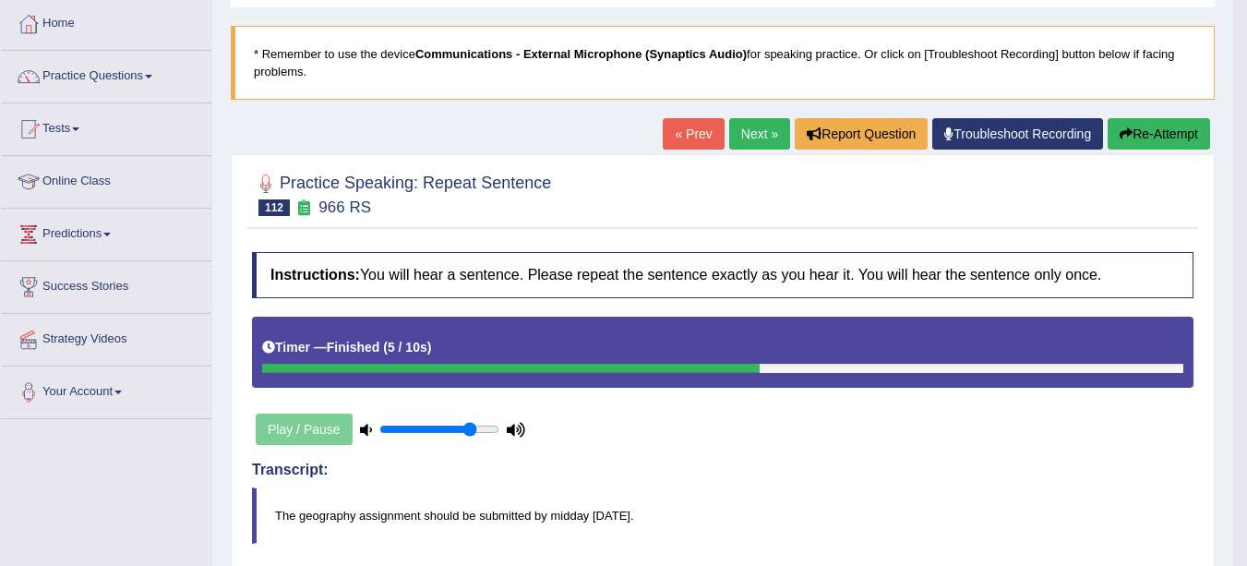
click at [751, 137] on link "Next »" at bounding box center [759, 133] width 61 height 31
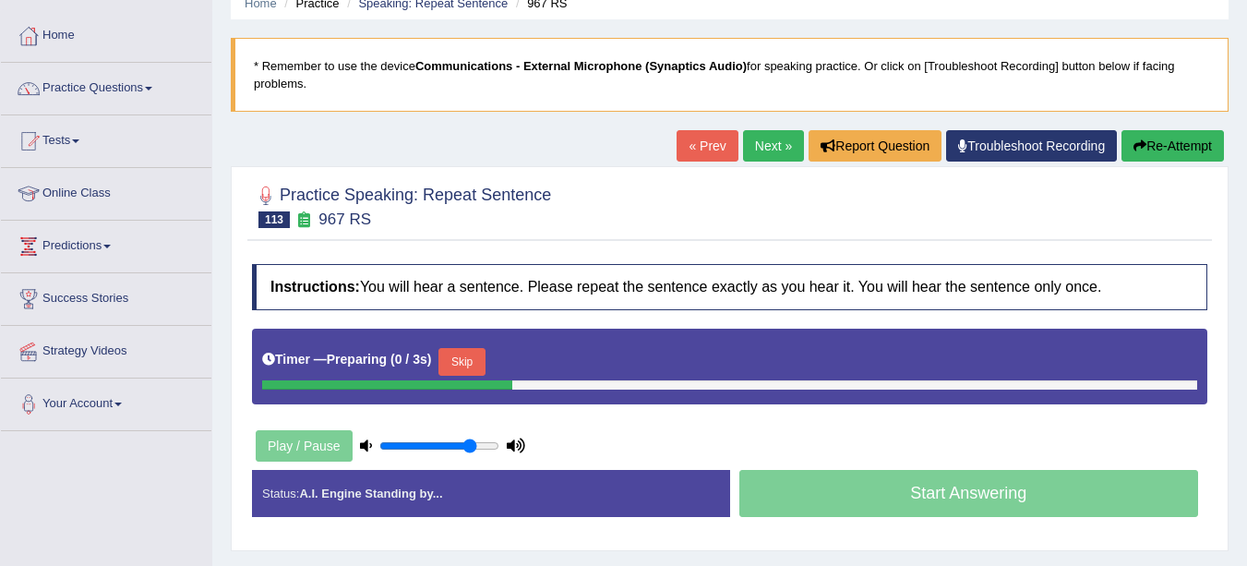
scroll to position [140, 0]
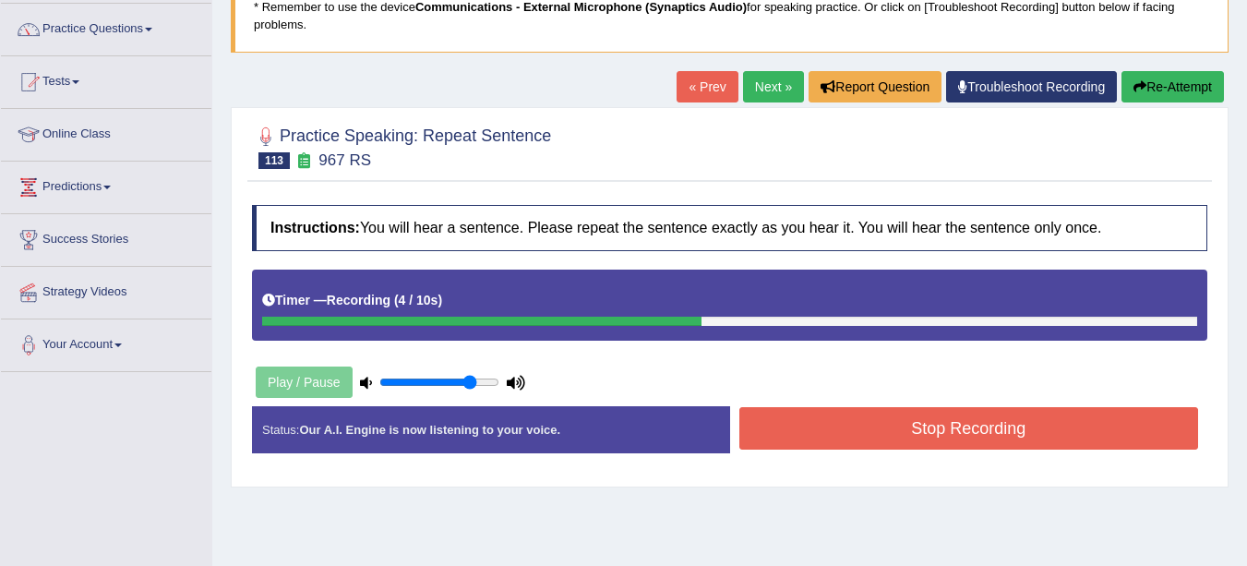
click at [920, 422] on button "Stop Recording" at bounding box center [969, 428] width 460 height 42
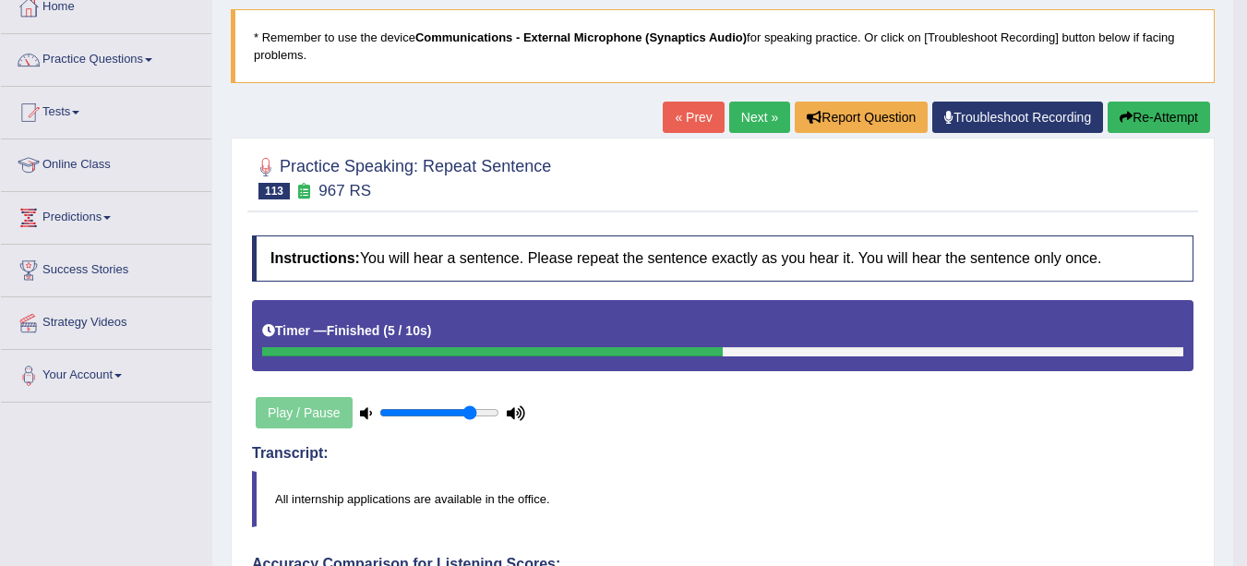
scroll to position [109, 0]
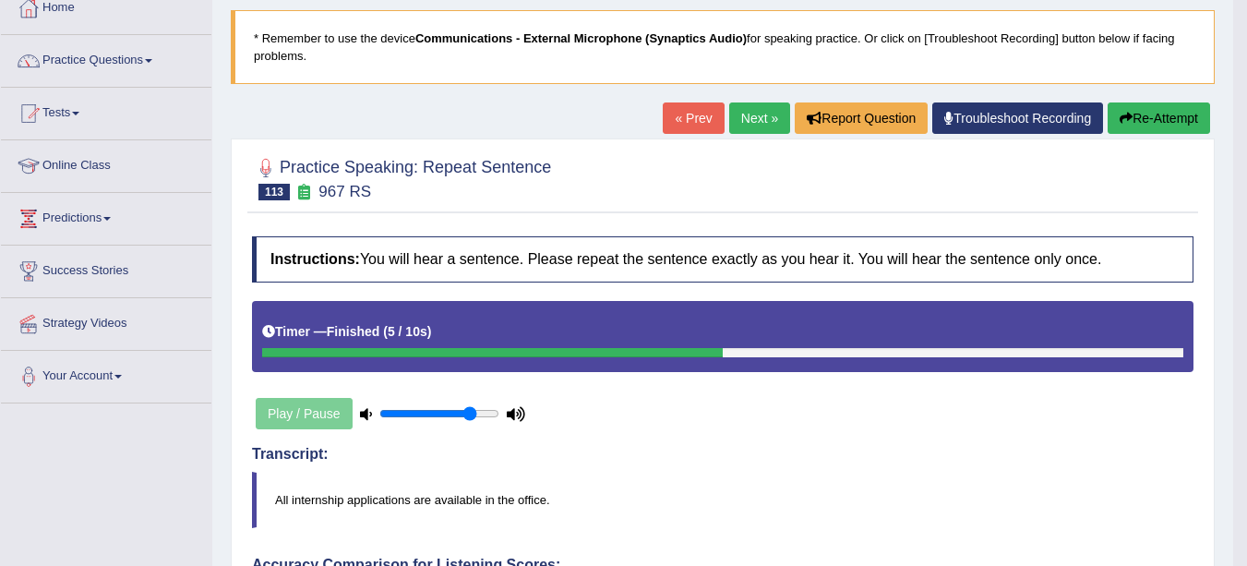
click at [751, 117] on link "Next »" at bounding box center [759, 117] width 61 height 31
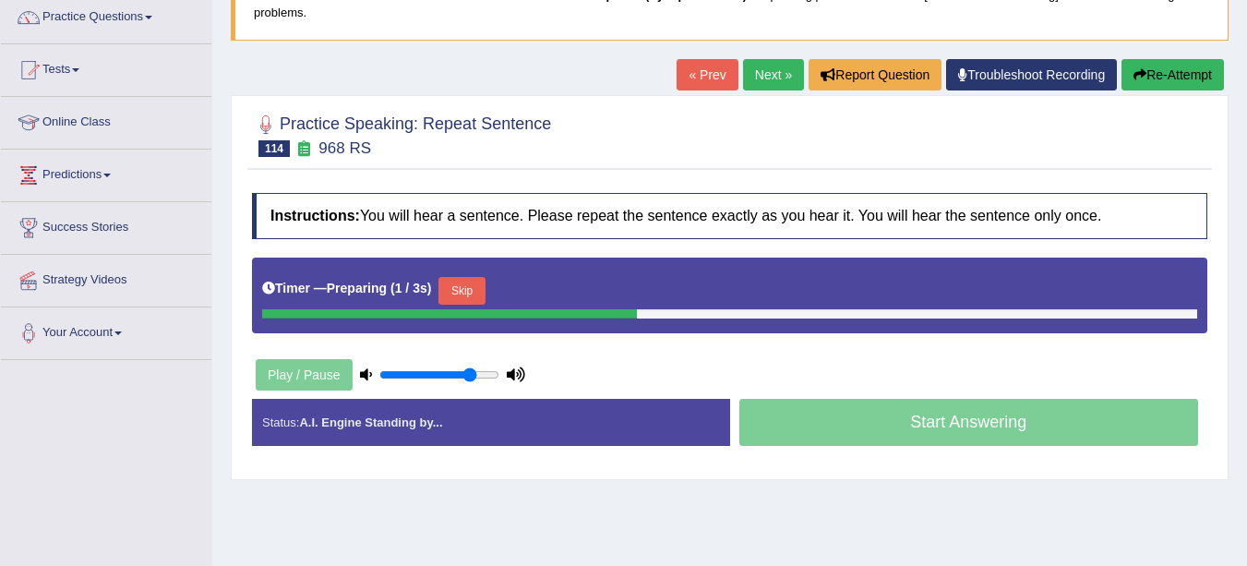
scroll to position [158, 0]
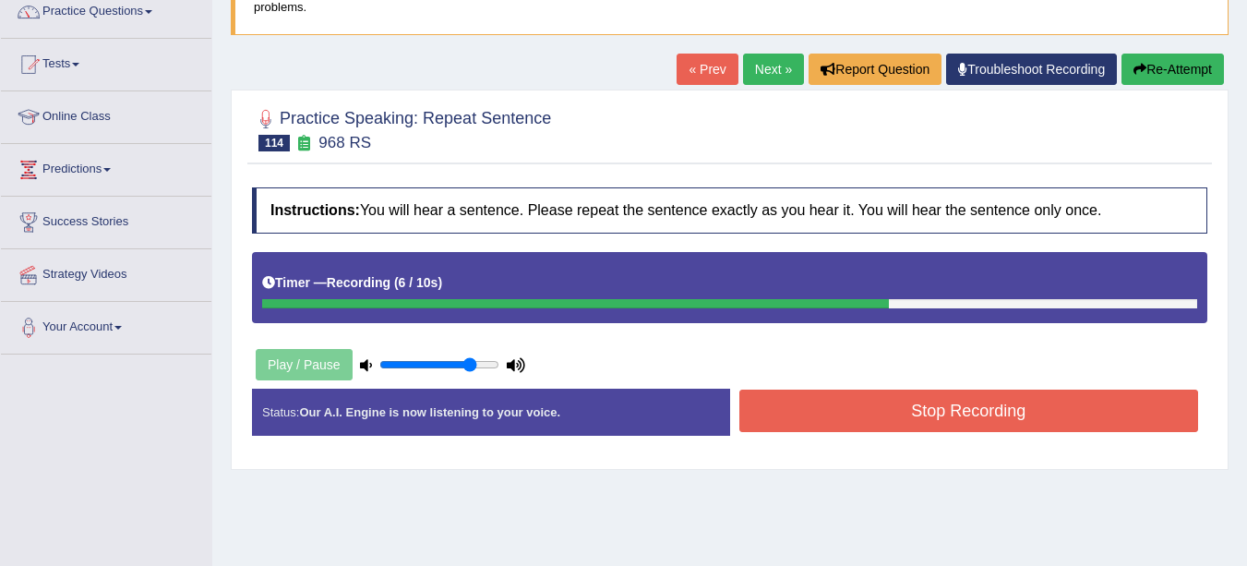
click at [1172, 56] on button "Re-Attempt" at bounding box center [1173, 69] width 102 height 31
click at [1165, 64] on button "Re-Attempt" at bounding box center [1173, 69] width 102 height 31
click at [849, 418] on button "Stop Recording" at bounding box center [969, 411] width 460 height 42
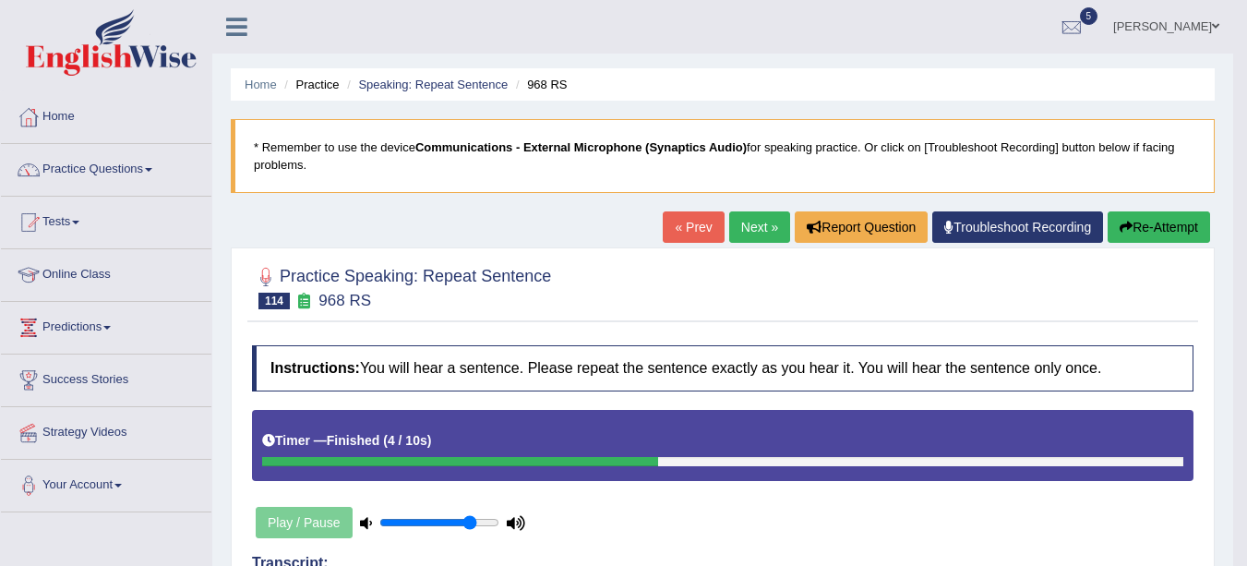
click at [749, 222] on link "Next »" at bounding box center [759, 226] width 61 height 31
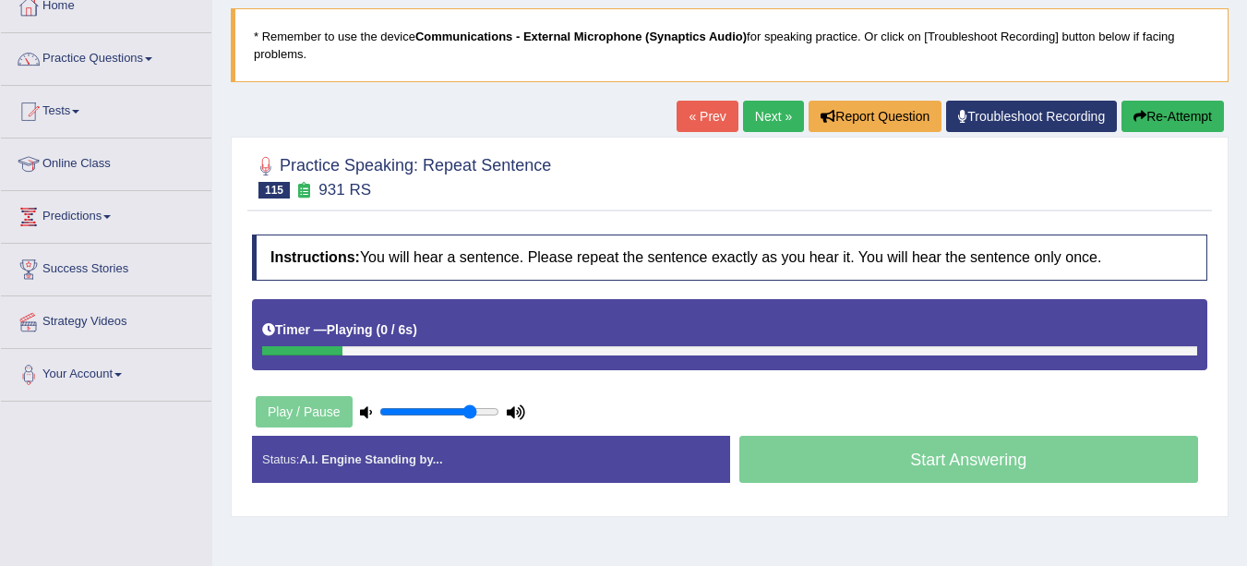
scroll to position [113, 0]
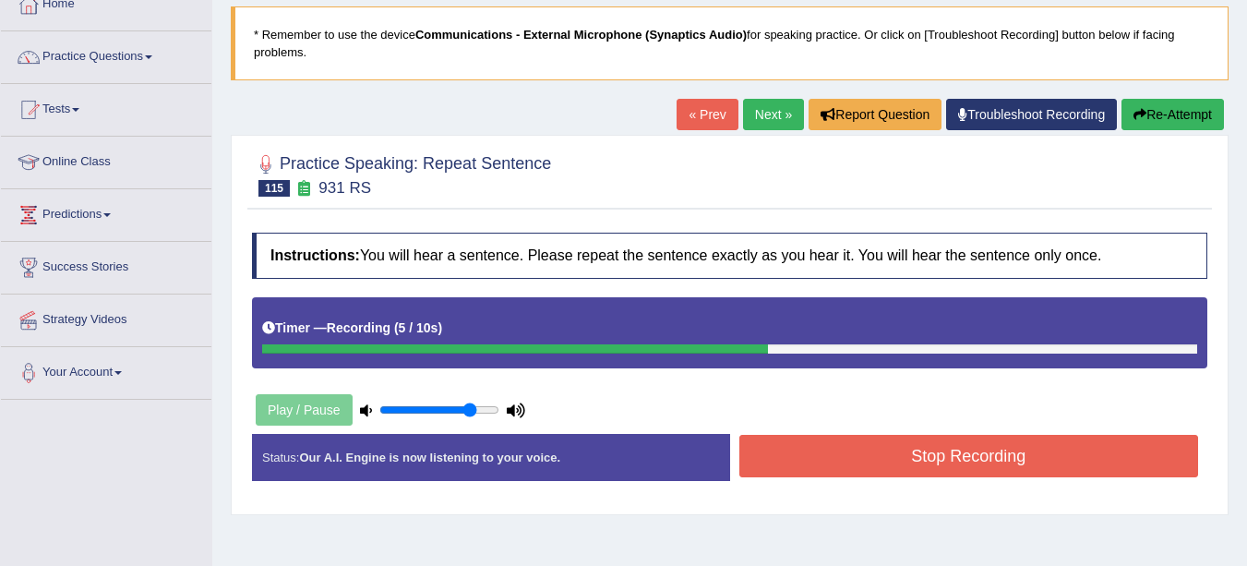
click at [933, 462] on button "Stop Recording" at bounding box center [969, 456] width 460 height 42
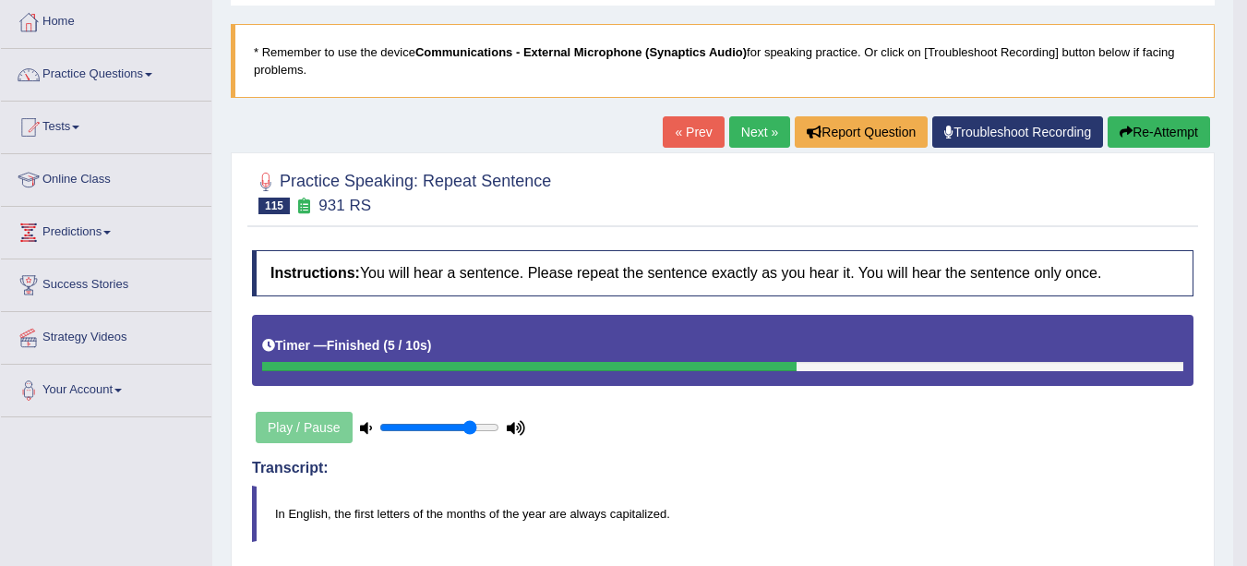
scroll to position [0, 0]
